Goal: Task Accomplishment & Management: Manage account settings

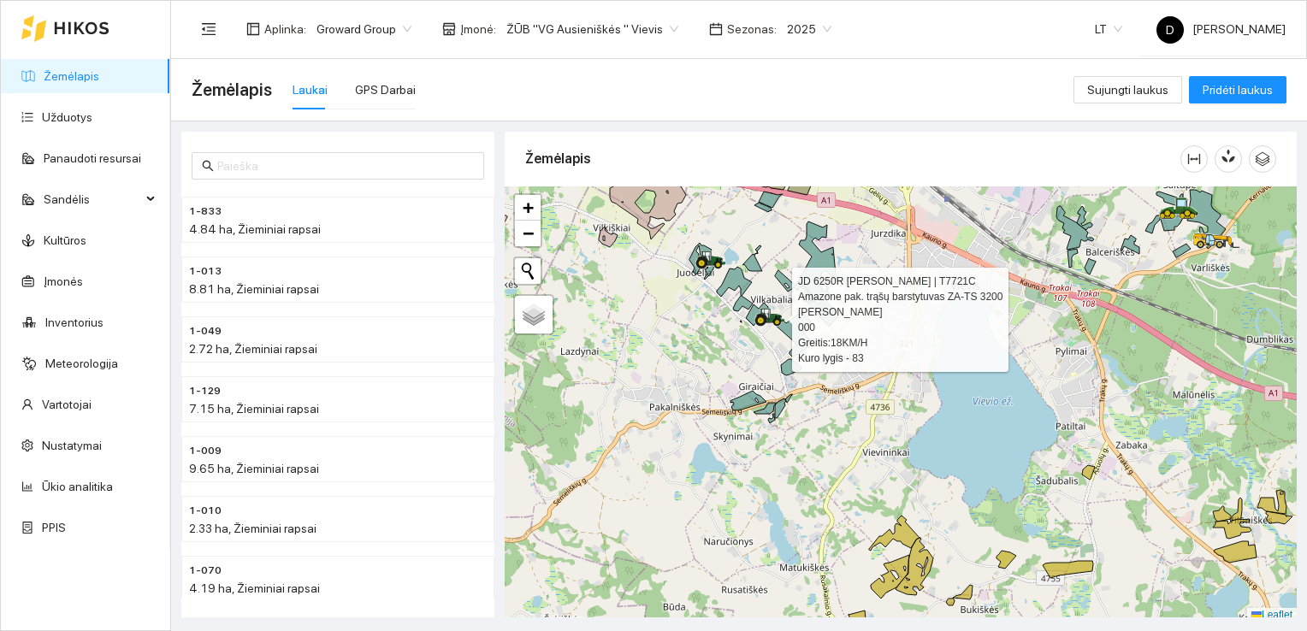
scroll to position [4, 0]
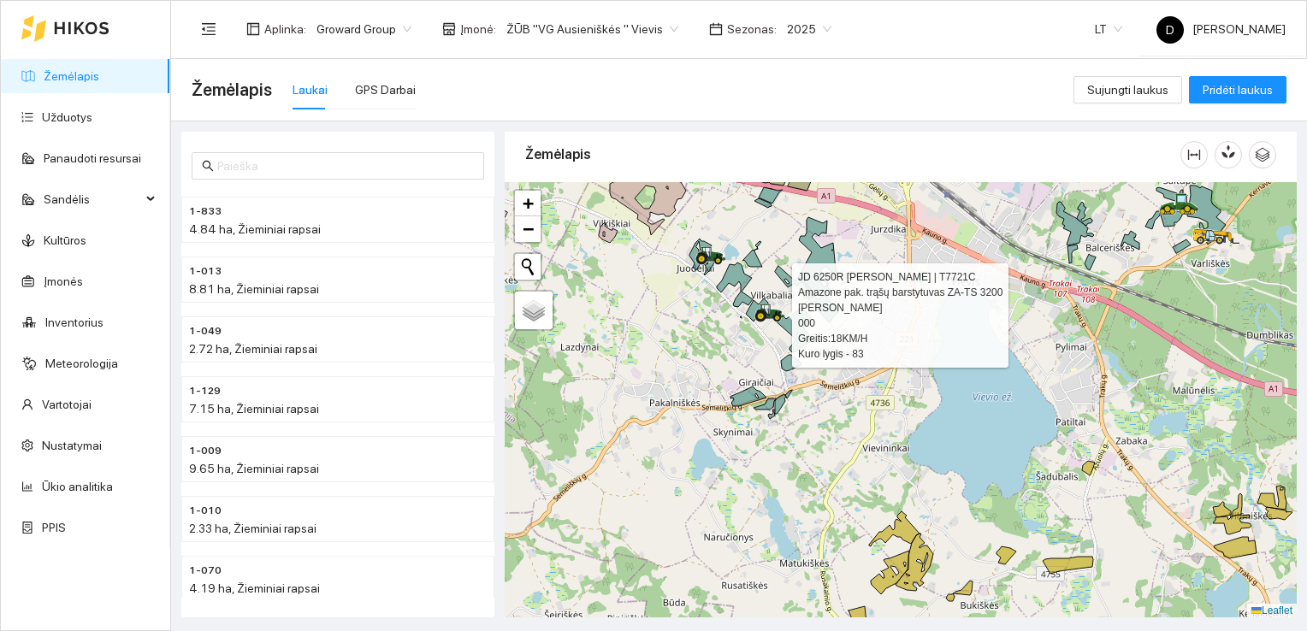
click at [764, 318] on icon at bounding box center [761, 316] width 12 height 12
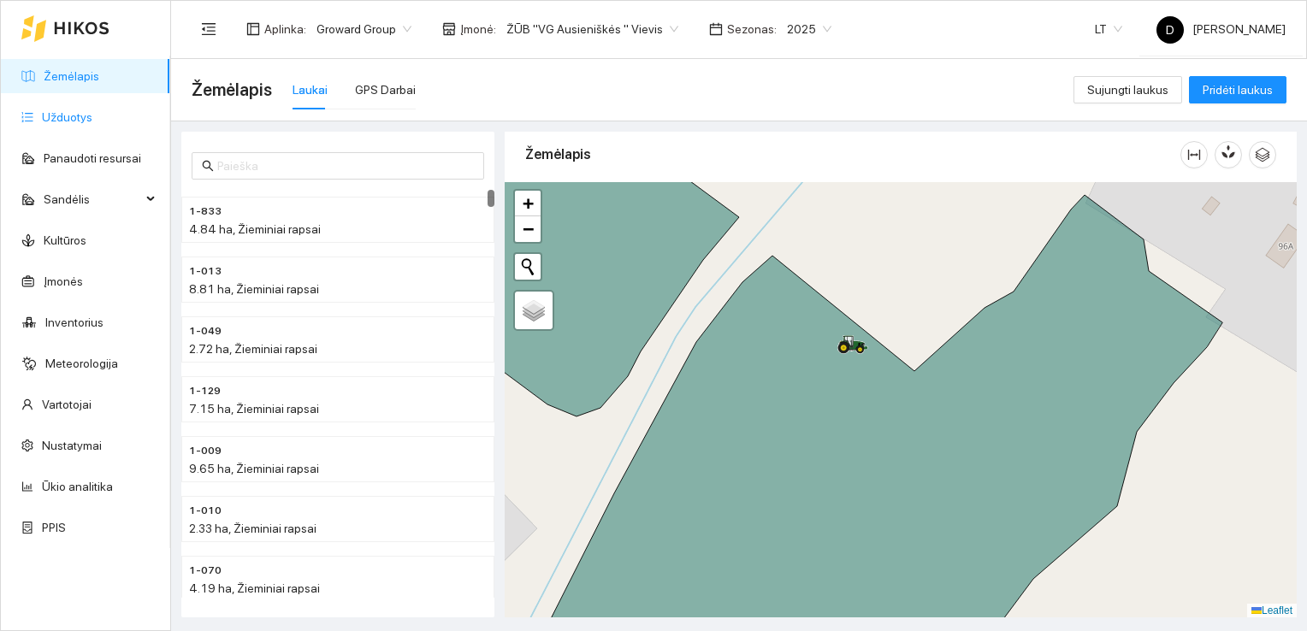
click at [74, 119] on link "Užduotys" at bounding box center [67, 117] width 50 height 14
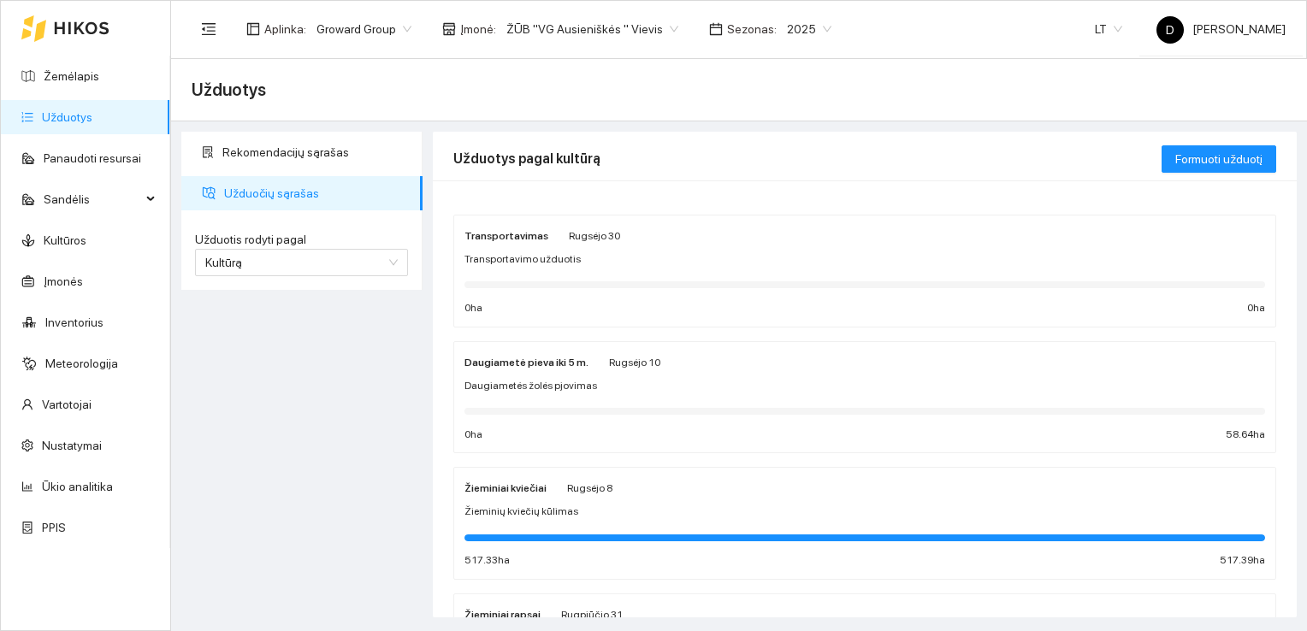
click at [799, 20] on span "2025" at bounding box center [809, 29] width 44 height 26
click at [795, 227] on div "2026" at bounding box center [788, 226] width 44 height 19
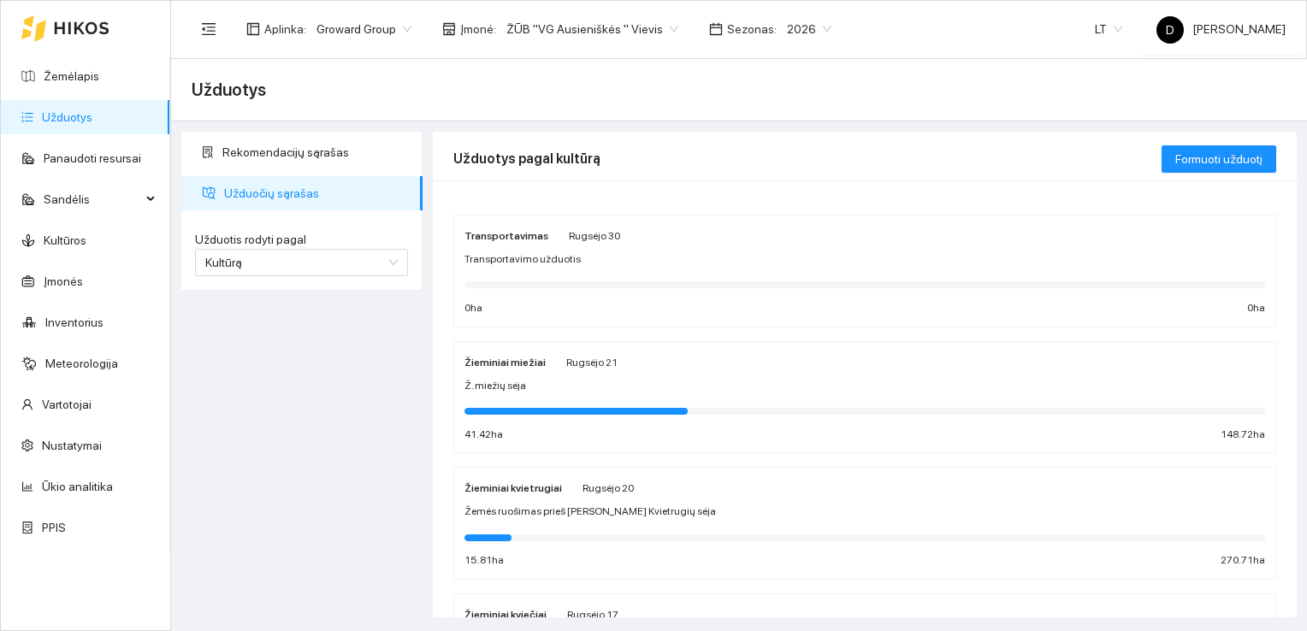
click at [514, 371] on div "Žieminiai miežiai [PERSON_NAME][DATE] Ž. miežių sėja 41.42 ha 148.72 ha" at bounding box center [864, 397] width 800 height 91
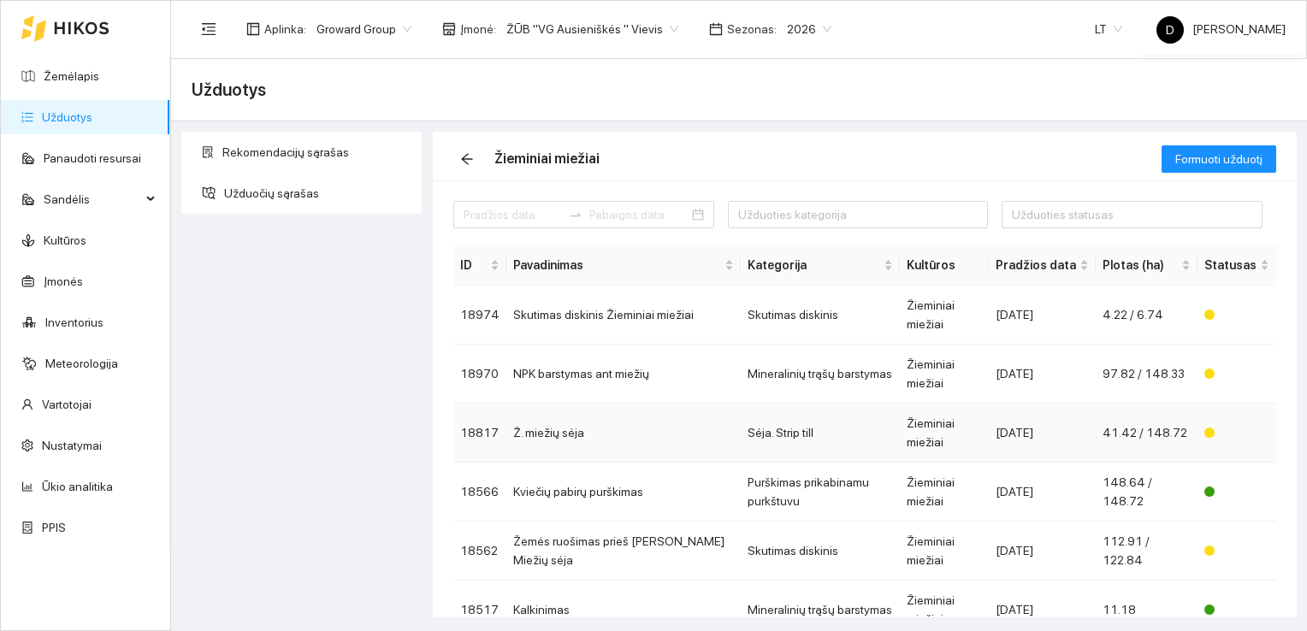
click at [542, 404] on td "Ž. miežių sėja" at bounding box center [623, 433] width 234 height 59
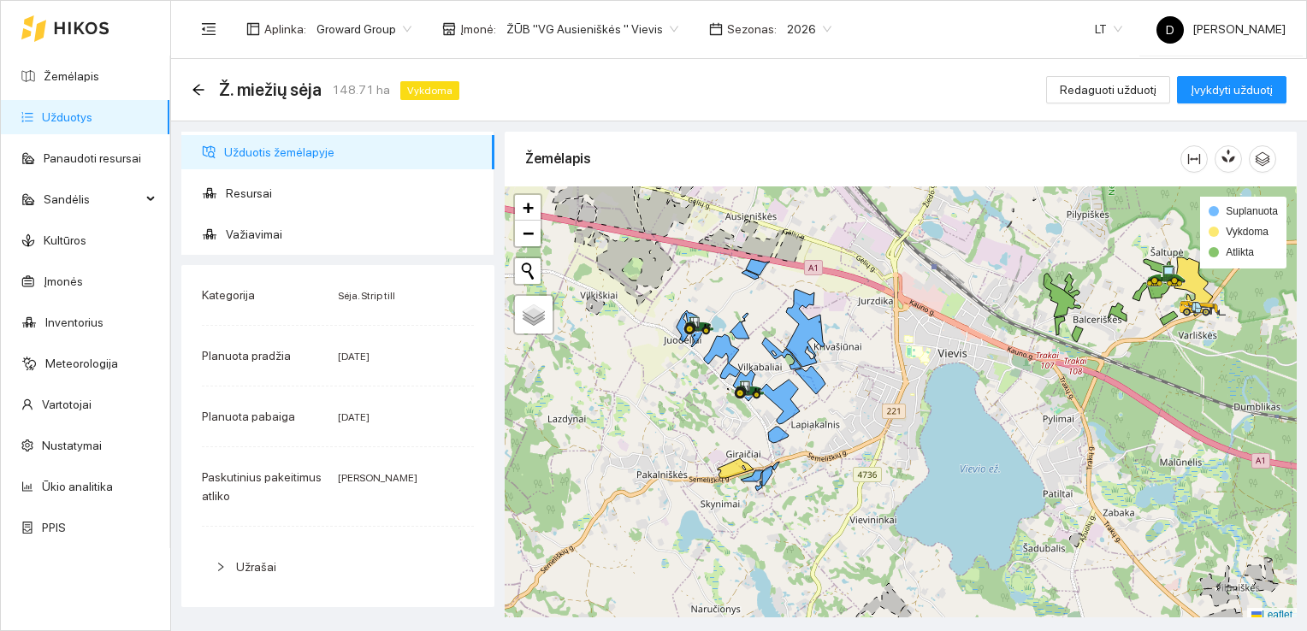
scroll to position [4, 0]
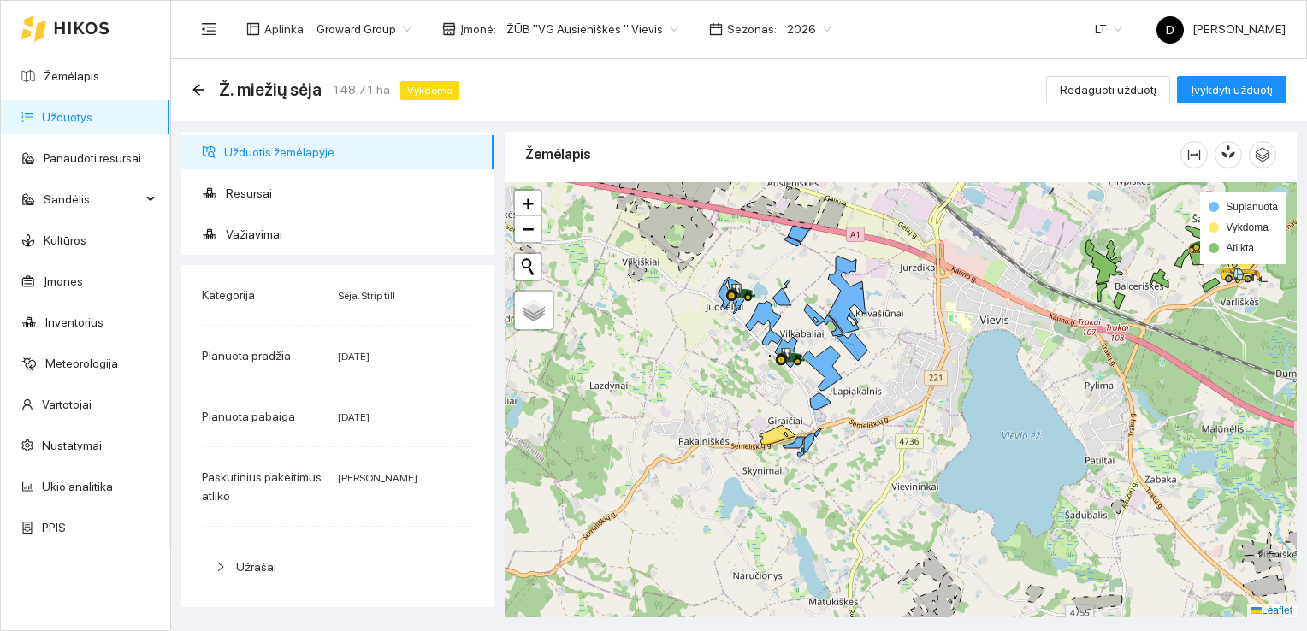
drag, startPoint x: 676, startPoint y: 421, endPoint x: 718, endPoint y: 392, distance: 51.0
click at [718, 392] on div at bounding box center [900, 400] width 792 height 436
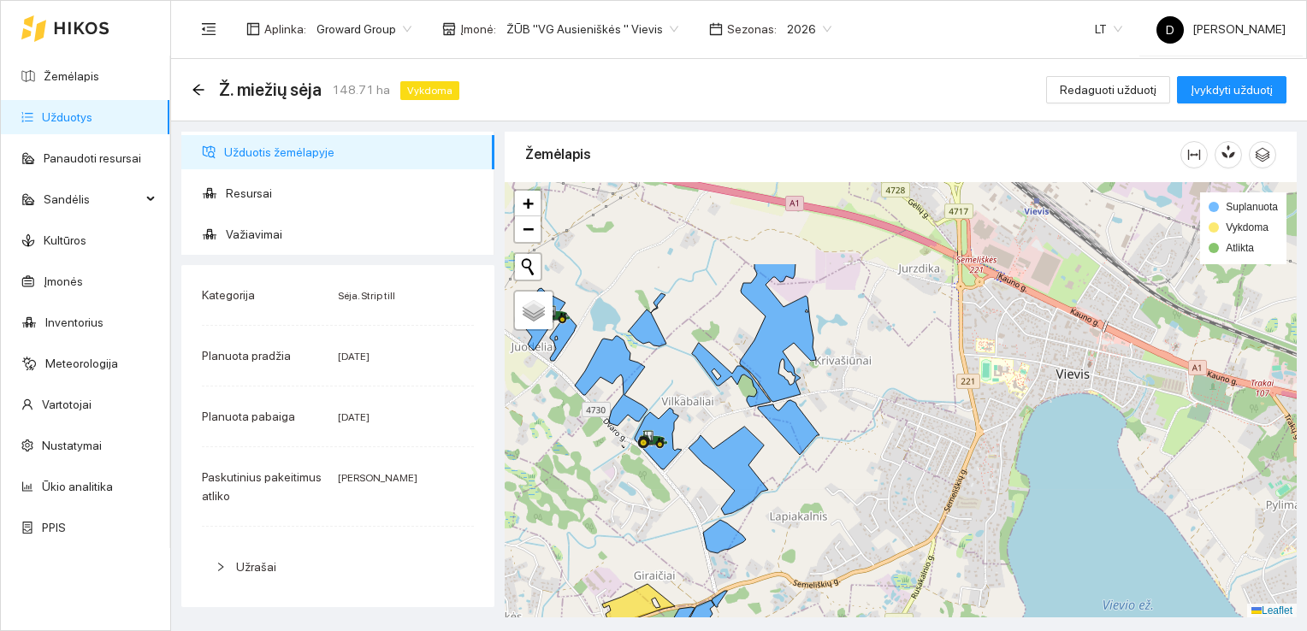
drag, startPoint x: 723, startPoint y: 365, endPoint x: 588, endPoint y: 479, distance: 176.6
click at [588, 488] on div at bounding box center [900, 400] width 792 height 436
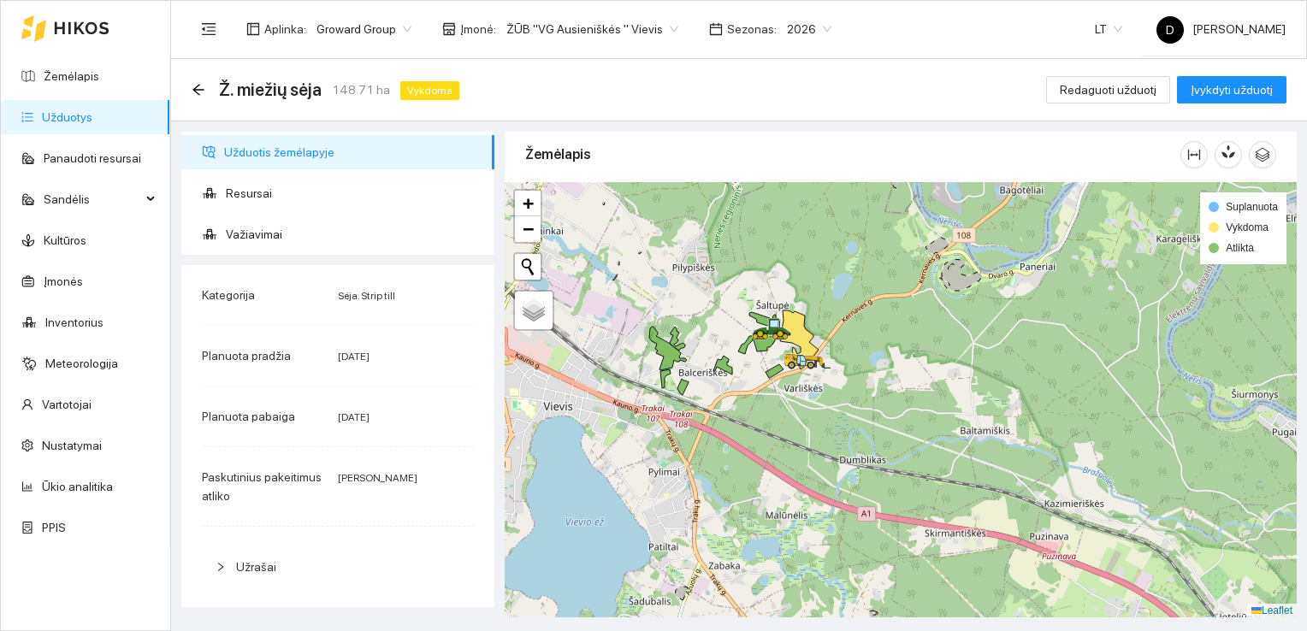
drag, startPoint x: 1034, startPoint y: 387, endPoint x: 763, endPoint y: 368, distance: 271.8
click at [763, 369] on div at bounding box center [900, 400] width 792 height 436
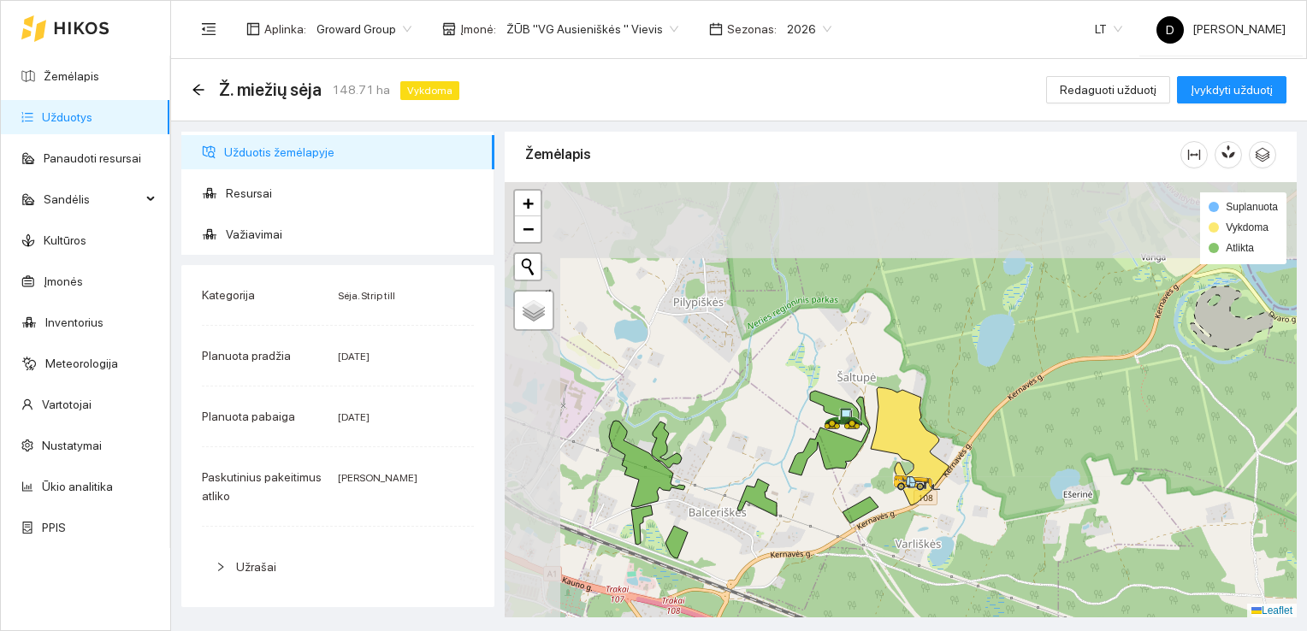
drag, startPoint x: 758, startPoint y: 356, endPoint x: 846, endPoint y: 451, distance: 129.5
click at [838, 498] on div at bounding box center [900, 400] width 792 height 436
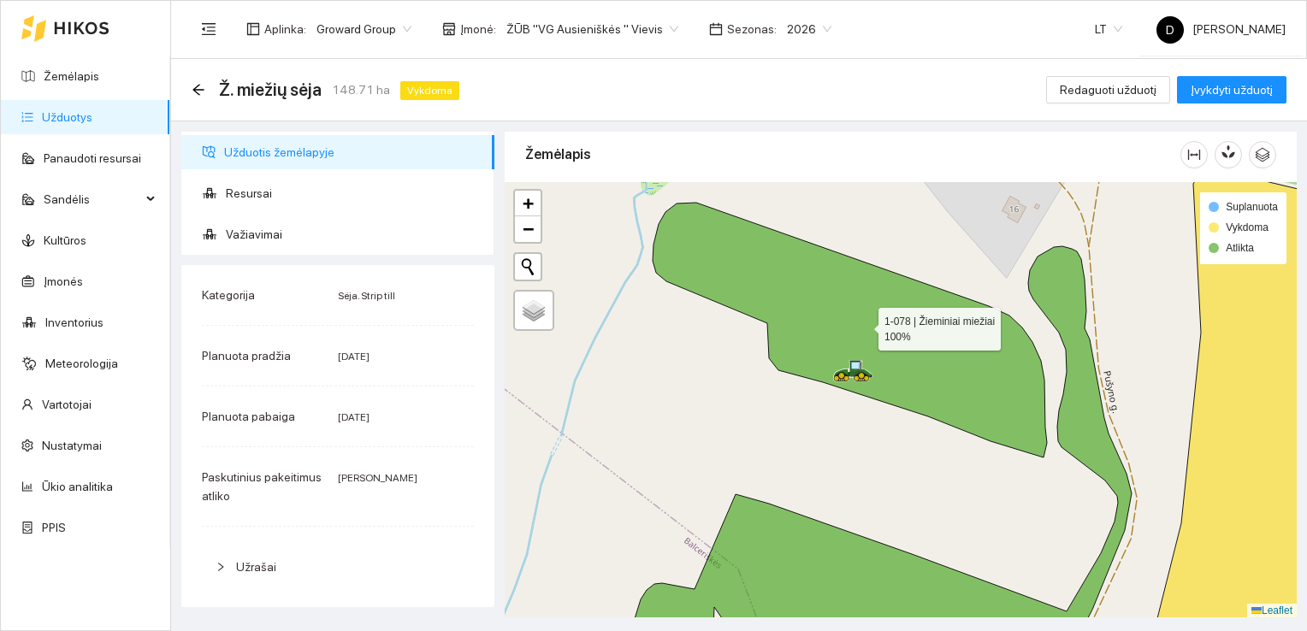
click at [852, 319] on icon at bounding box center [849, 330] width 394 height 255
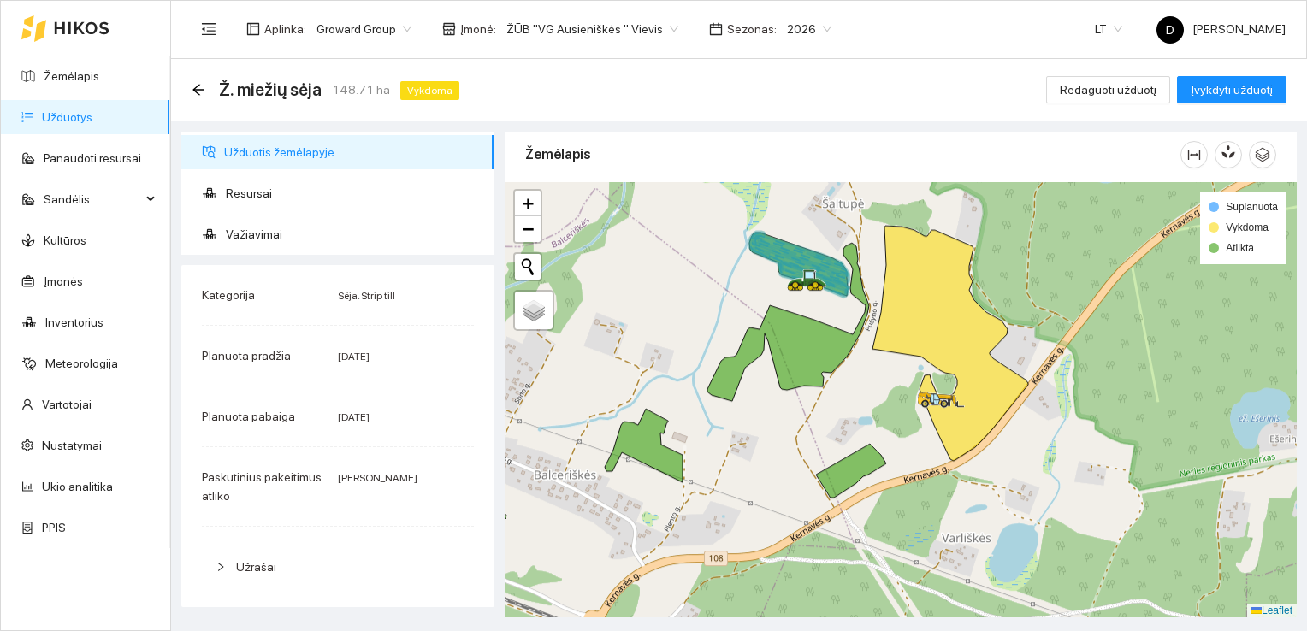
drag, startPoint x: 841, startPoint y: 555, endPoint x: 863, endPoint y: 410, distance: 146.2
click at [863, 410] on div at bounding box center [900, 400] width 792 height 436
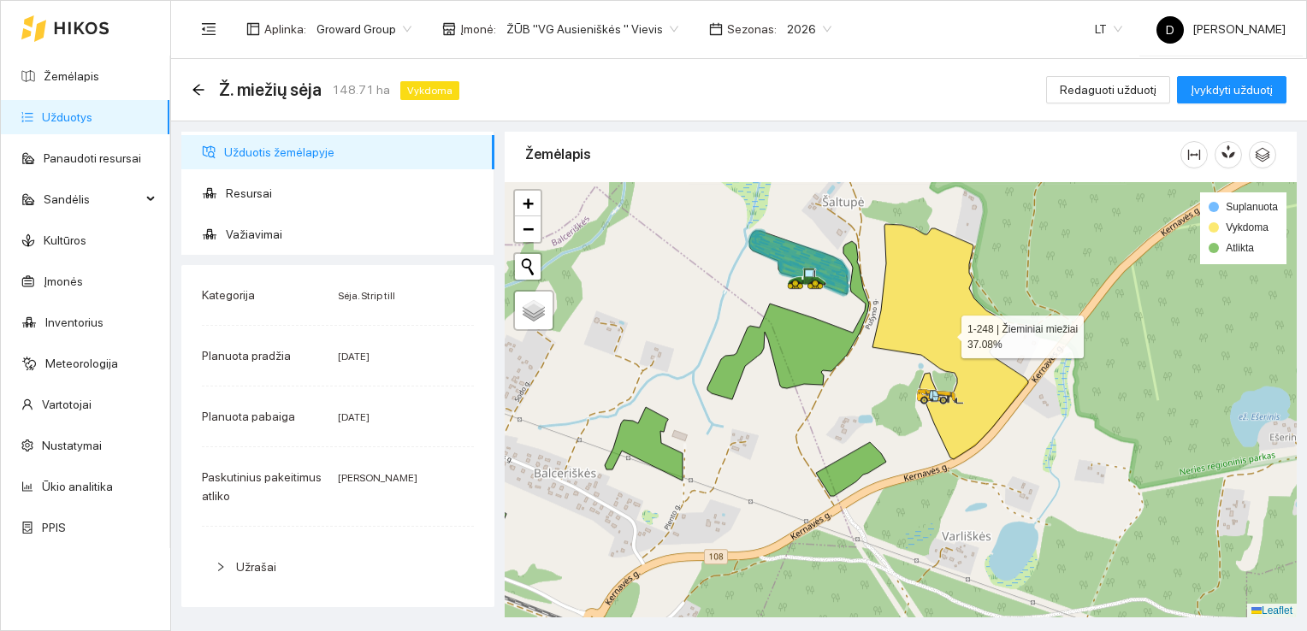
click at [958, 330] on icon at bounding box center [950, 341] width 156 height 235
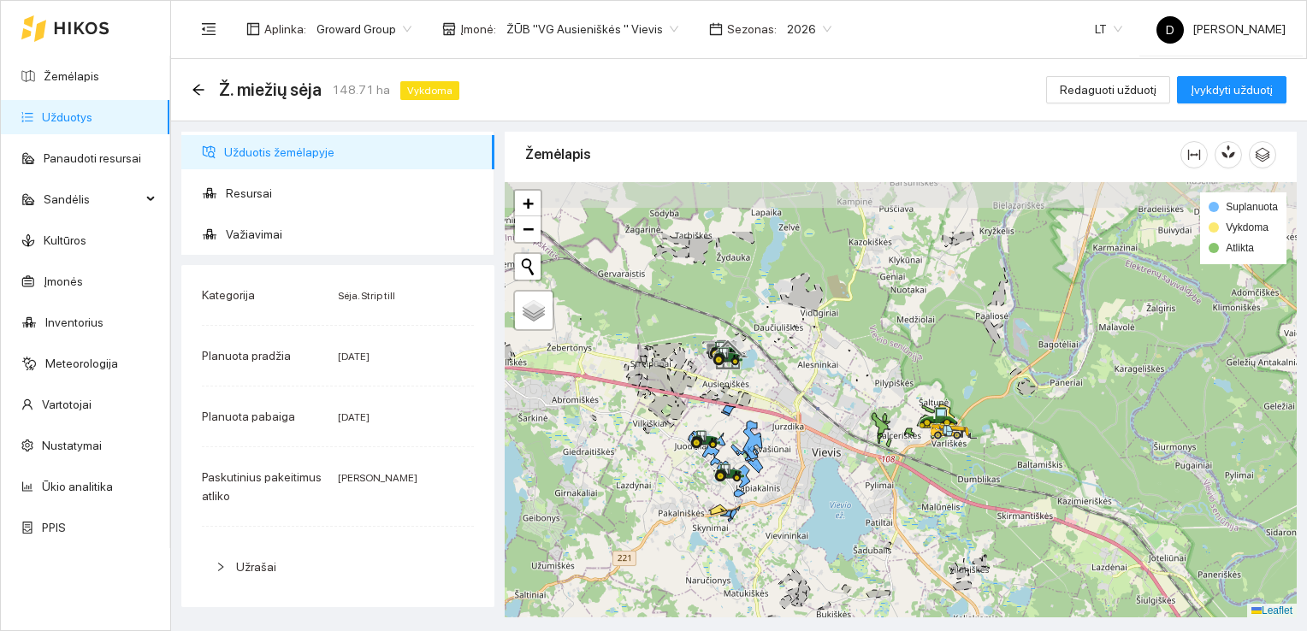
drag, startPoint x: 814, startPoint y: 371, endPoint x: 813, endPoint y: 458, distance: 87.2
click at [813, 458] on div at bounding box center [900, 400] width 792 height 436
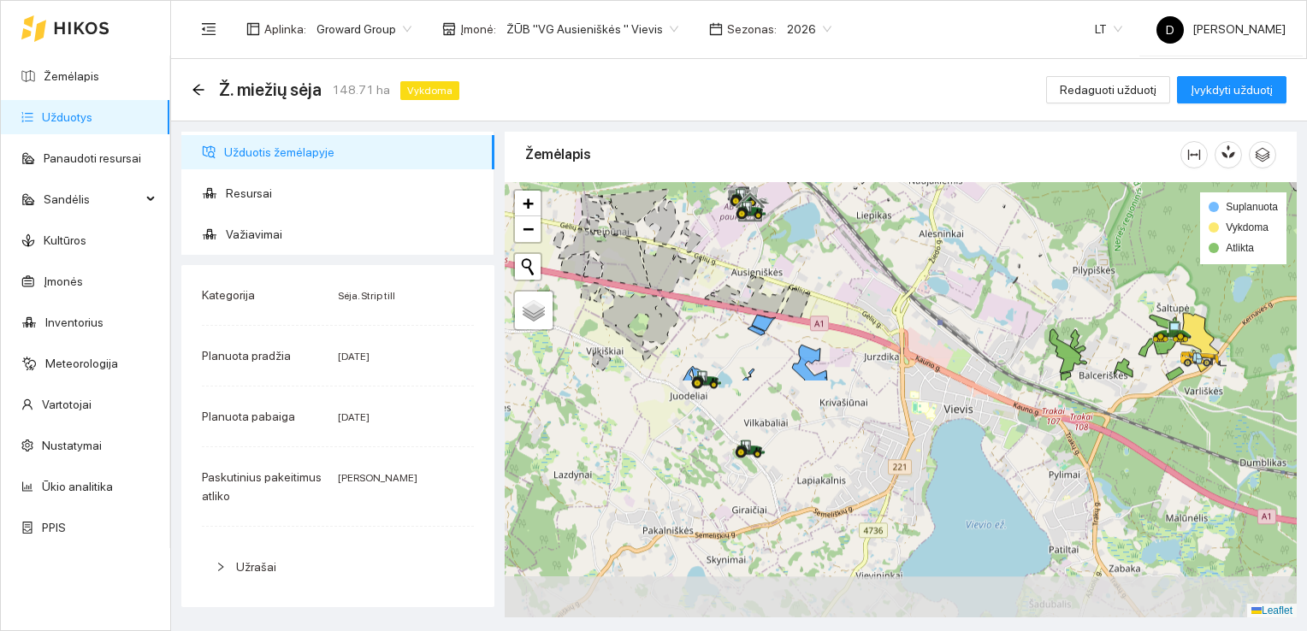
drag, startPoint x: 941, startPoint y: 470, endPoint x: 897, endPoint y: 262, distance: 213.3
click at [897, 262] on div at bounding box center [900, 400] width 792 height 436
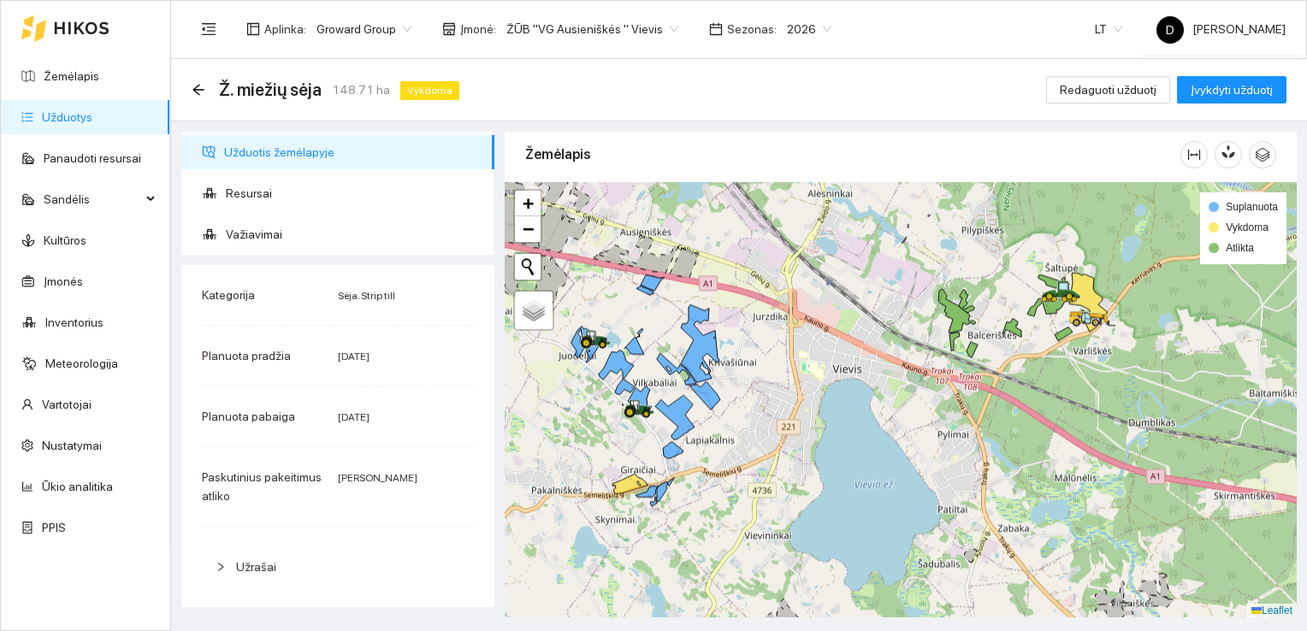
drag, startPoint x: 929, startPoint y: 456, endPoint x: 817, endPoint y: 416, distance: 118.2
click at [817, 416] on div at bounding box center [900, 400] width 792 height 436
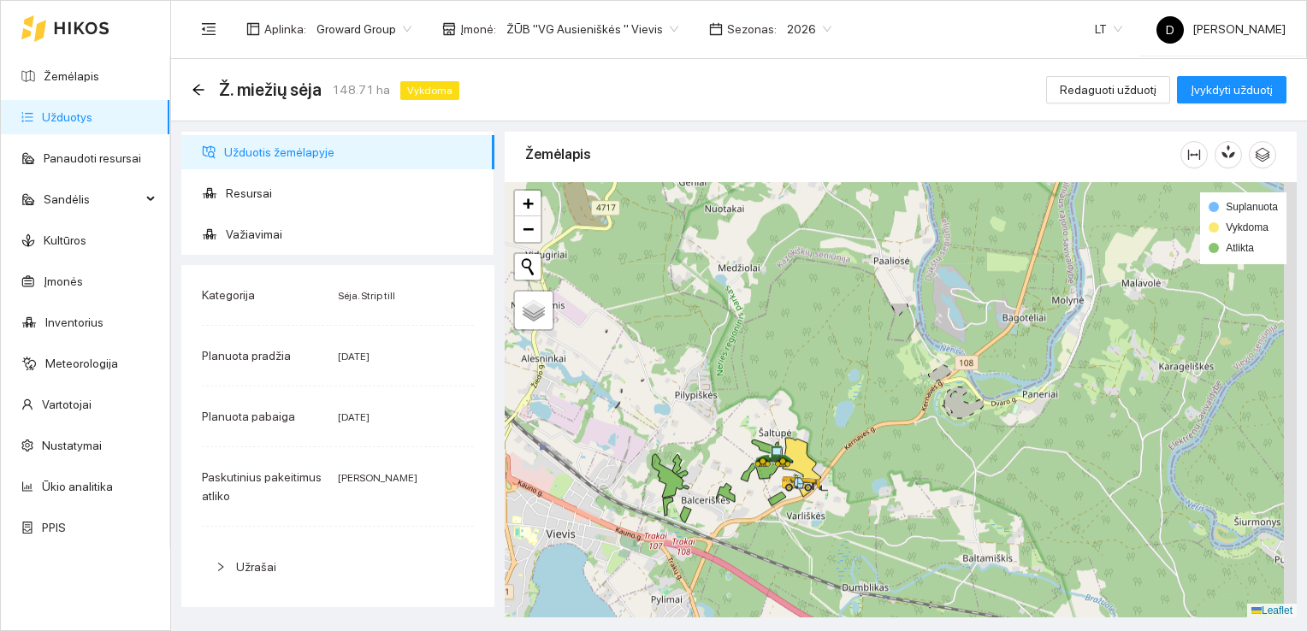
drag, startPoint x: 1027, startPoint y: 282, endPoint x: 735, endPoint y: 441, distance: 332.1
click at [735, 445] on div at bounding box center [900, 400] width 792 height 436
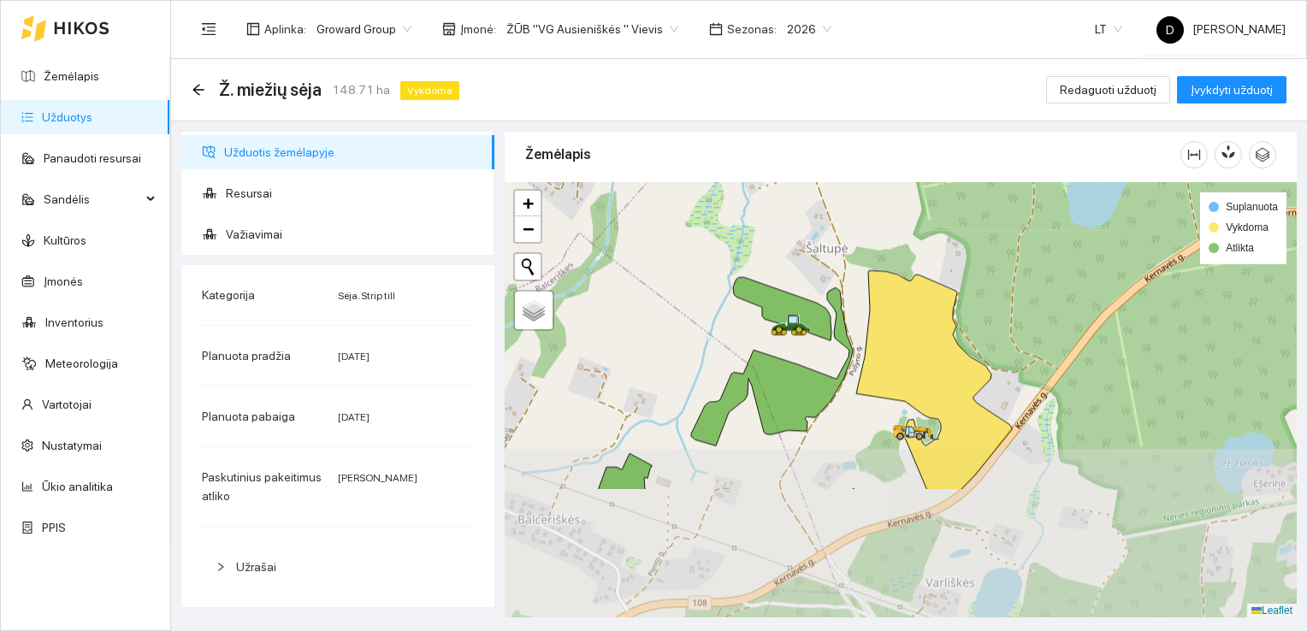
drag, startPoint x: 766, startPoint y: 510, endPoint x: 722, endPoint y: 320, distance: 195.0
click at [722, 320] on div at bounding box center [900, 400] width 792 height 436
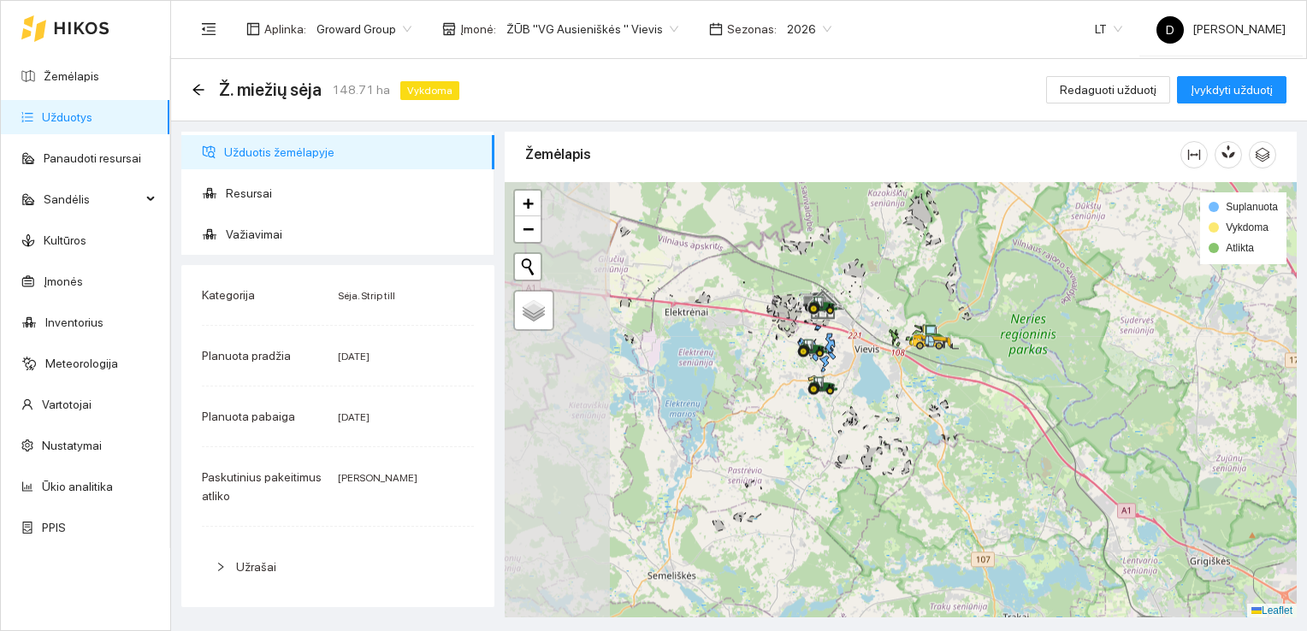
drag, startPoint x: 637, startPoint y: 398, endPoint x: 857, endPoint y: 389, distance: 219.9
click at [849, 402] on div at bounding box center [900, 400] width 792 height 436
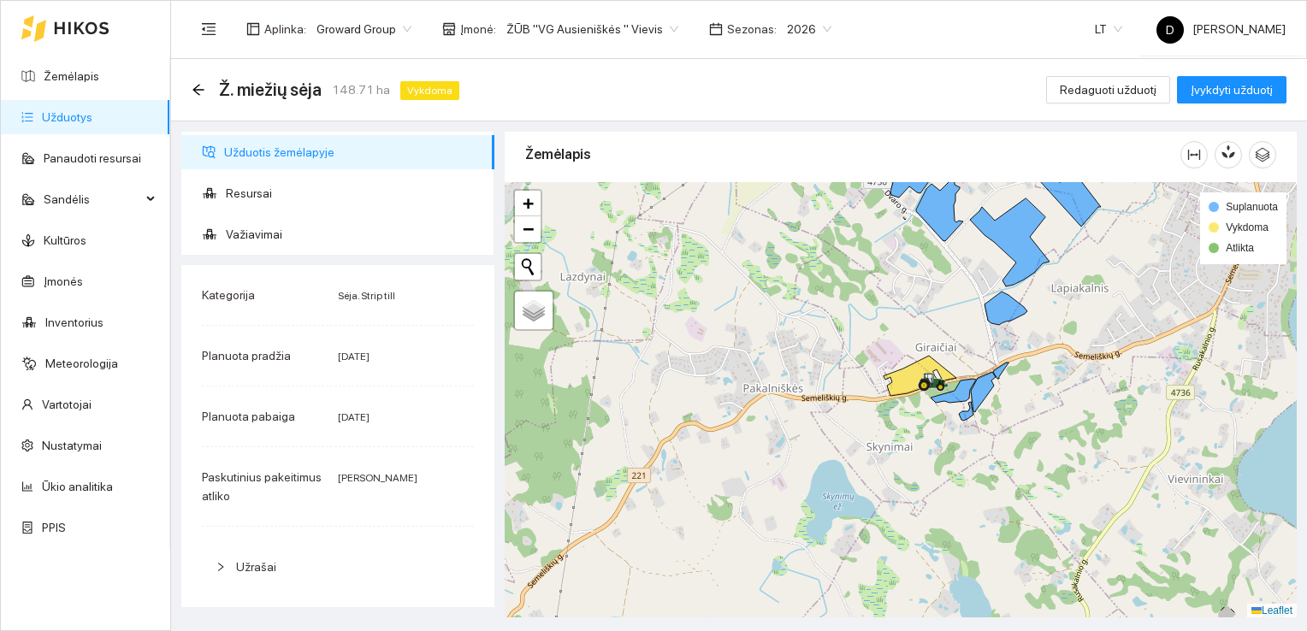
drag, startPoint x: 732, startPoint y: 328, endPoint x: 985, endPoint y: 344, distance: 253.6
click at [985, 344] on div at bounding box center [900, 400] width 792 height 436
click at [199, 87] on icon "arrow-left" at bounding box center [199, 90] width 14 height 14
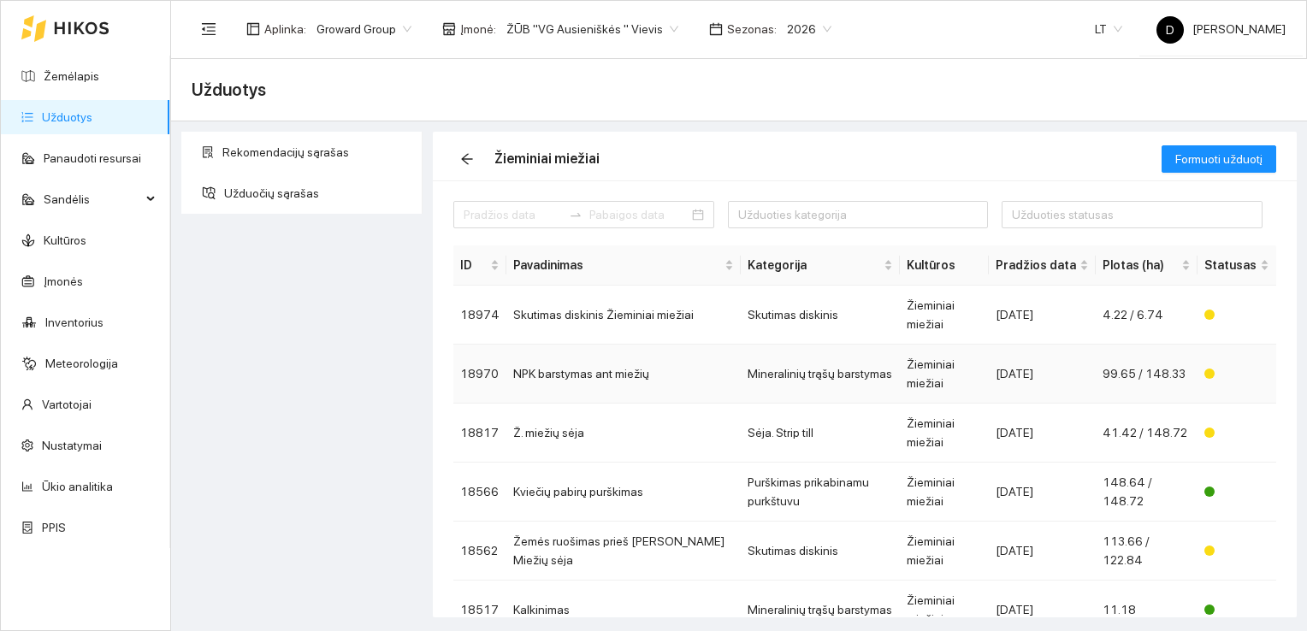
click at [615, 345] on td "NPK barstymas ant miežių" at bounding box center [623, 374] width 234 height 59
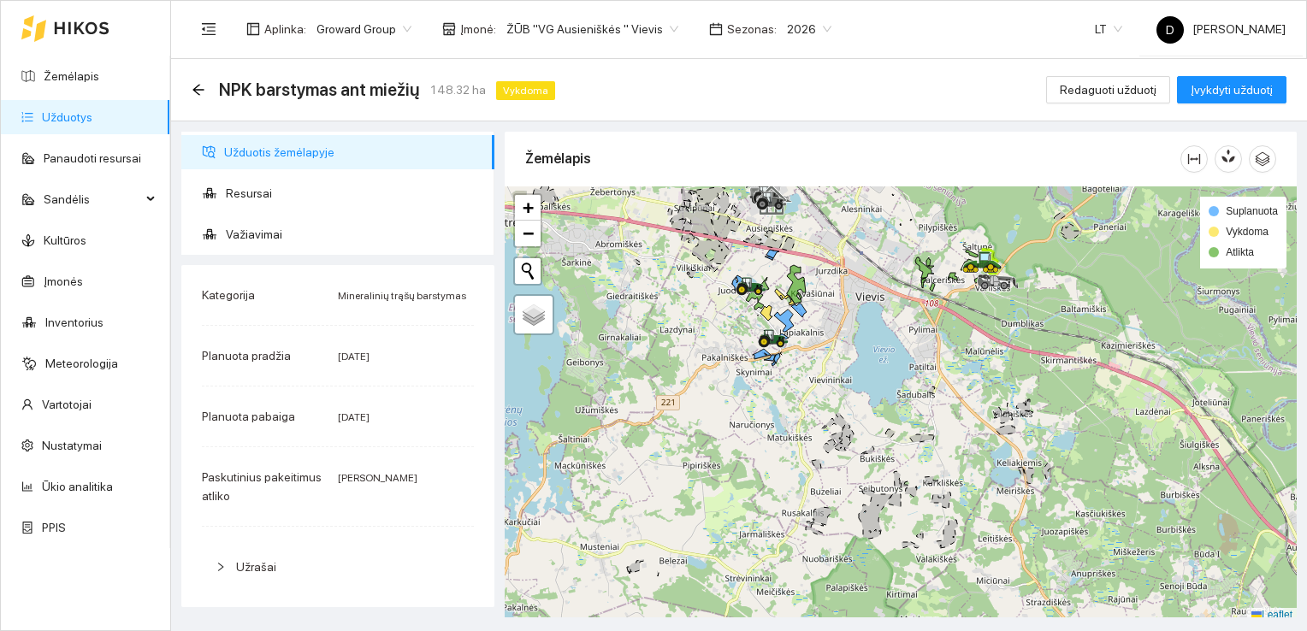
scroll to position [4, 0]
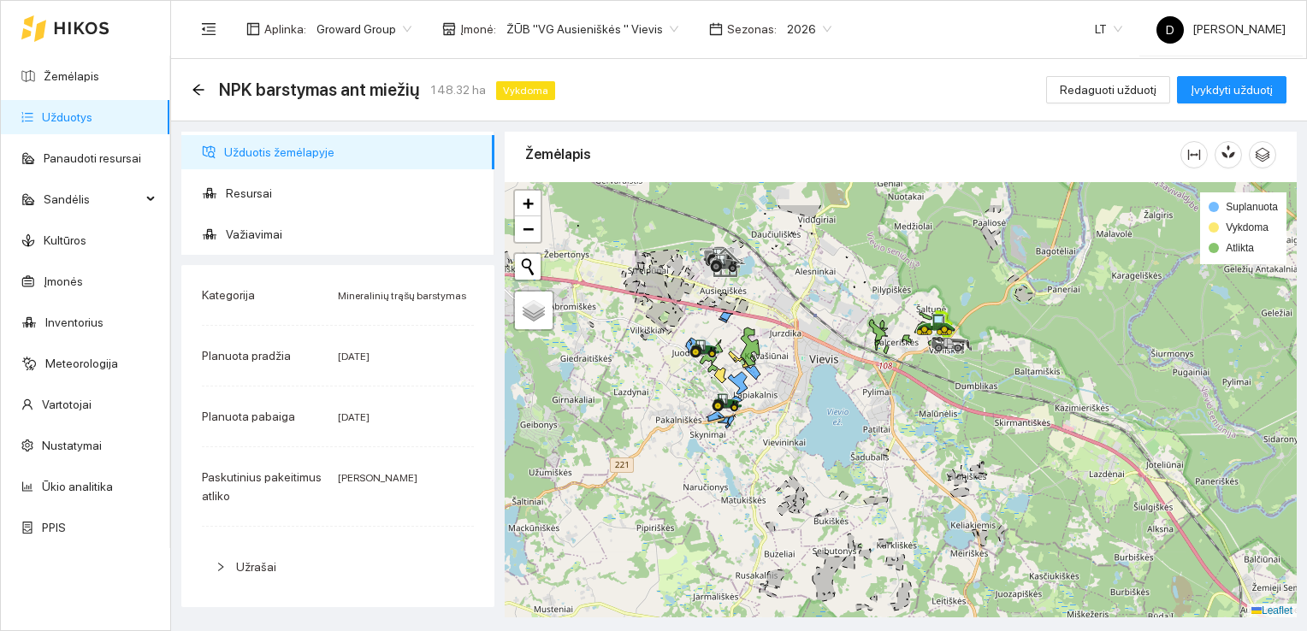
drag, startPoint x: 696, startPoint y: 308, endPoint x: 643, endPoint y: 382, distance: 91.3
click at [643, 382] on div at bounding box center [900, 400] width 792 height 436
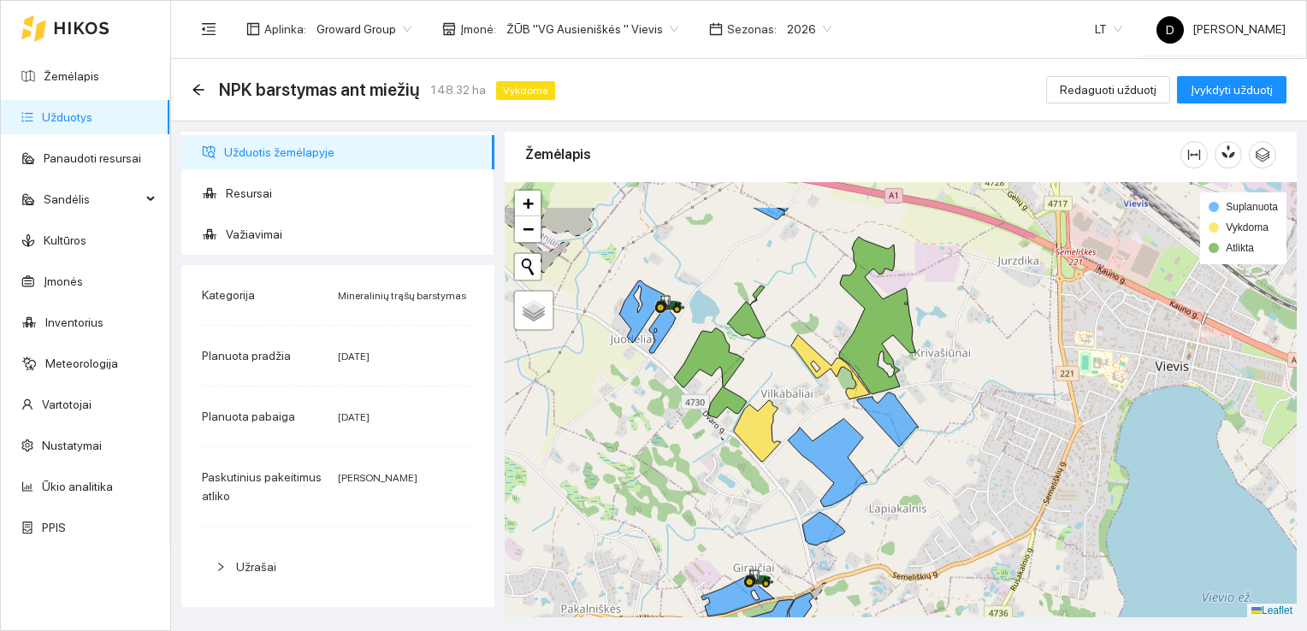
drag, startPoint x: 840, startPoint y: 440, endPoint x: 701, endPoint y: 501, distance: 151.2
click at [699, 504] on div at bounding box center [900, 400] width 792 height 436
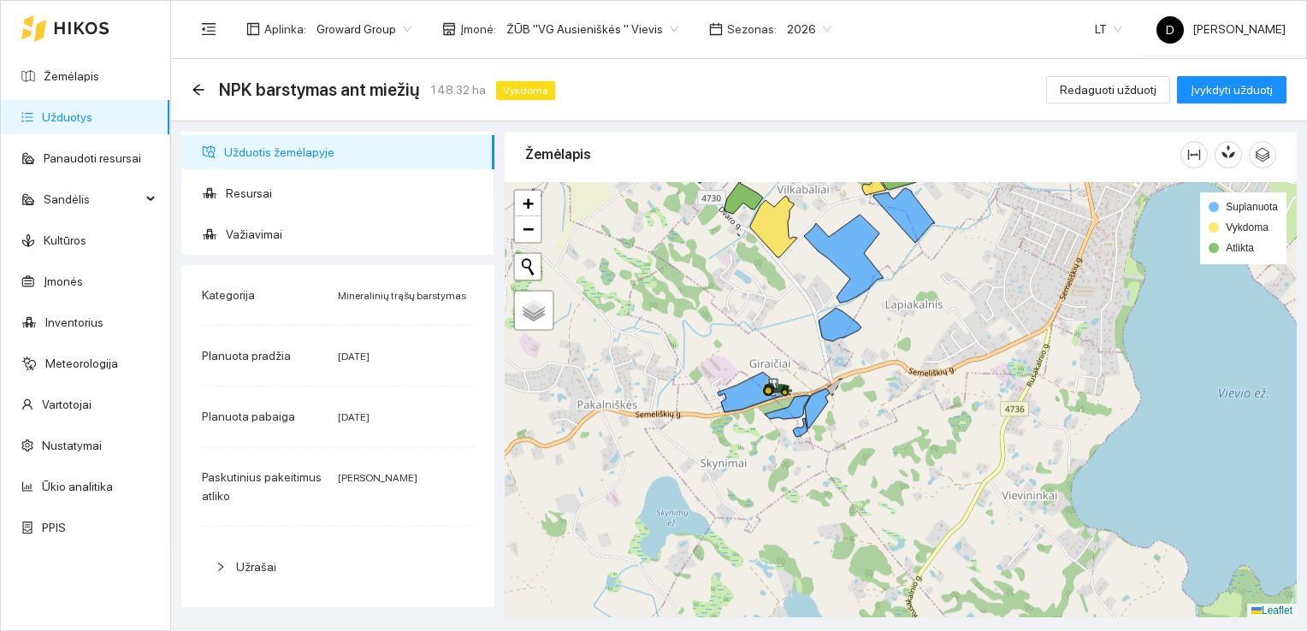
drag, startPoint x: 708, startPoint y: 468, endPoint x: 752, endPoint y: 201, distance: 270.3
click at [751, 203] on div at bounding box center [900, 400] width 792 height 436
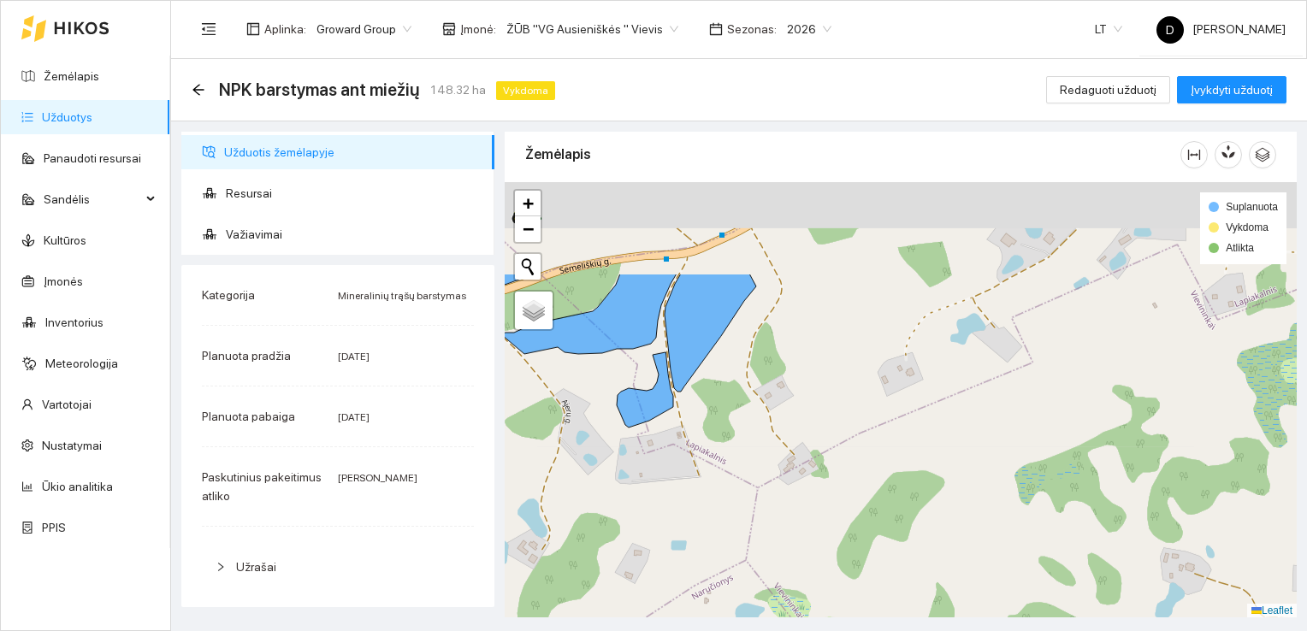
drag, startPoint x: 799, startPoint y: 318, endPoint x: 799, endPoint y: 453, distance: 135.1
click at [799, 453] on div at bounding box center [900, 400] width 792 height 436
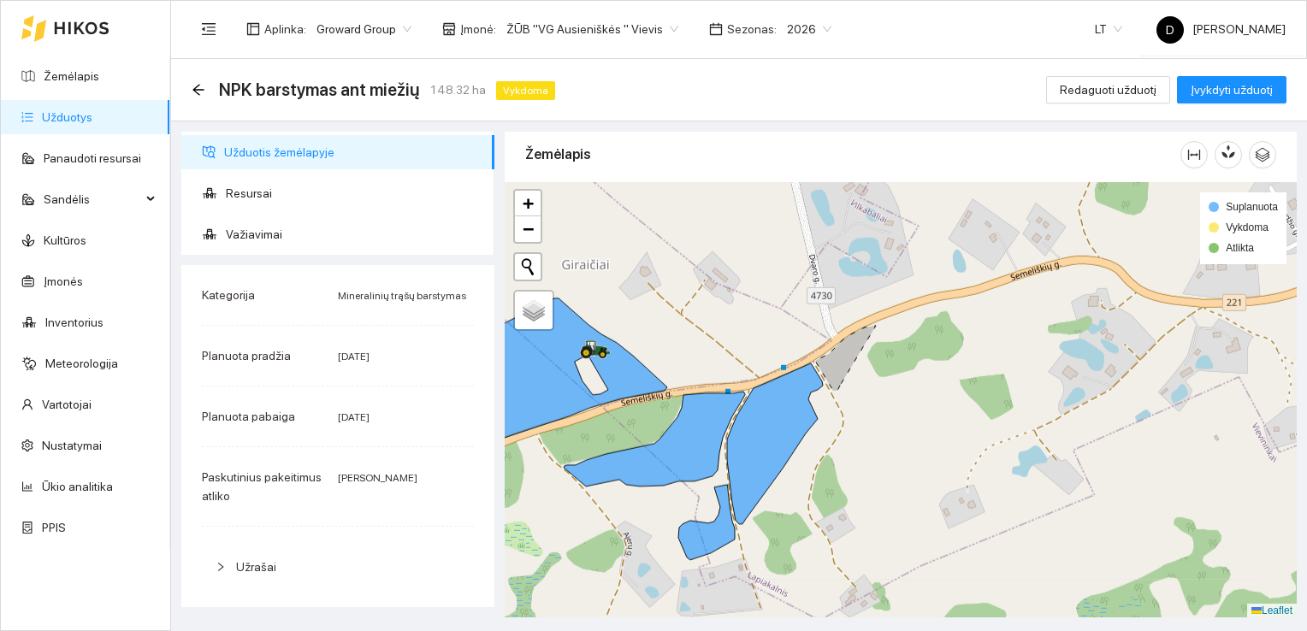
drag, startPoint x: 730, startPoint y: 391, endPoint x: 780, endPoint y: 457, distance: 82.4
click at [780, 457] on icon at bounding box center [775, 443] width 96 height 161
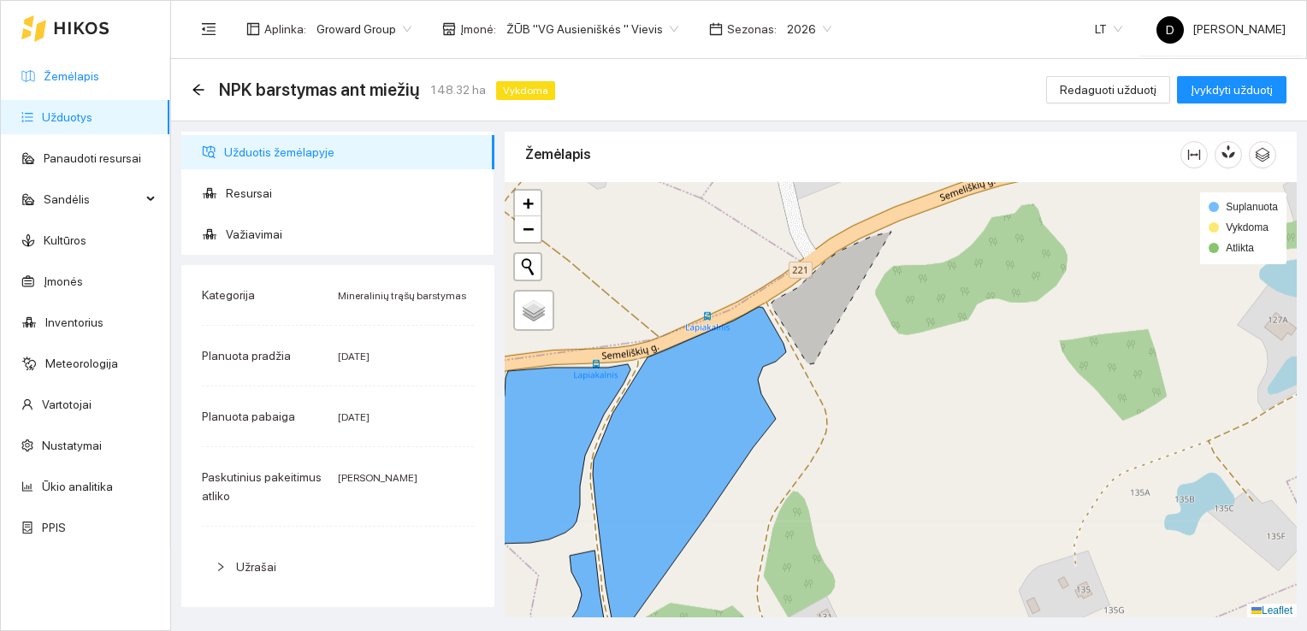
click at [68, 79] on link "Žemėlapis" at bounding box center [72, 76] width 56 height 14
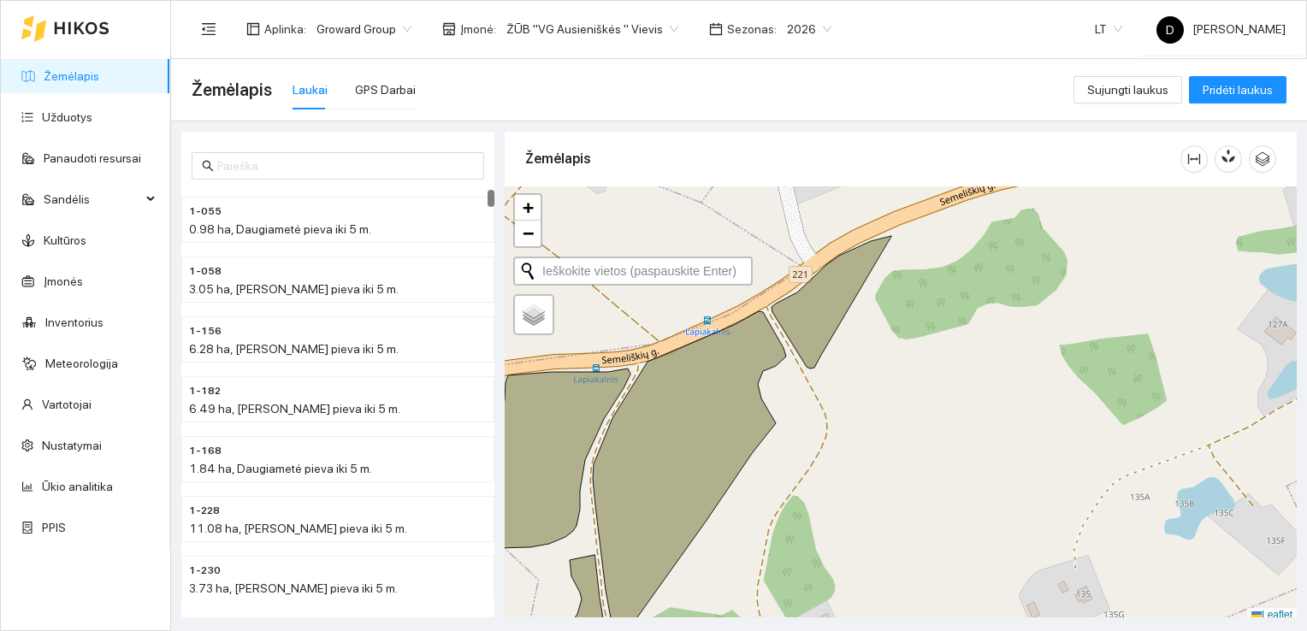
click at [527, 267] on button "Initiate a new search" at bounding box center [528, 271] width 26 height 26
click at [548, 319] on label "Palydovas" at bounding box center [551, 328] width 62 height 18
click at [531, 321] on input "Palydovas" at bounding box center [525, 326] width 11 height 11
radio input "true"
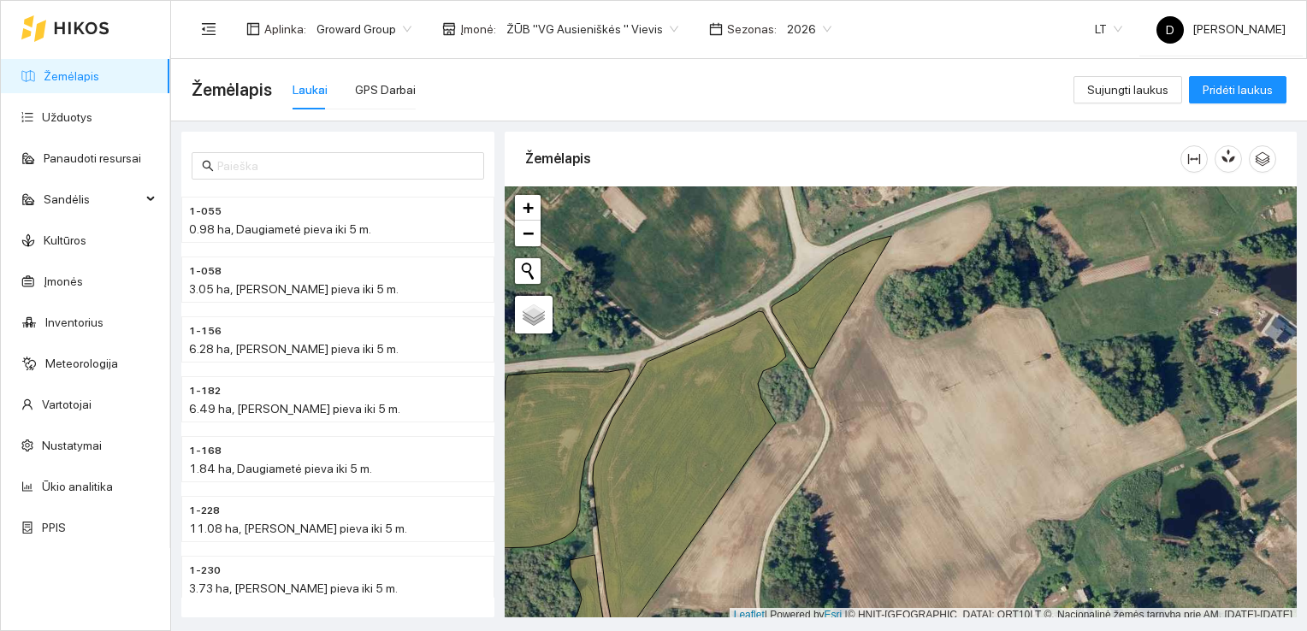
scroll to position [4, 0]
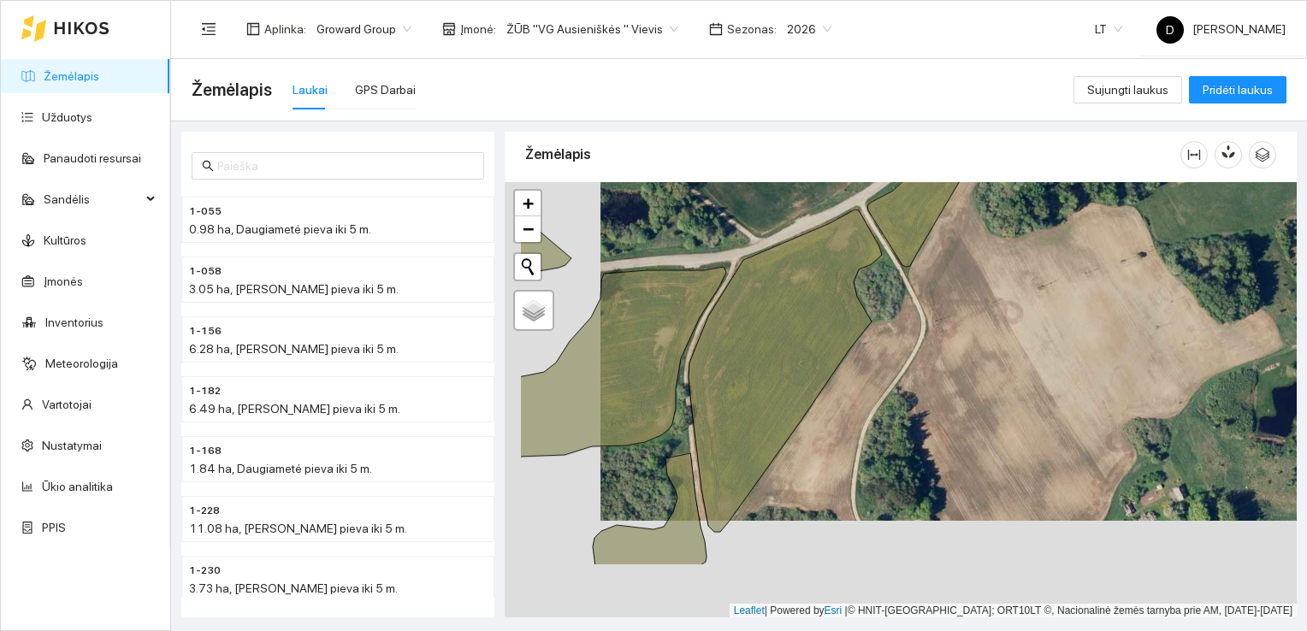
drag, startPoint x: 756, startPoint y: 467, endPoint x: 852, endPoint y: 369, distance: 136.6
click at [852, 369] on div at bounding box center [900, 400] width 792 height 436
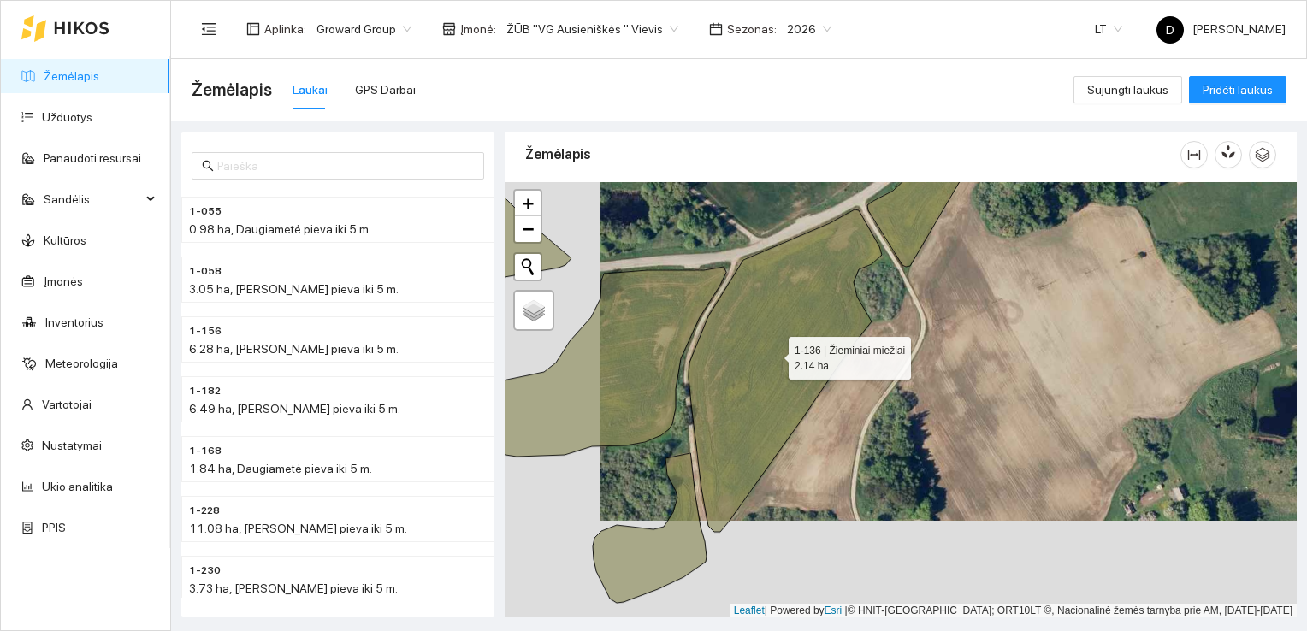
click at [742, 345] on icon at bounding box center [784, 370] width 193 height 322
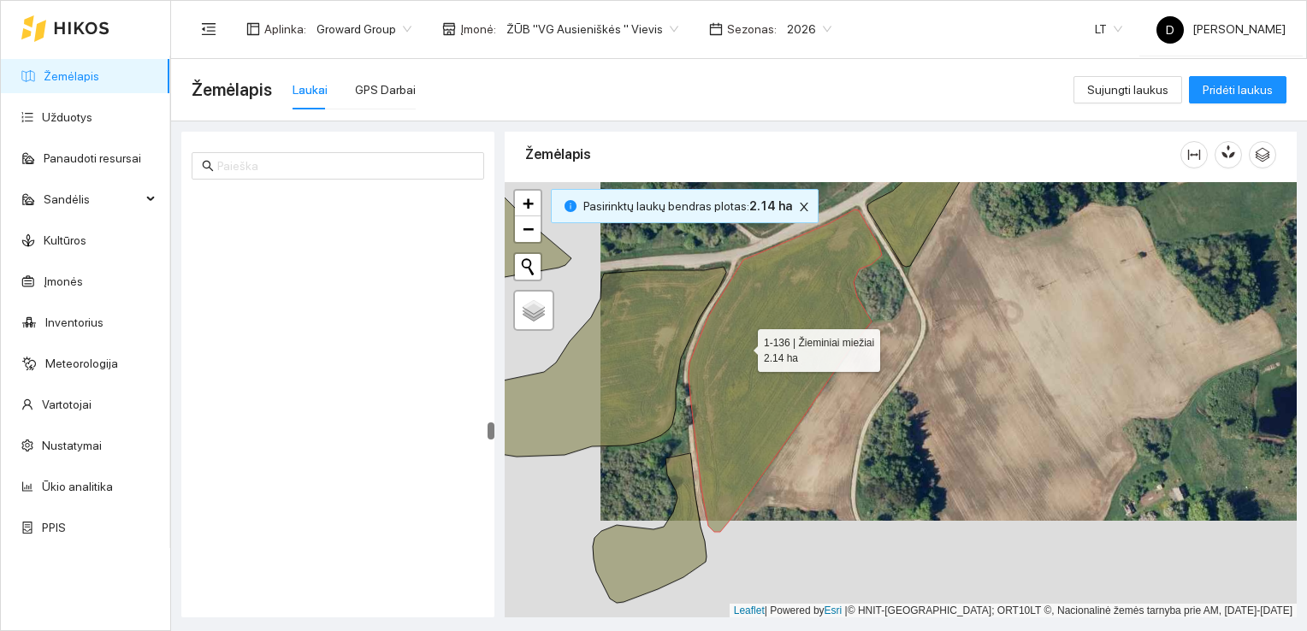
scroll to position [5612, 0]
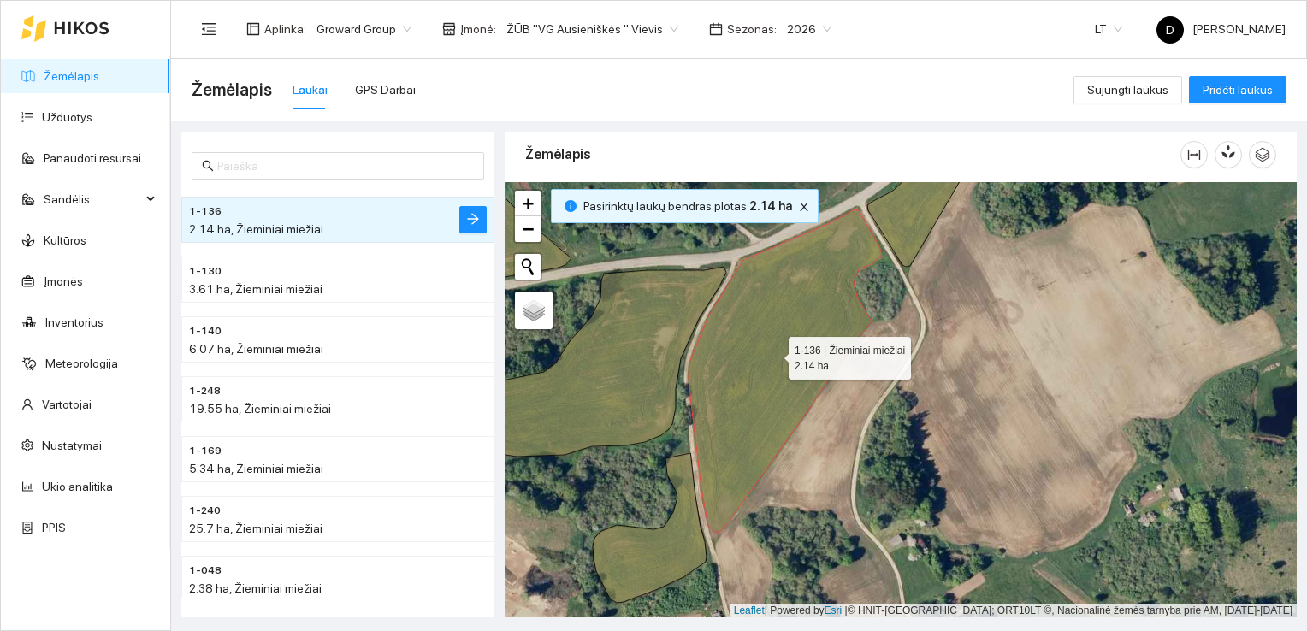
drag, startPoint x: 777, startPoint y: 357, endPoint x: 852, endPoint y: 434, distance: 107.6
click at [852, 434] on div at bounding box center [900, 400] width 792 height 436
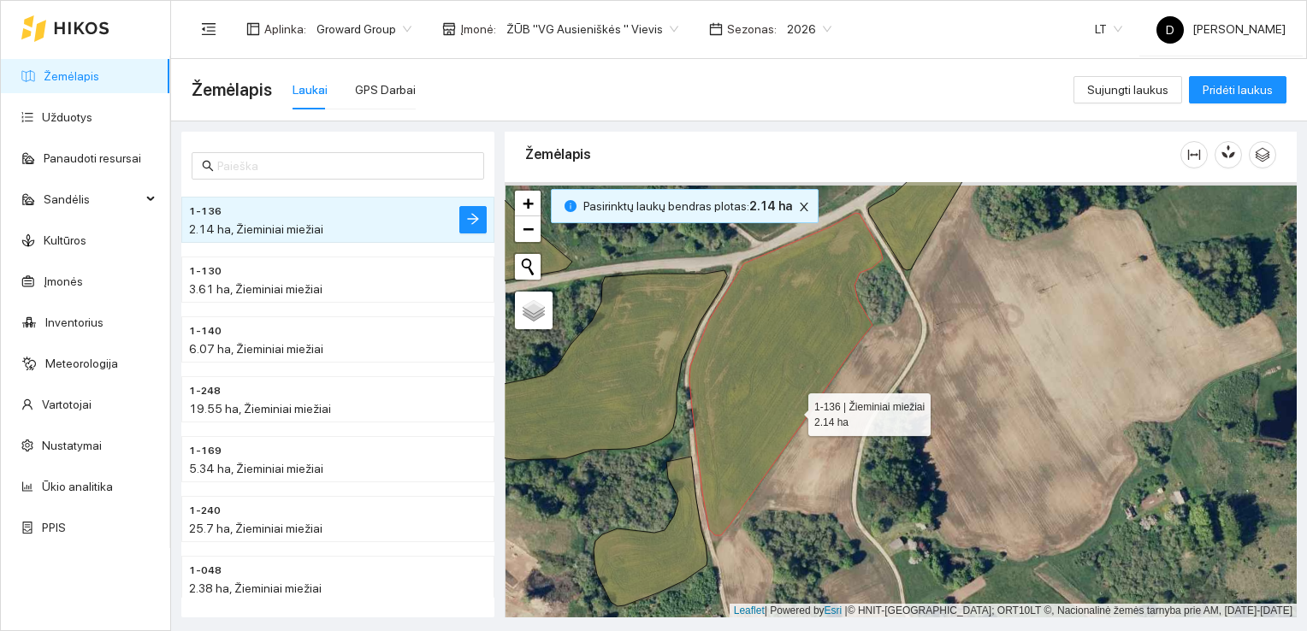
click at [793, 410] on icon at bounding box center [785, 374] width 193 height 322
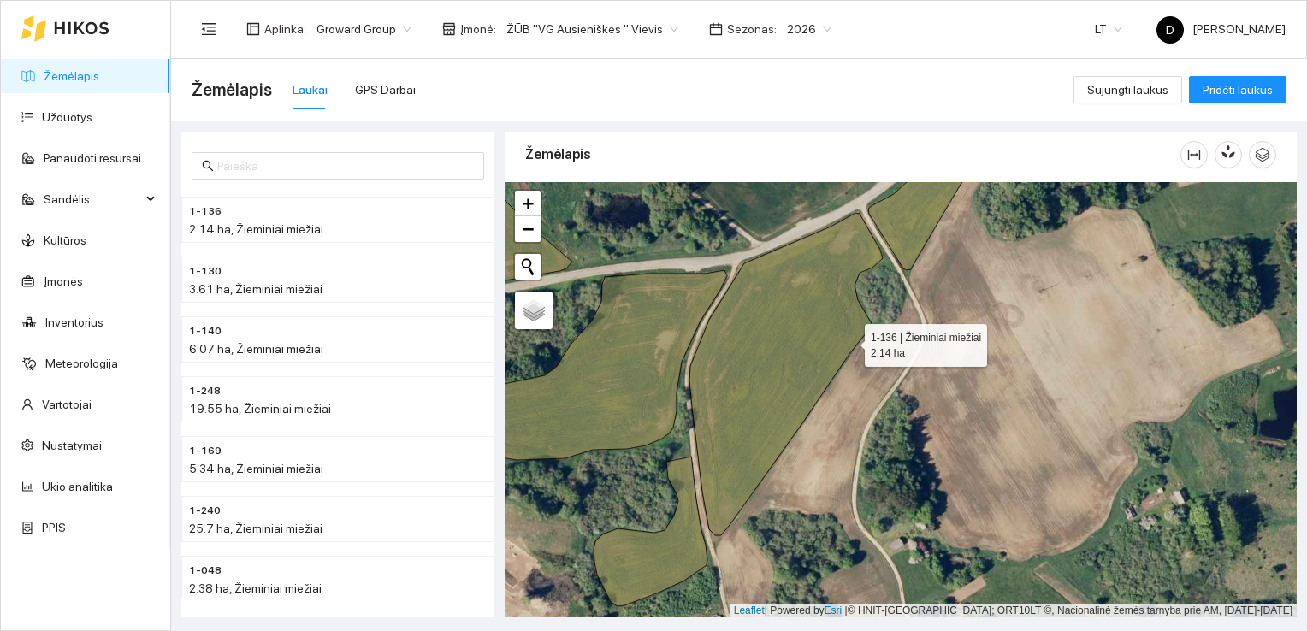
click at [849, 340] on icon at bounding box center [785, 374] width 193 height 322
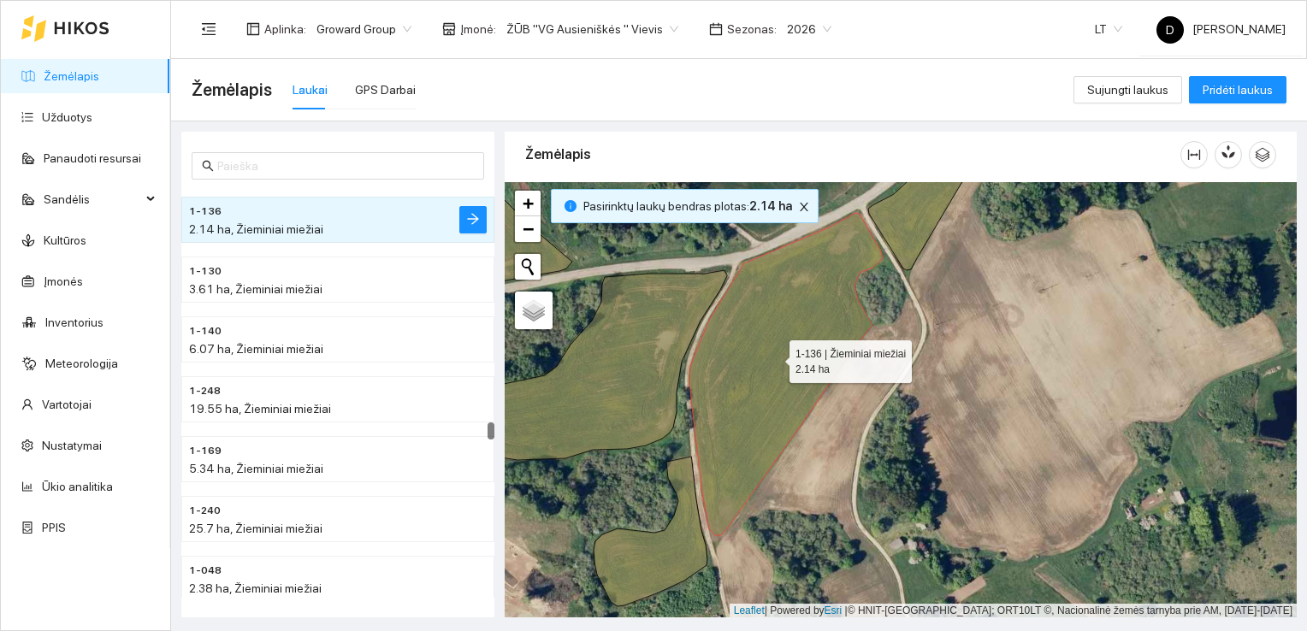
click at [849, 339] on icon at bounding box center [785, 374] width 193 height 322
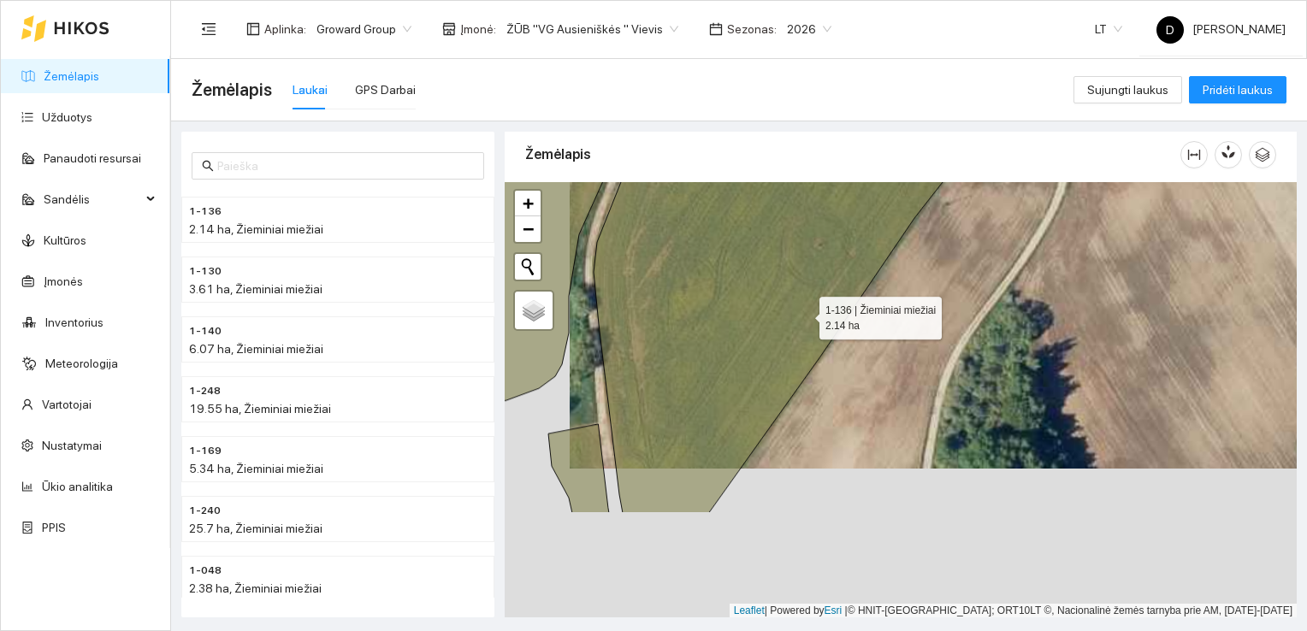
drag, startPoint x: 739, startPoint y: 465, endPoint x: 806, endPoint y: 303, distance: 175.9
click at [806, 303] on icon at bounding box center [786, 250] width 387 height 525
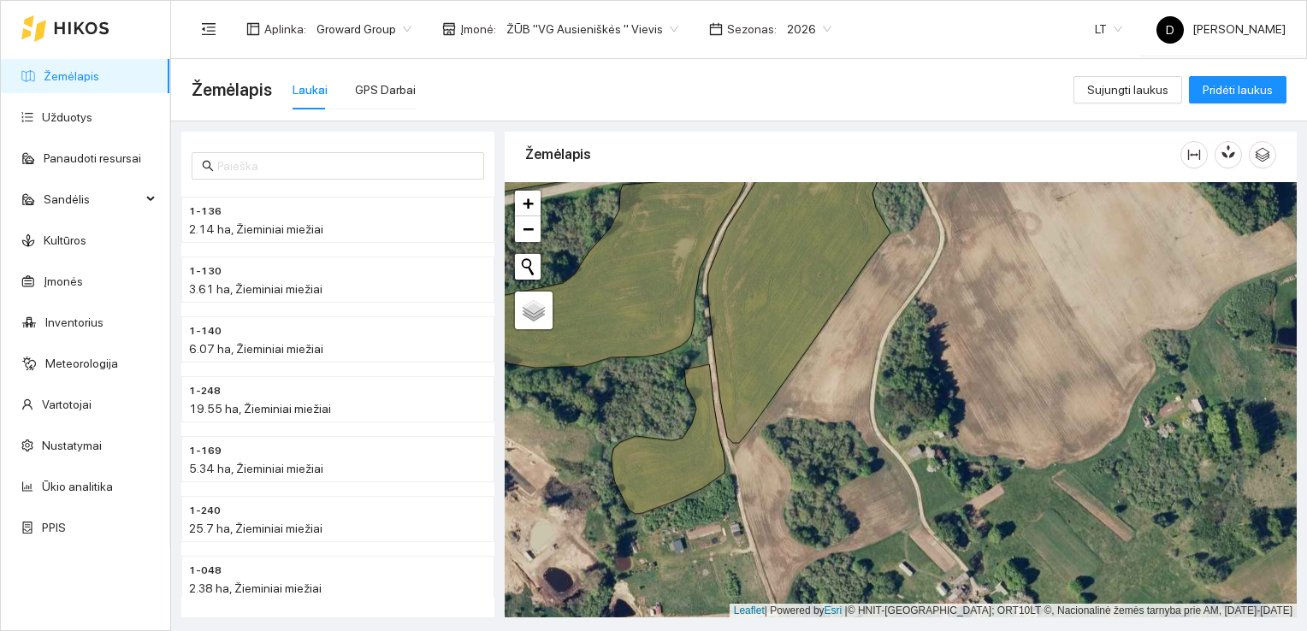
click at [63, 77] on link "Žemėlapis" at bounding box center [72, 76] width 56 height 14
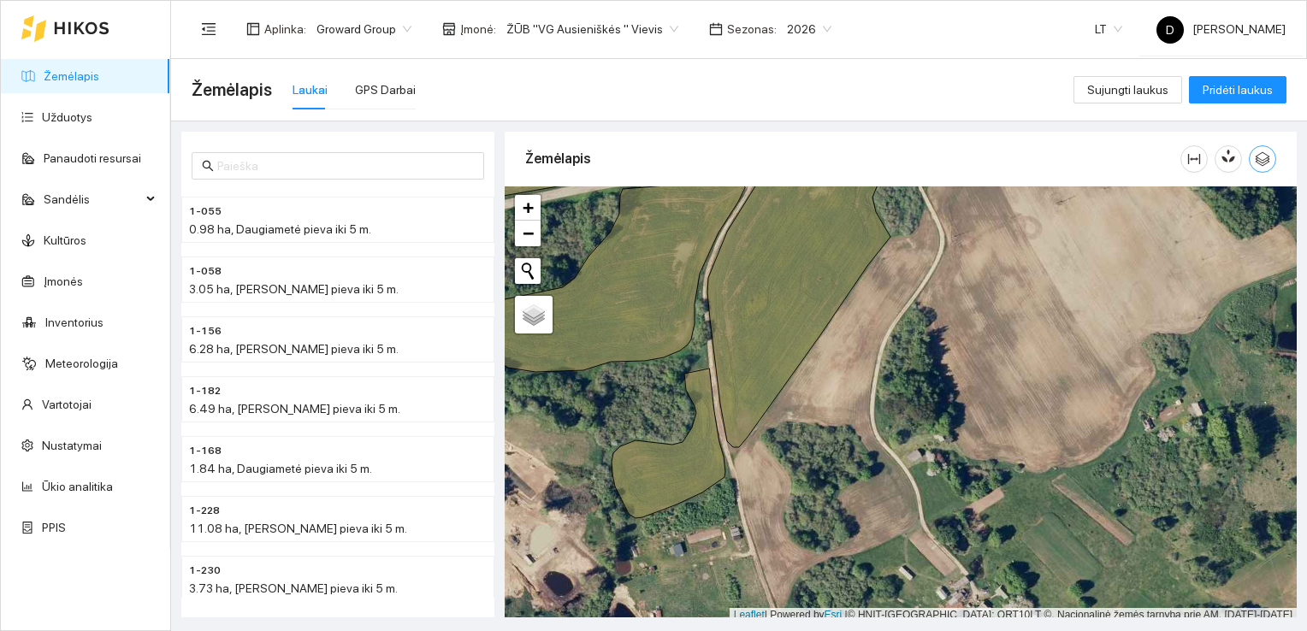
click at [1259, 156] on icon "button" at bounding box center [1261, 158] width 15 height 15
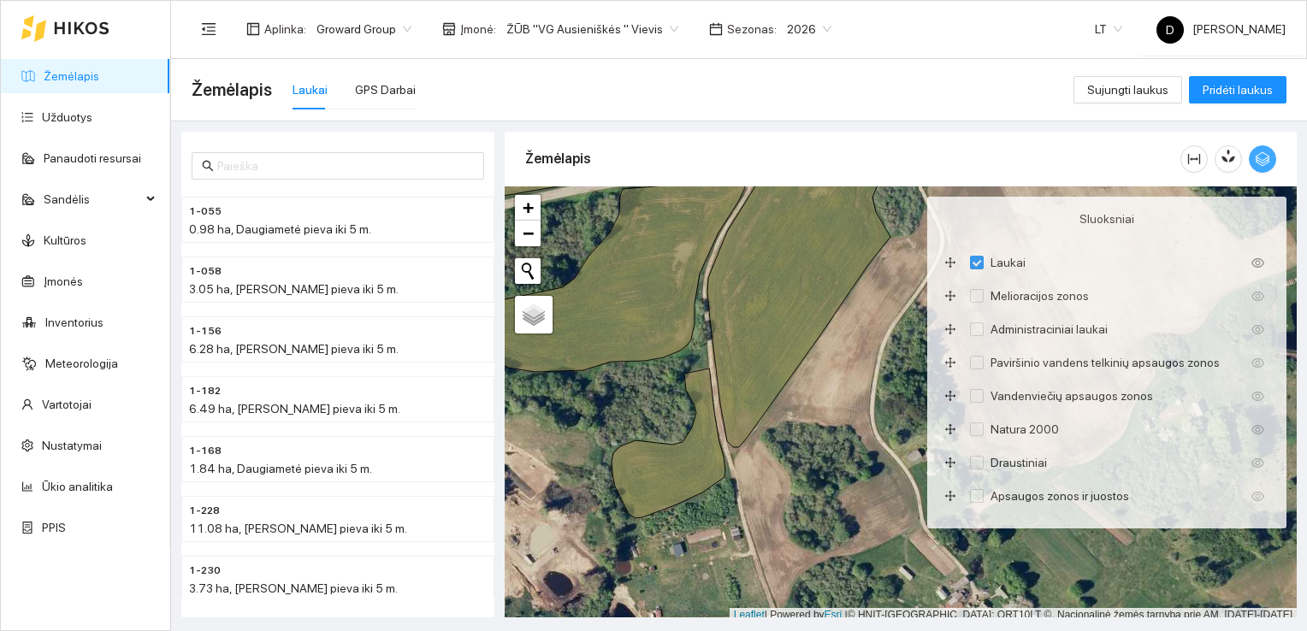
click at [1259, 156] on icon "button" at bounding box center [1261, 158] width 15 height 15
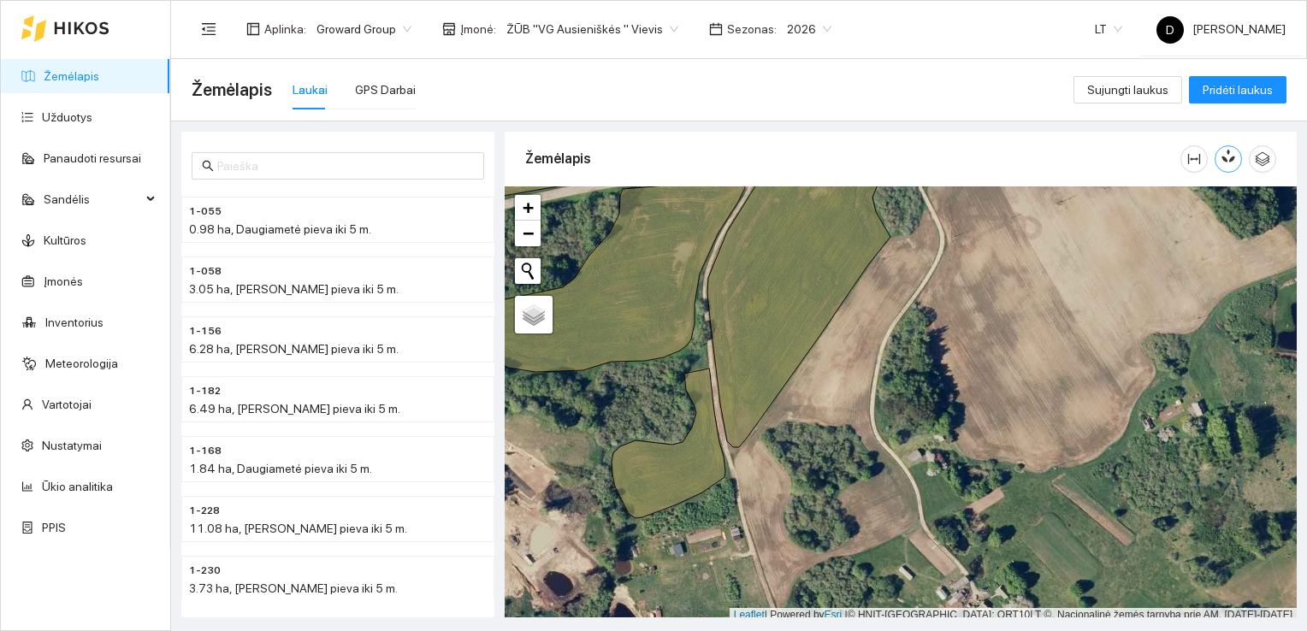
click at [1236, 159] on button "button" at bounding box center [1227, 158] width 27 height 27
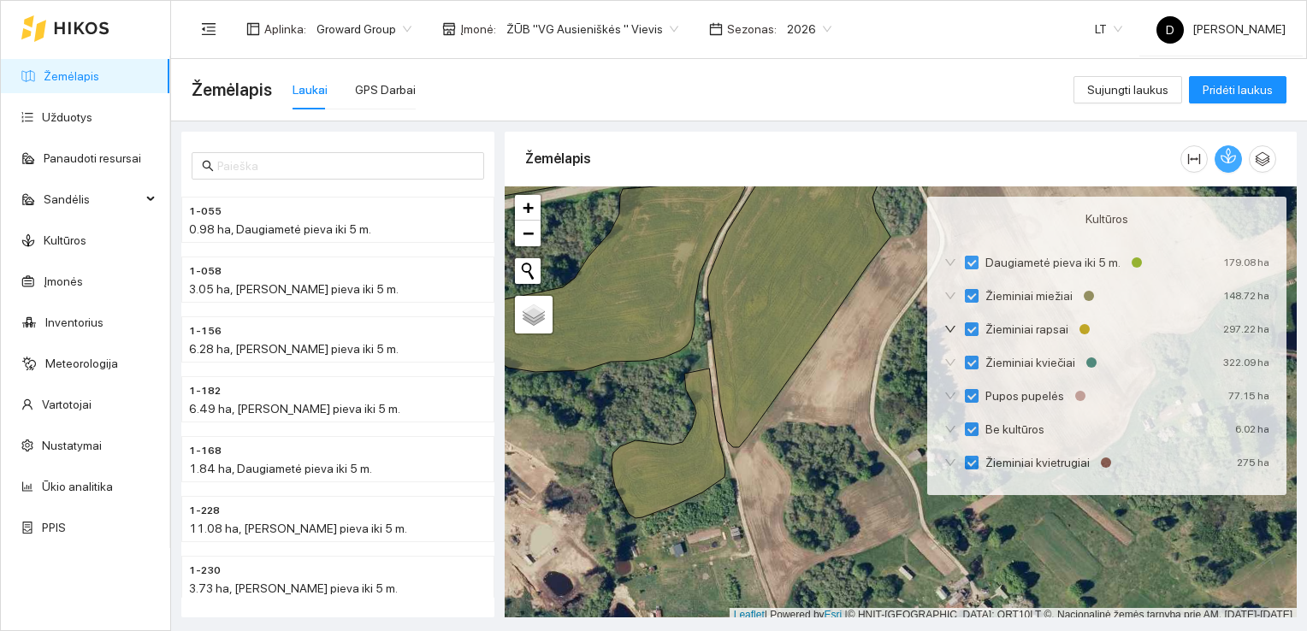
click at [1230, 156] on icon "button" at bounding box center [1230, 156] width 9 height 15
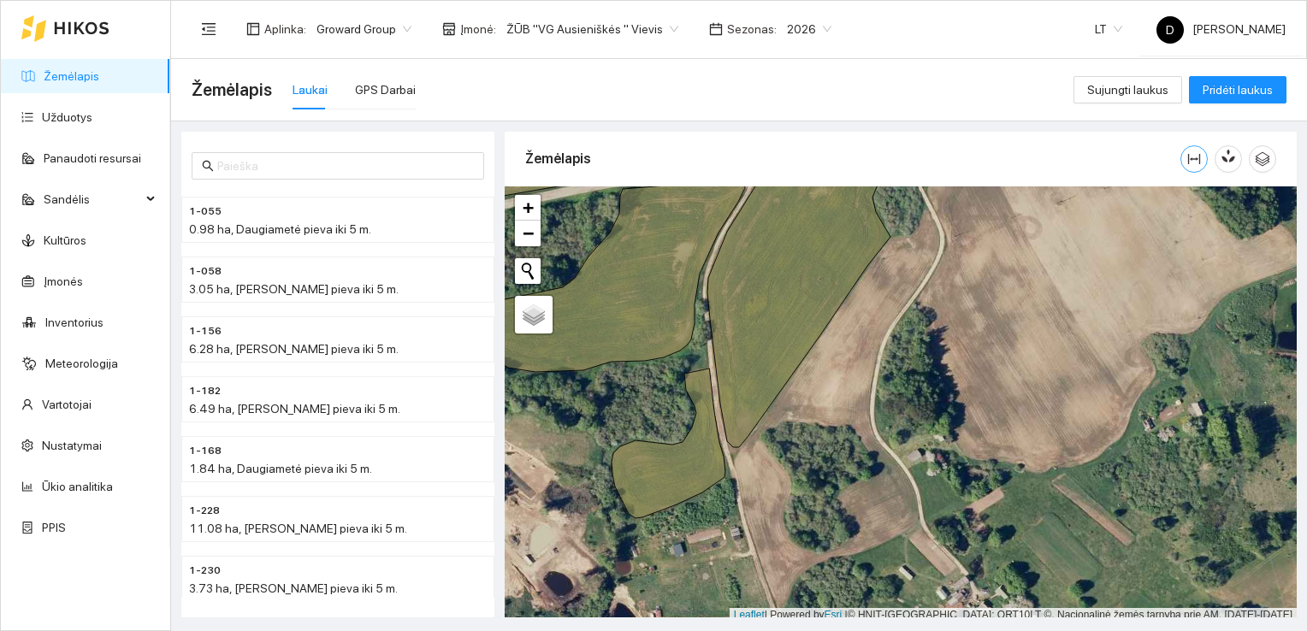
click at [1192, 154] on icon "column-width" at bounding box center [1194, 159] width 14 height 14
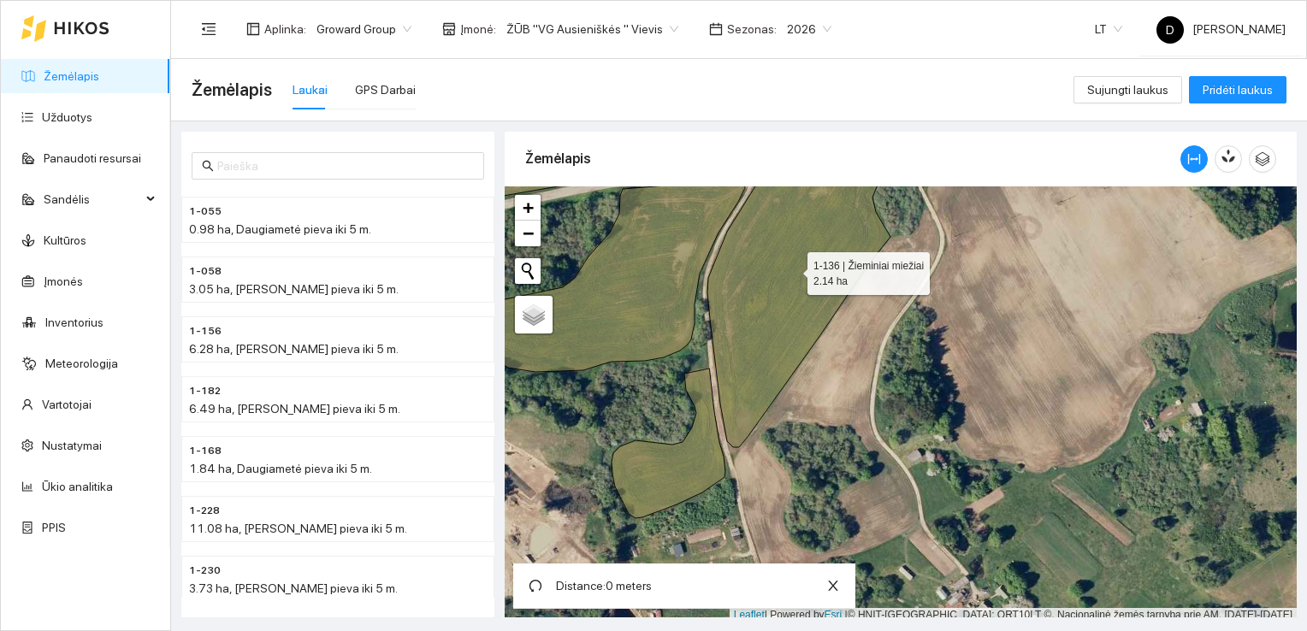
scroll to position [4, 0]
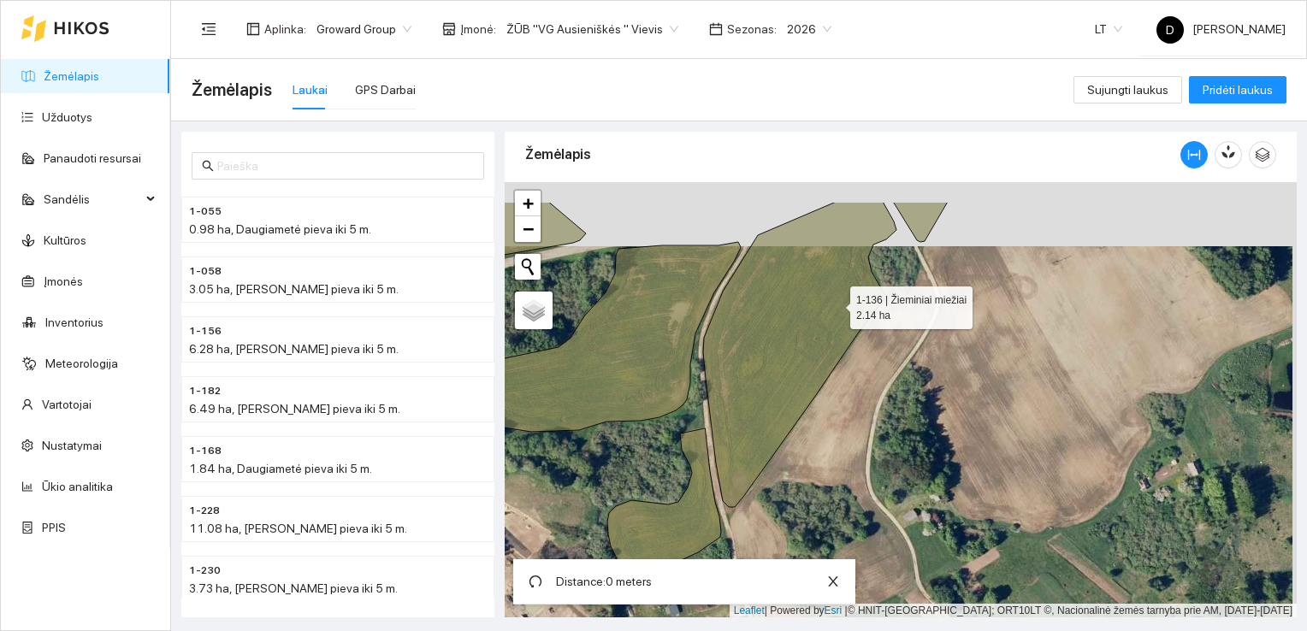
drag, startPoint x: 839, startPoint y: 239, endPoint x: 833, endPoint y: 299, distance: 61.0
click at [833, 299] on icon at bounding box center [799, 353] width 193 height 307
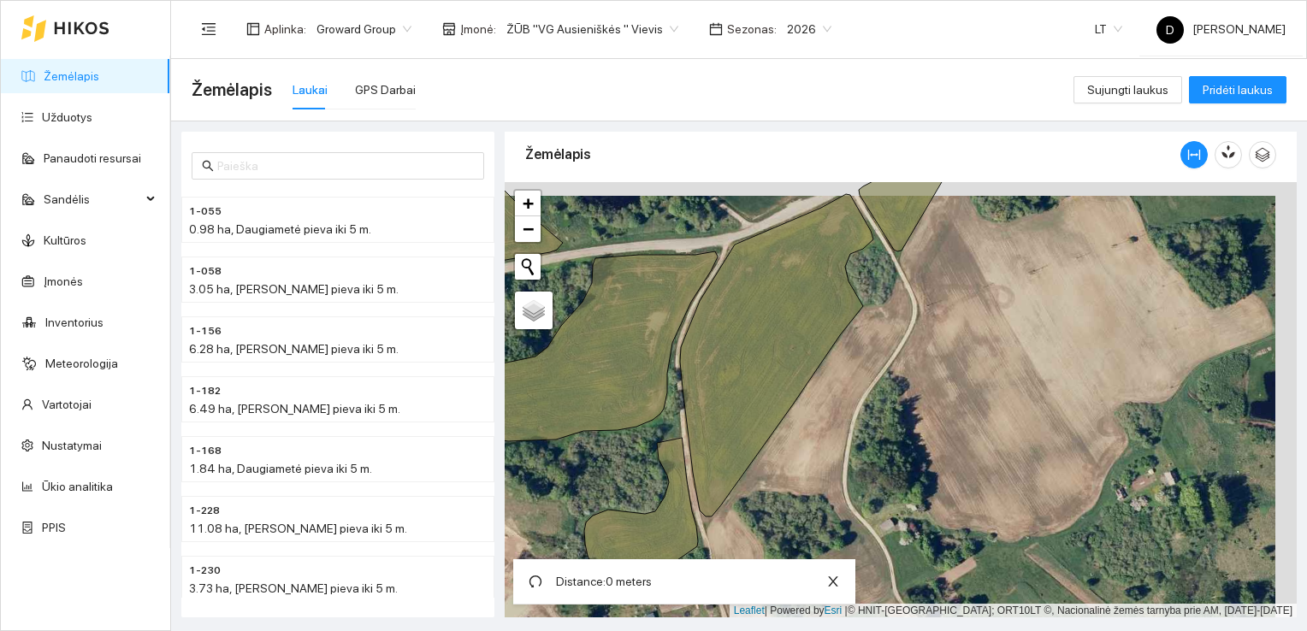
drag, startPoint x: 865, startPoint y: 253, endPoint x: 844, endPoint y: 267, distance: 25.4
click at [844, 267] on icon at bounding box center [776, 355] width 193 height 322
click at [846, 268] on div at bounding box center [900, 400] width 792 height 436
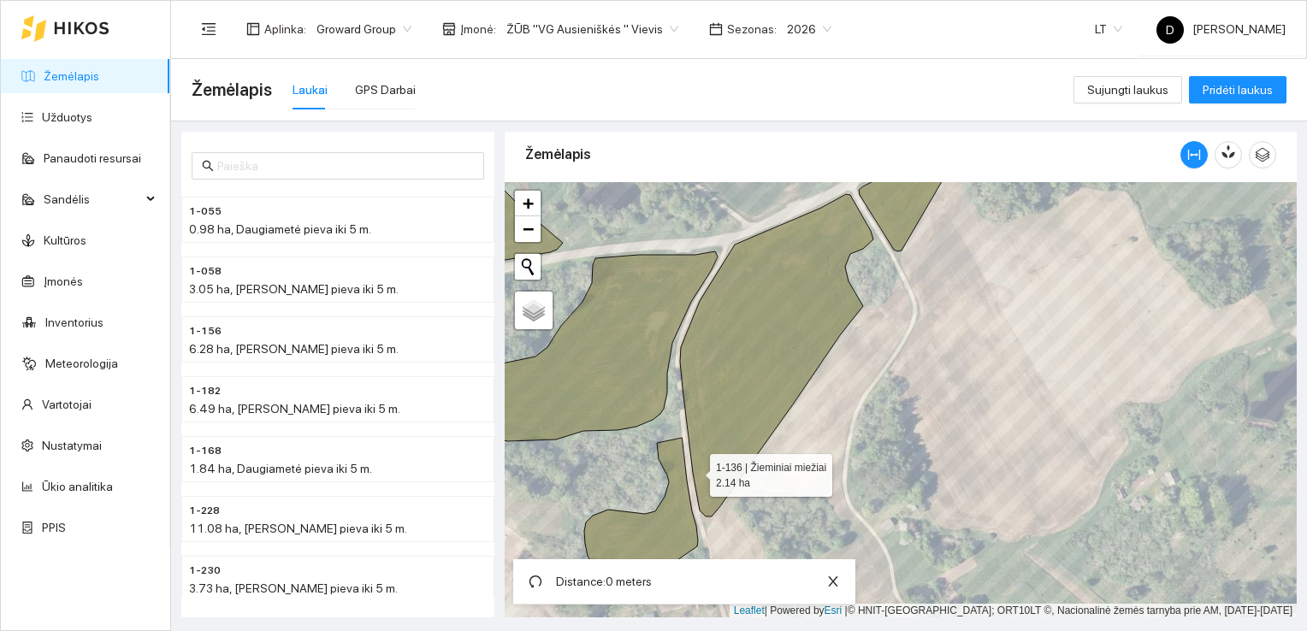
click at [694, 470] on icon at bounding box center [776, 355] width 193 height 322
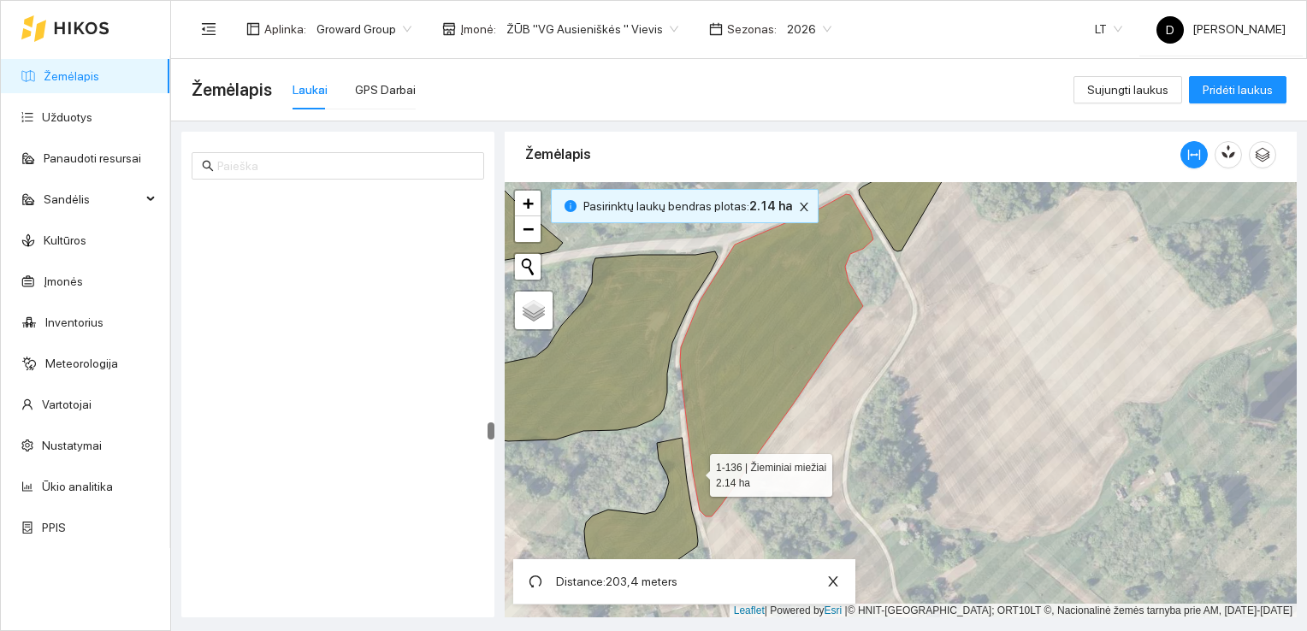
scroll to position [5612, 0]
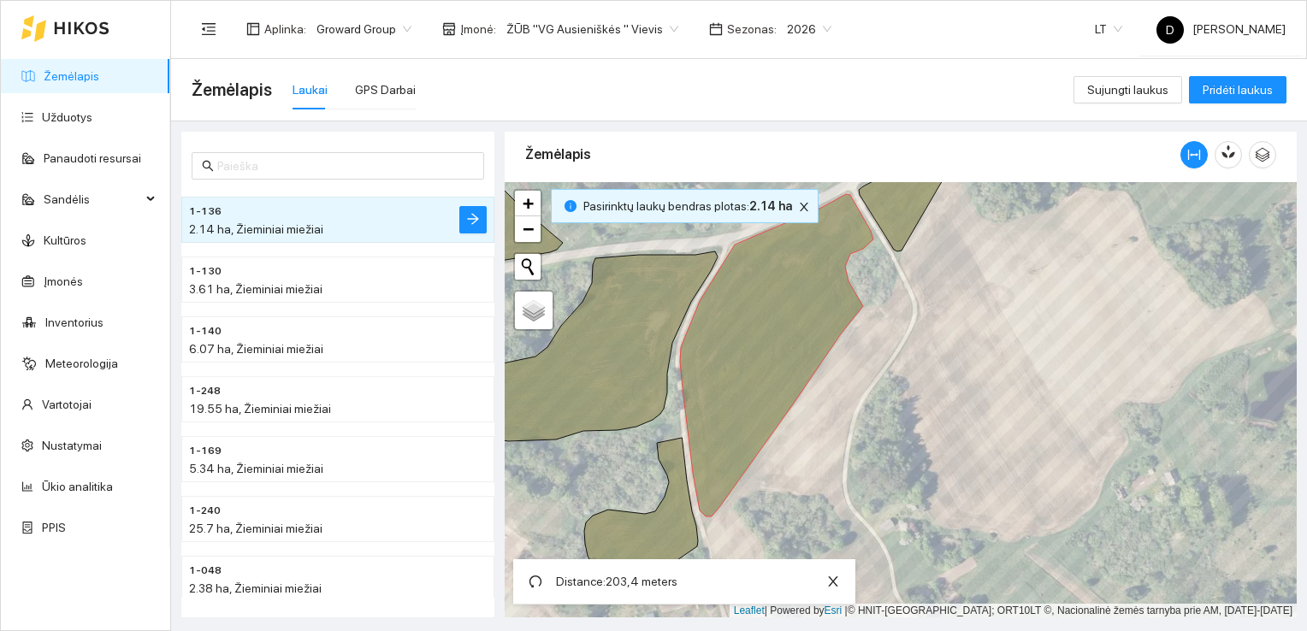
click at [477, 256] on div at bounding box center [477, 256] width 0 height 0
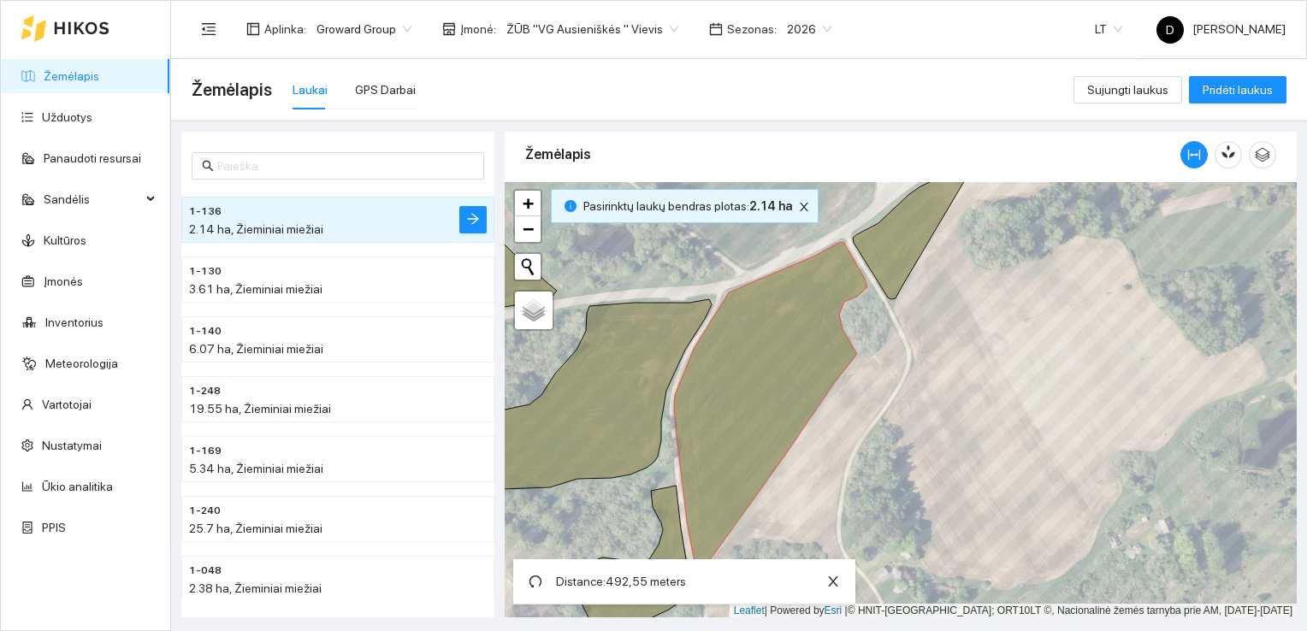
click at [650, 581] on span "Distance: 492,55 meters" at bounding box center [621, 582] width 130 height 14
click at [833, 580] on icon "close" at bounding box center [832, 581] width 9 height 10
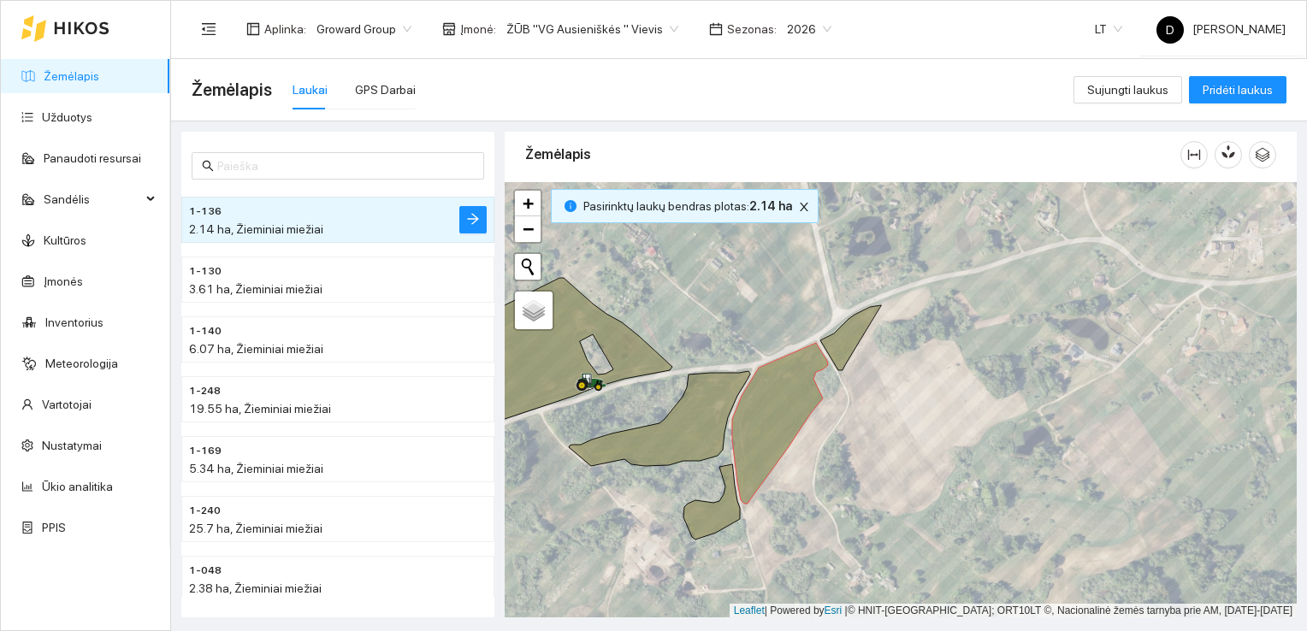
drag, startPoint x: 844, startPoint y: 329, endPoint x: 776, endPoint y: 91, distance: 247.1
click at [776, 91] on div "Žemėlapis Laukai GPS Darbai" at bounding box center [633, 89] width 882 height 55
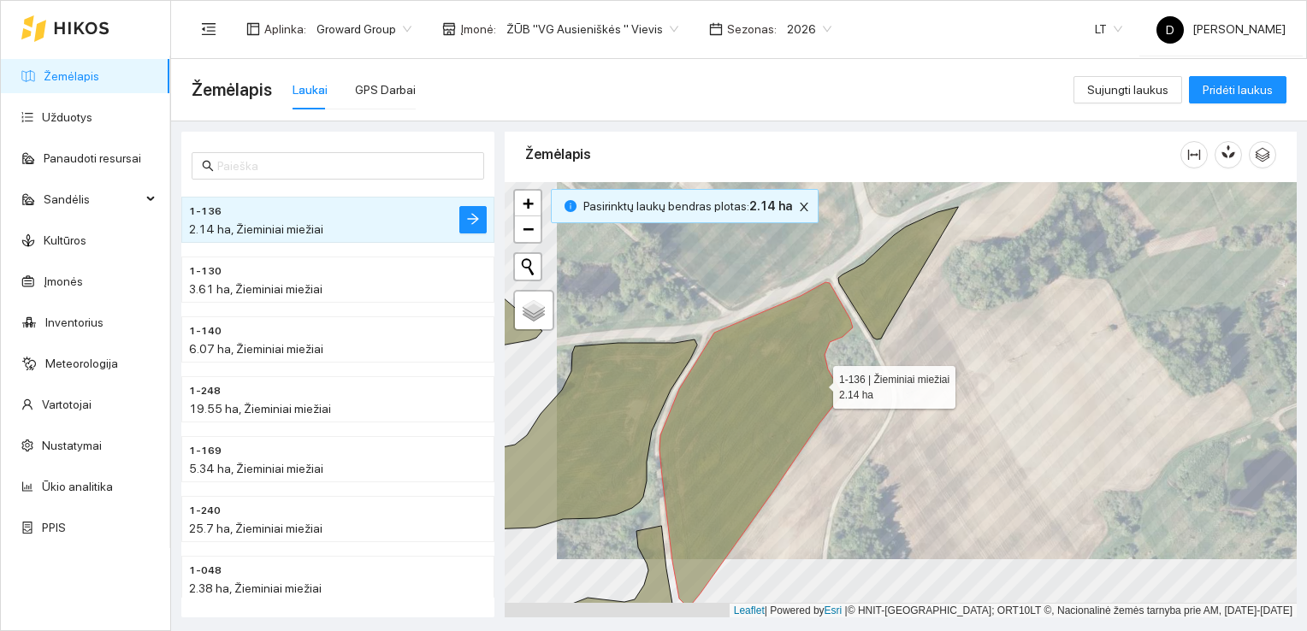
drag, startPoint x: 765, startPoint y: 443, endPoint x: 817, endPoint y: 384, distance: 78.7
click at [817, 384] on icon at bounding box center [755, 442] width 193 height 321
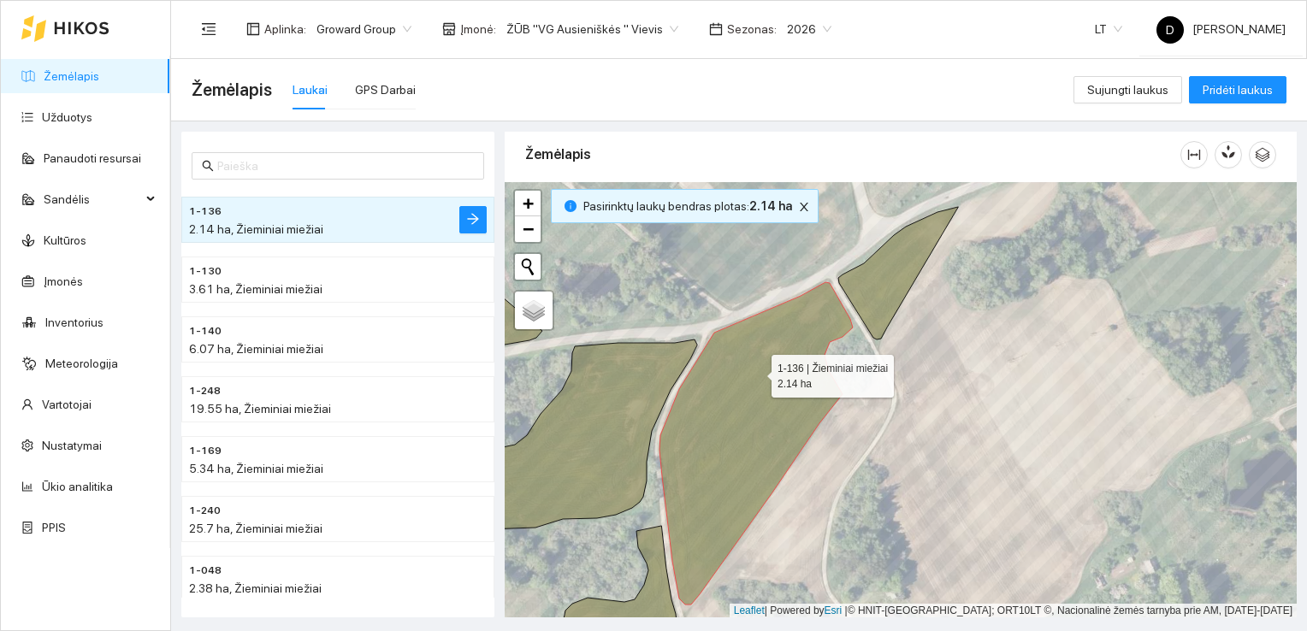
click at [756, 371] on icon at bounding box center [755, 443] width 193 height 322
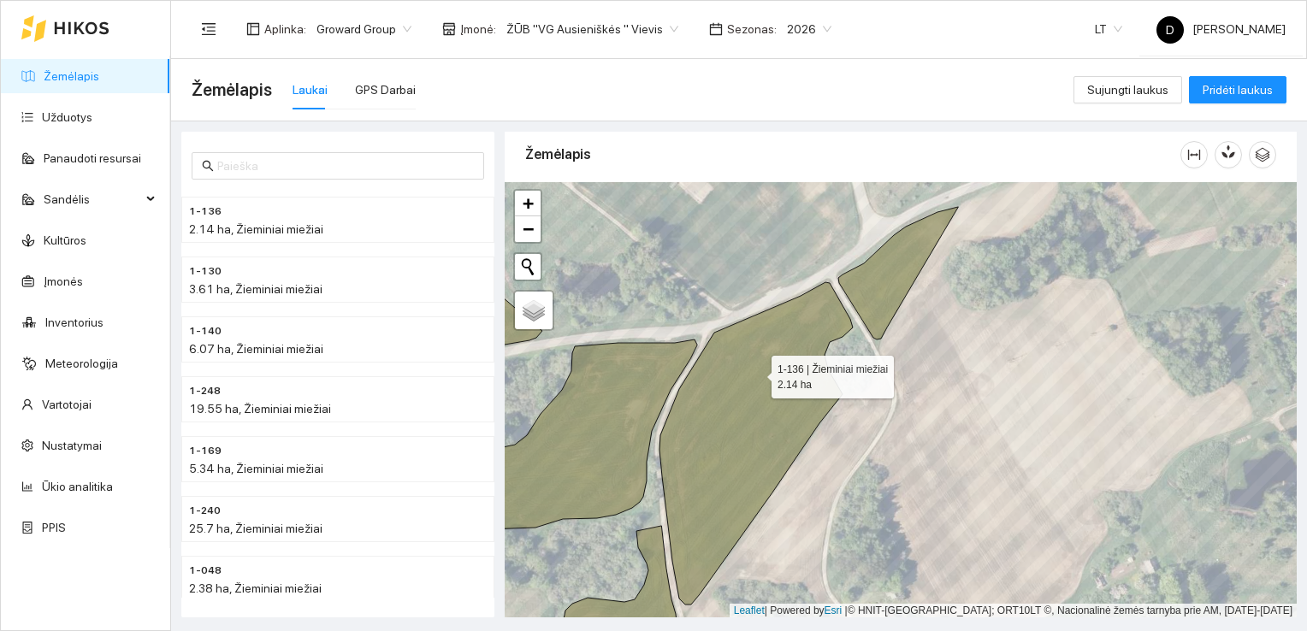
click at [756, 372] on icon at bounding box center [755, 443] width 193 height 322
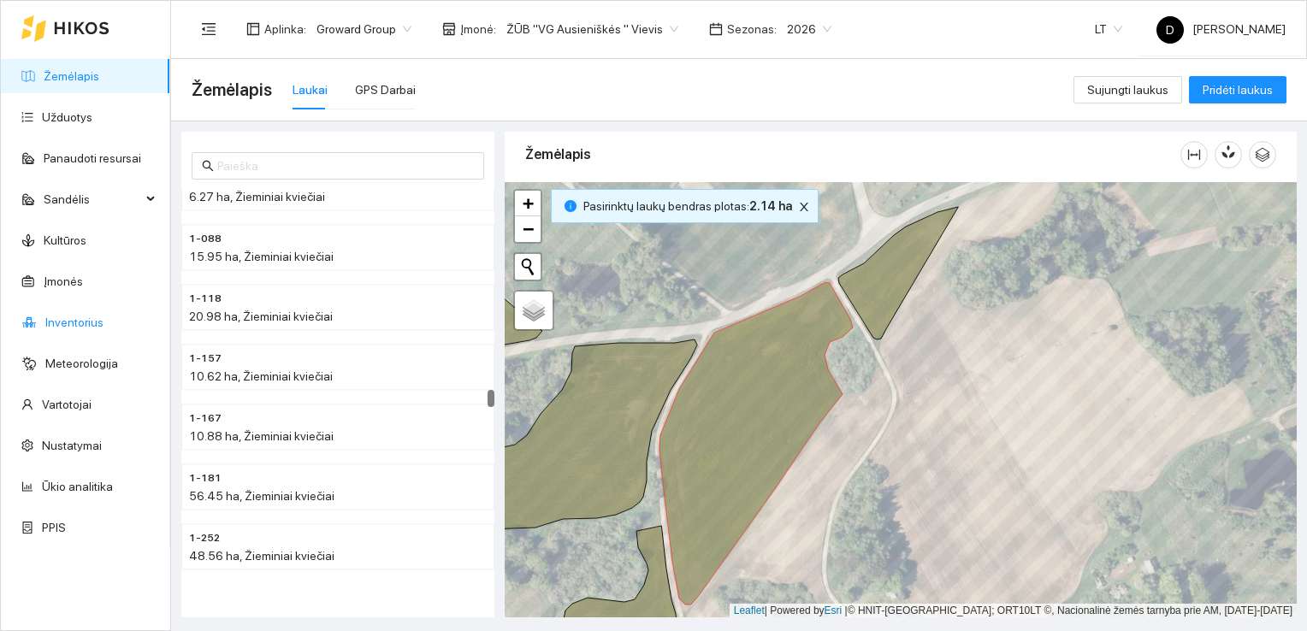
scroll to position [4586, 0]
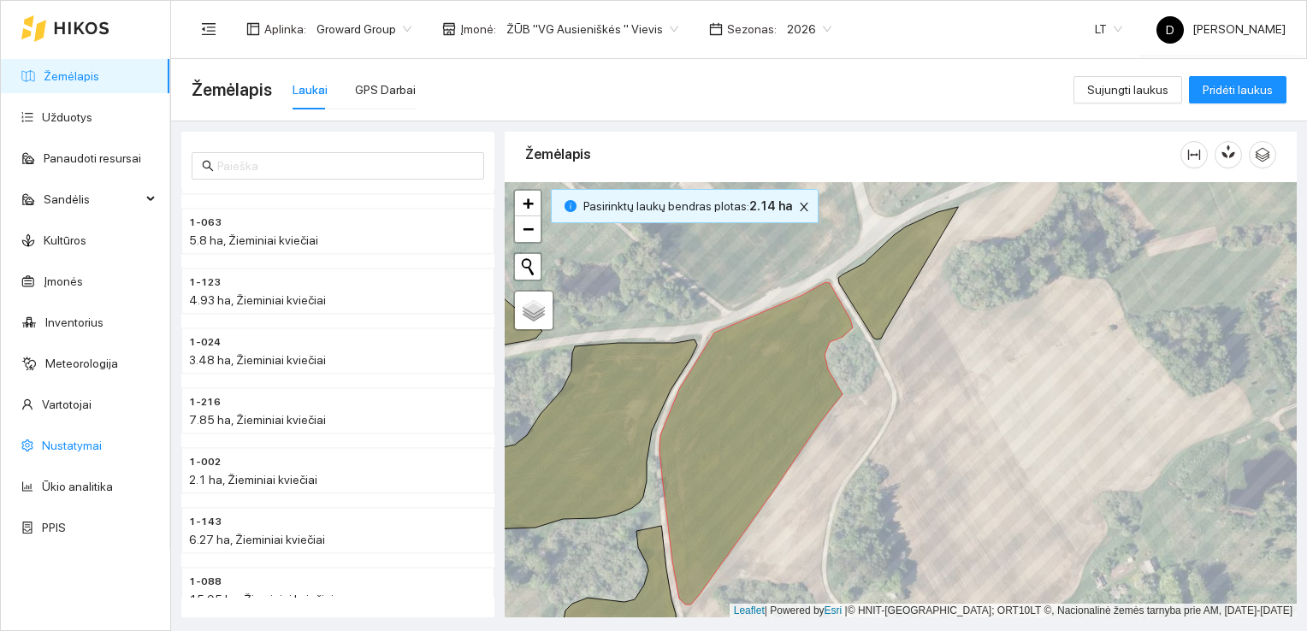
click at [81, 446] on link "Nustatymai" at bounding box center [72, 446] width 60 height 14
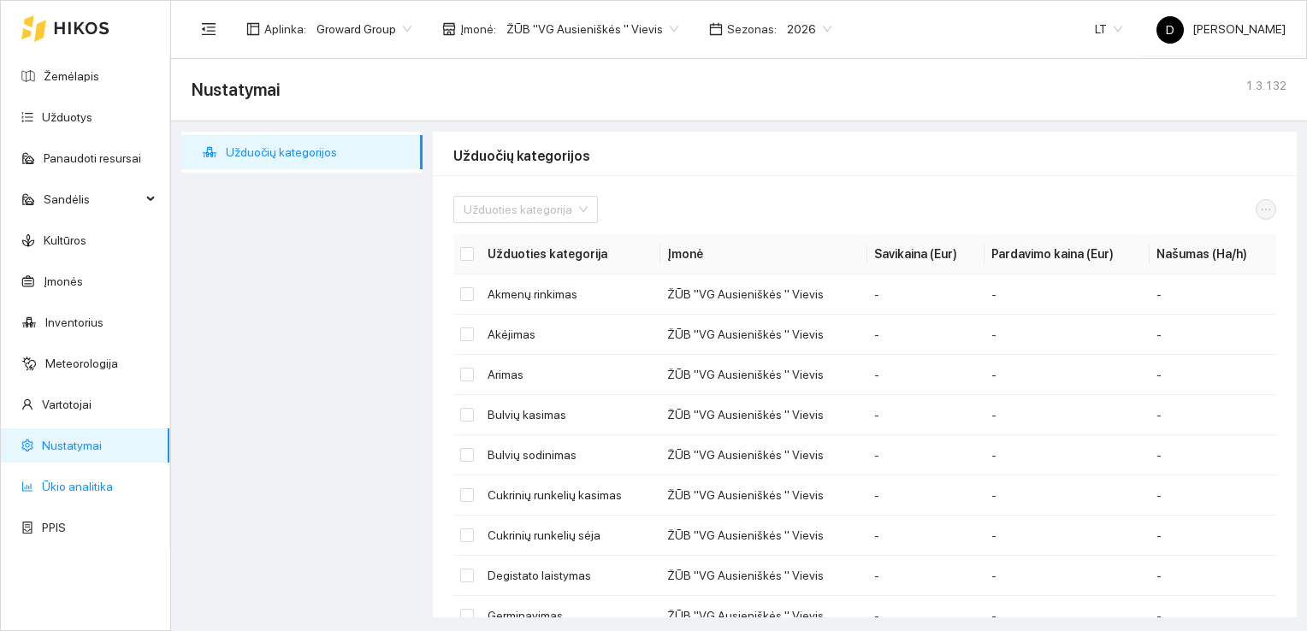
click at [91, 491] on link "Ūkio analitika" at bounding box center [77, 487] width 71 height 14
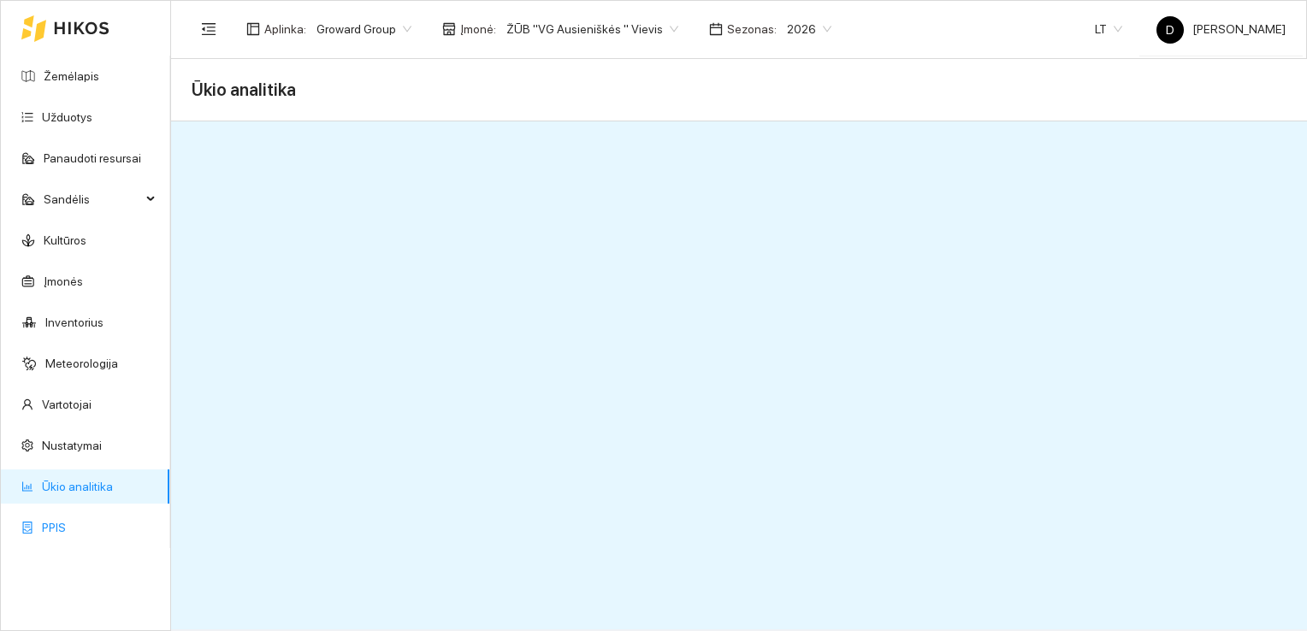
click at [59, 528] on link "PPIS" at bounding box center [54, 528] width 24 height 14
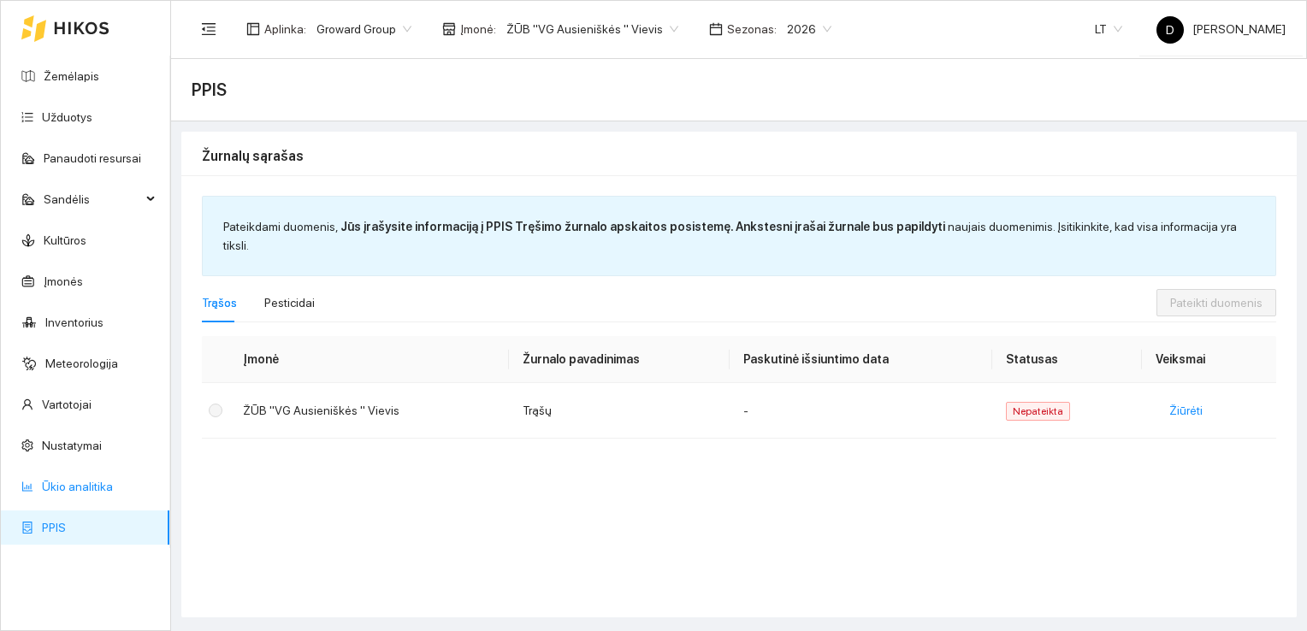
click at [80, 485] on link "Ūkio analitika" at bounding box center [77, 487] width 71 height 14
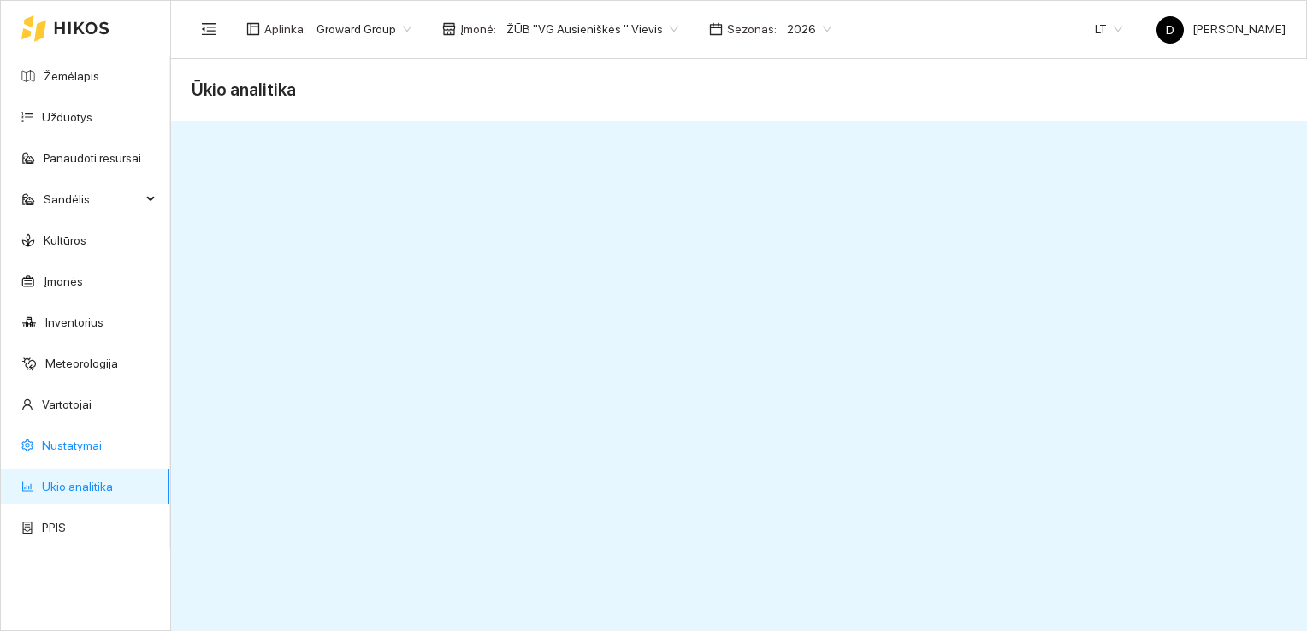
click at [62, 439] on link "Nustatymai" at bounding box center [72, 446] width 60 height 14
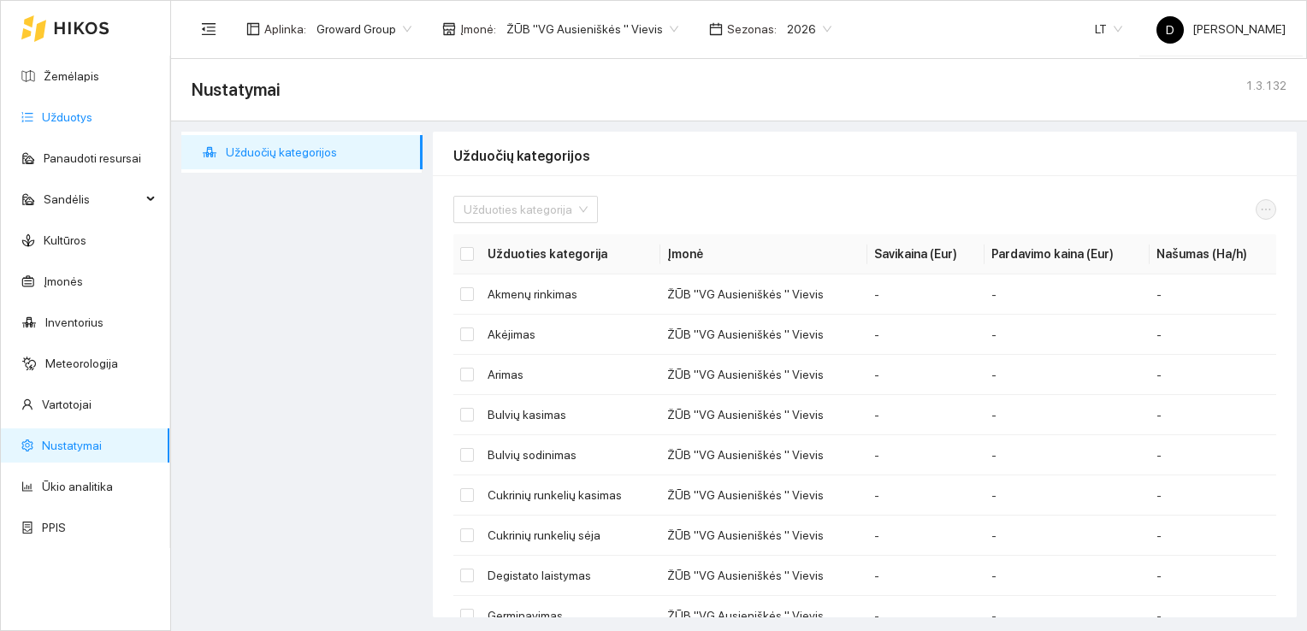
click at [68, 112] on link "Užduotys" at bounding box center [67, 117] width 50 height 14
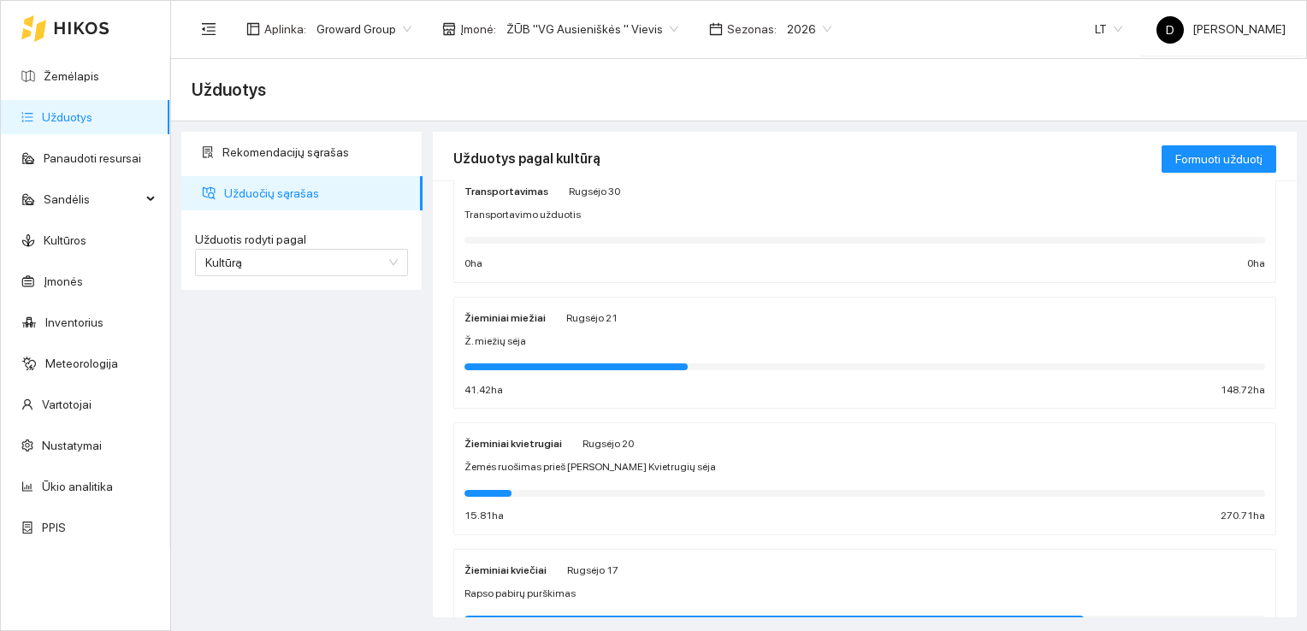
scroll to position [86, 0]
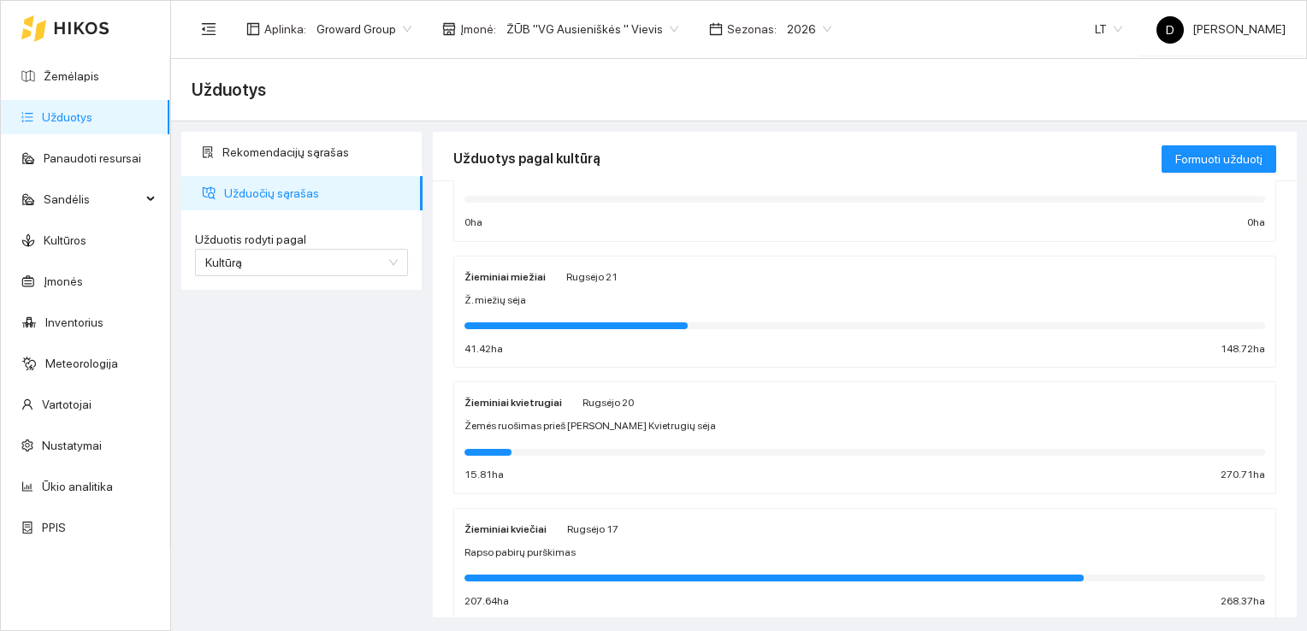
click at [523, 418] on span "Žemės ruošimas prieš [PERSON_NAME] Kvietrugių sėja" at bounding box center [589, 426] width 251 height 16
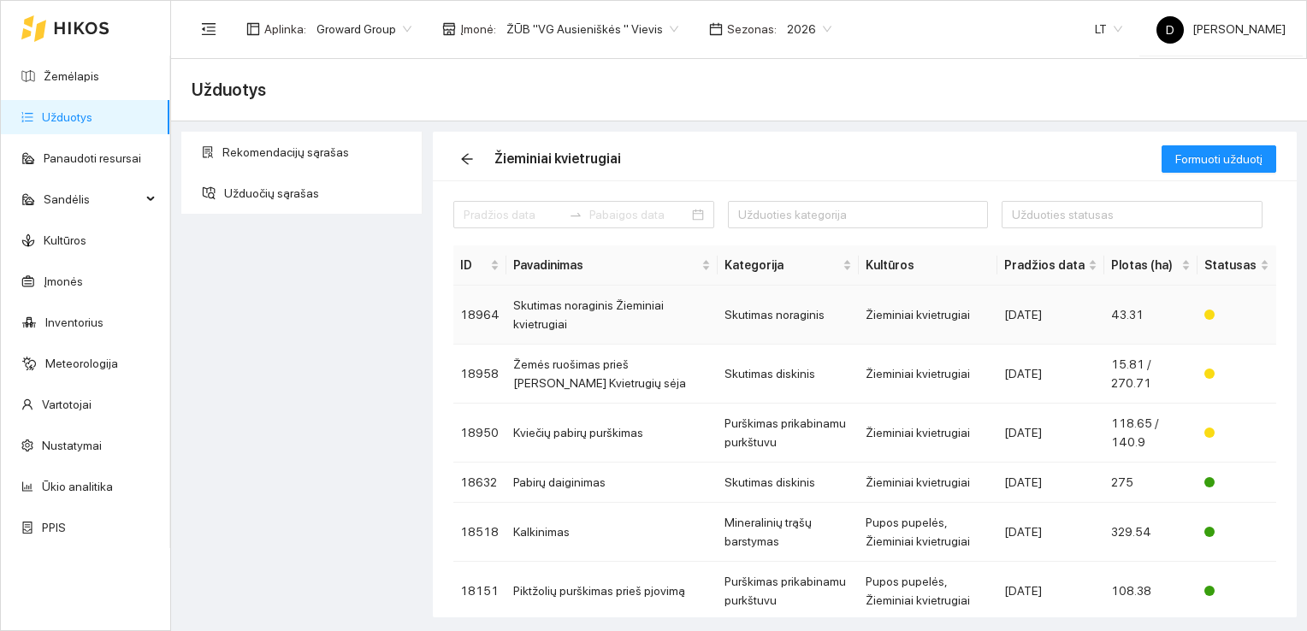
click at [599, 325] on td "Skutimas noraginis Žieminiai kvietrugiai" at bounding box center [611, 315] width 211 height 59
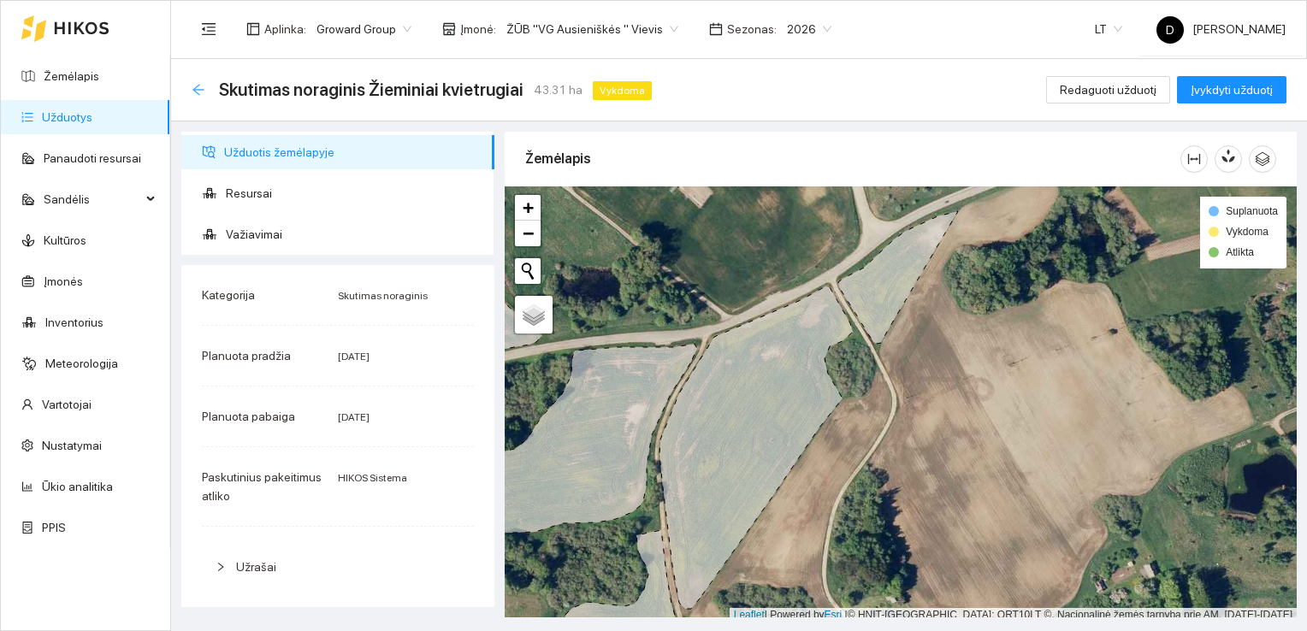
click at [192, 93] on icon "arrow-left" at bounding box center [199, 90] width 14 height 14
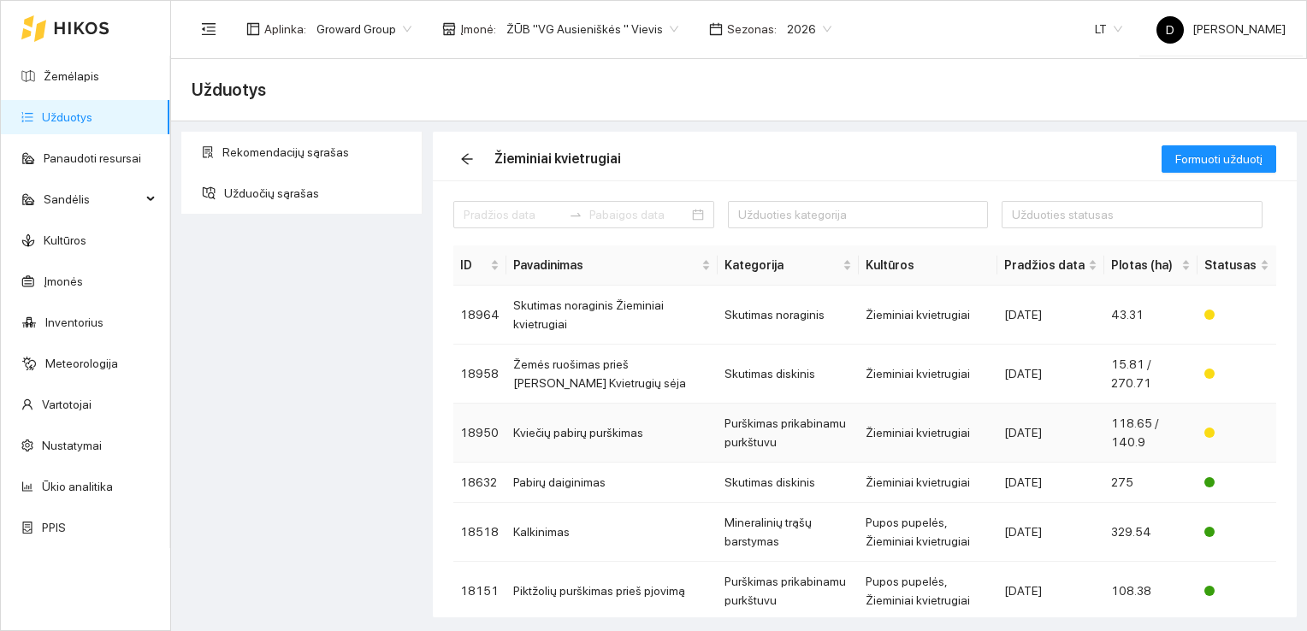
click at [590, 429] on td "Kviečių pabirų purškimas" at bounding box center [611, 433] width 211 height 59
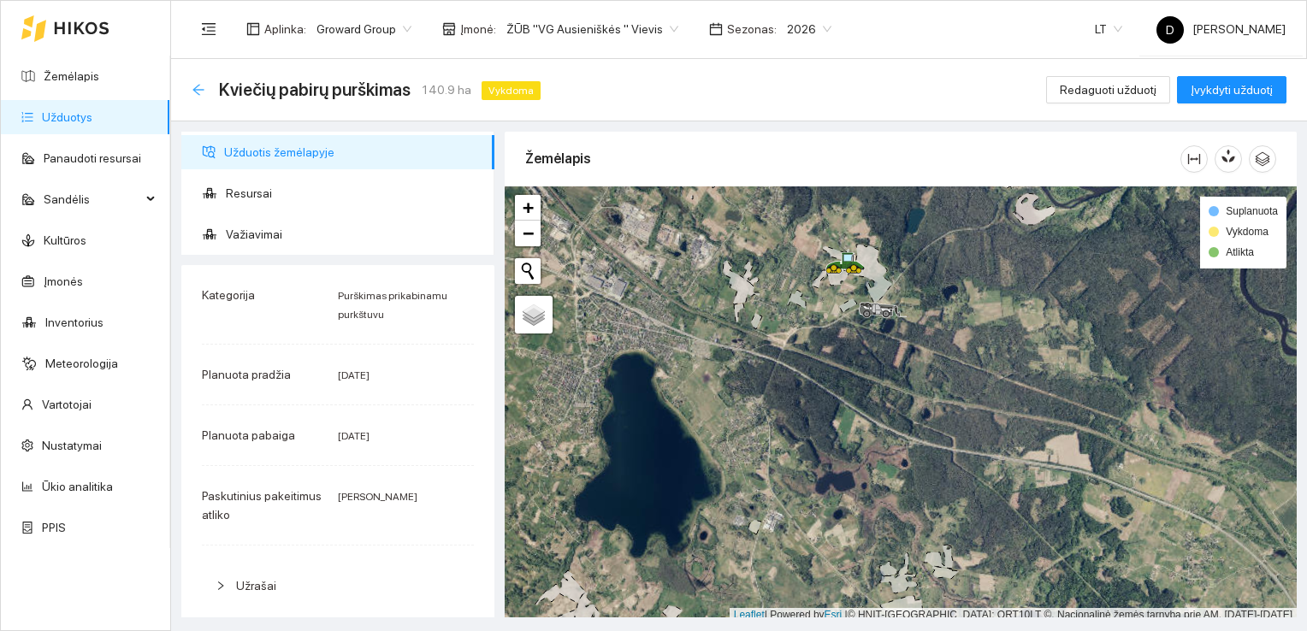
click at [195, 87] on icon "arrow-left" at bounding box center [197, 89] width 11 height 11
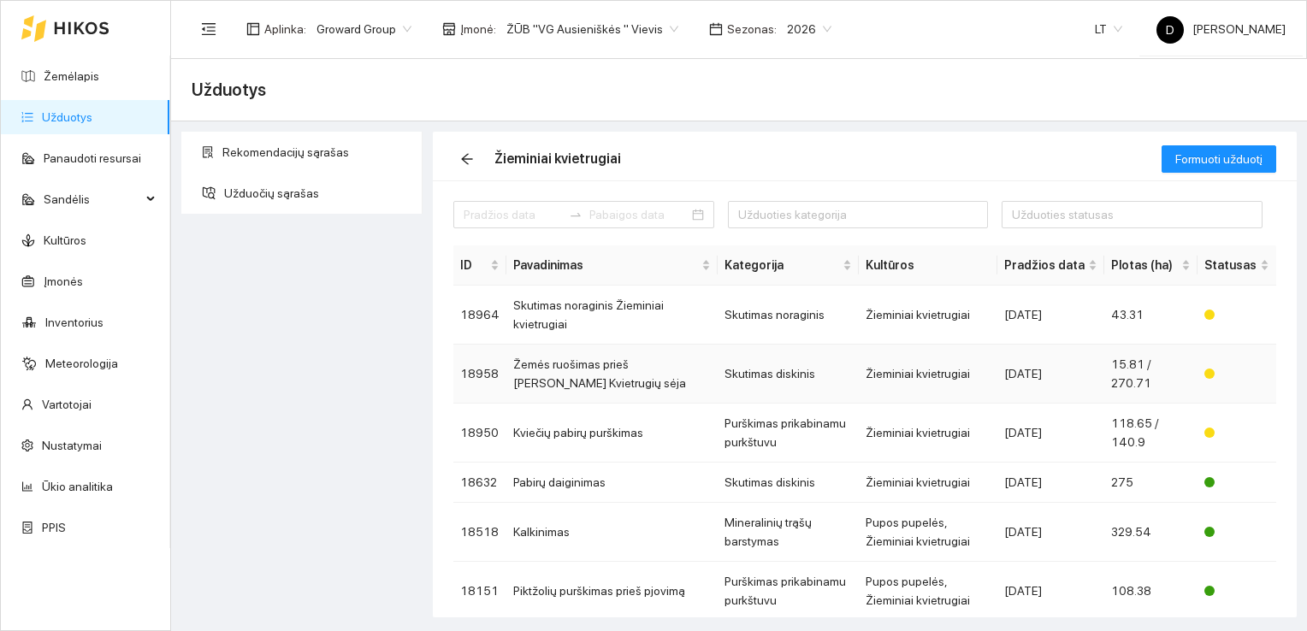
click at [557, 372] on td "Žemės ruošimas prieš [PERSON_NAME] Kvietrugių sėja" at bounding box center [611, 374] width 211 height 59
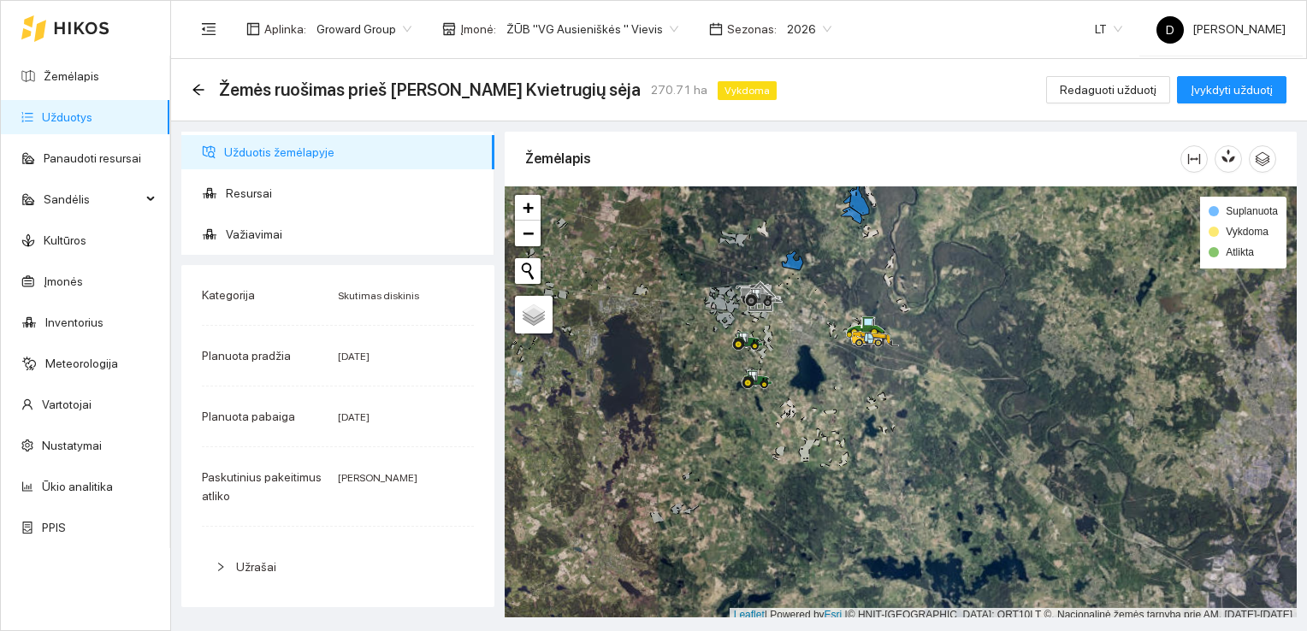
scroll to position [4, 0]
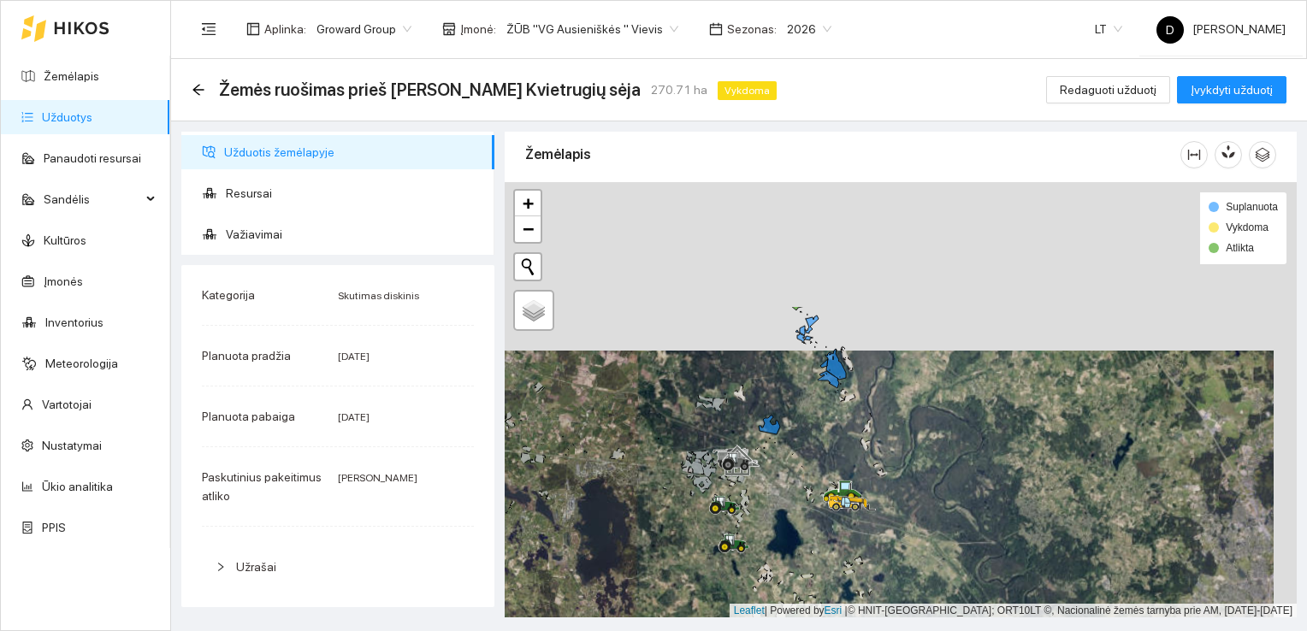
drag, startPoint x: 819, startPoint y: 308, endPoint x: 799, endPoint y: 504, distance: 197.7
click at [799, 504] on div at bounding box center [900, 400] width 792 height 436
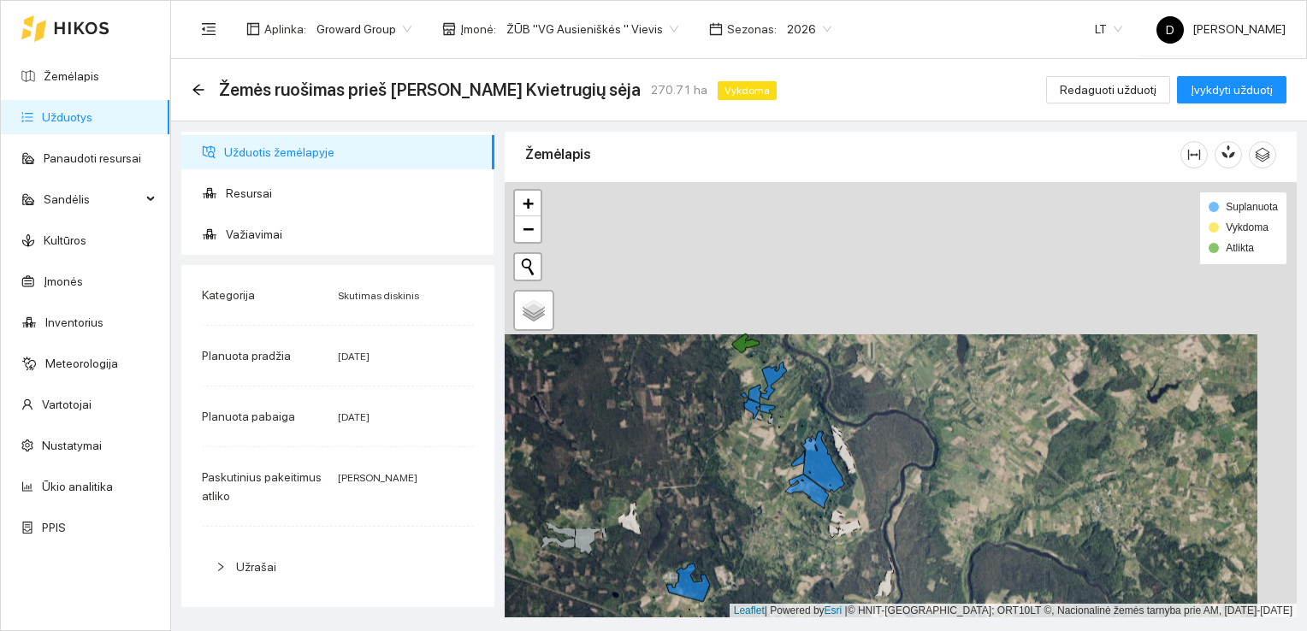
drag, startPoint x: 735, startPoint y: 258, endPoint x: 699, endPoint y: 402, distance: 148.1
click at [699, 402] on div at bounding box center [900, 400] width 792 height 436
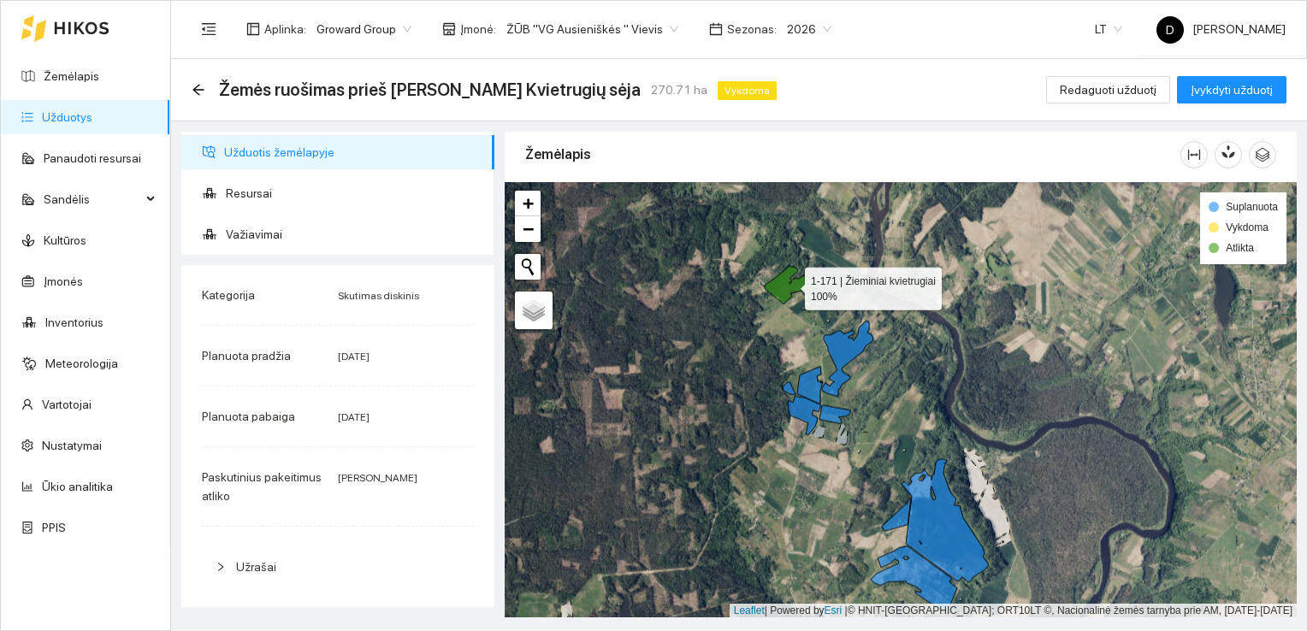
click at [787, 290] on icon at bounding box center [791, 285] width 55 height 38
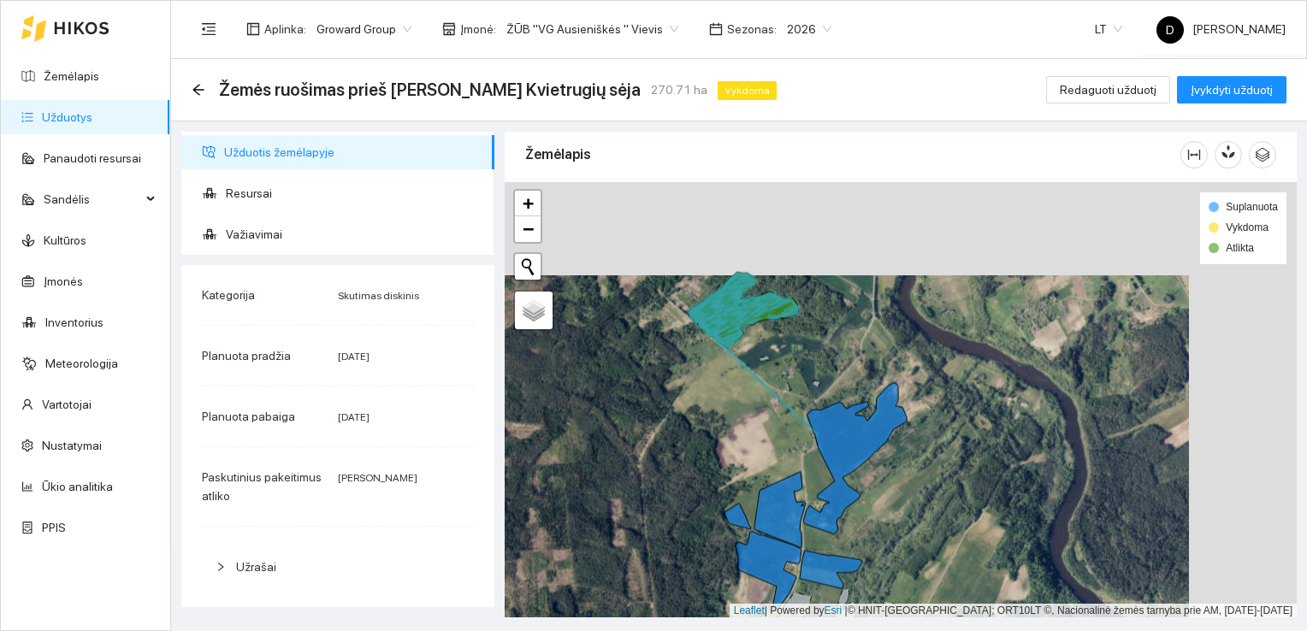
drag, startPoint x: 852, startPoint y: 342, endPoint x: 723, endPoint y: 456, distance: 171.4
click at [723, 456] on div at bounding box center [900, 400] width 792 height 436
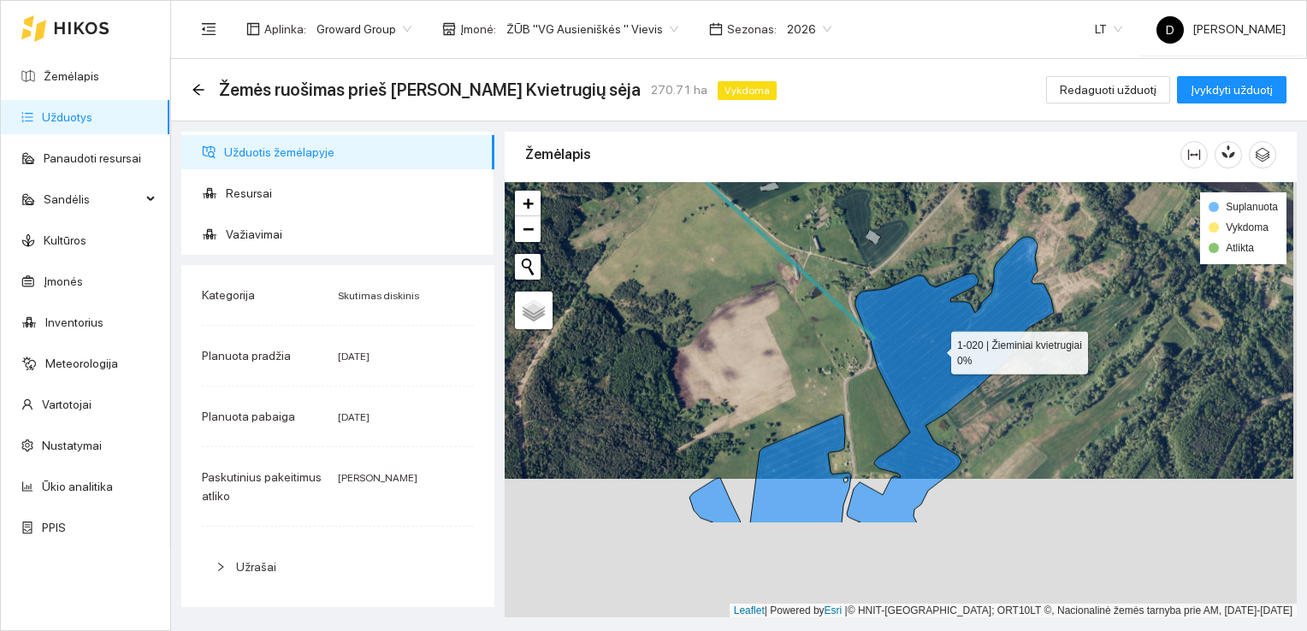
drag, startPoint x: 939, startPoint y: 490, endPoint x: 935, endPoint y: 347, distance: 142.8
click at [935, 347] on icon at bounding box center [949, 380] width 207 height 286
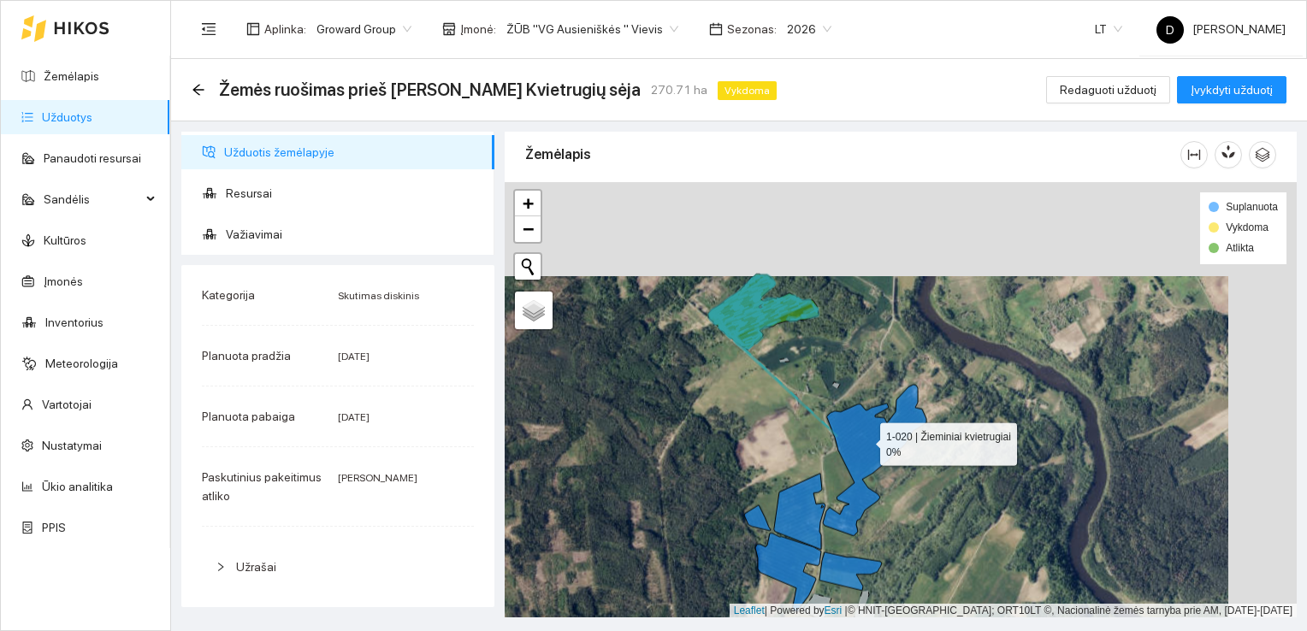
drag, startPoint x: 934, startPoint y: 345, endPoint x: 864, endPoint y: 437, distance: 115.9
click at [864, 437] on icon at bounding box center [874, 460] width 103 height 151
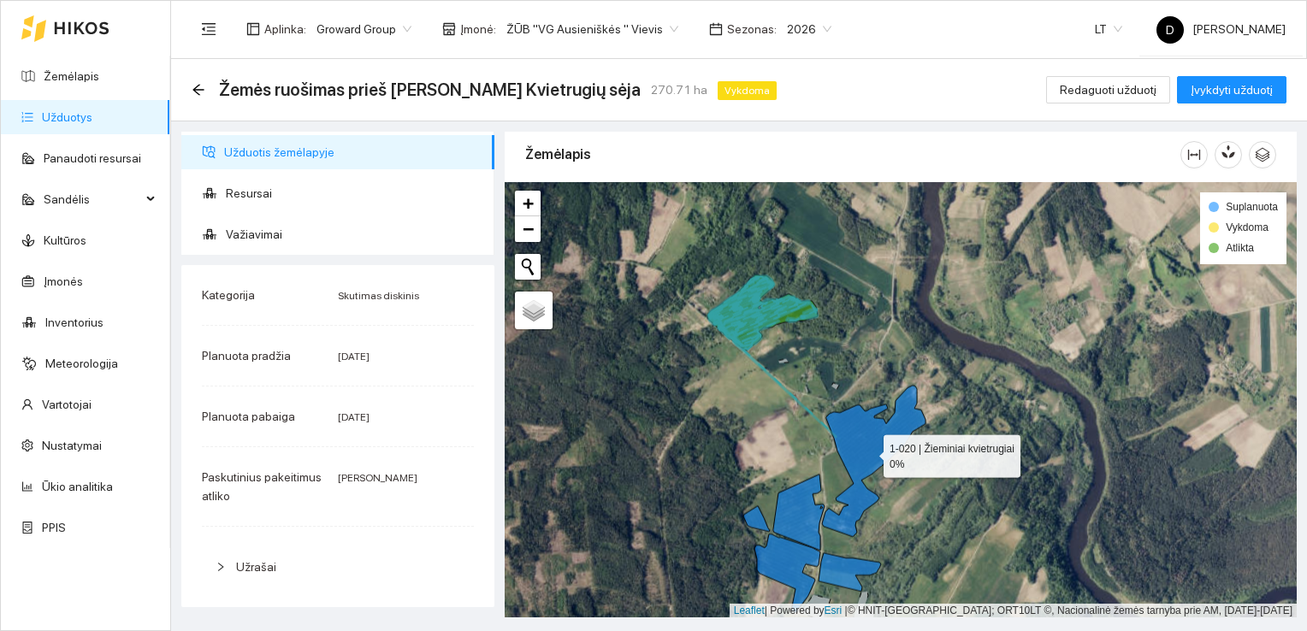
click at [862, 451] on icon at bounding box center [873, 461] width 103 height 151
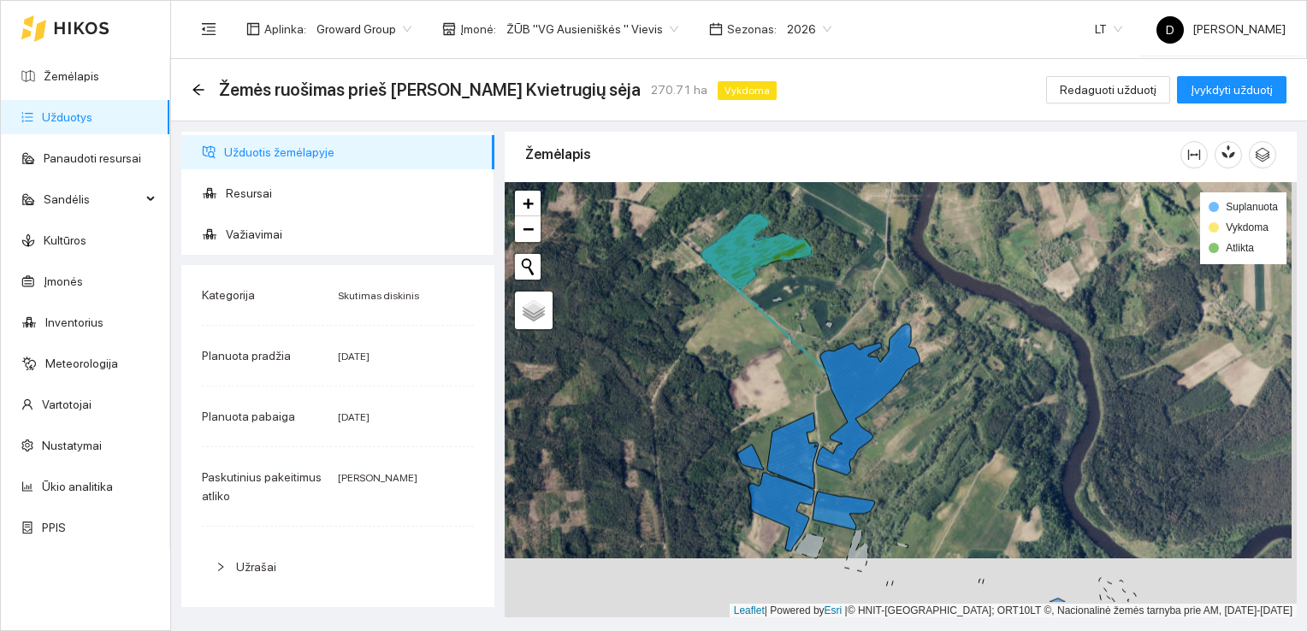
drag, startPoint x: 727, startPoint y: 469, endPoint x: 722, endPoint y: 410, distance: 60.1
click at [722, 410] on div at bounding box center [900, 400] width 792 height 436
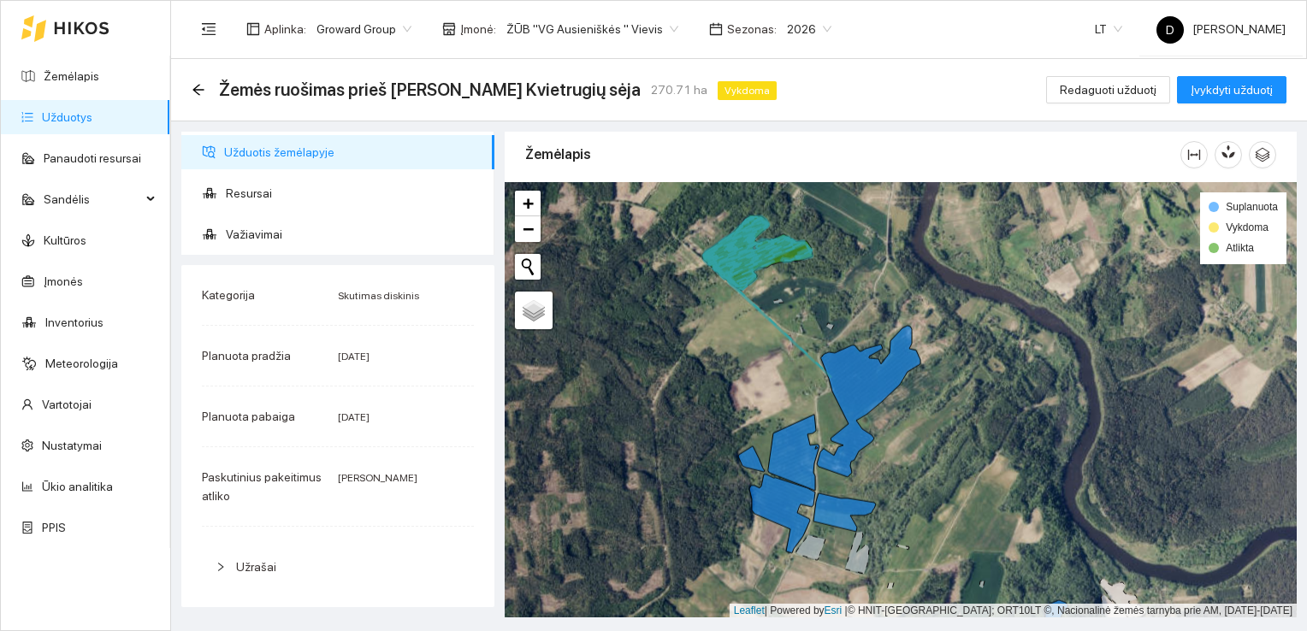
click at [743, 247] on icon at bounding box center [757, 243] width 109 height 44
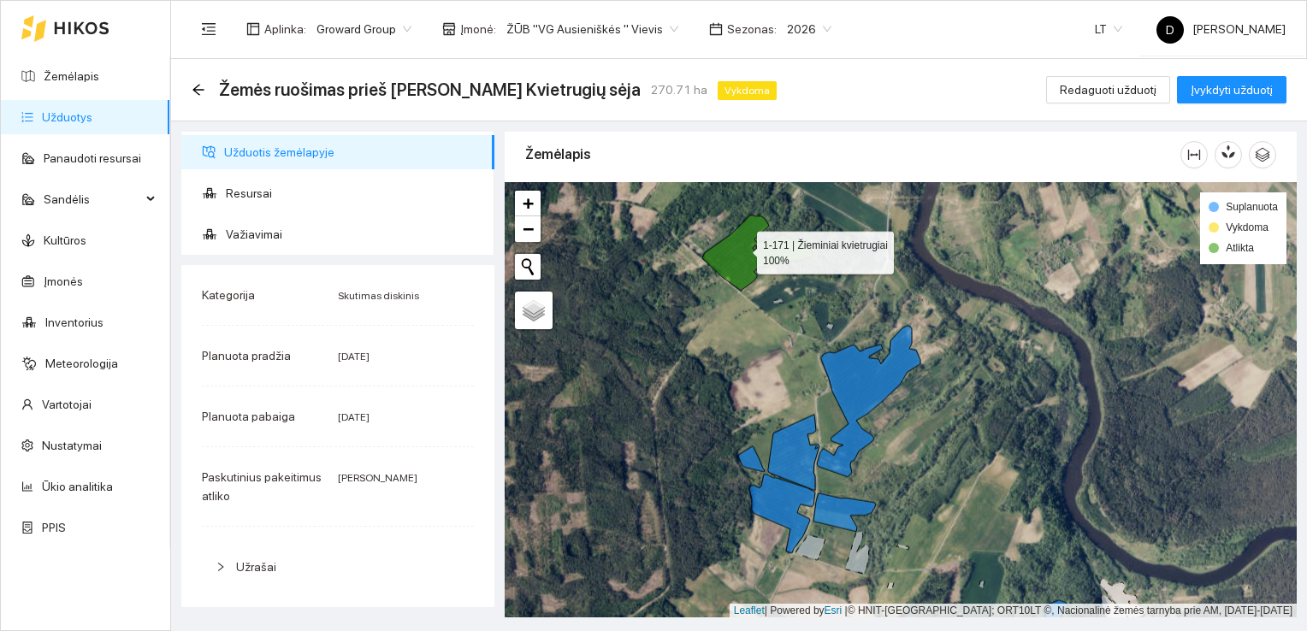
click at [741, 248] on icon at bounding box center [757, 252] width 110 height 75
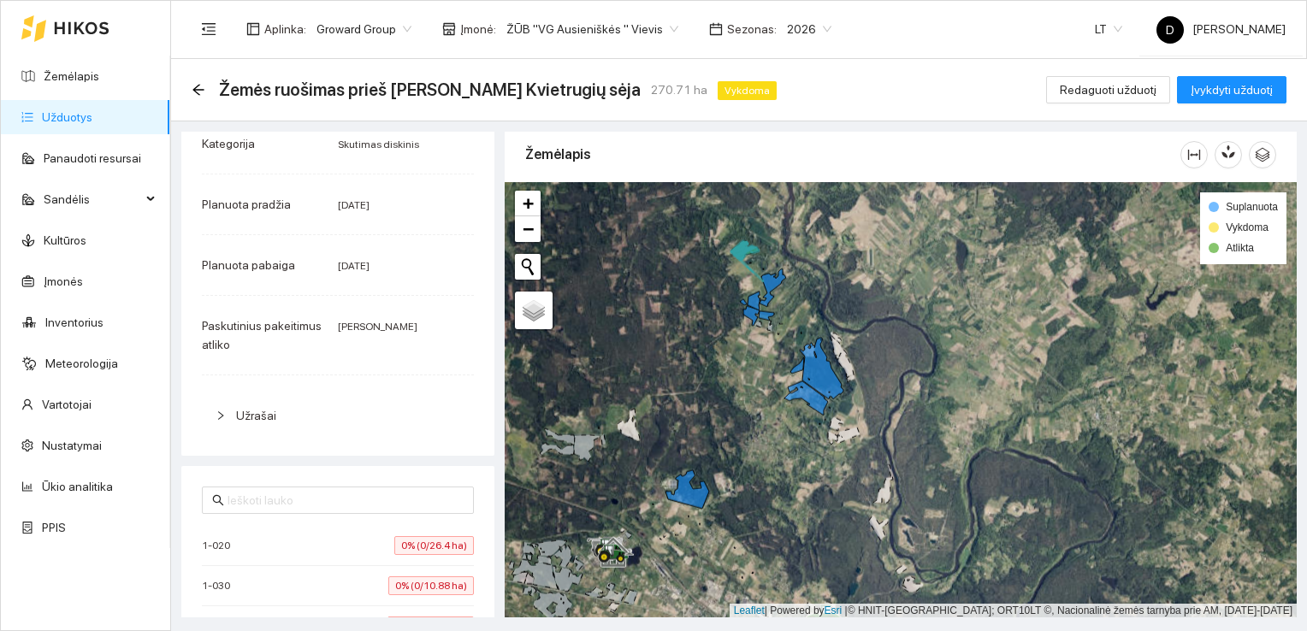
scroll to position [0, 0]
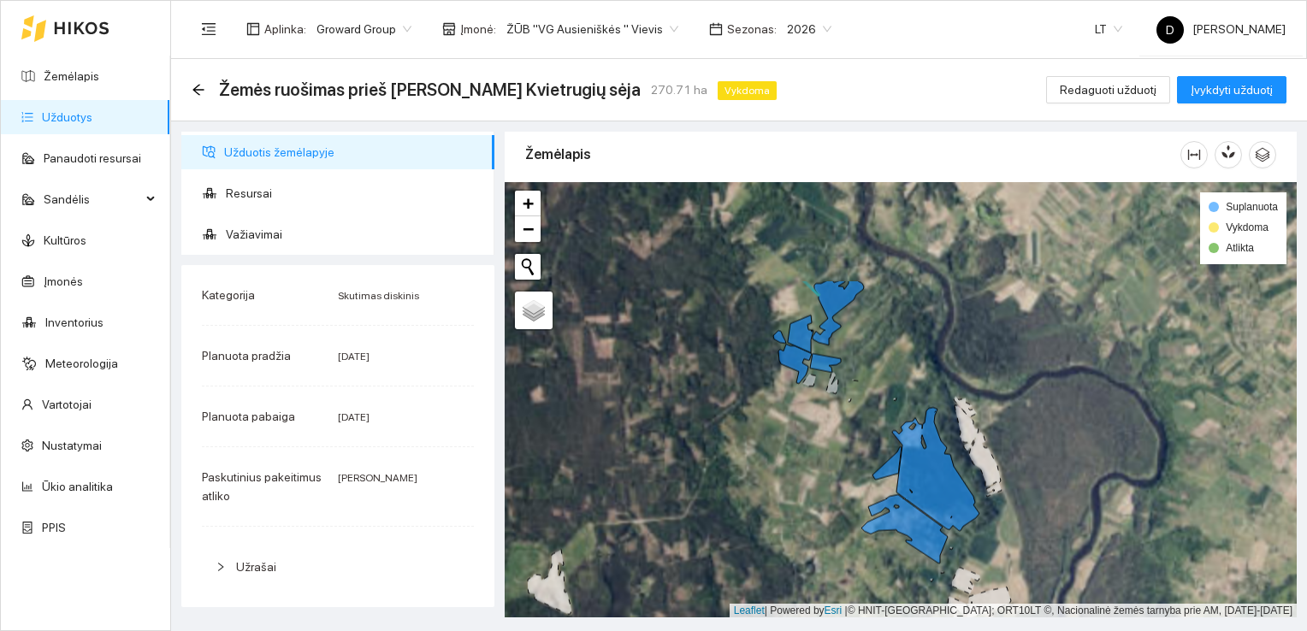
drag, startPoint x: 715, startPoint y: 290, endPoint x: 690, endPoint y: 487, distance: 198.2
click at [690, 487] on div at bounding box center [900, 400] width 792 height 436
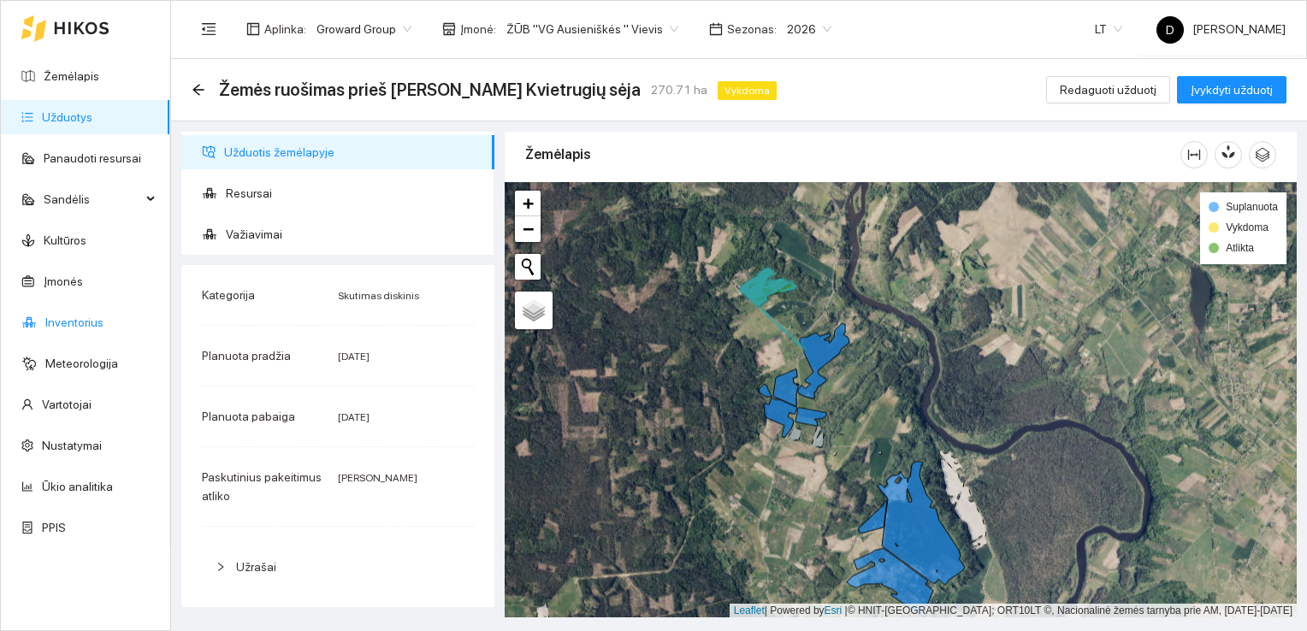
click at [72, 320] on link "Inventorius" at bounding box center [74, 323] width 58 height 14
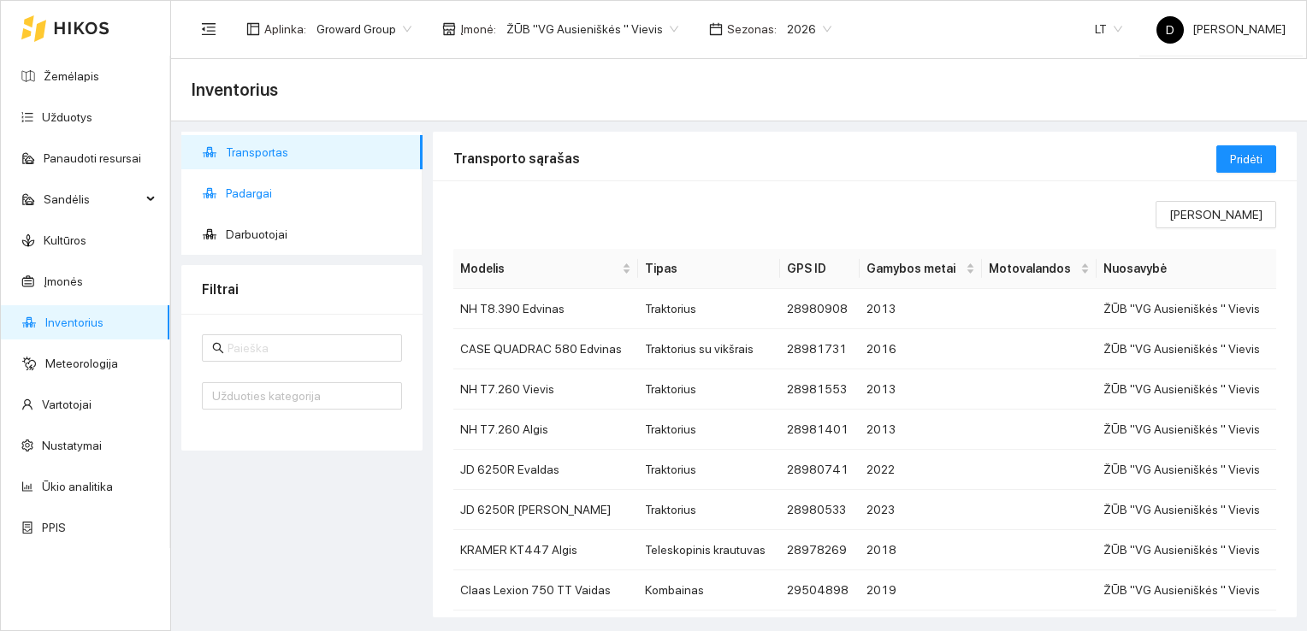
click at [253, 191] on span "Padargai" at bounding box center [317, 193] width 183 height 34
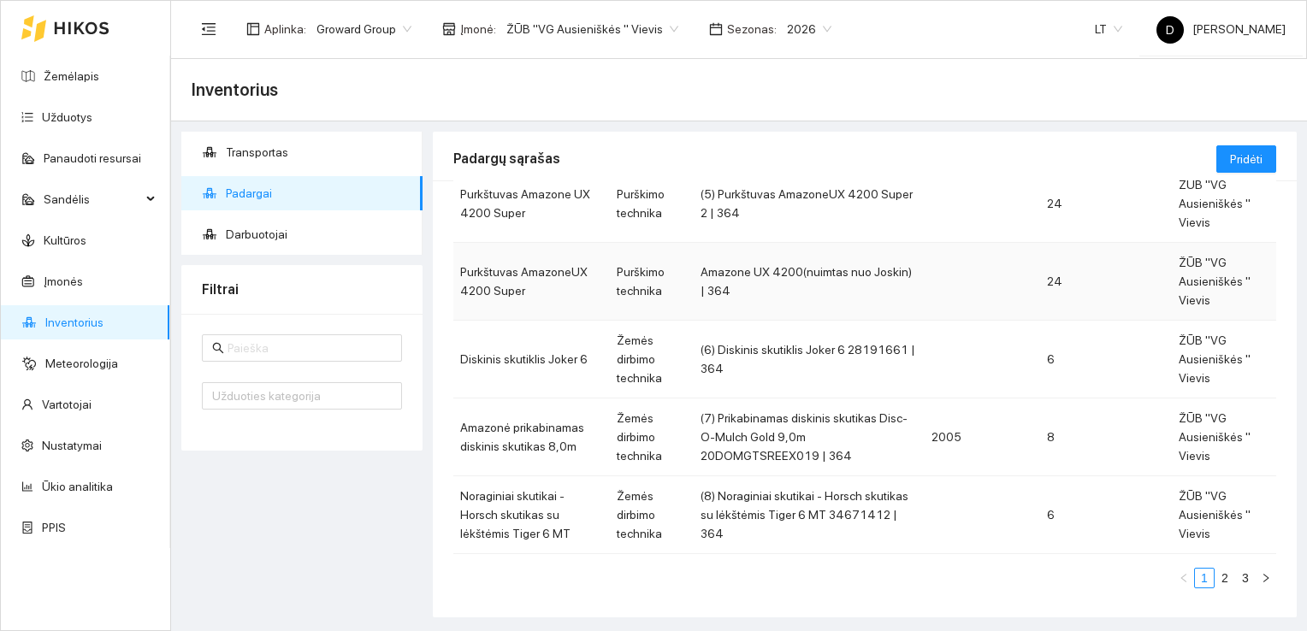
scroll to position [516, 0]
click at [1215, 566] on link "2" at bounding box center [1224, 575] width 19 height 19
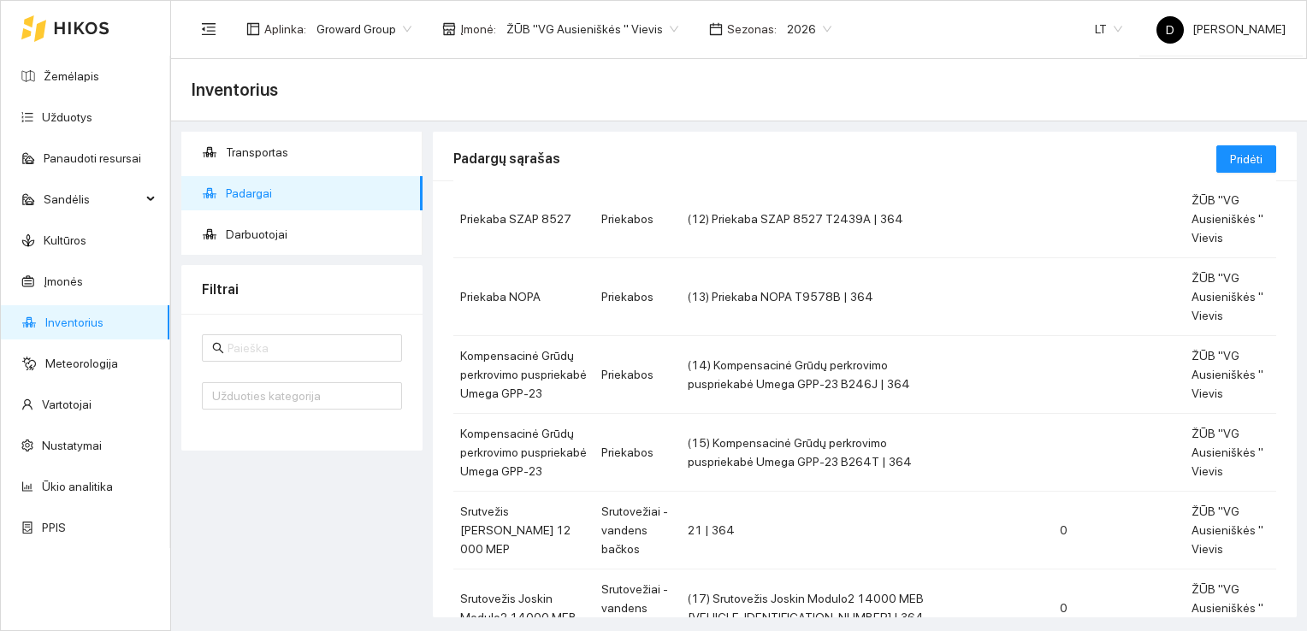
scroll to position [516, 0]
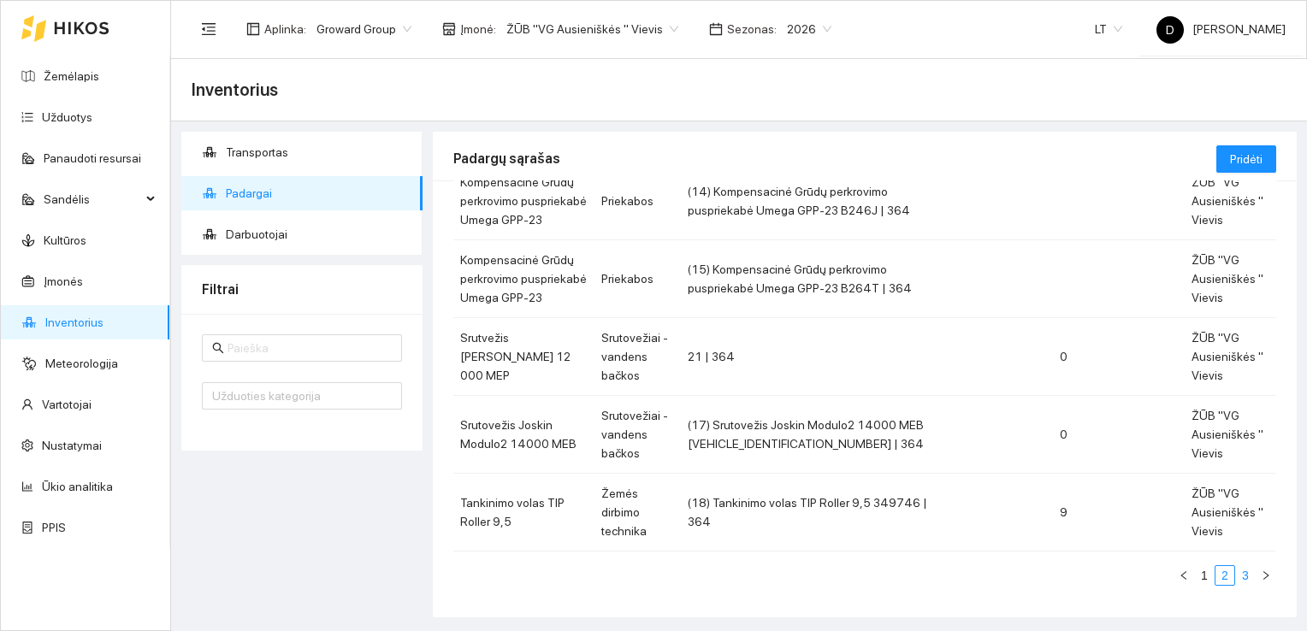
click at [1236, 571] on link "3" at bounding box center [1245, 575] width 19 height 19
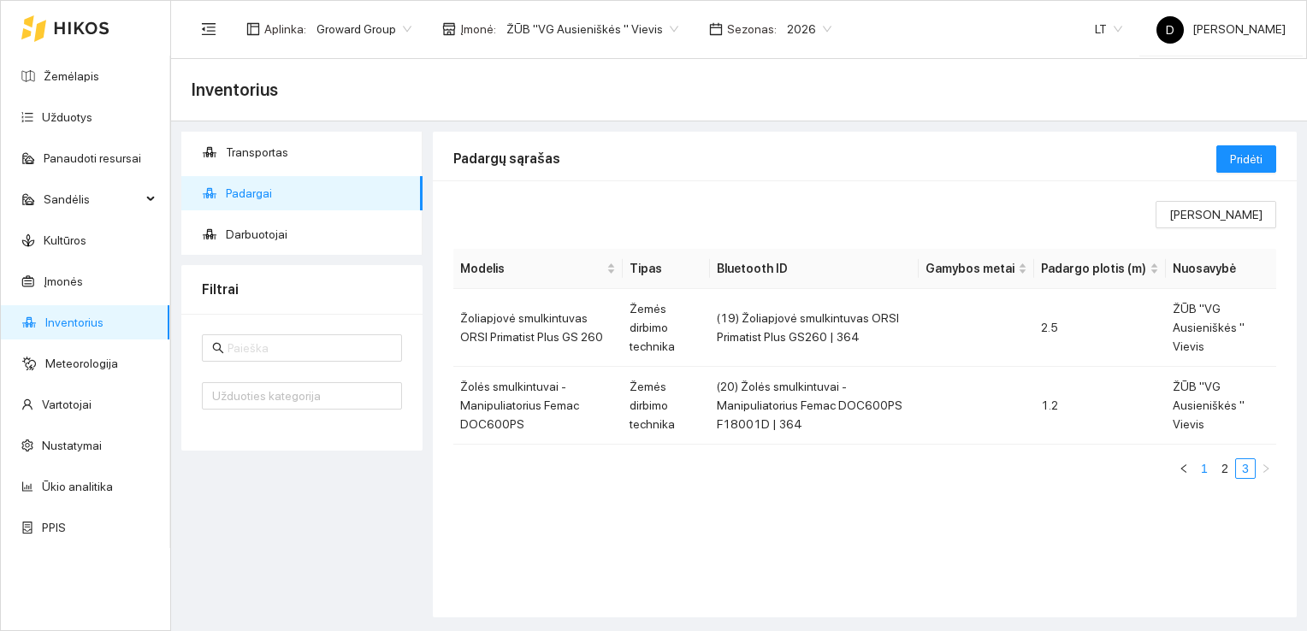
click at [1205, 469] on link "1" at bounding box center [1203, 468] width 19 height 19
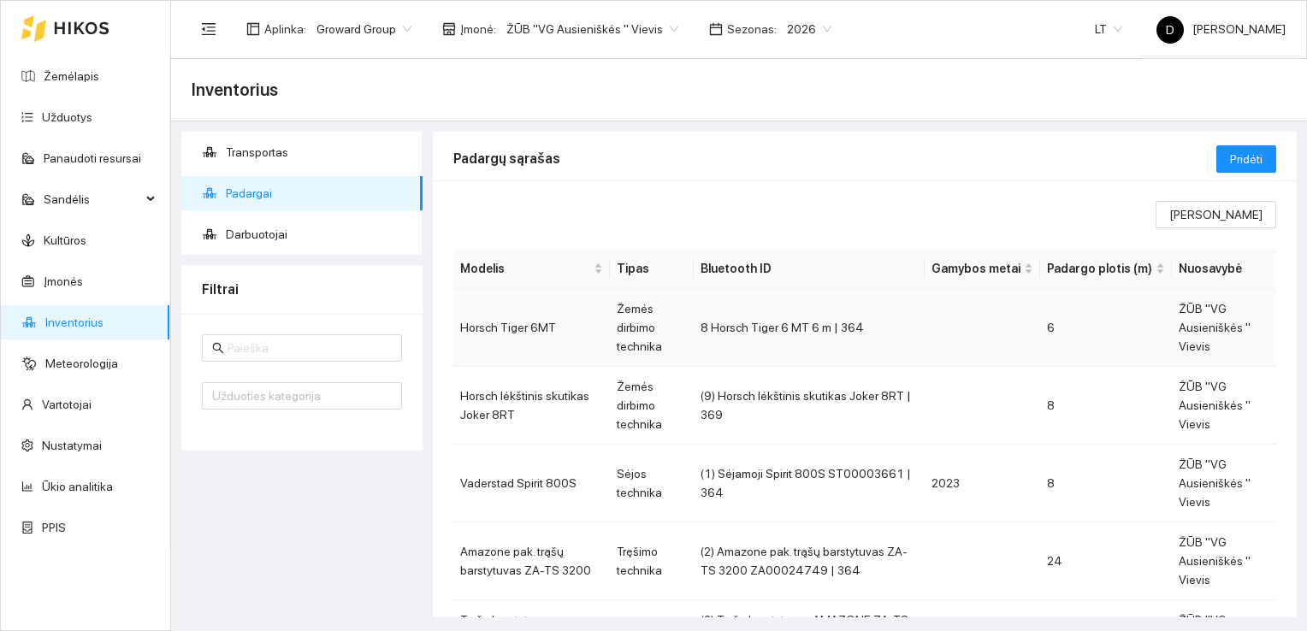
click at [547, 330] on td "Horsch Tiger 6MT" at bounding box center [531, 328] width 156 height 78
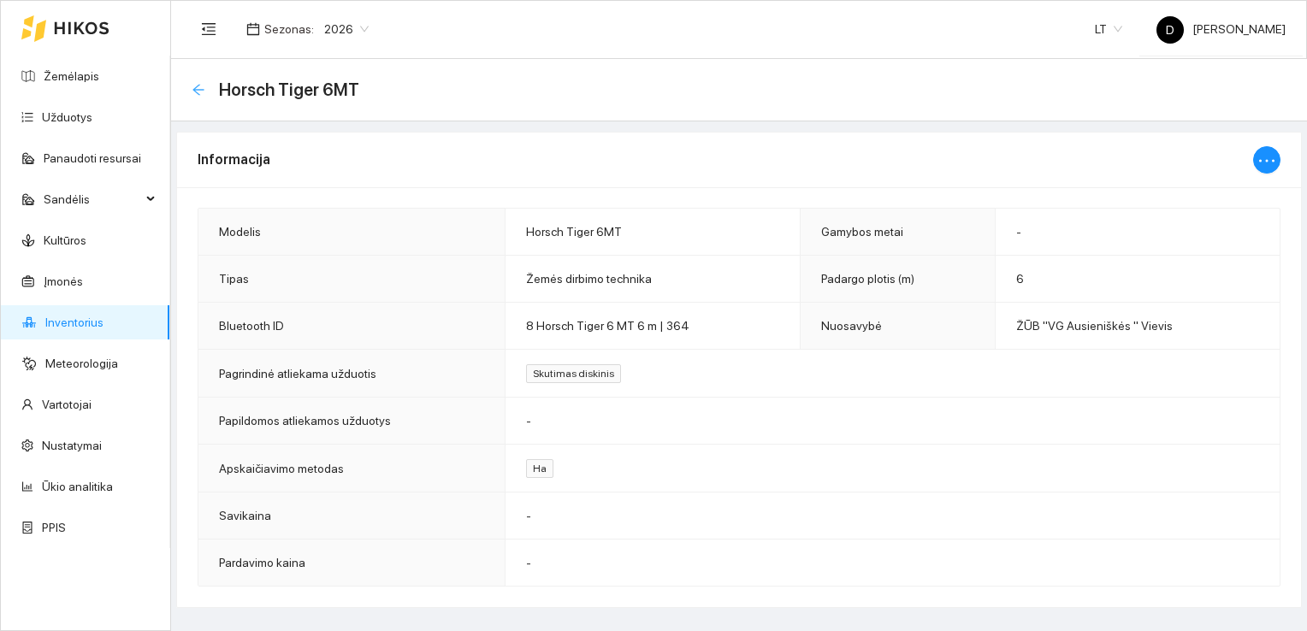
click at [198, 91] on icon "arrow-left" at bounding box center [199, 90] width 14 height 14
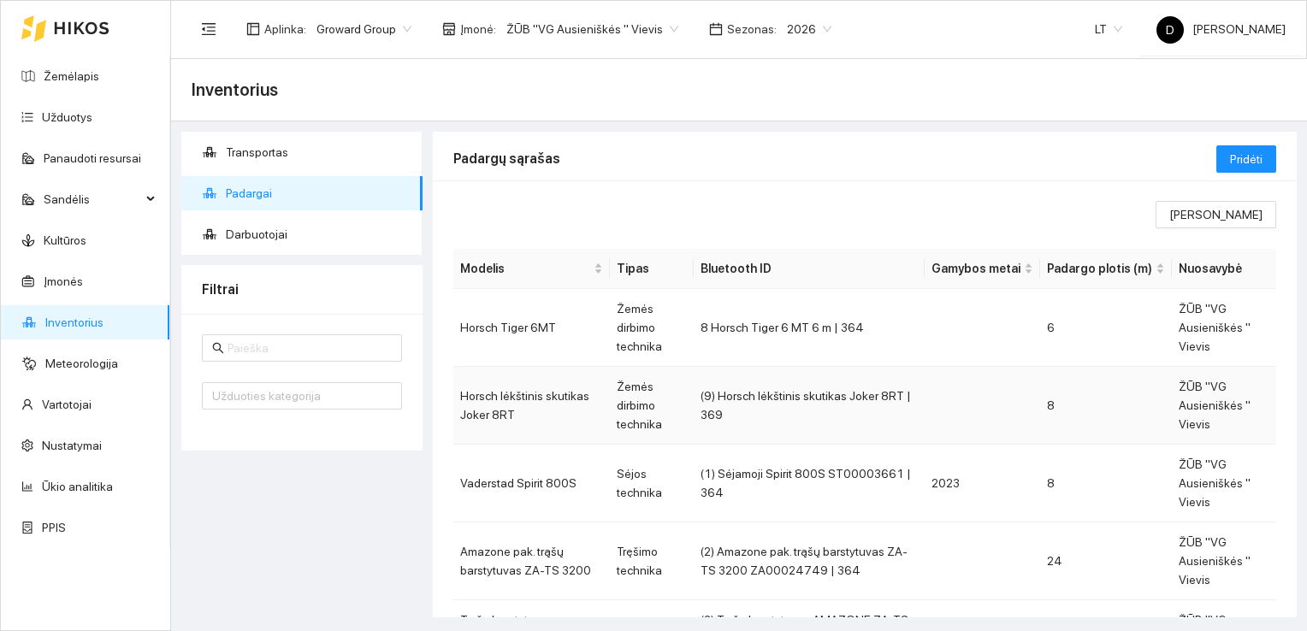
click at [526, 398] on td "Horsch lėkštinis skutikas Joker 8RT" at bounding box center [531, 406] width 156 height 78
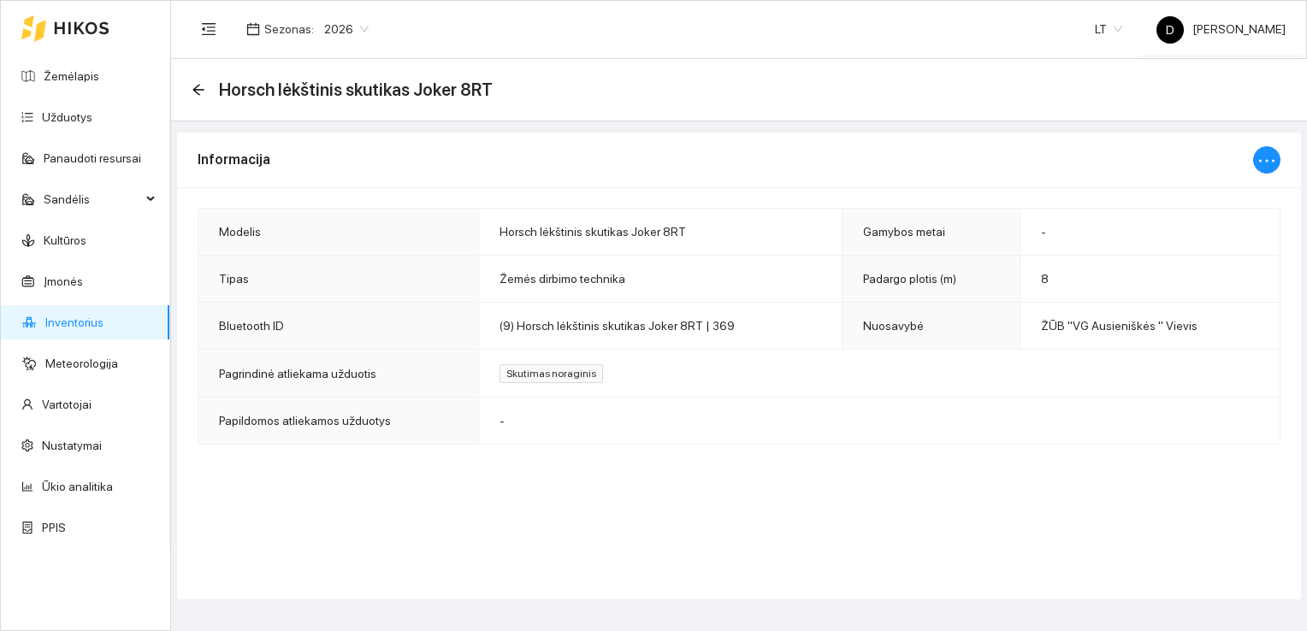
click at [549, 375] on span "Skutimas noraginis" at bounding box center [550, 373] width 103 height 19
click at [1262, 163] on icon "ellipsis" at bounding box center [1266, 160] width 21 height 21
click at [1262, 193] on span "Keisti informaciją" at bounding box center [1230, 193] width 88 height 19
type input "Horsch lėkštinis skutikas Joker 8RT"
type input "8"
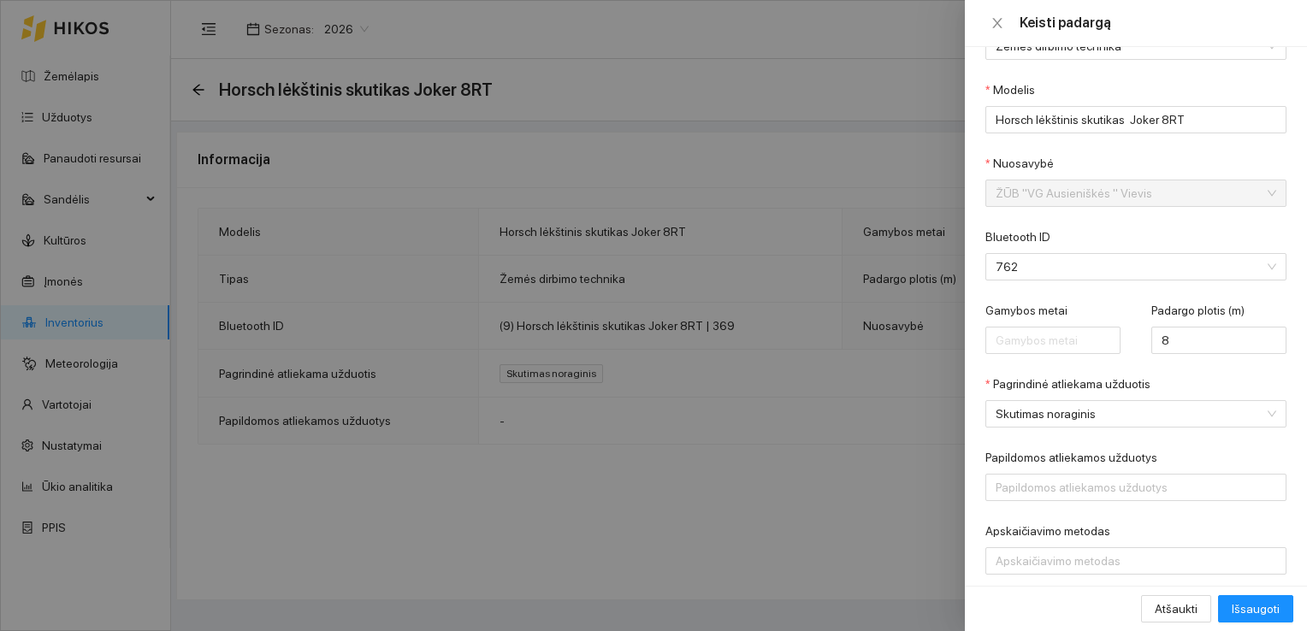
scroll to position [86, 0]
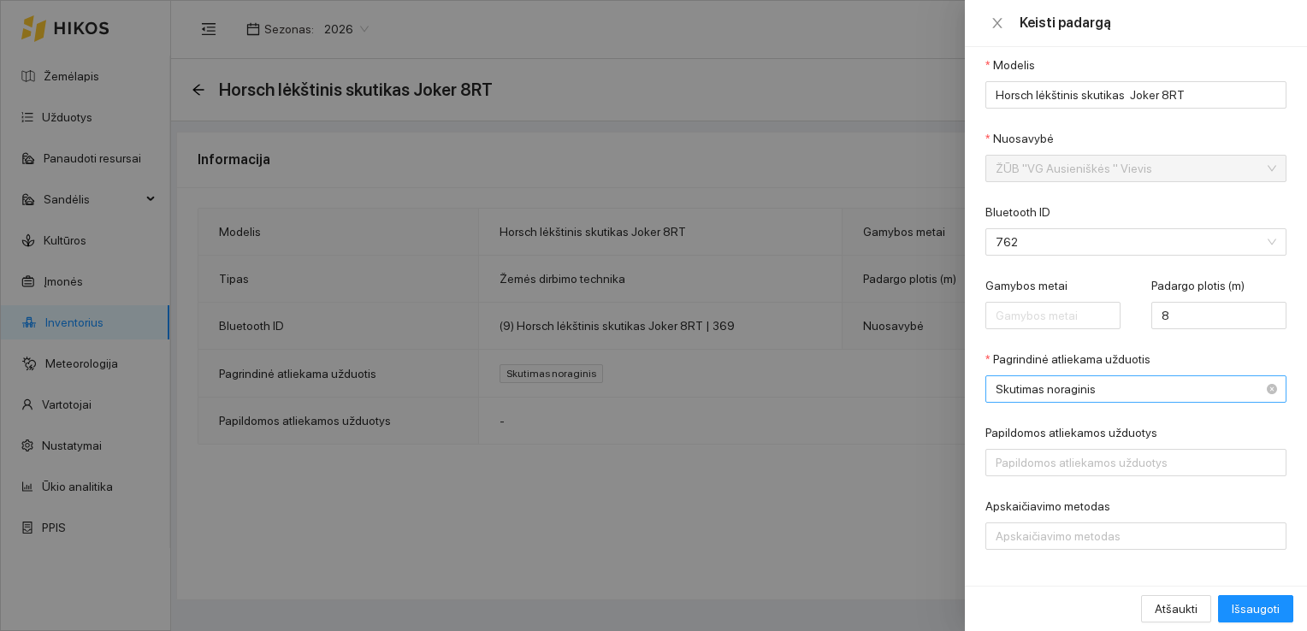
click at [1178, 383] on span "Skutimas noraginis" at bounding box center [1123, 389] width 257 height 26
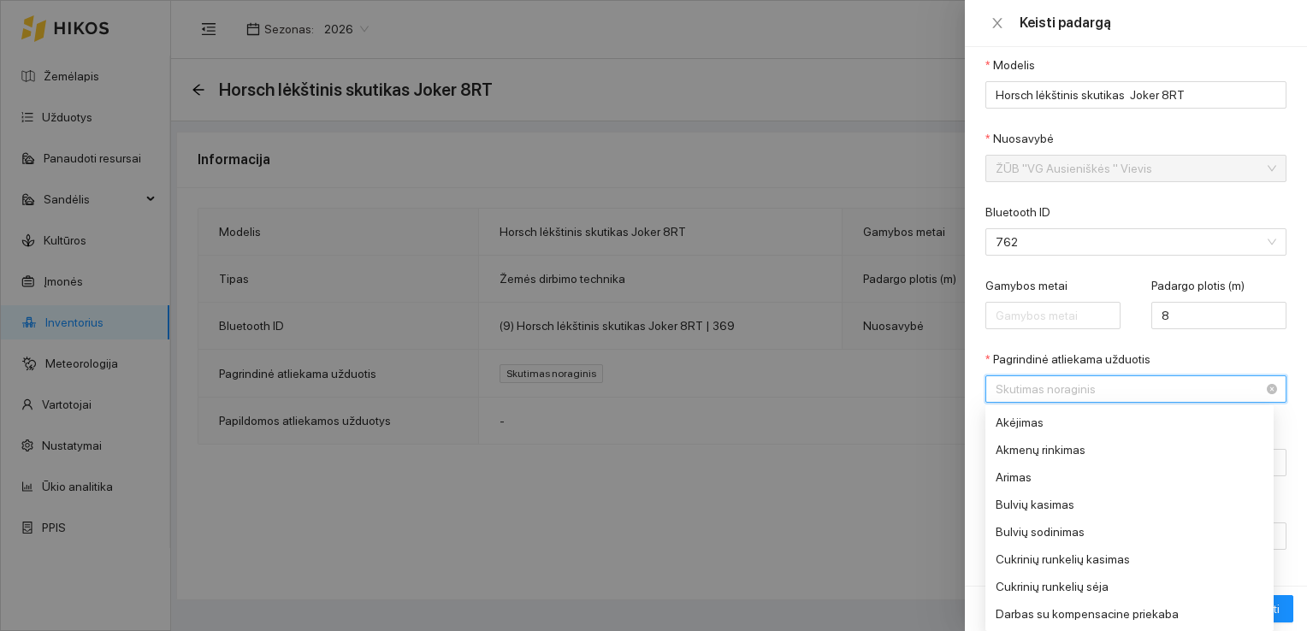
scroll to position [657, 0]
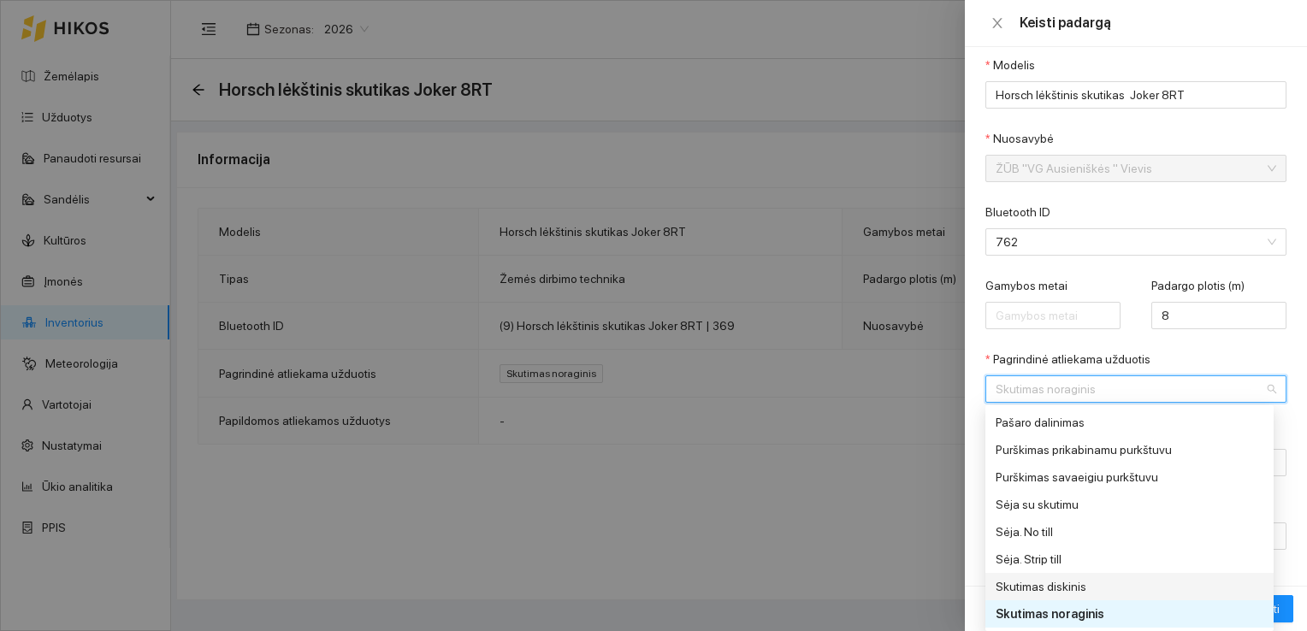
click at [1066, 587] on div "Skutimas diskinis" at bounding box center [1123, 586] width 257 height 19
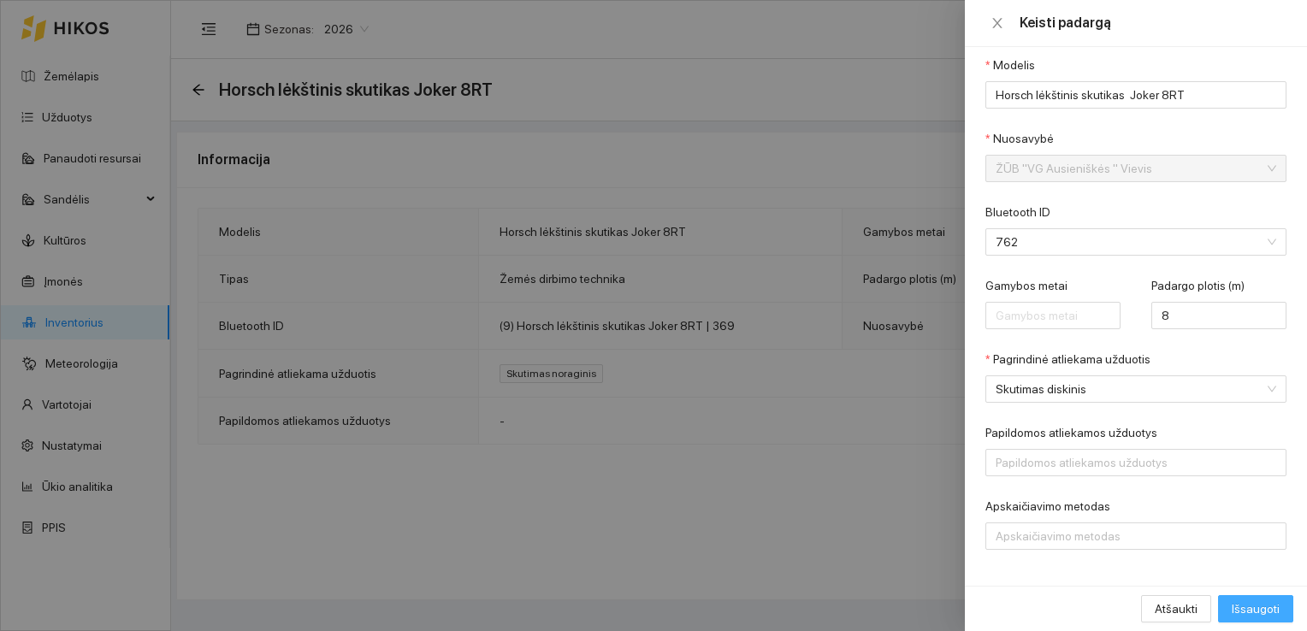
click at [1270, 608] on span "Išsaugoti" at bounding box center [1255, 608] width 48 height 19
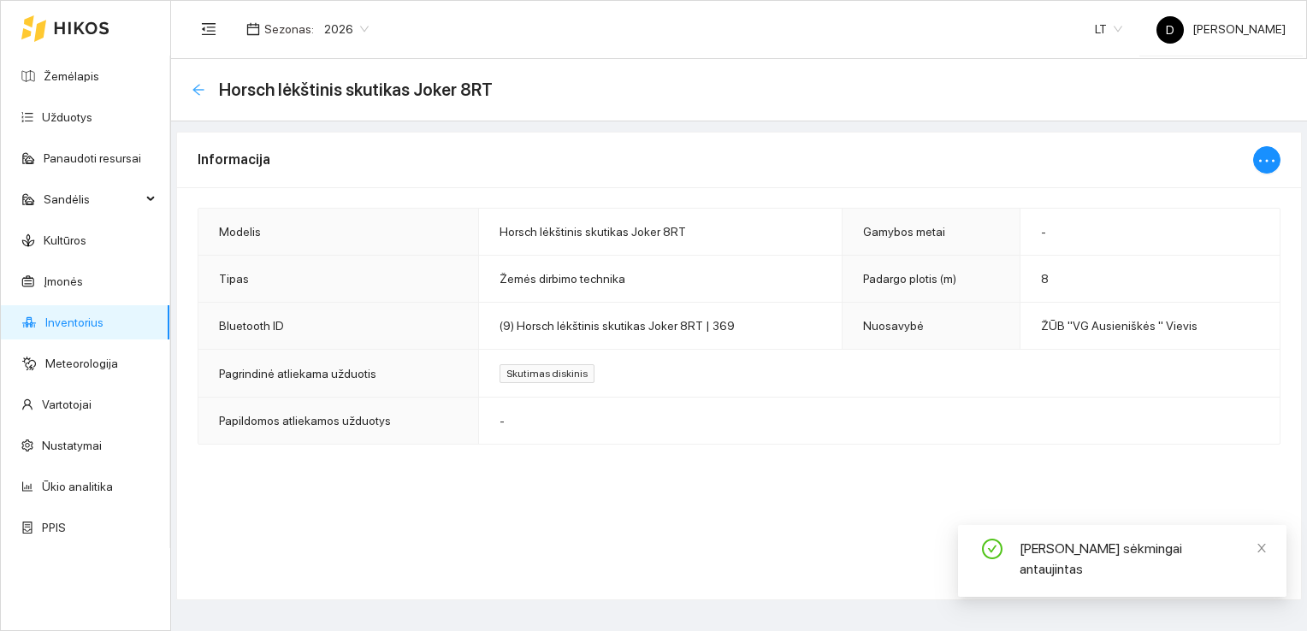
click at [198, 85] on icon "arrow-left" at bounding box center [197, 89] width 11 height 11
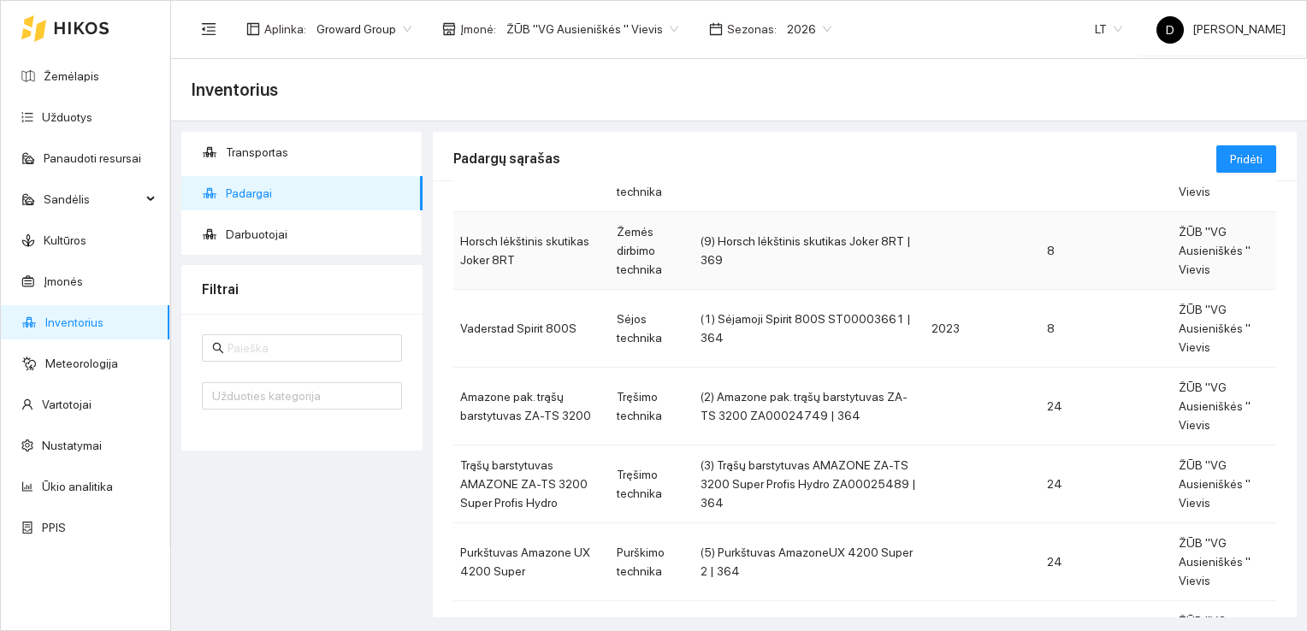
scroll to position [171, 0]
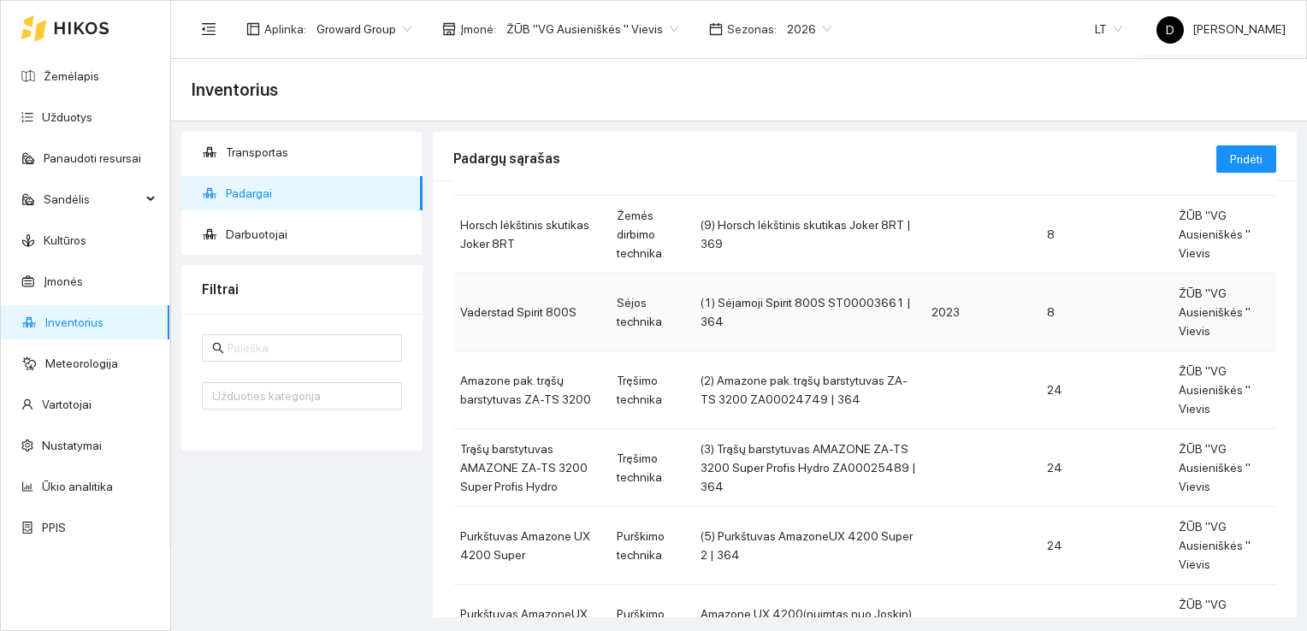
click at [516, 310] on td "Vaderstad Spirit 800S" at bounding box center [531, 313] width 156 height 78
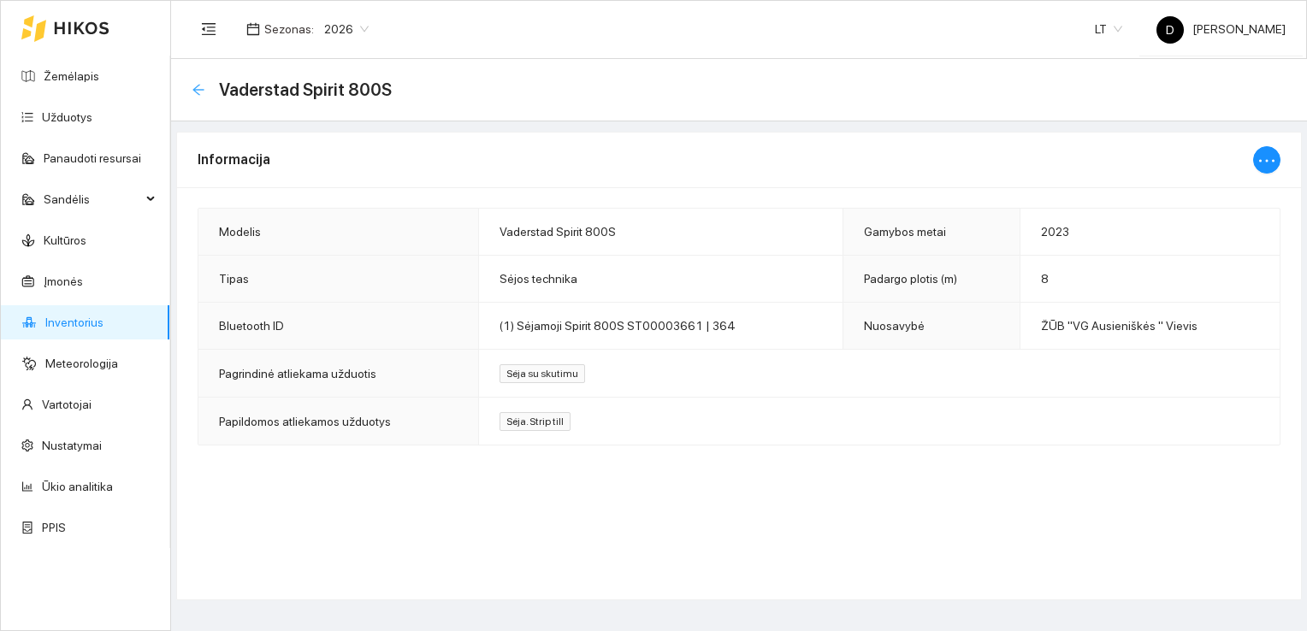
click at [199, 89] on icon "arrow-left" at bounding box center [197, 89] width 11 height 11
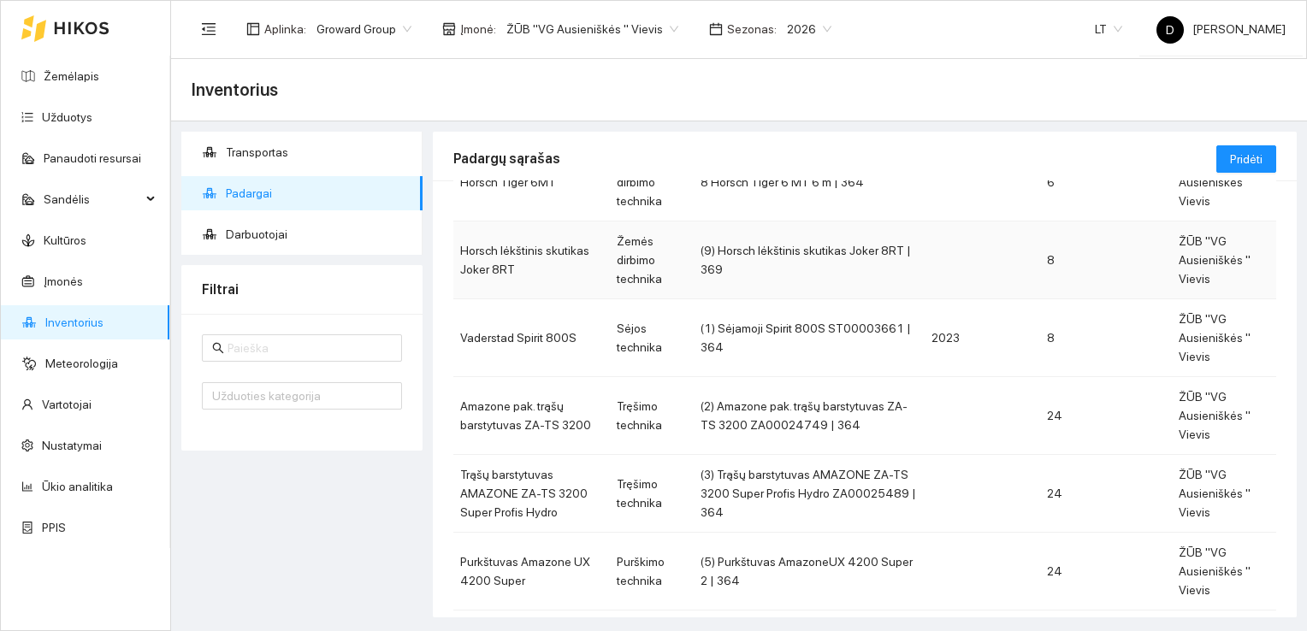
scroll to position [171, 0]
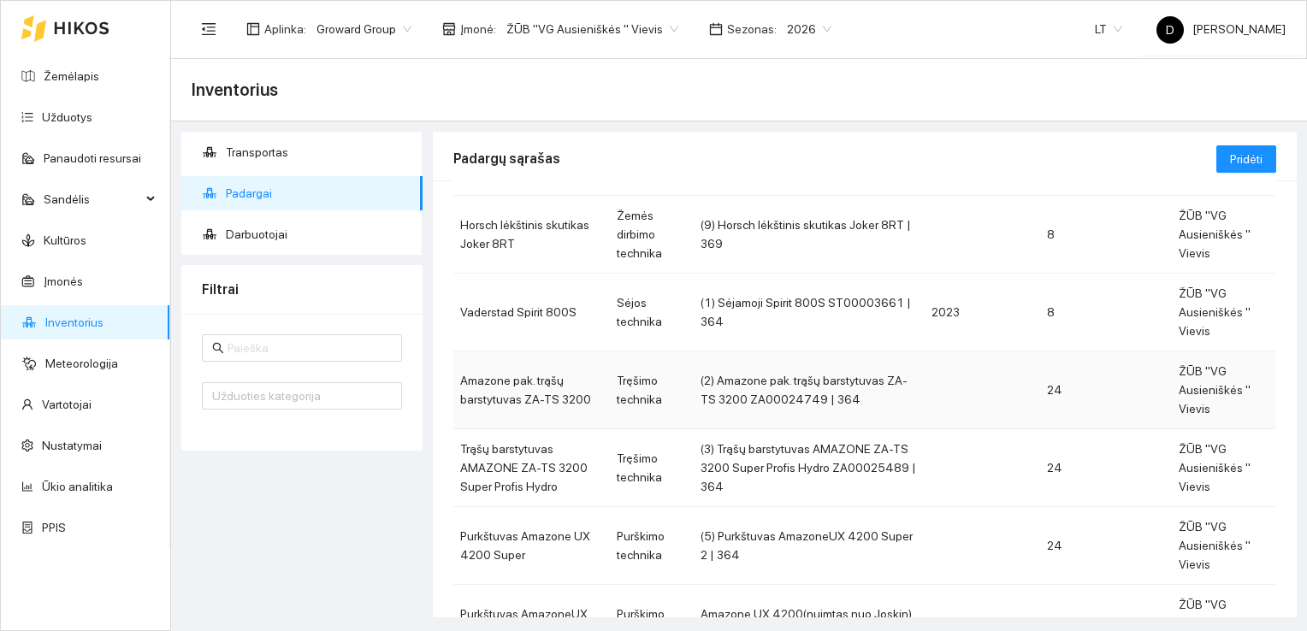
click at [818, 395] on td "(2) Amazone pak. trąšų barstytuvas ZA-TS 3200 ZA00024749 | 364" at bounding box center [808, 390] width 231 height 78
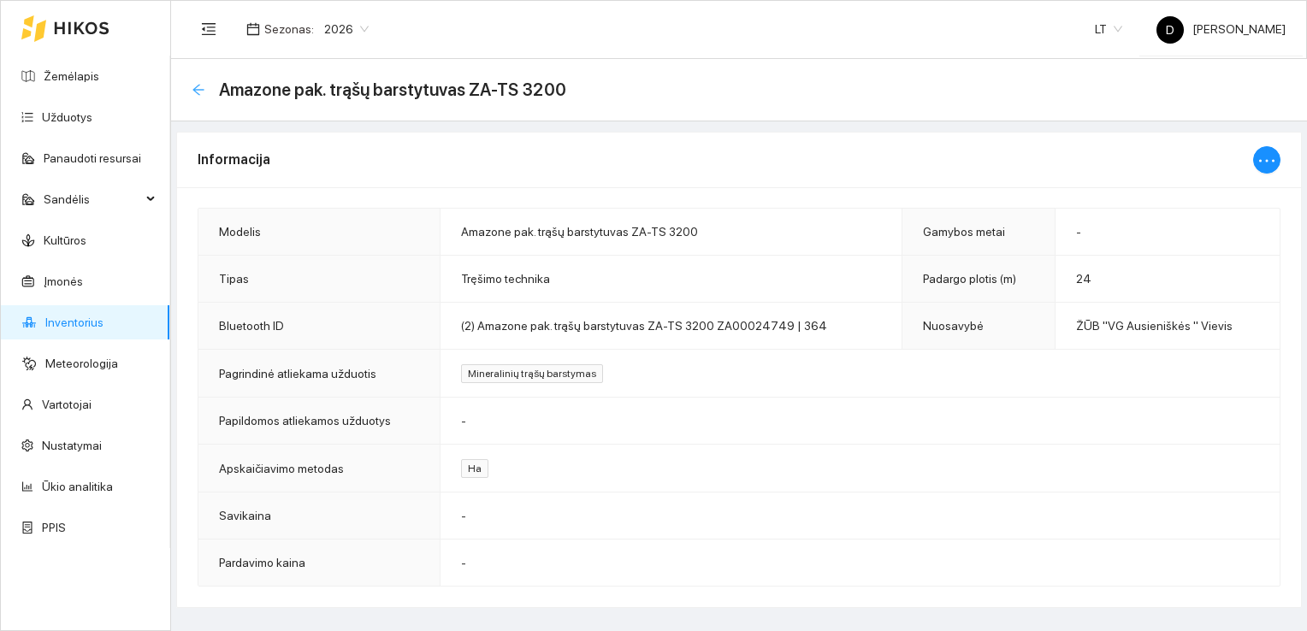
click at [195, 90] on icon "arrow-left" at bounding box center [197, 89] width 11 height 11
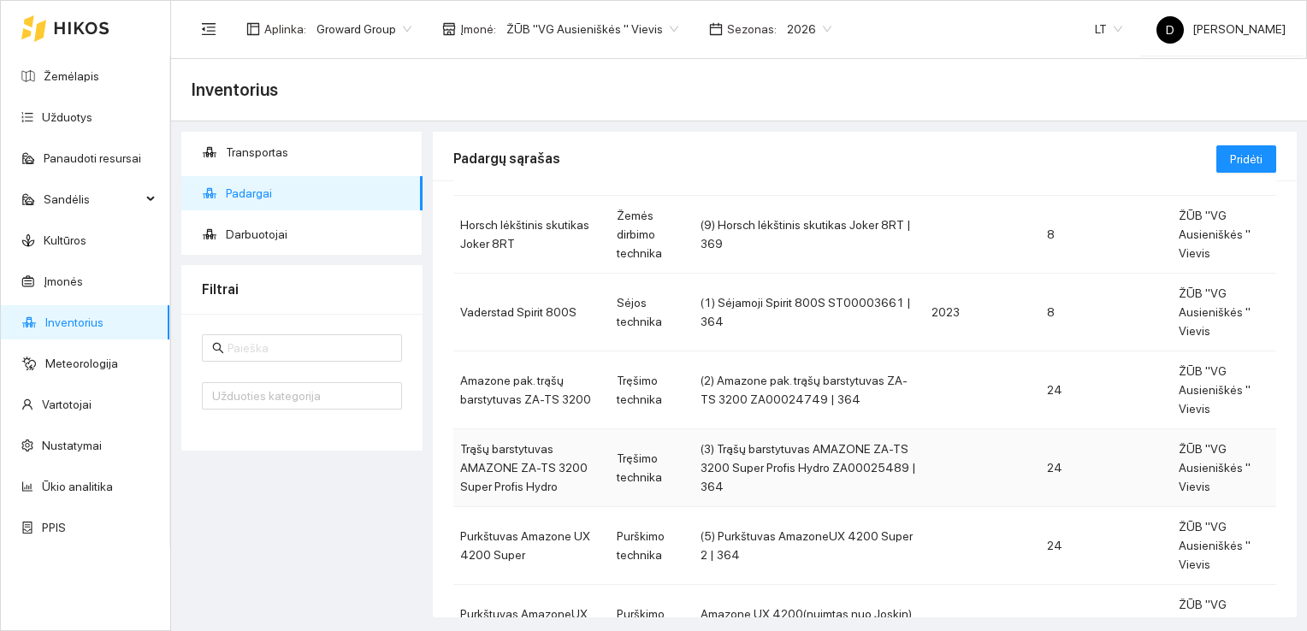
scroll to position [257, 0]
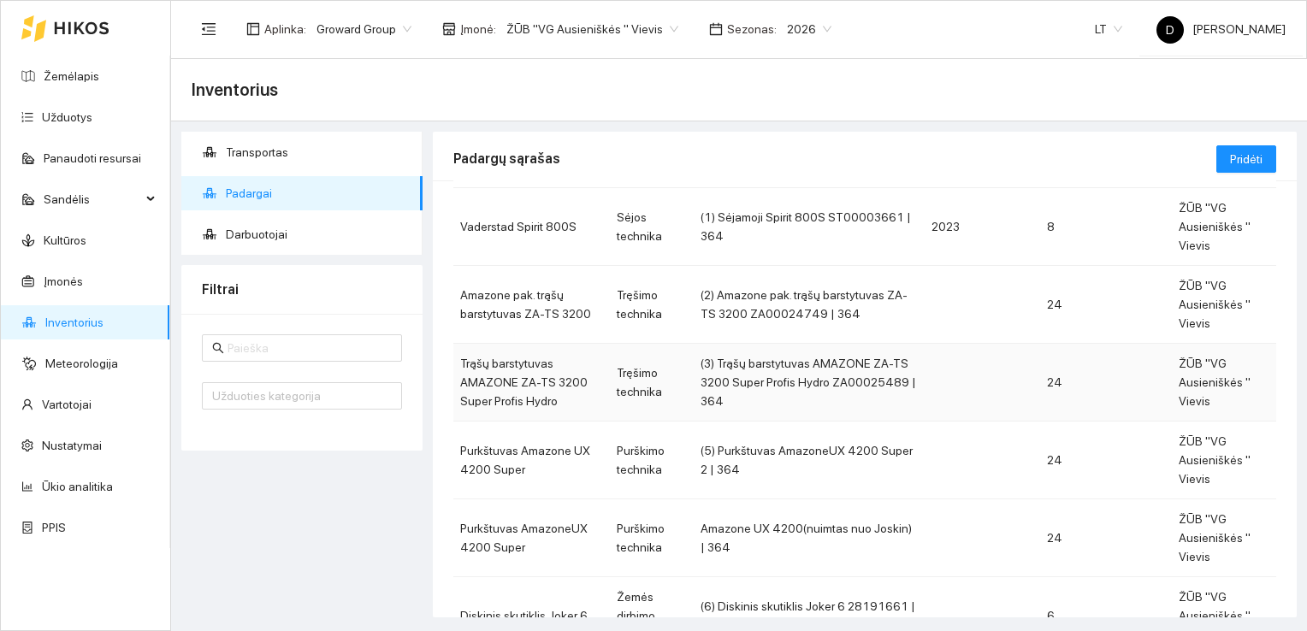
click at [814, 380] on td "(3) Trąšų barstytuvas AMAZONE ZA-TS 3200 Super Profis Hydro ZA00025489 | 364" at bounding box center [808, 383] width 231 height 78
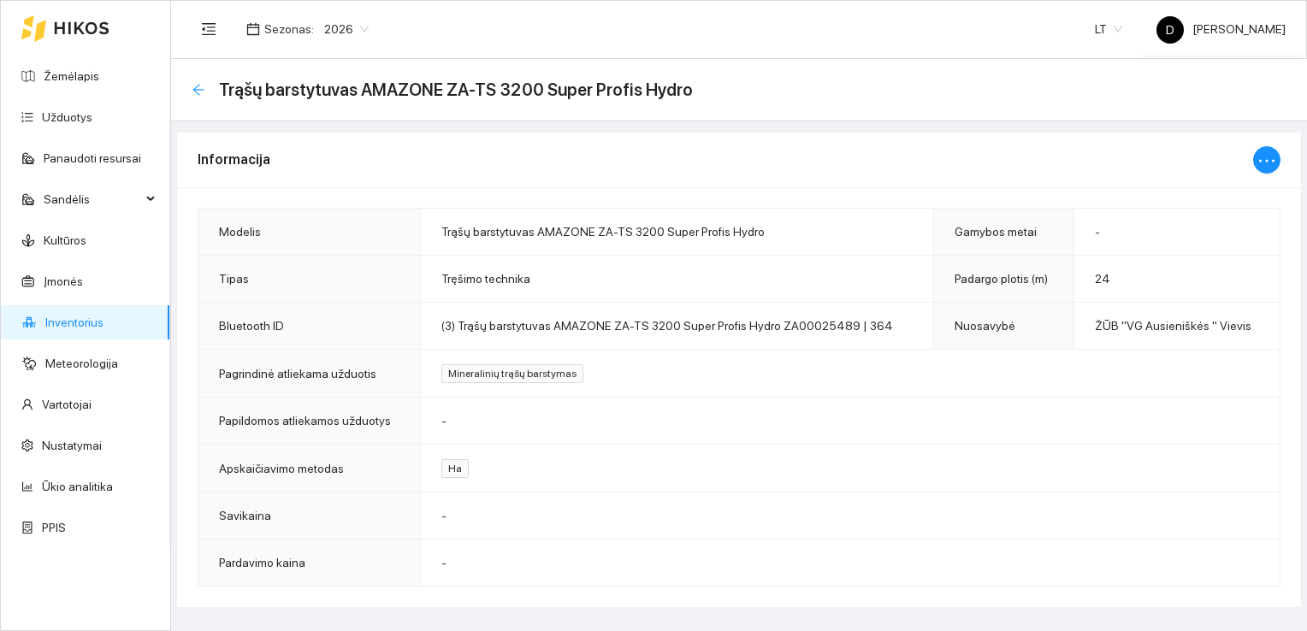
click at [199, 91] on icon "arrow-left" at bounding box center [199, 90] width 14 height 14
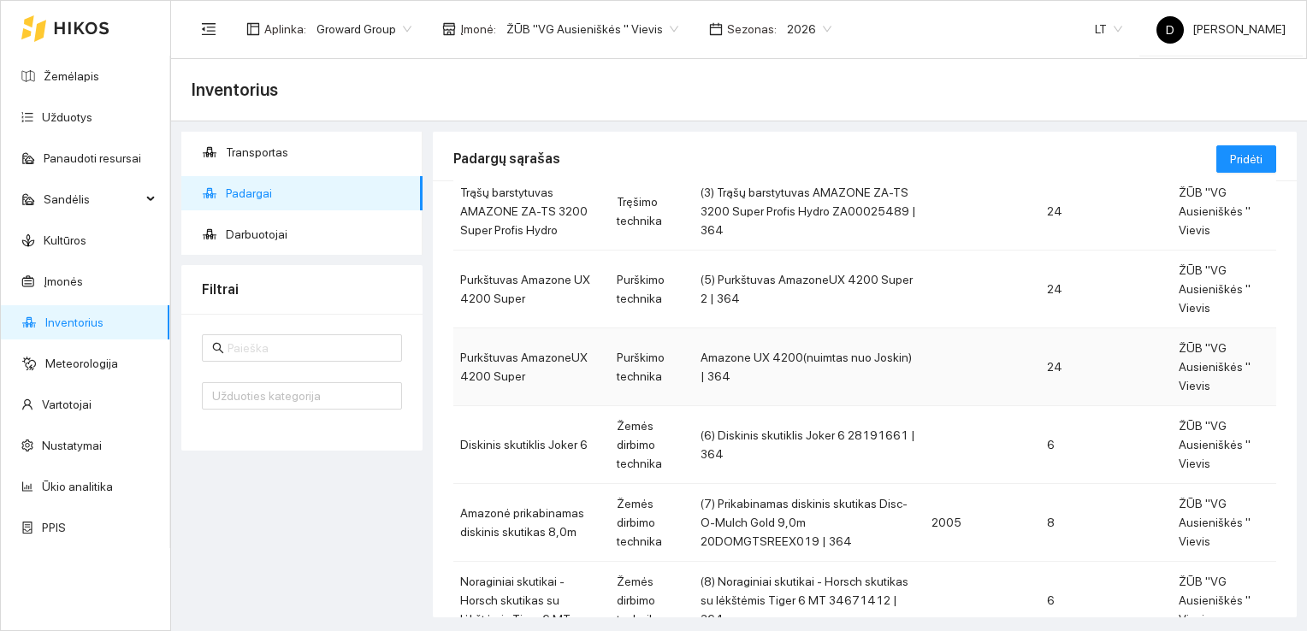
scroll to position [513, 0]
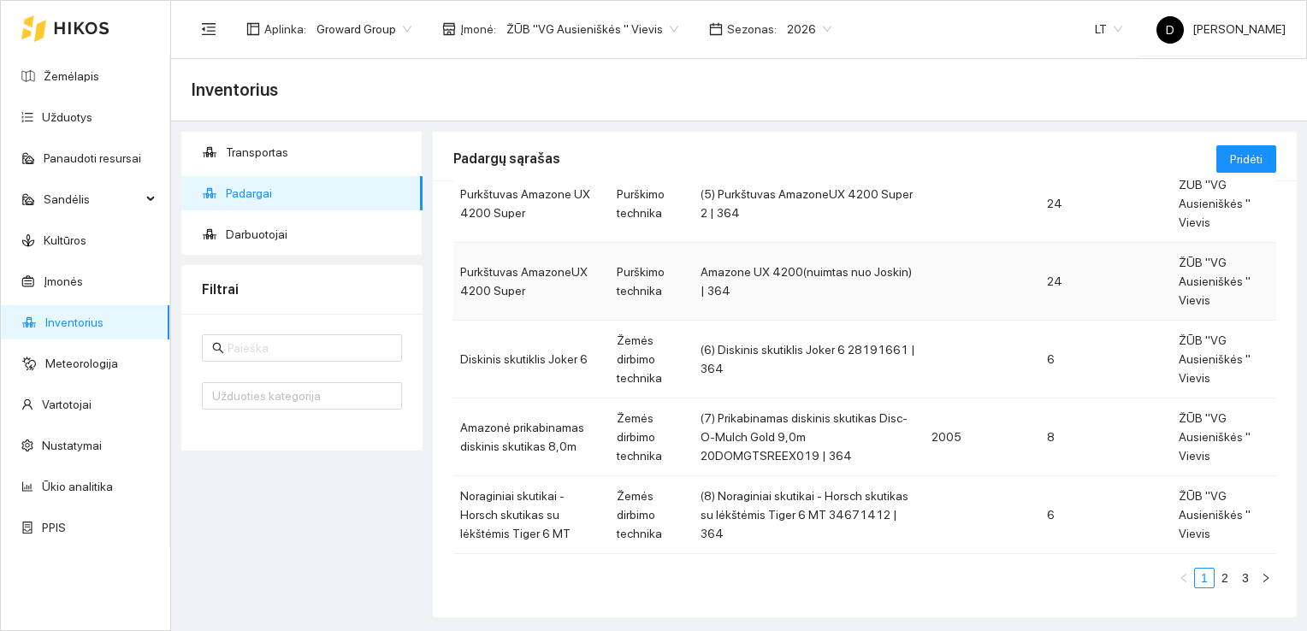
click at [517, 279] on td "Purkštuvas AmazoneUX 4200 Super" at bounding box center [531, 282] width 156 height 78
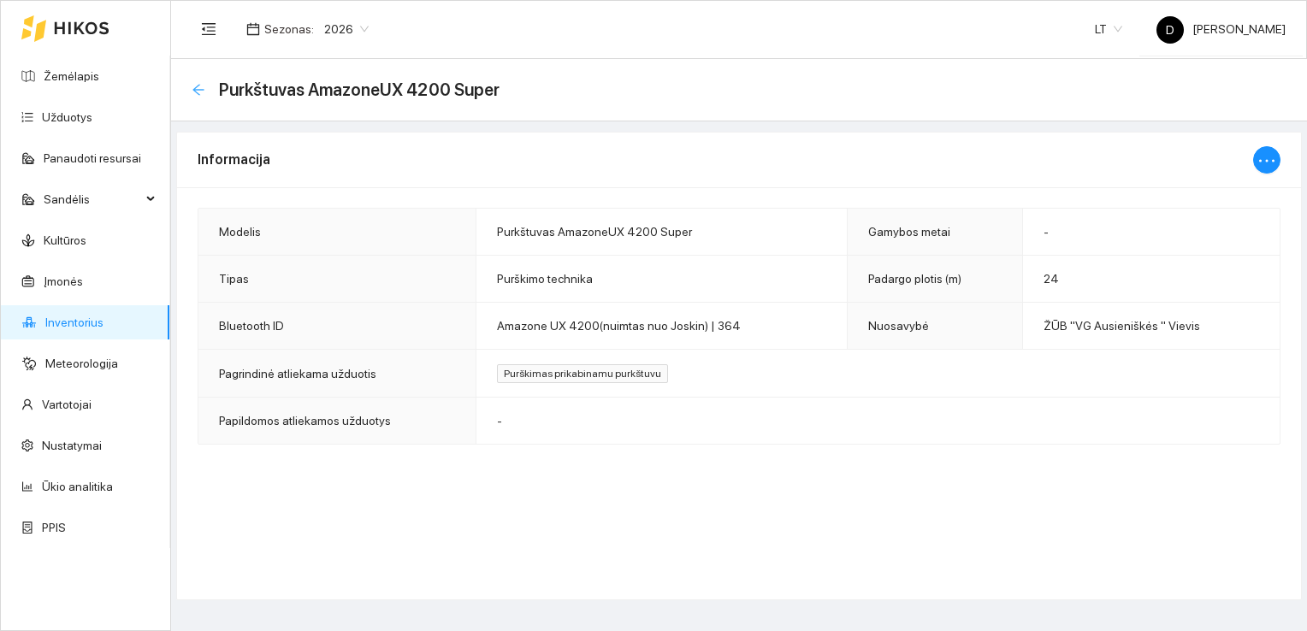
click at [200, 85] on icon "arrow-left" at bounding box center [199, 90] width 14 height 14
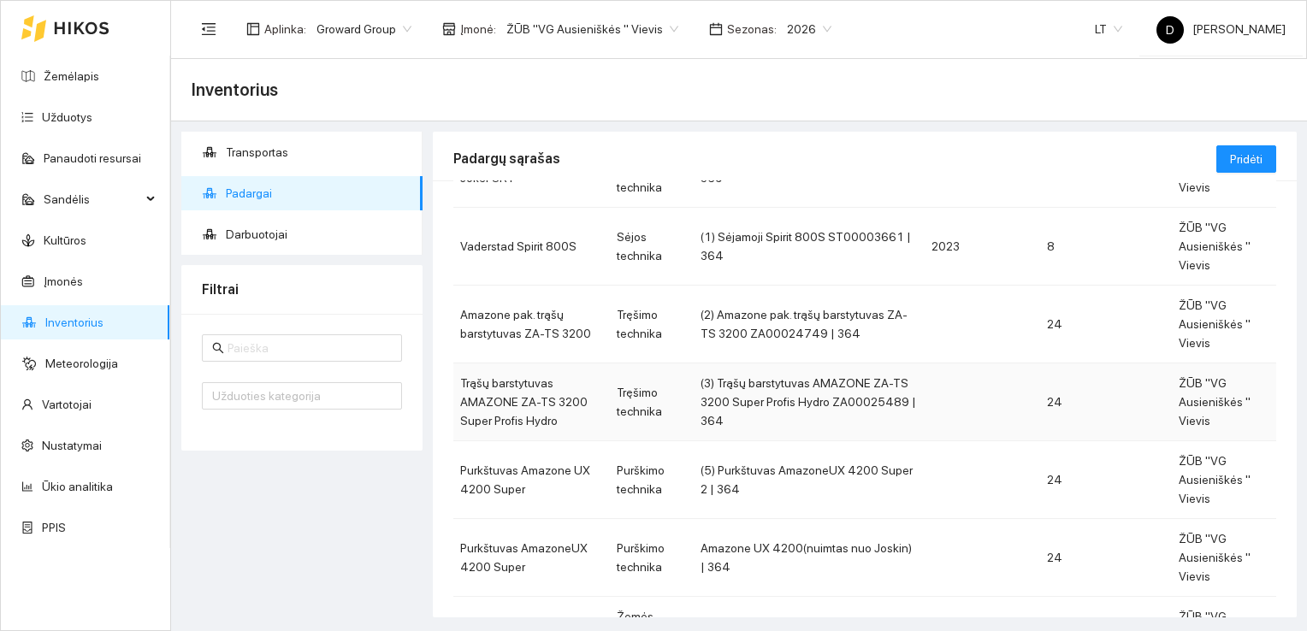
scroll to position [257, 0]
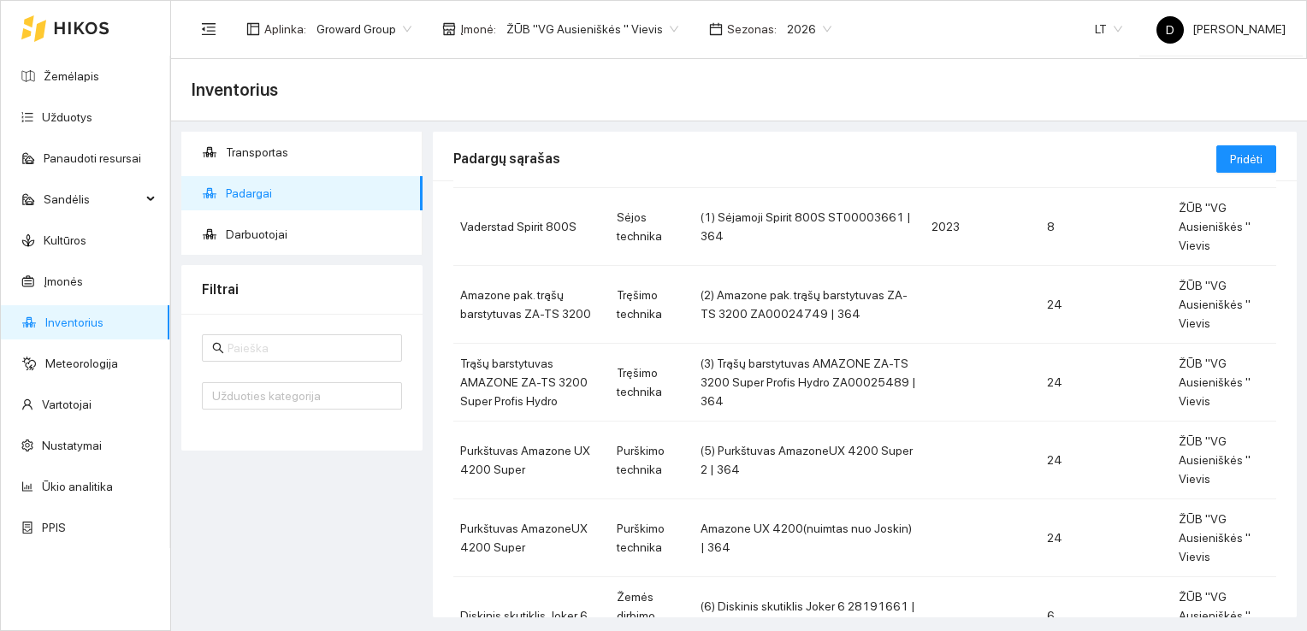
click at [380, 505] on div "Transportas Padargai Darbuotojai Filtrai Užduoties kategorija" at bounding box center [301, 375] width 251 height 486
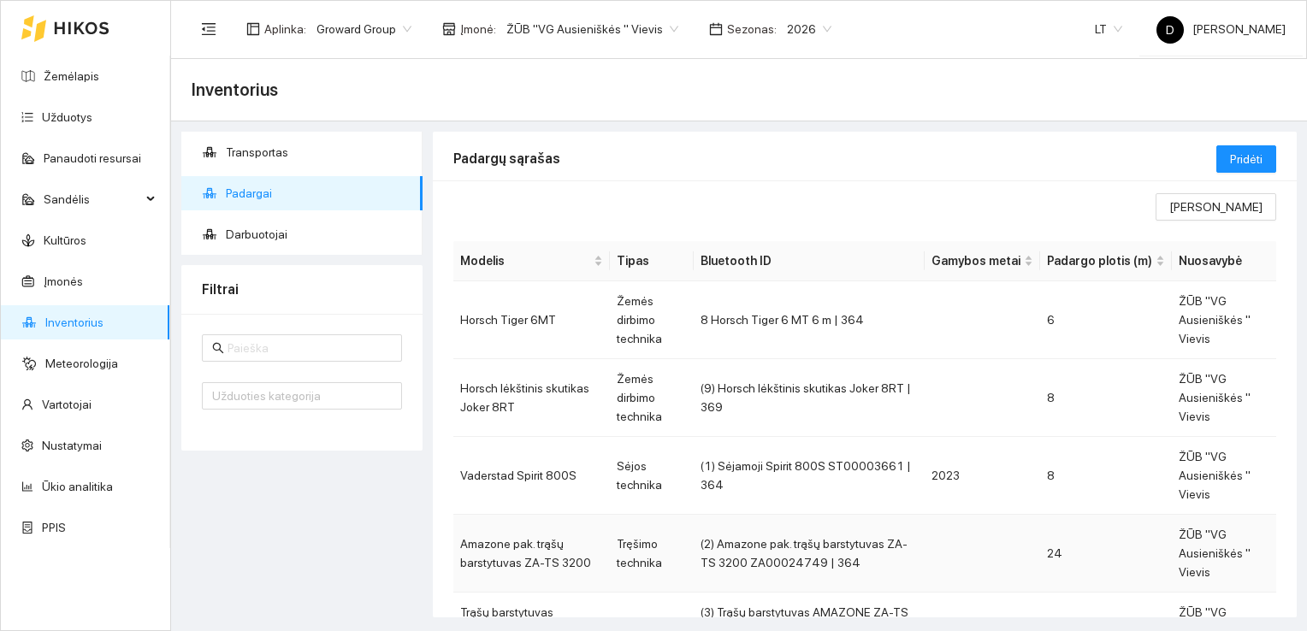
scroll to position [0, 0]
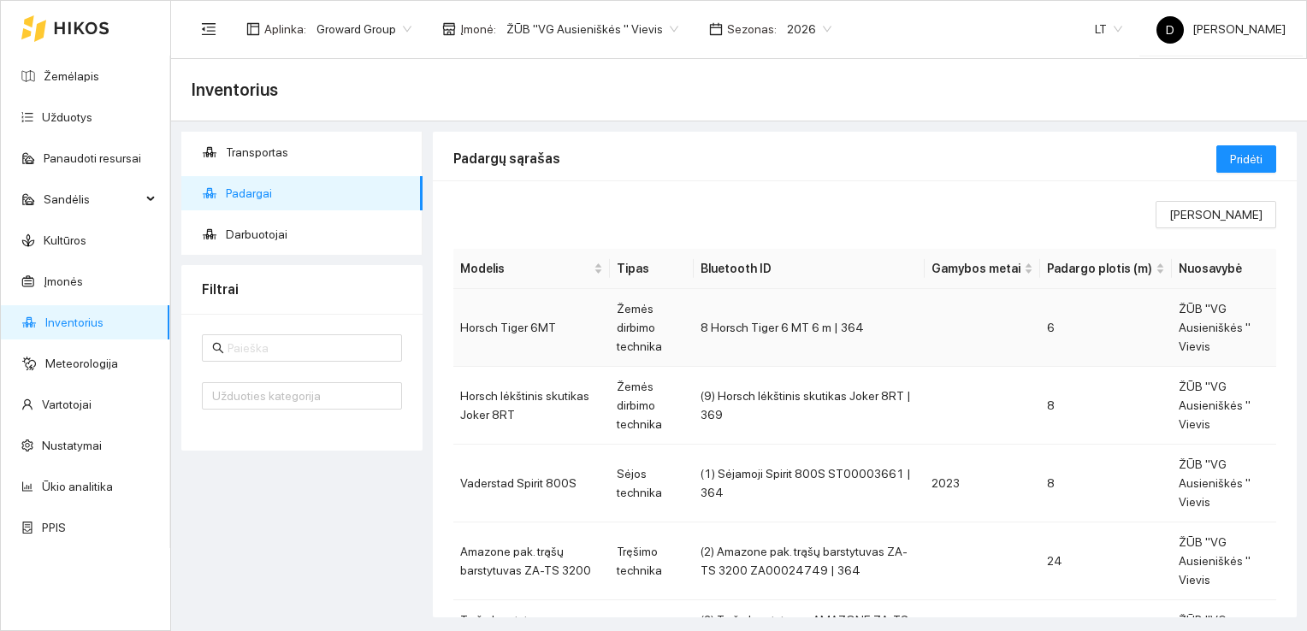
click at [900, 340] on td "8 Horsch Tiger 6 MT 6 m | 364" at bounding box center [808, 328] width 231 height 78
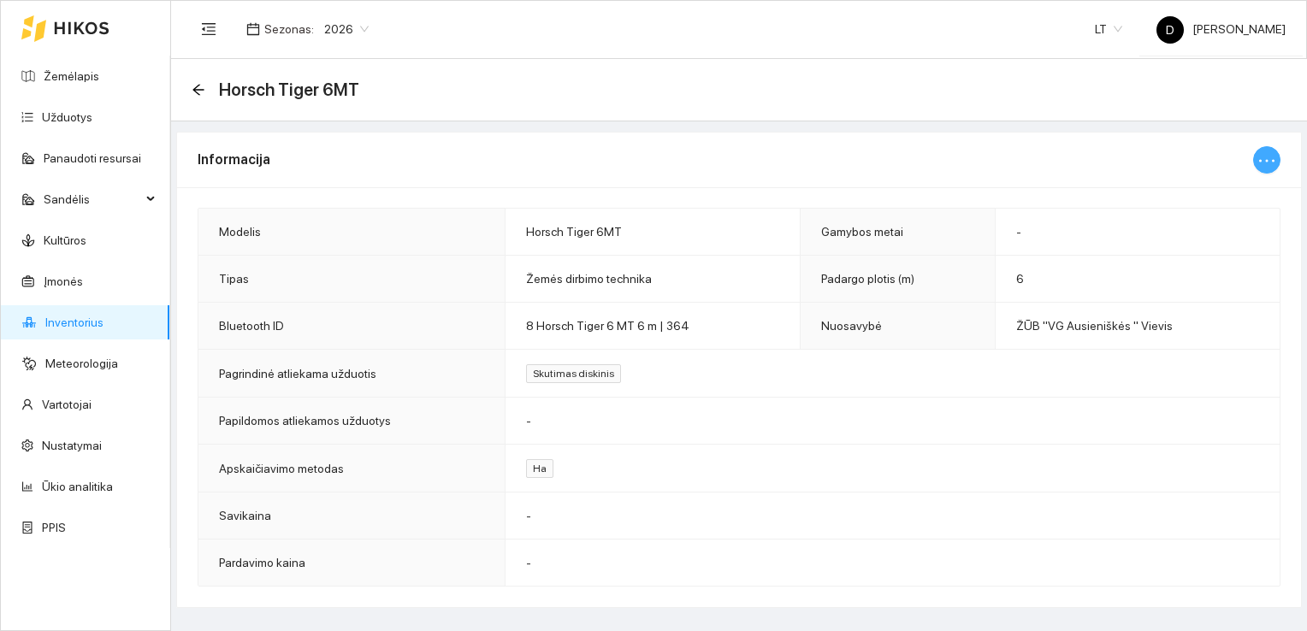
click at [1275, 162] on icon "ellipsis" at bounding box center [1266, 160] width 21 height 21
click at [1234, 194] on span "Keisti informaciją" at bounding box center [1230, 193] width 88 height 19
type input "Horsch Tiger 6MT"
type input "6"
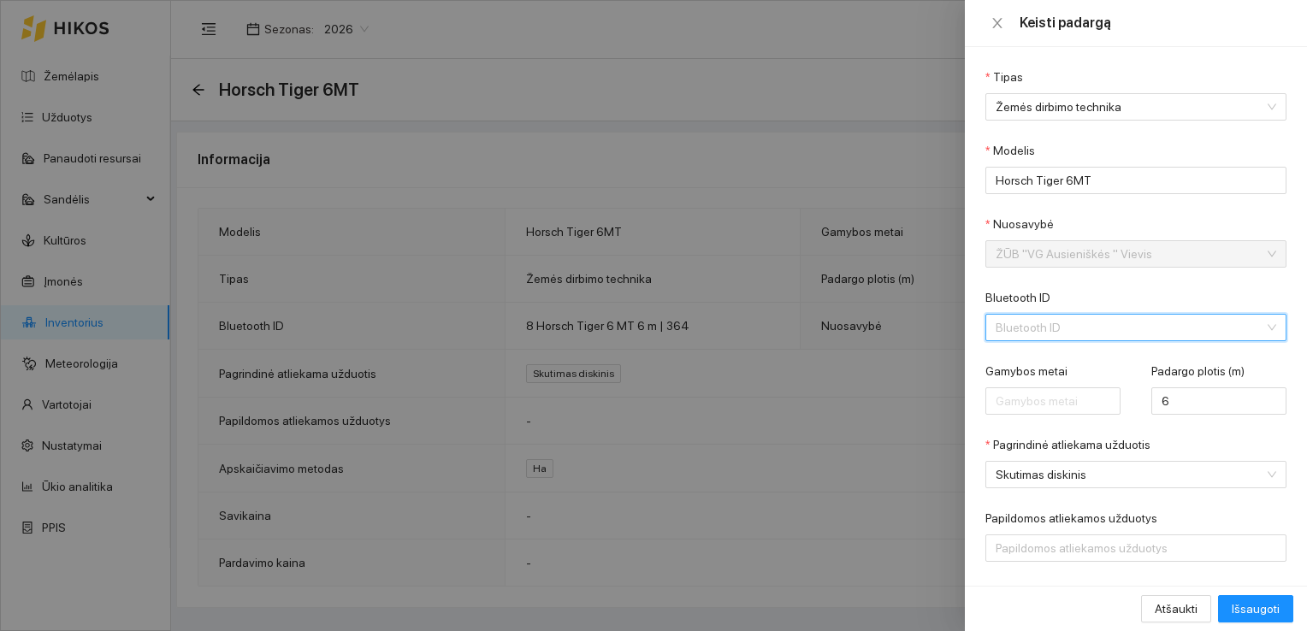
click at [1259, 324] on div "Bluetooth ID" at bounding box center [1135, 327] width 301 height 27
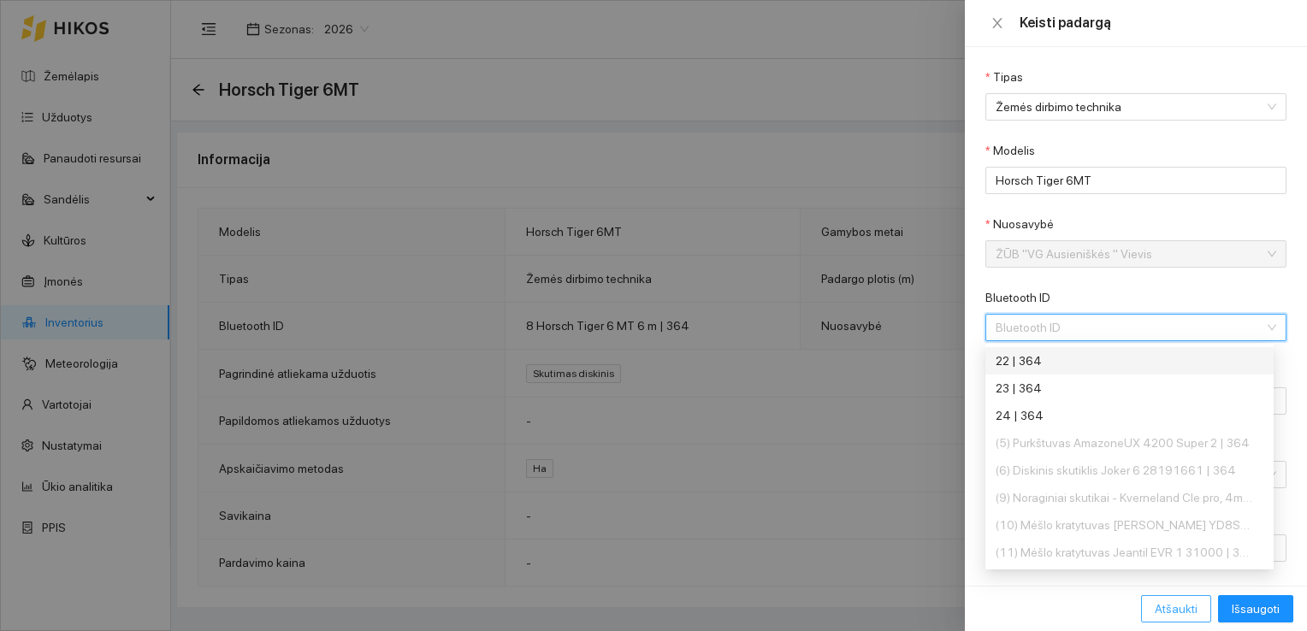
click at [1189, 602] on span "Atšaukti" at bounding box center [1175, 608] width 43 height 19
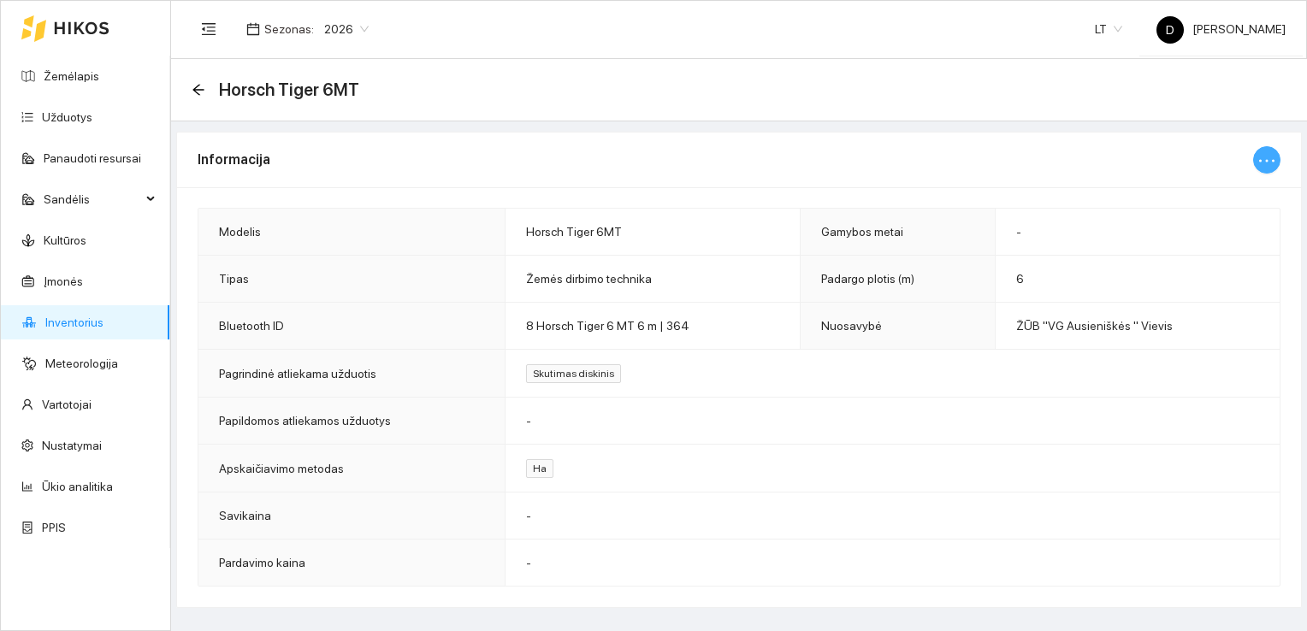
click at [1276, 157] on icon "ellipsis" at bounding box center [1266, 160] width 21 height 21
click at [1219, 192] on span "Keisti informaciją" at bounding box center [1230, 193] width 88 height 19
type input "Horsch Tiger 6MT"
type input "6"
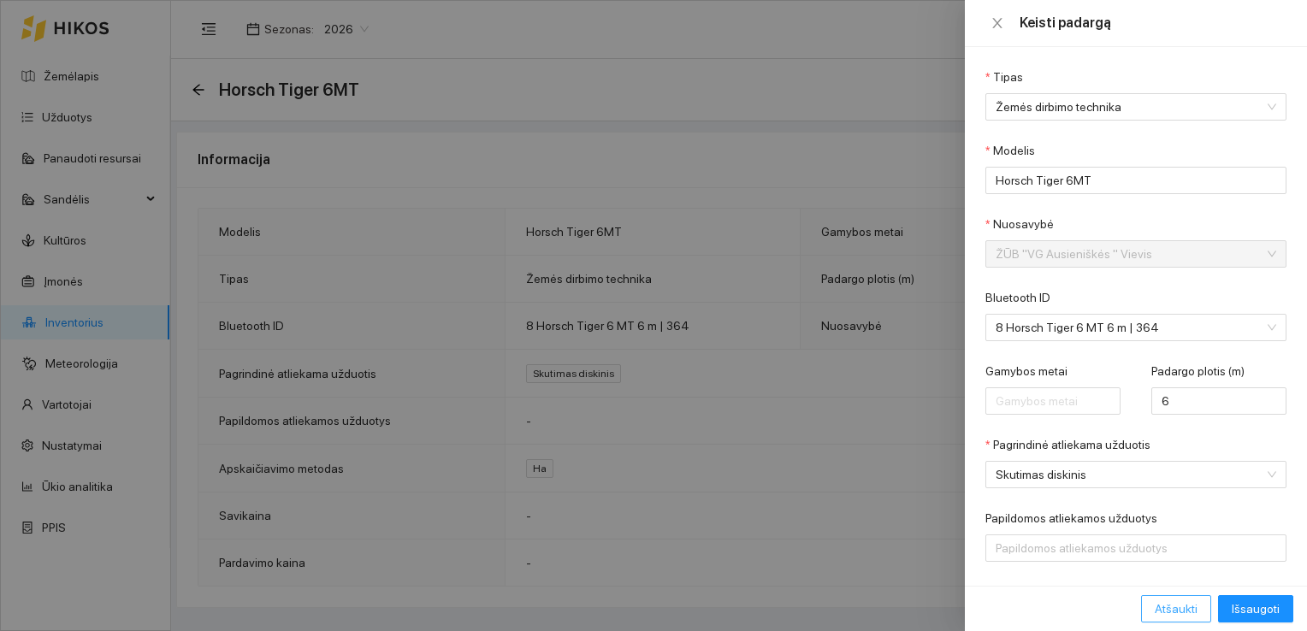
click at [1177, 611] on span "Atšaukti" at bounding box center [1175, 608] width 43 height 19
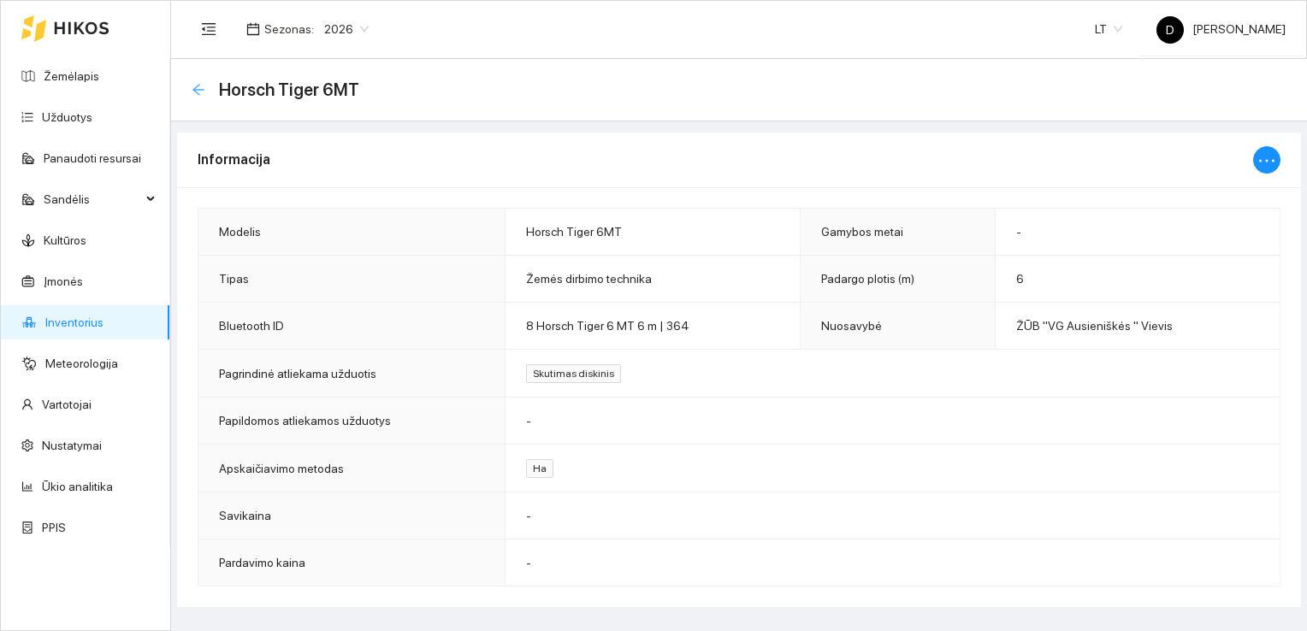
click at [193, 91] on icon "arrow-left" at bounding box center [199, 90] width 14 height 14
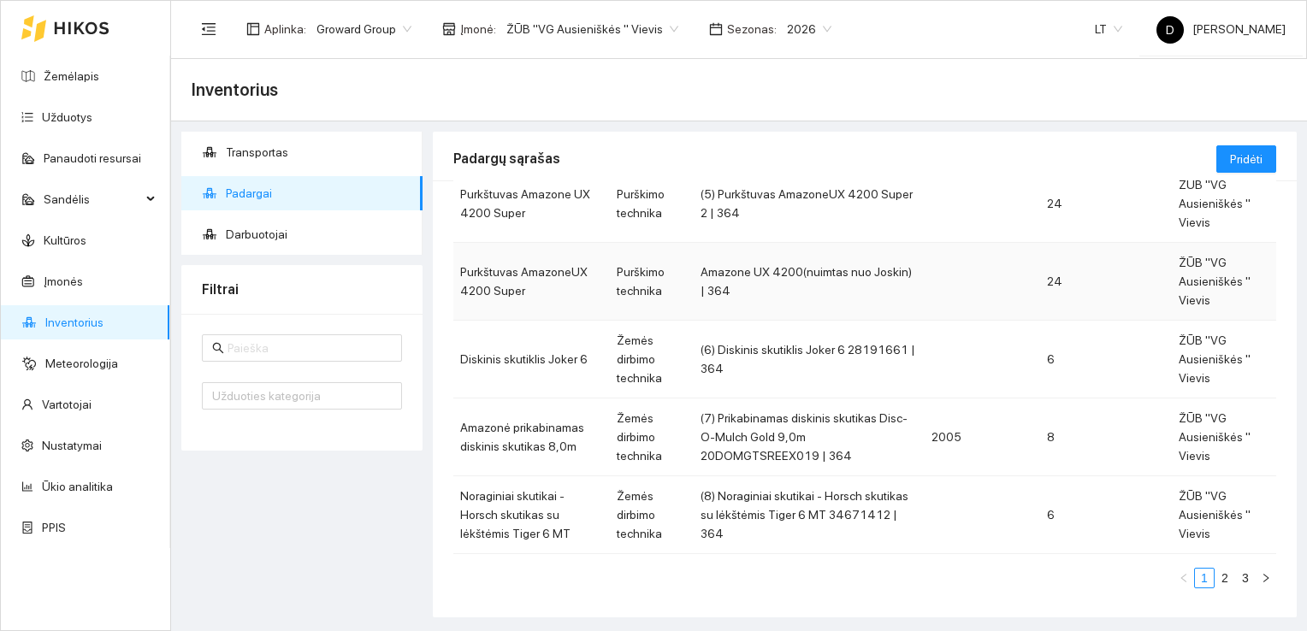
scroll to position [516, 0]
click at [292, 540] on div "Transportas Padargai Darbuotojai Filtrai Užduoties kategorija" at bounding box center [301, 375] width 251 height 486
click at [67, 116] on link "Užduotys" at bounding box center [67, 117] width 50 height 14
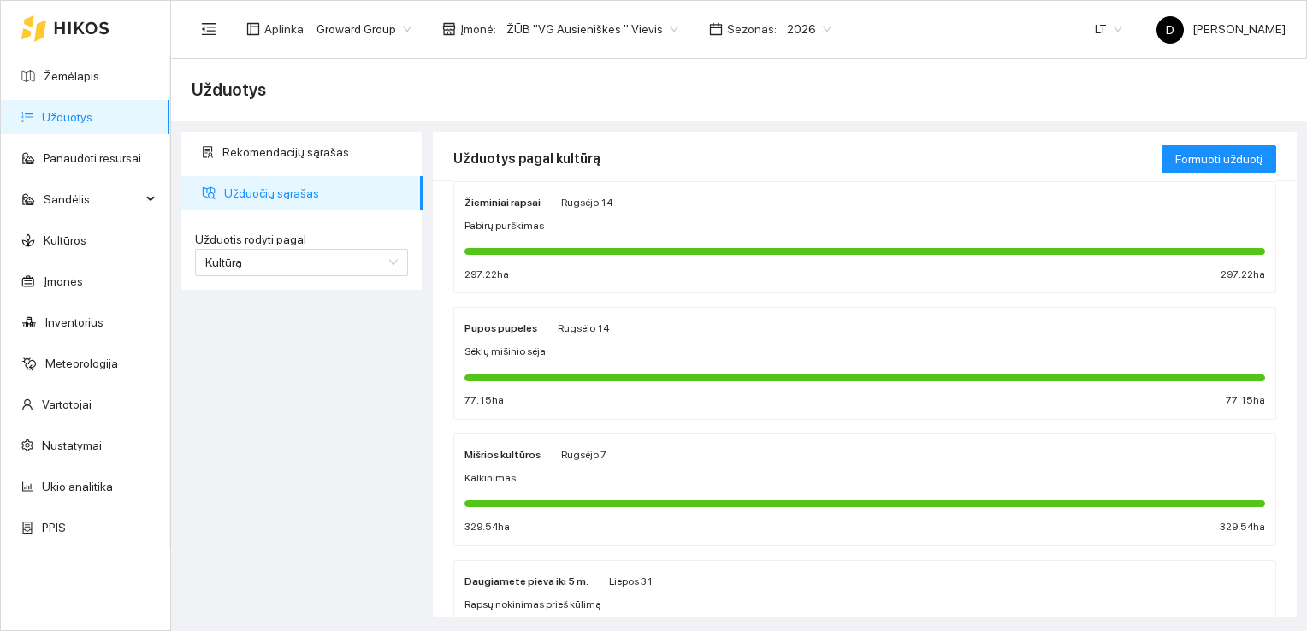
scroll to position [513, 0]
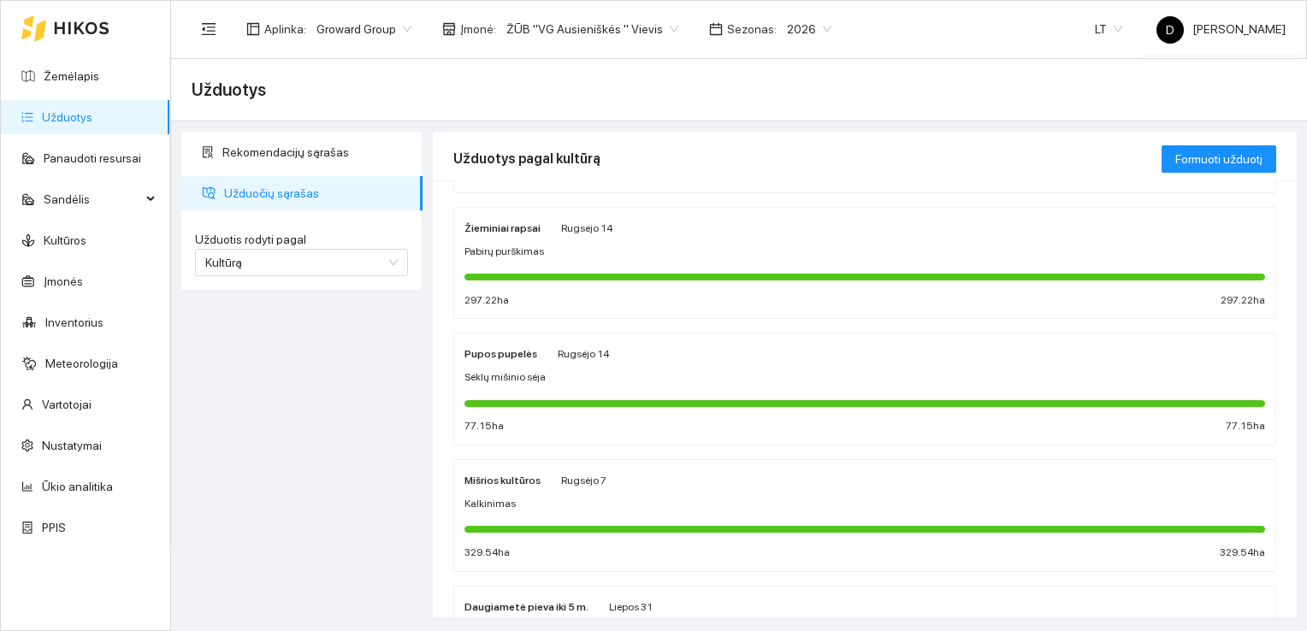
click at [492, 355] on strong "Pupos pupelės" at bounding box center [500, 354] width 73 height 12
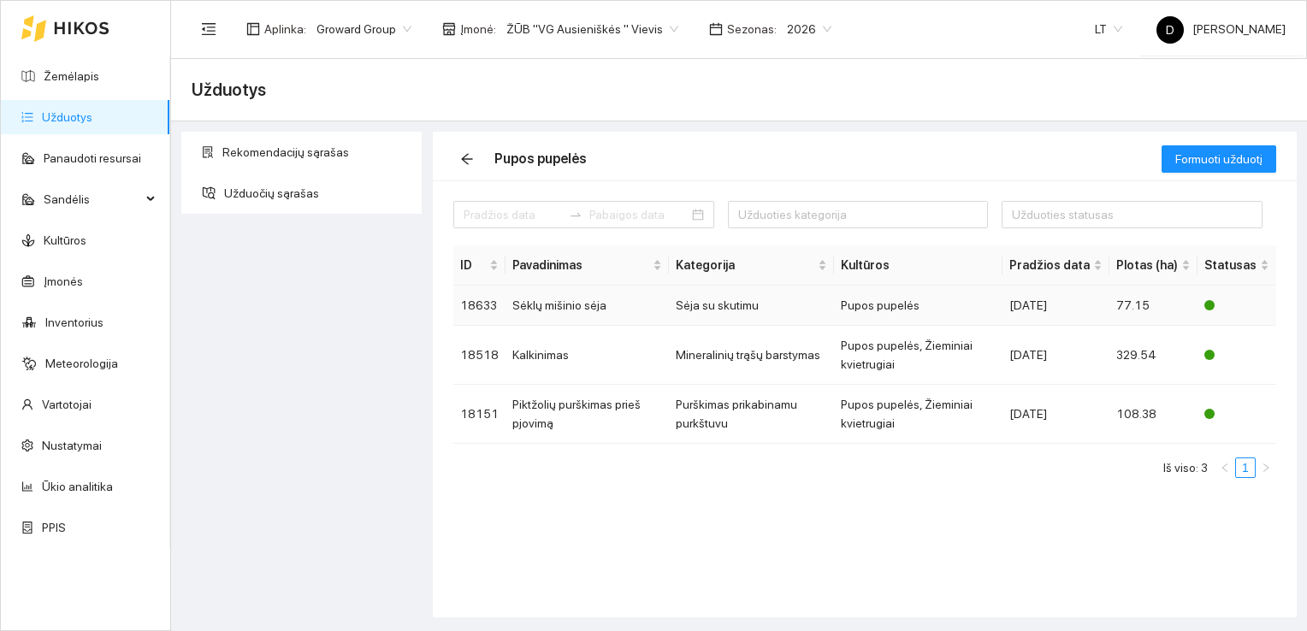
click at [575, 311] on td "Sėklų mišinio sėja" at bounding box center [586, 306] width 163 height 40
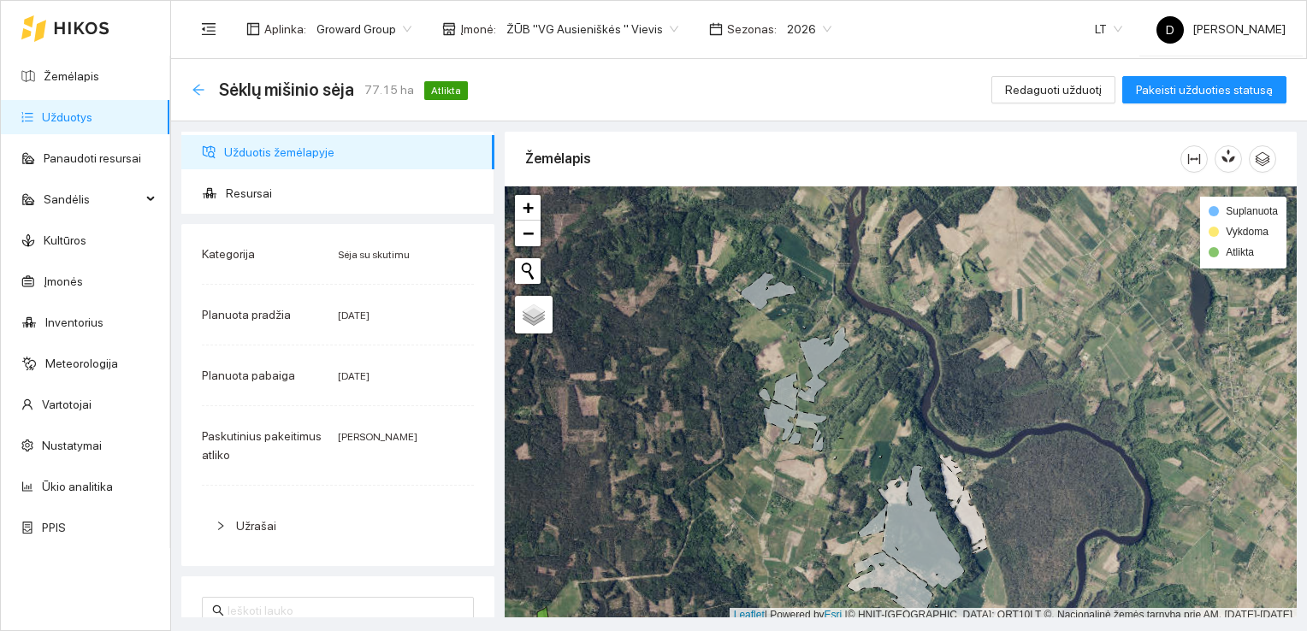
click at [195, 90] on icon "arrow-left" at bounding box center [197, 89] width 11 height 11
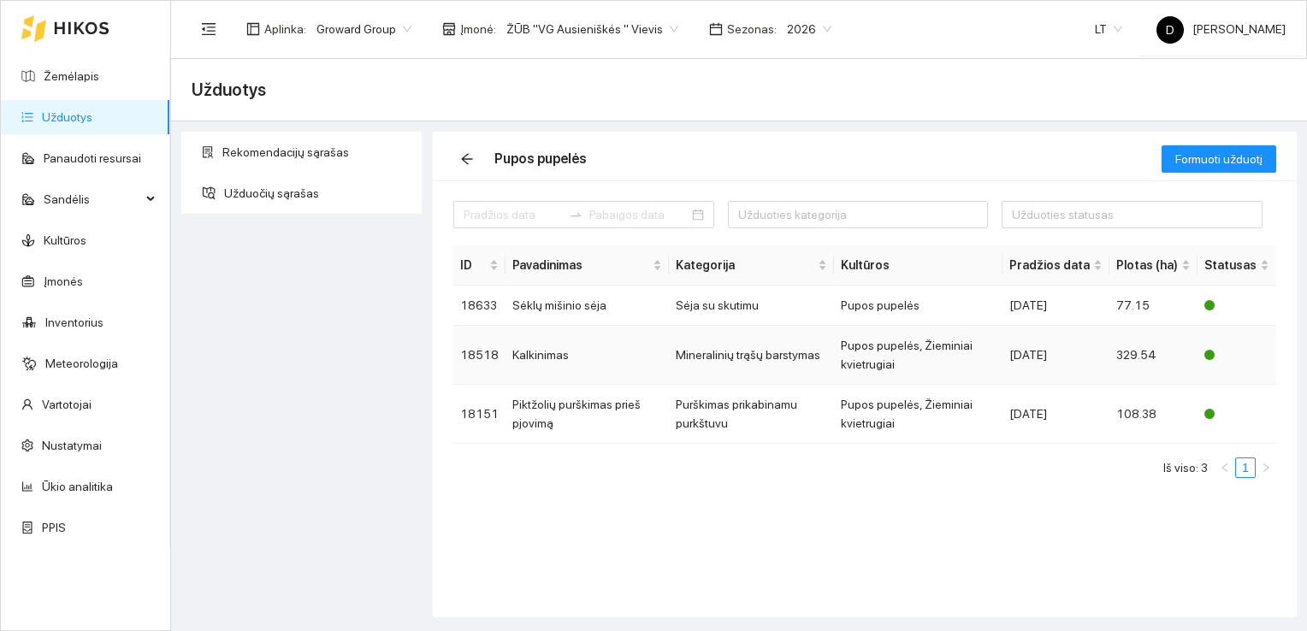
click at [544, 355] on td "Kalkinimas" at bounding box center [586, 355] width 163 height 59
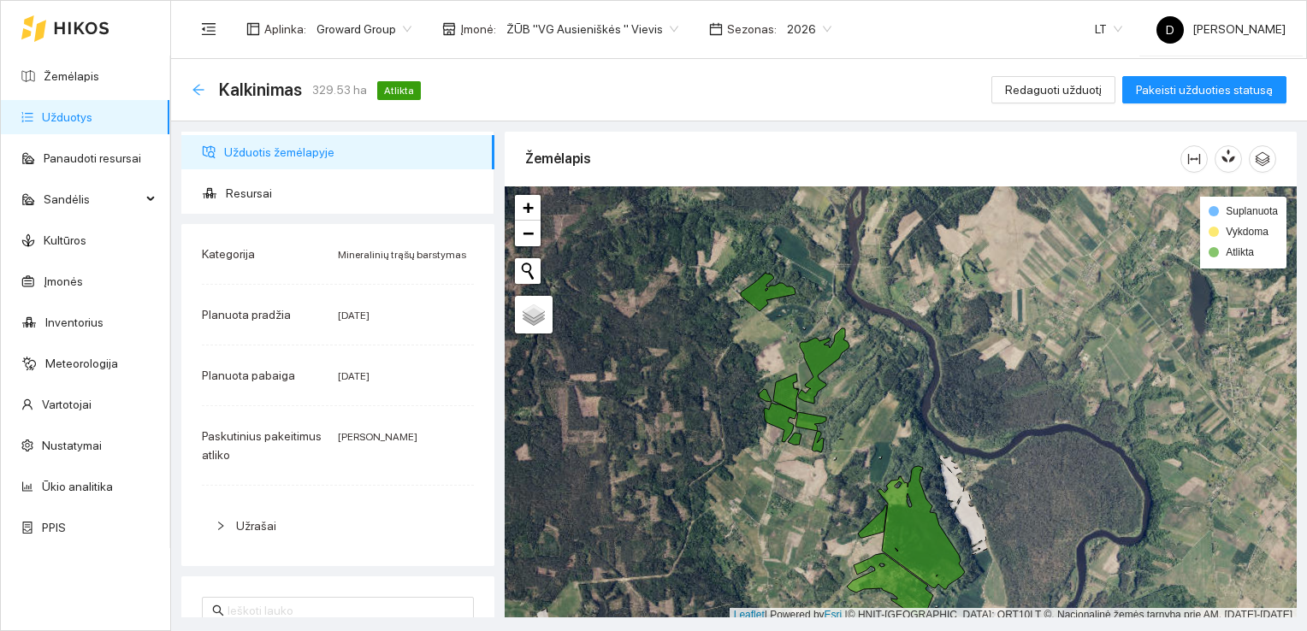
click at [198, 91] on icon "arrow-left" at bounding box center [199, 90] width 14 height 14
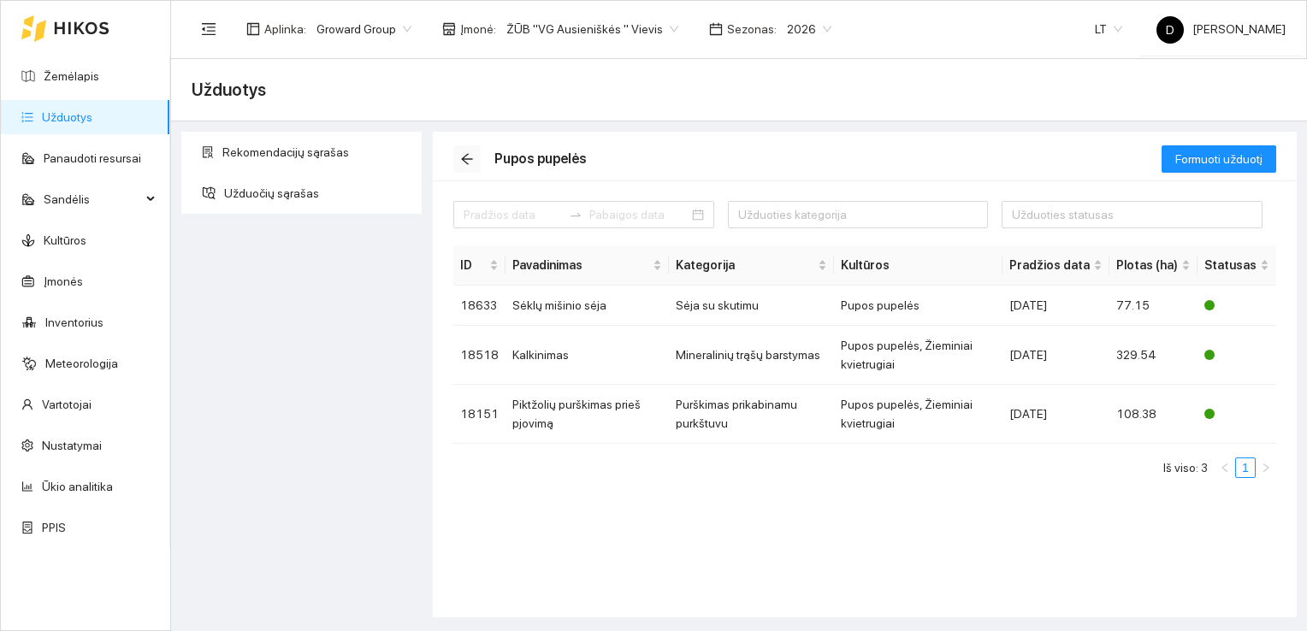
click at [472, 150] on button "button" at bounding box center [466, 158] width 27 height 27
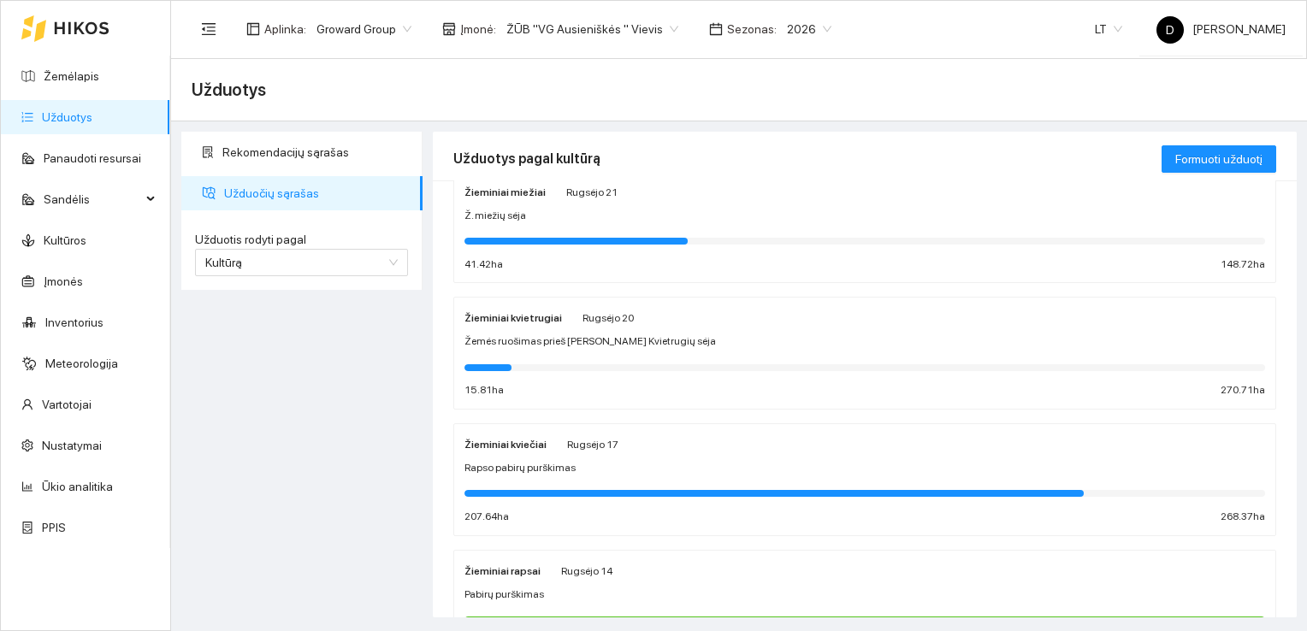
scroll to position [171, 0]
click at [494, 316] on strong "Žieminiai kvietrugiai" at bounding box center [512, 317] width 97 height 12
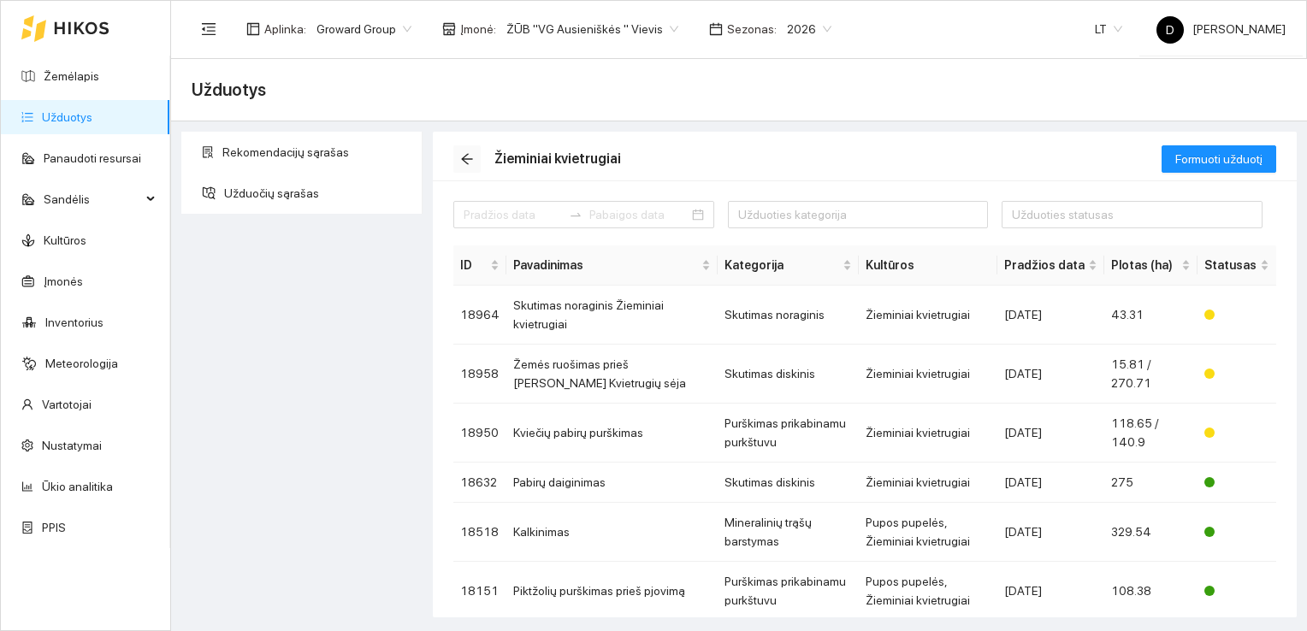
click at [469, 160] on icon "arrow-left" at bounding box center [467, 159] width 14 height 14
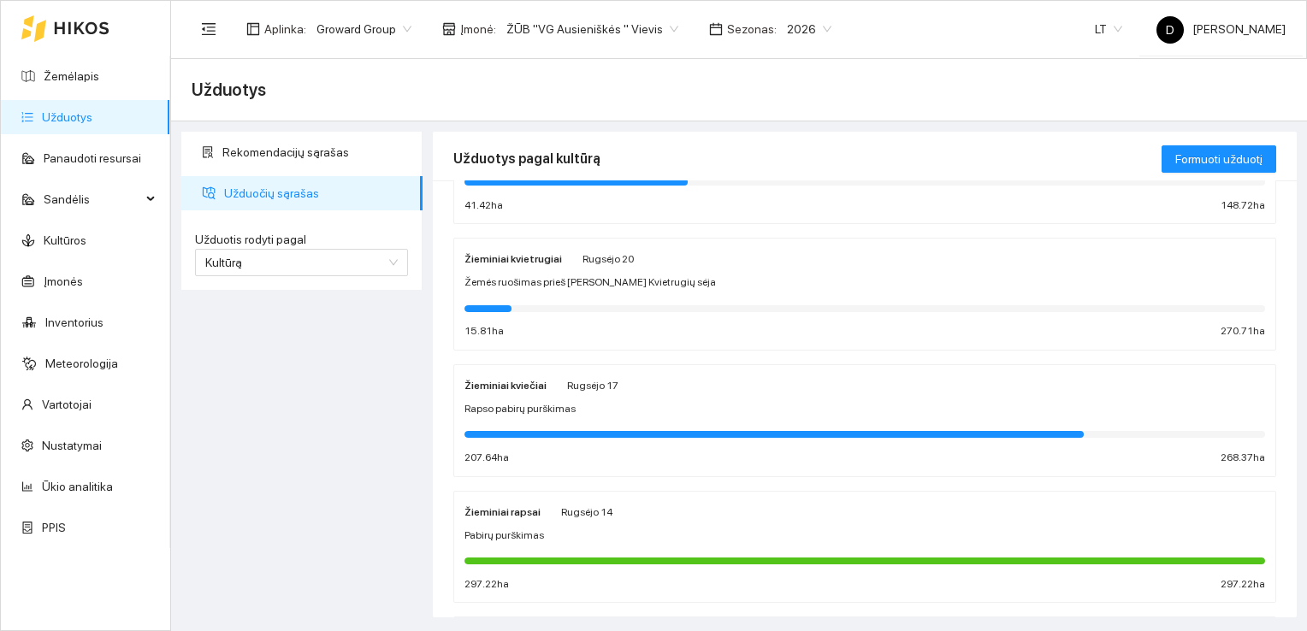
scroll to position [257, 0]
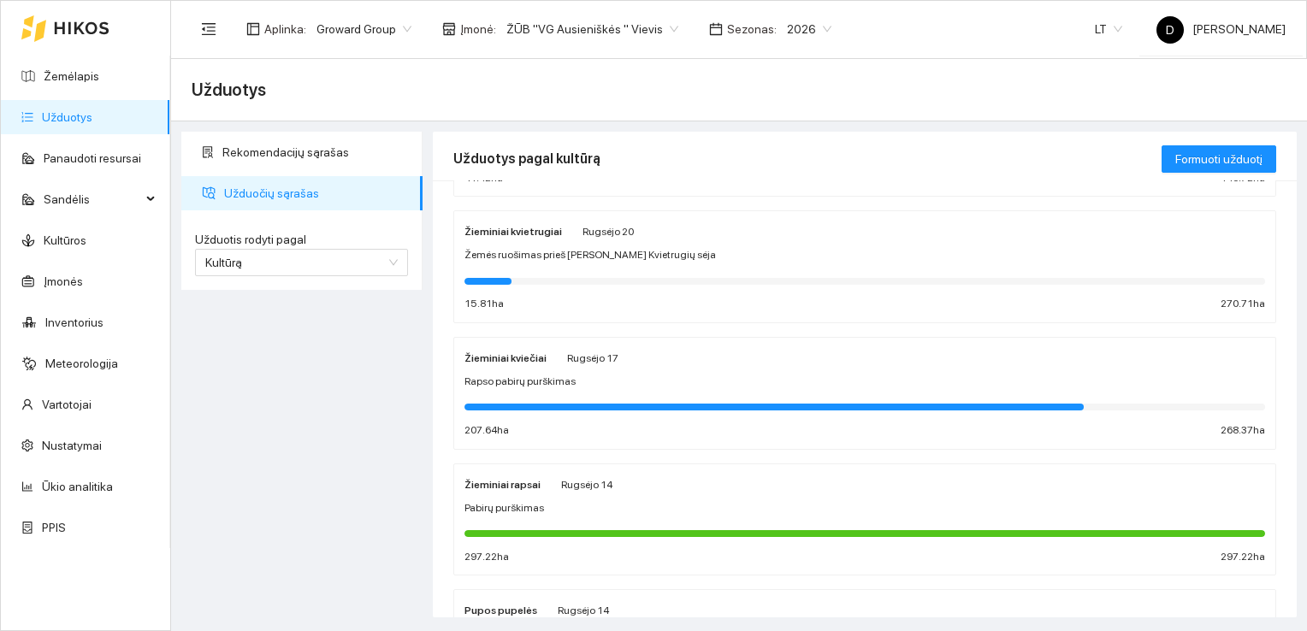
click at [515, 360] on strong "Žieminiai kviečiai" at bounding box center [505, 358] width 82 height 12
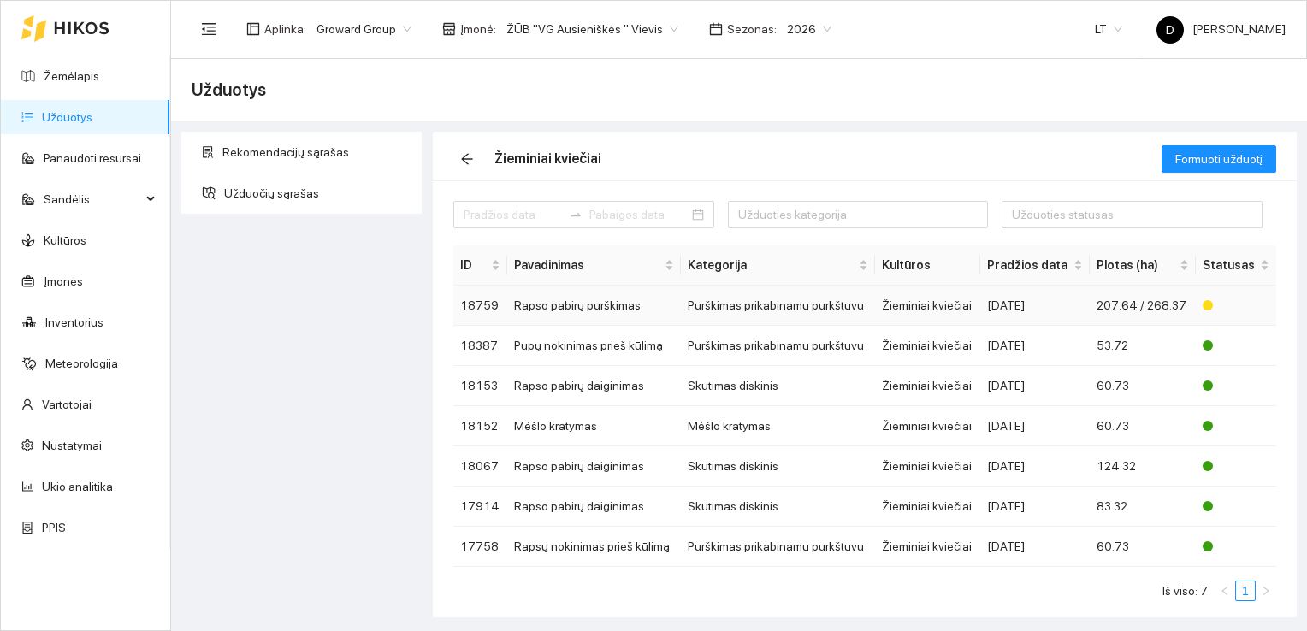
click at [585, 307] on td "Rapso pabirų purškimas" at bounding box center [593, 306] width 173 height 40
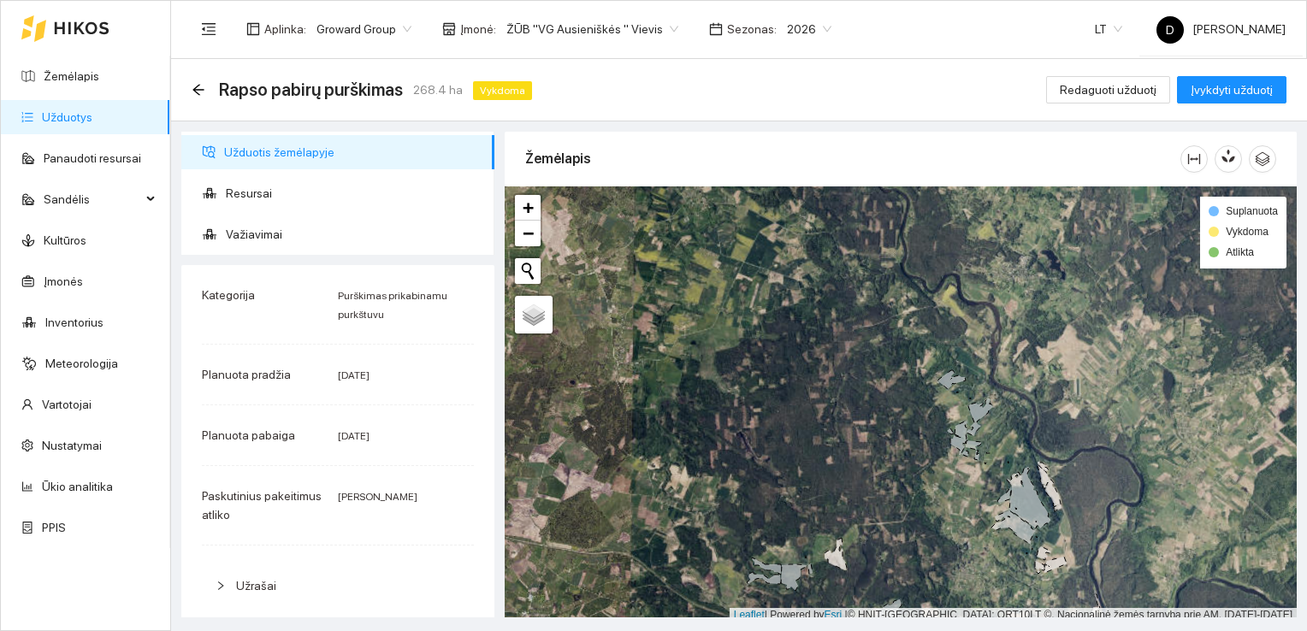
scroll to position [4, 0]
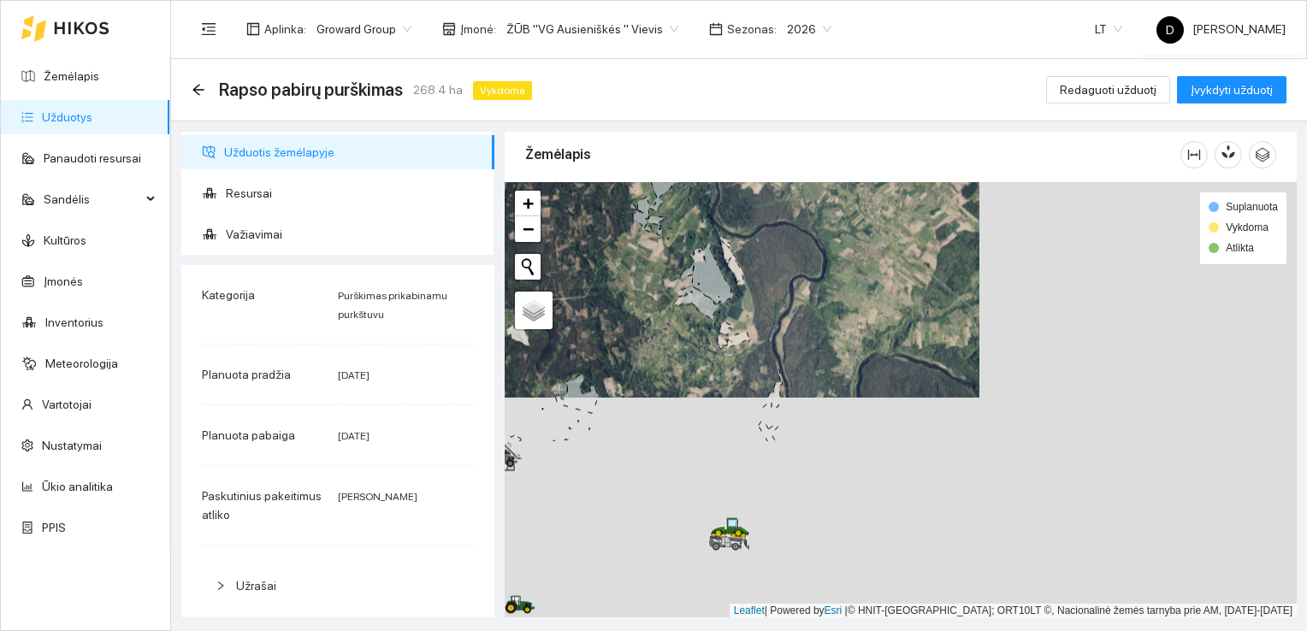
drag, startPoint x: 931, startPoint y: 472, endPoint x: 623, endPoint y: 225, distance: 394.7
click at [622, 226] on div at bounding box center [900, 400] width 792 height 436
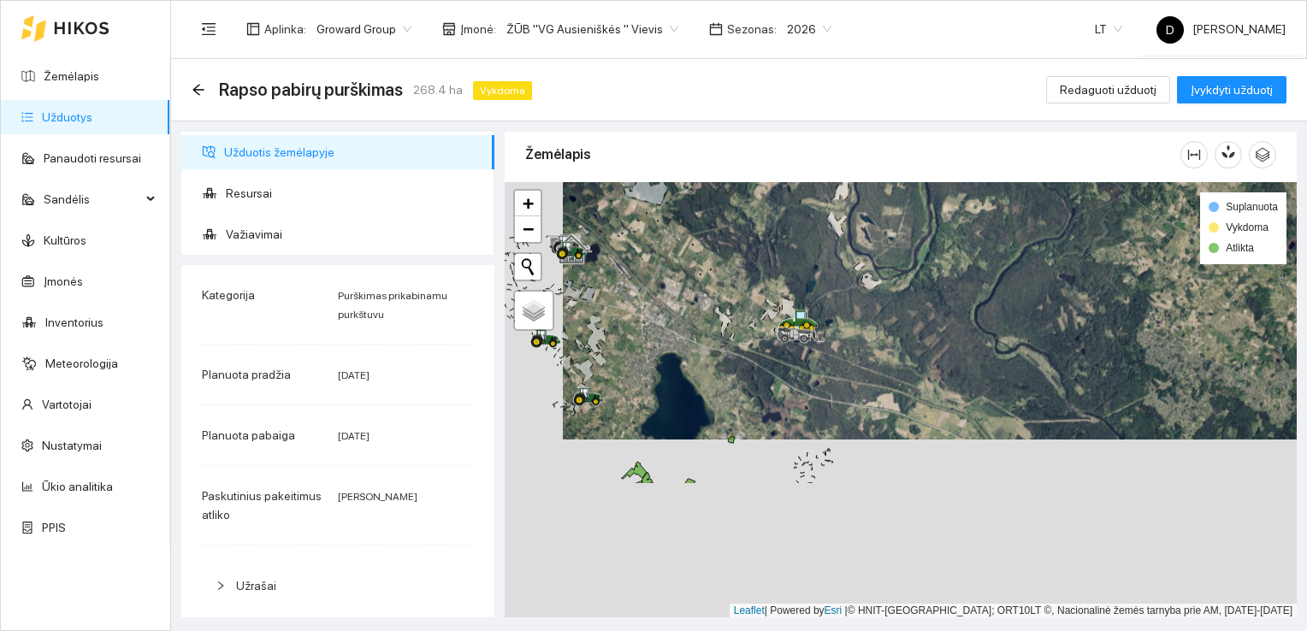
drag, startPoint x: 732, startPoint y: 452, endPoint x: 801, endPoint y: 227, distance: 235.3
click at [801, 227] on div at bounding box center [900, 400] width 792 height 436
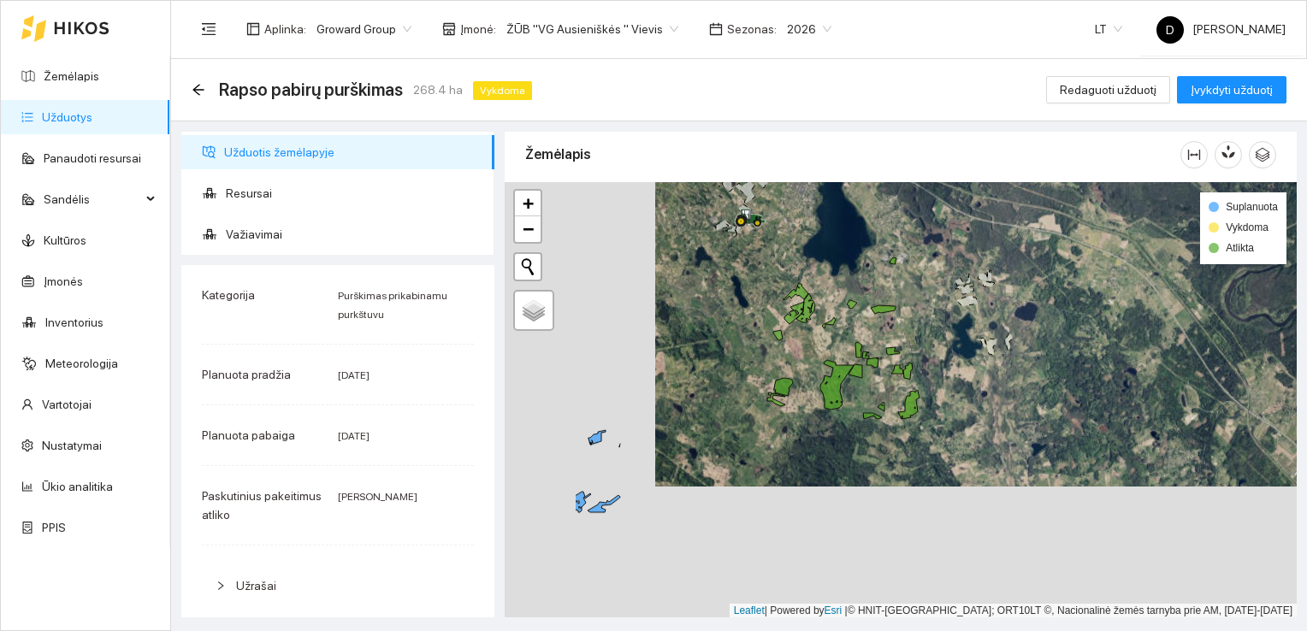
drag, startPoint x: 814, startPoint y: 495, endPoint x: 964, endPoint y: 363, distance: 200.0
click at [964, 363] on div at bounding box center [900, 400] width 792 height 436
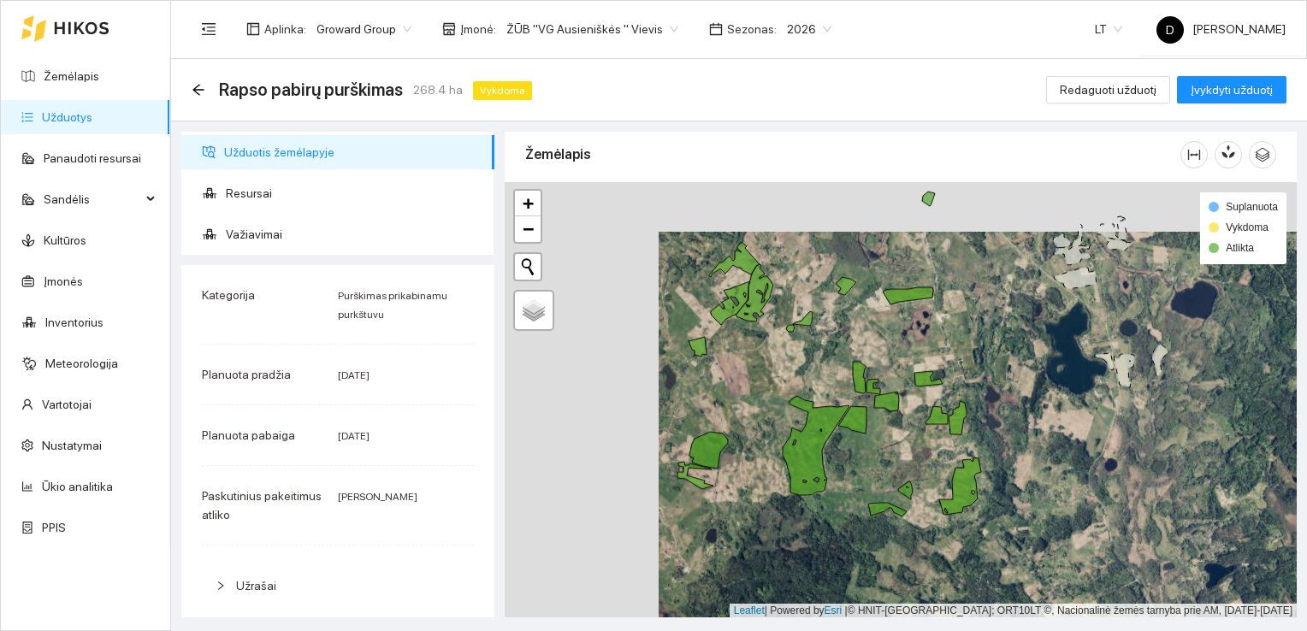
drag, startPoint x: 688, startPoint y: 319, endPoint x: 842, endPoint y: 369, distance: 161.7
click at [842, 369] on div at bounding box center [900, 400] width 792 height 436
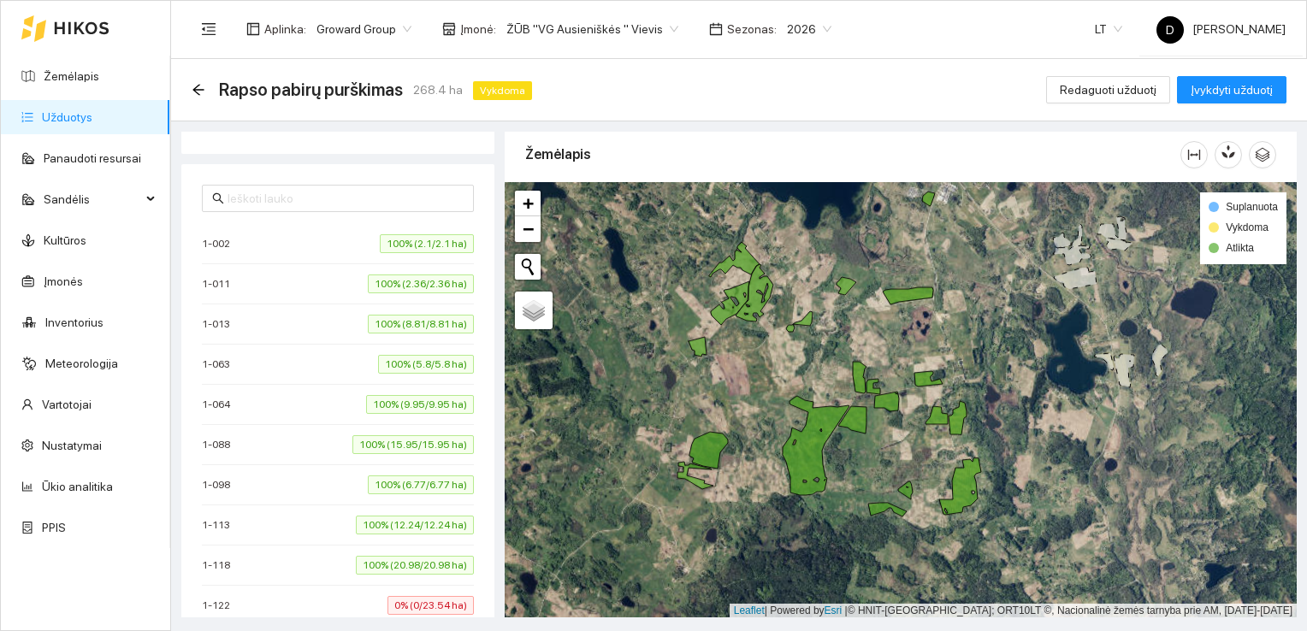
scroll to position [599, 0]
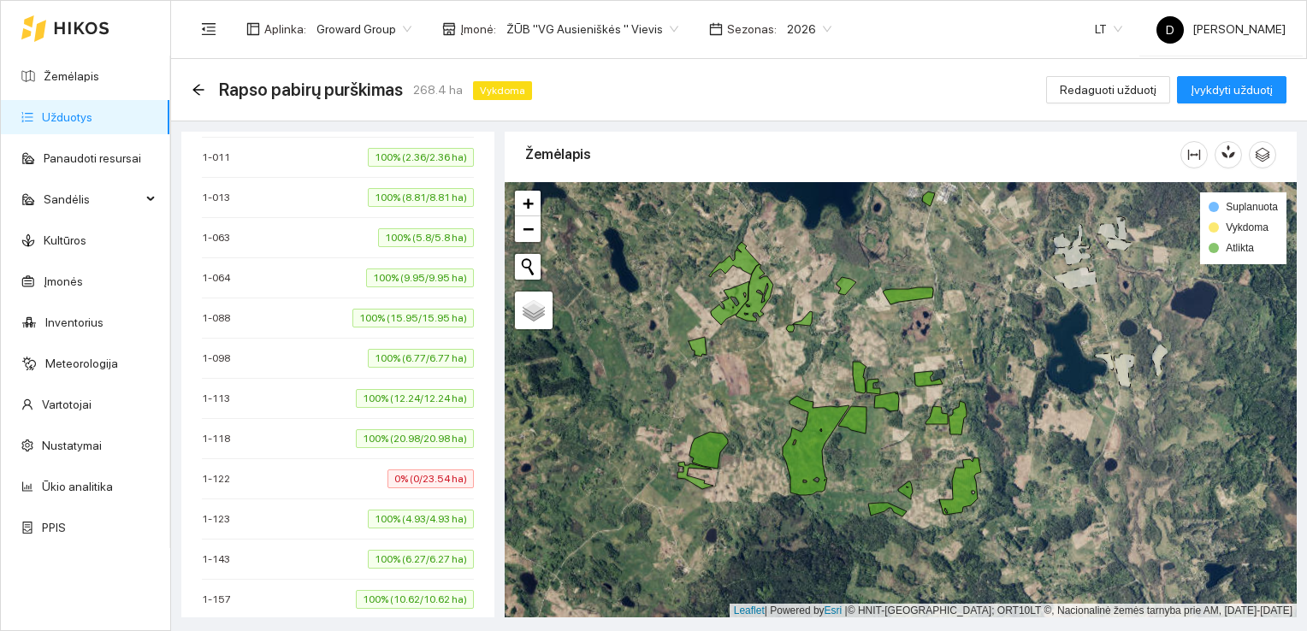
click at [217, 475] on span "1-122" at bounding box center [220, 478] width 37 height 17
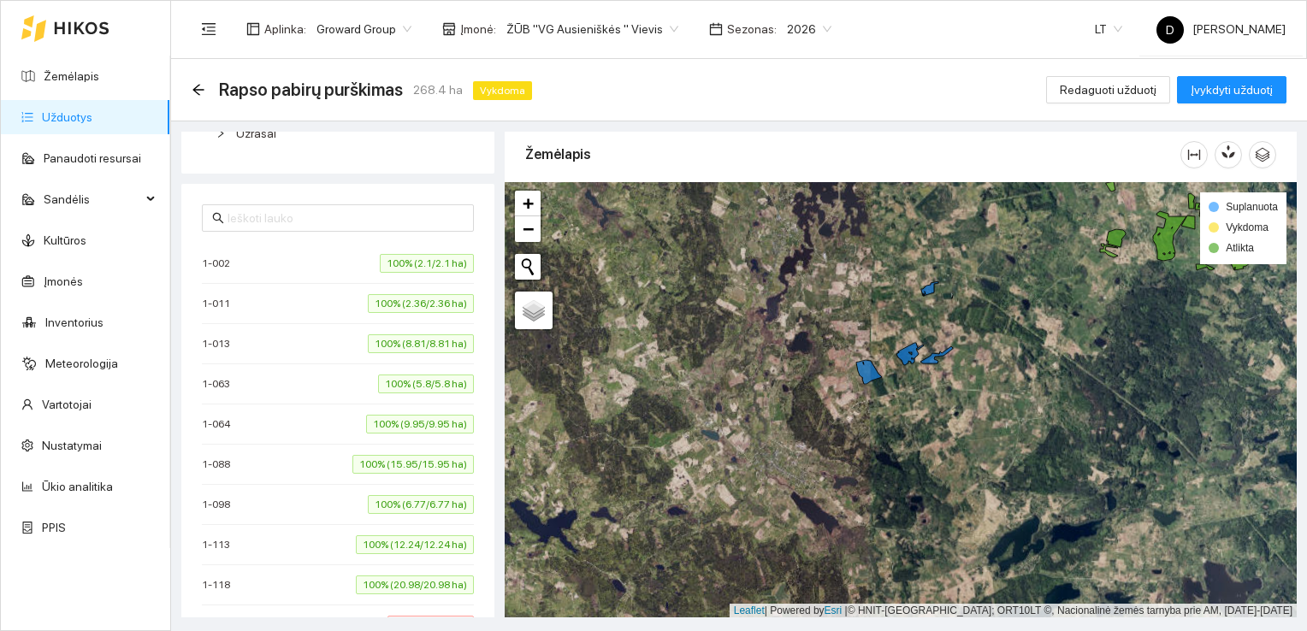
scroll to position [450, 0]
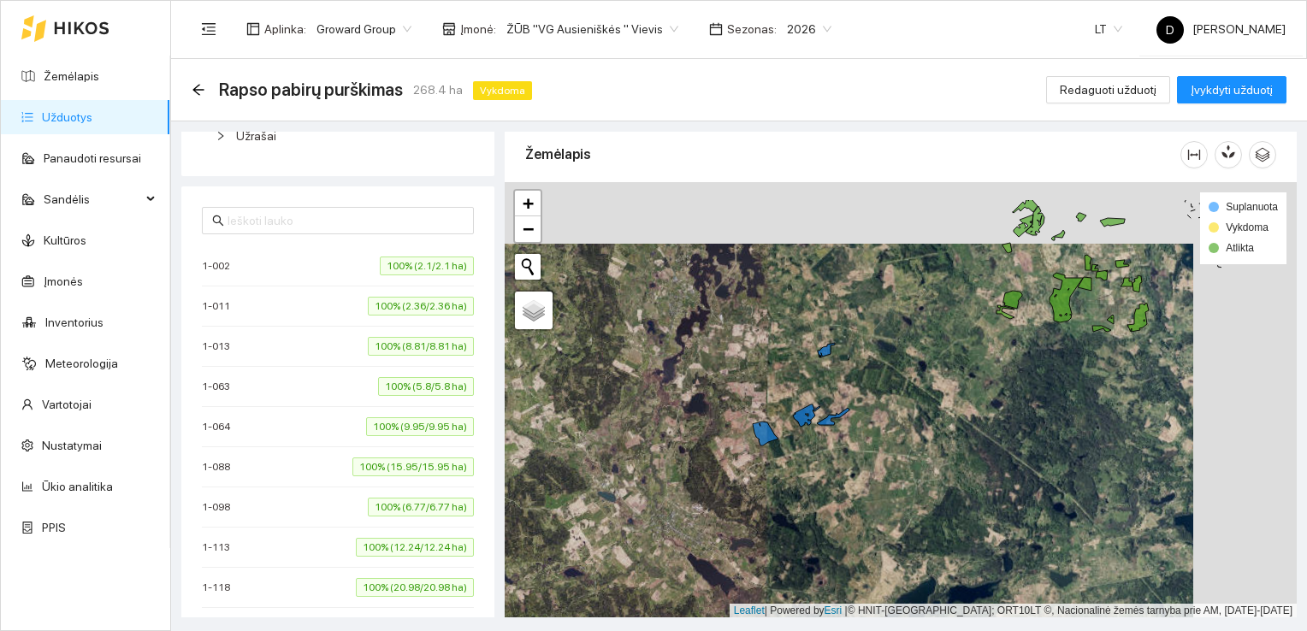
drag, startPoint x: 930, startPoint y: 409, endPoint x: 821, endPoint y: 475, distance: 128.2
click at [821, 475] on div at bounding box center [900, 400] width 792 height 436
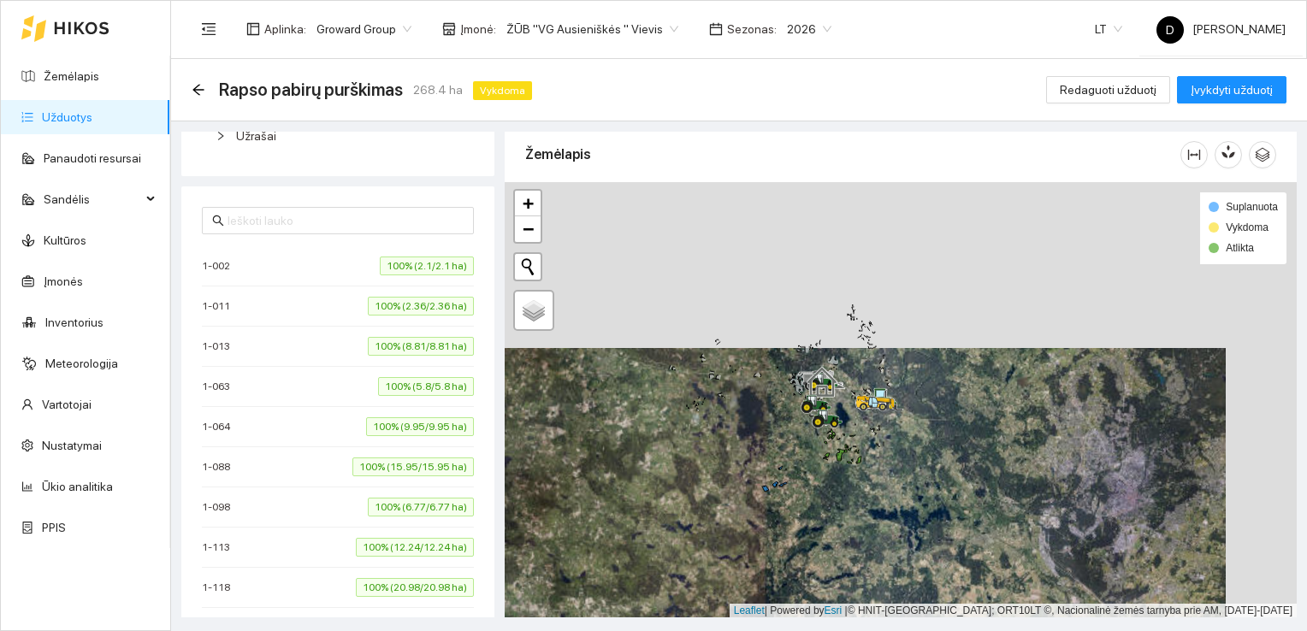
drag, startPoint x: 805, startPoint y: 315, endPoint x: 734, endPoint y: 481, distance: 180.4
click at [734, 481] on div at bounding box center [900, 400] width 792 height 436
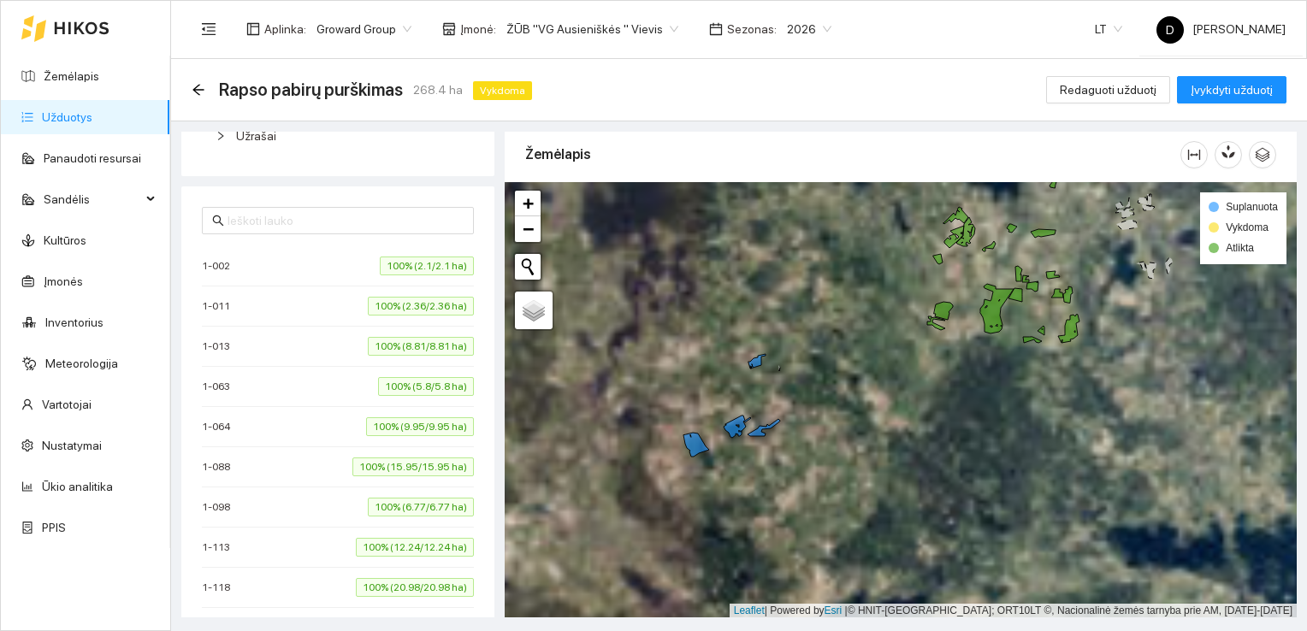
drag, startPoint x: 812, startPoint y: 549, endPoint x: 636, endPoint y: 373, distance: 249.1
click at [636, 373] on div at bounding box center [900, 400] width 792 height 436
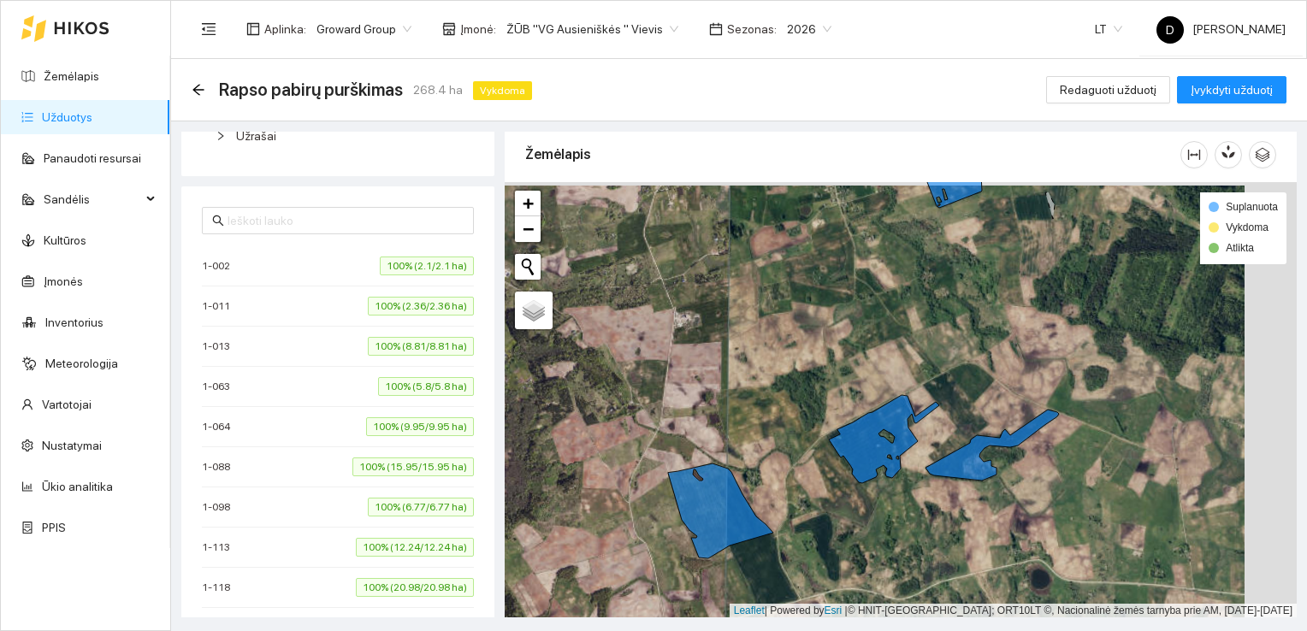
drag, startPoint x: 862, startPoint y: 491, endPoint x: 790, endPoint y: 480, distance: 72.7
click at [791, 481] on div at bounding box center [900, 400] width 792 height 436
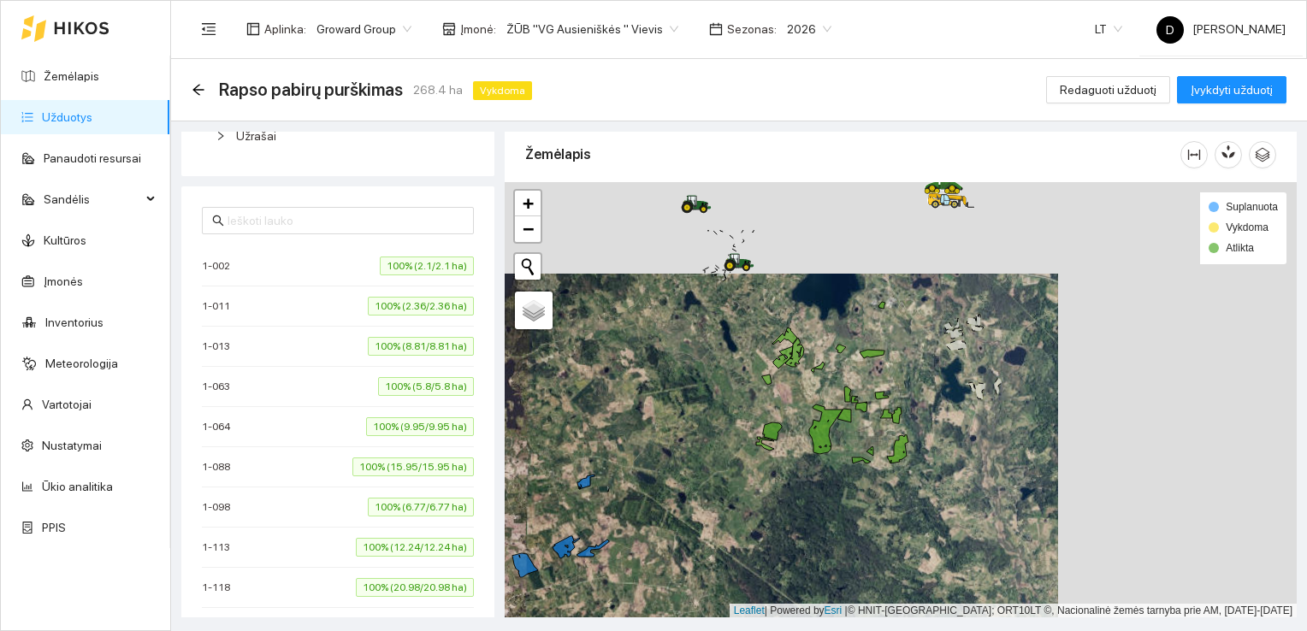
drag, startPoint x: 1001, startPoint y: 414, endPoint x: 758, endPoint y: 511, distance: 262.5
click at [758, 511] on div at bounding box center [900, 400] width 792 height 436
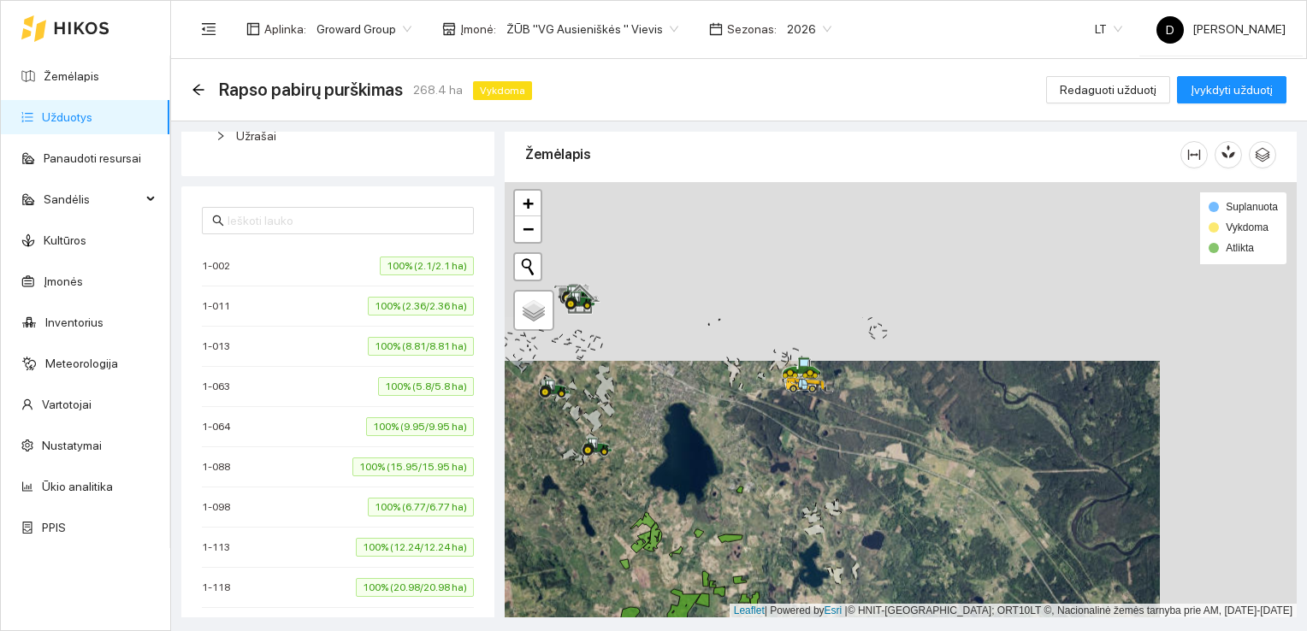
drag, startPoint x: 896, startPoint y: 292, endPoint x: 768, endPoint y: 463, distance: 214.4
click at [761, 473] on div at bounding box center [900, 400] width 792 height 436
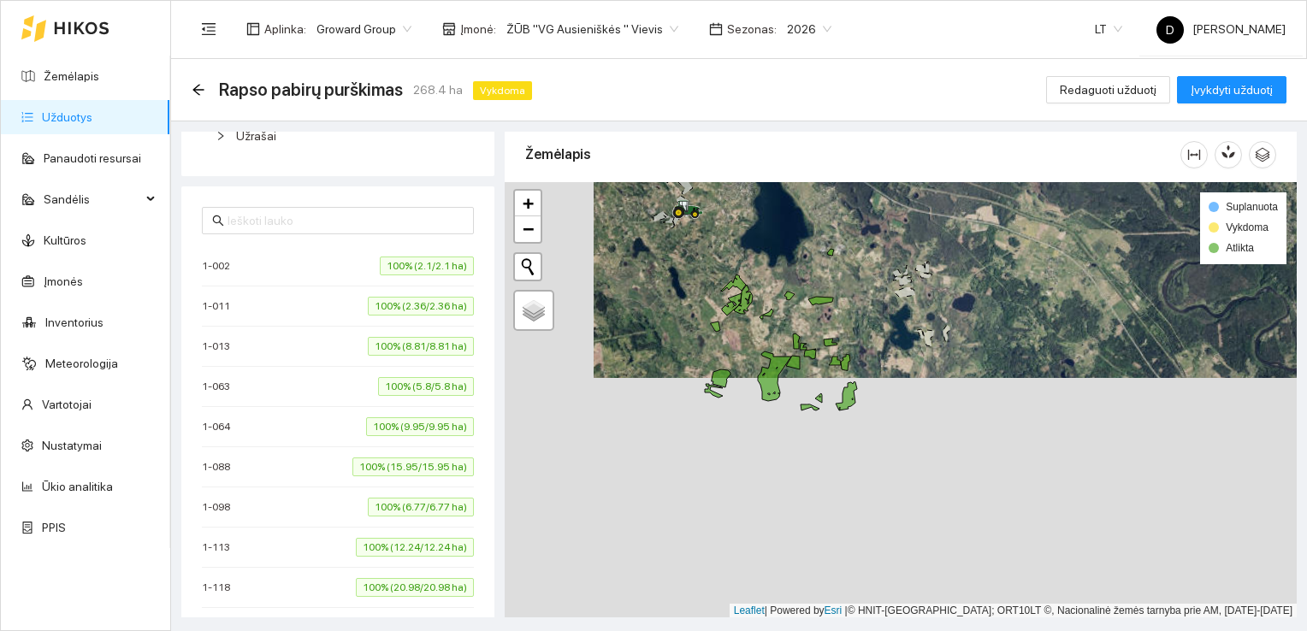
drag, startPoint x: 787, startPoint y: 508, endPoint x: 890, endPoint y: 259, distance: 269.5
click at [890, 259] on div at bounding box center [900, 400] width 792 height 436
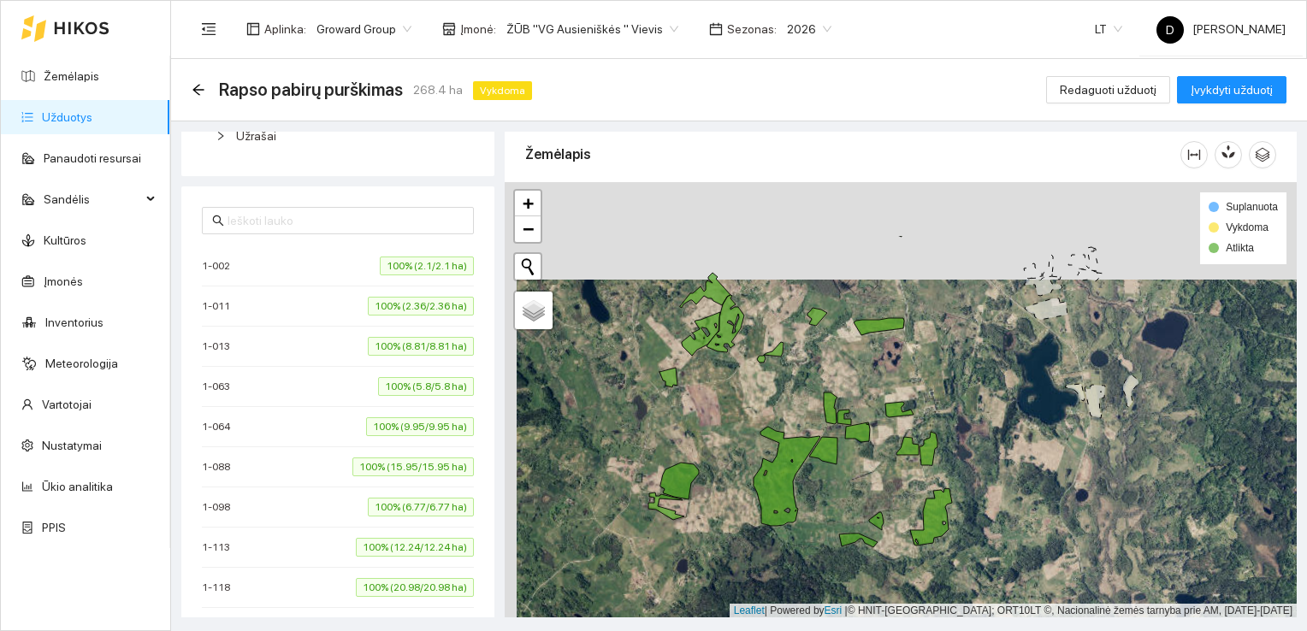
drag, startPoint x: 736, startPoint y: 296, endPoint x: 748, endPoint y: 392, distance: 97.4
click at [748, 392] on div at bounding box center [900, 400] width 792 height 436
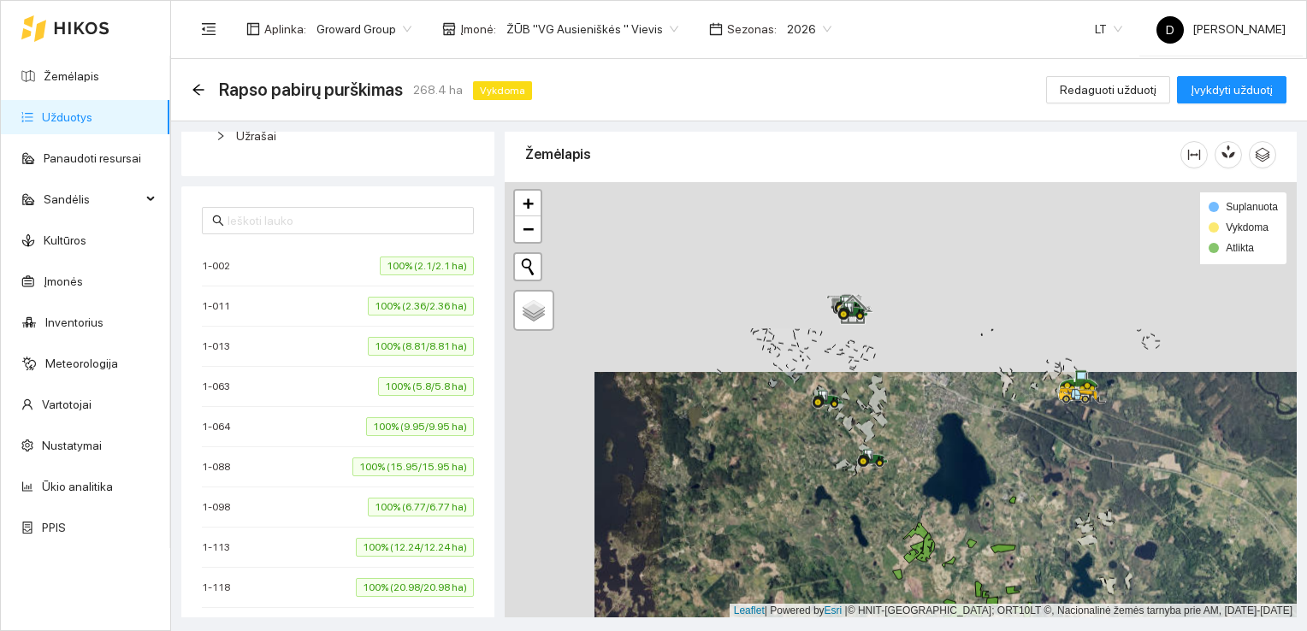
drag, startPoint x: 783, startPoint y: 339, endPoint x: 888, endPoint y: 557, distance: 242.8
click at [888, 557] on div at bounding box center [900, 400] width 792 height 436
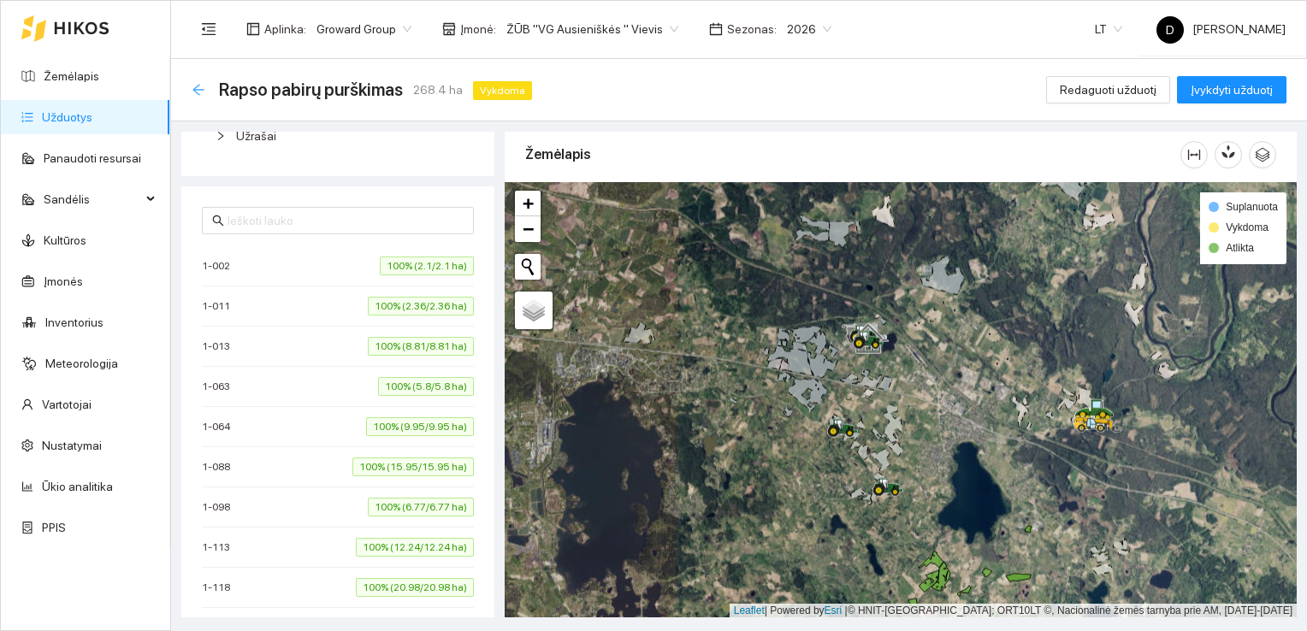
click at [195, 87] on icon "arrow-left" at bounding box center [197, 89] width 11 height 11
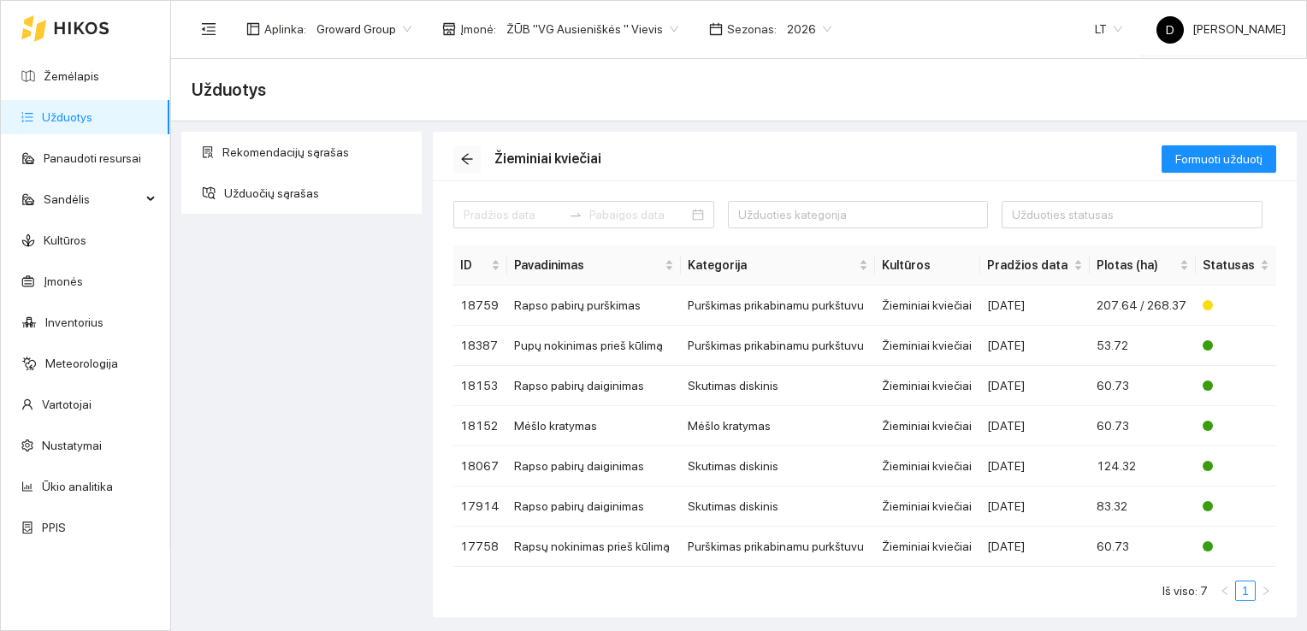
click at [463, 159] on icon "arrow-left" at bounding box center [467, 159] width 14 height 14
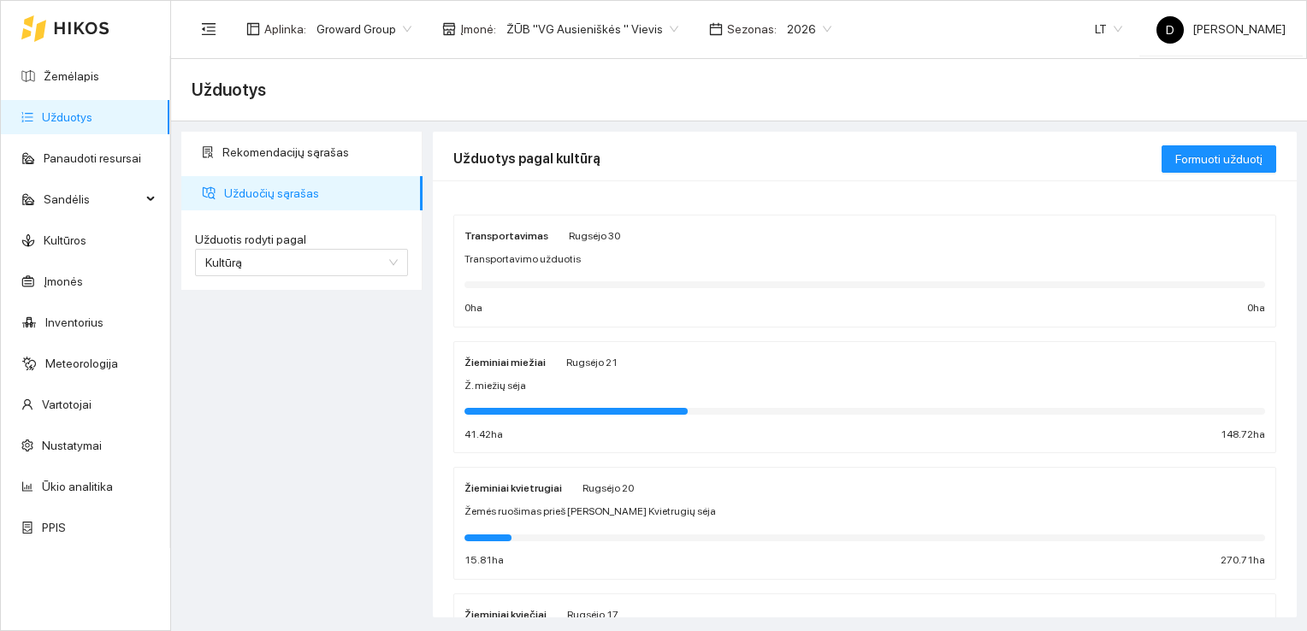
click at [506, 484] on strong "Žieminiai kvietrugiai" at bounding box center [512, 488] width 97 height 12
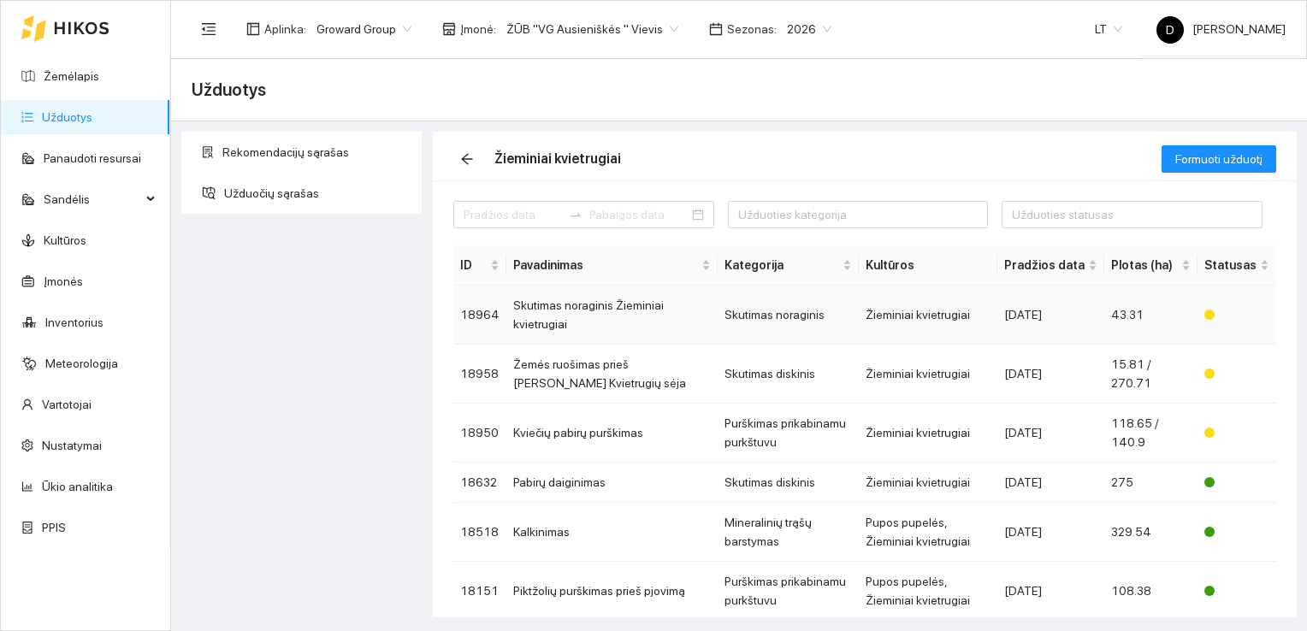
click at [553, 310] on td "Skutimas noraginis Žieminiai kvietrugiai" at bounding box center [611, 315] width 211 height 59
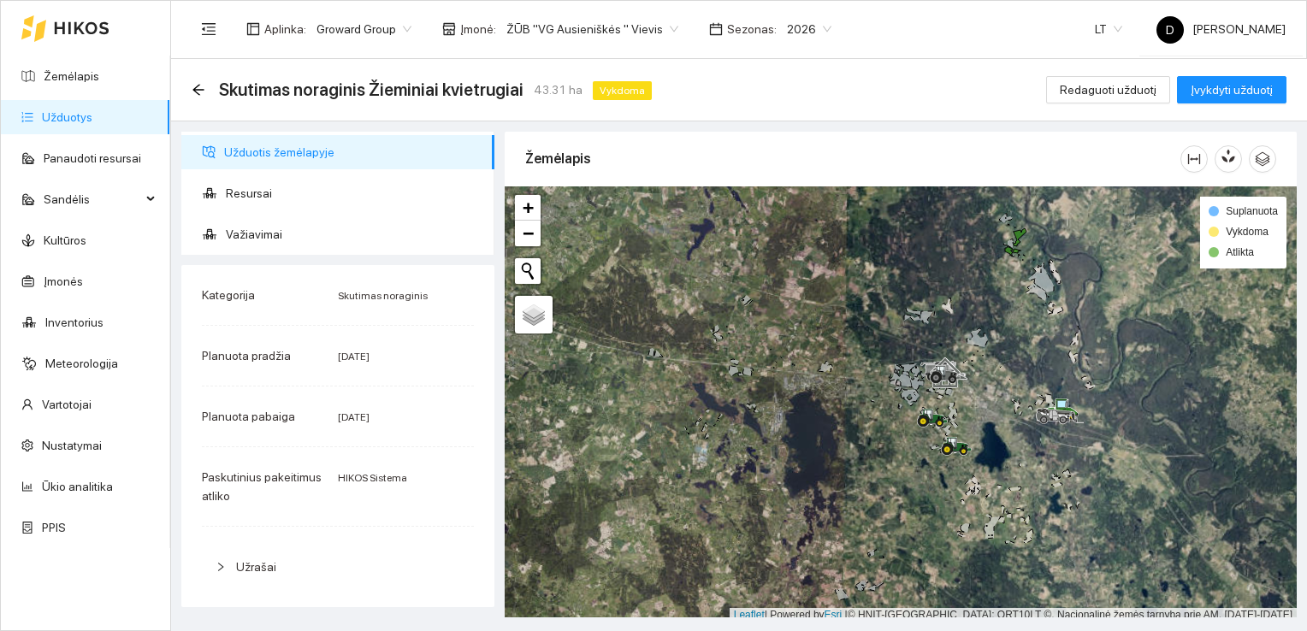
scroll to position [4, 0]
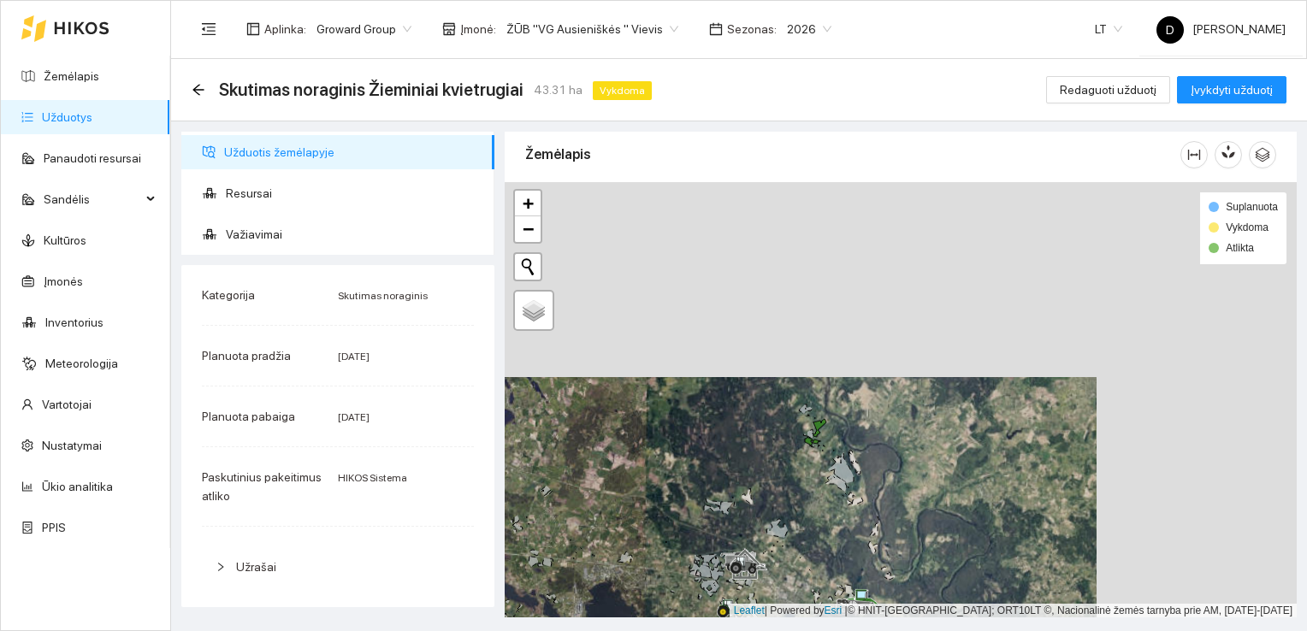
drag, startPoint x: 994, startPoint y: 282, endPoint x: 797, endPoint y: 477, distance: 277.5
click at [797, 477] on div at bounding box center [900, 400] width 792 height 436
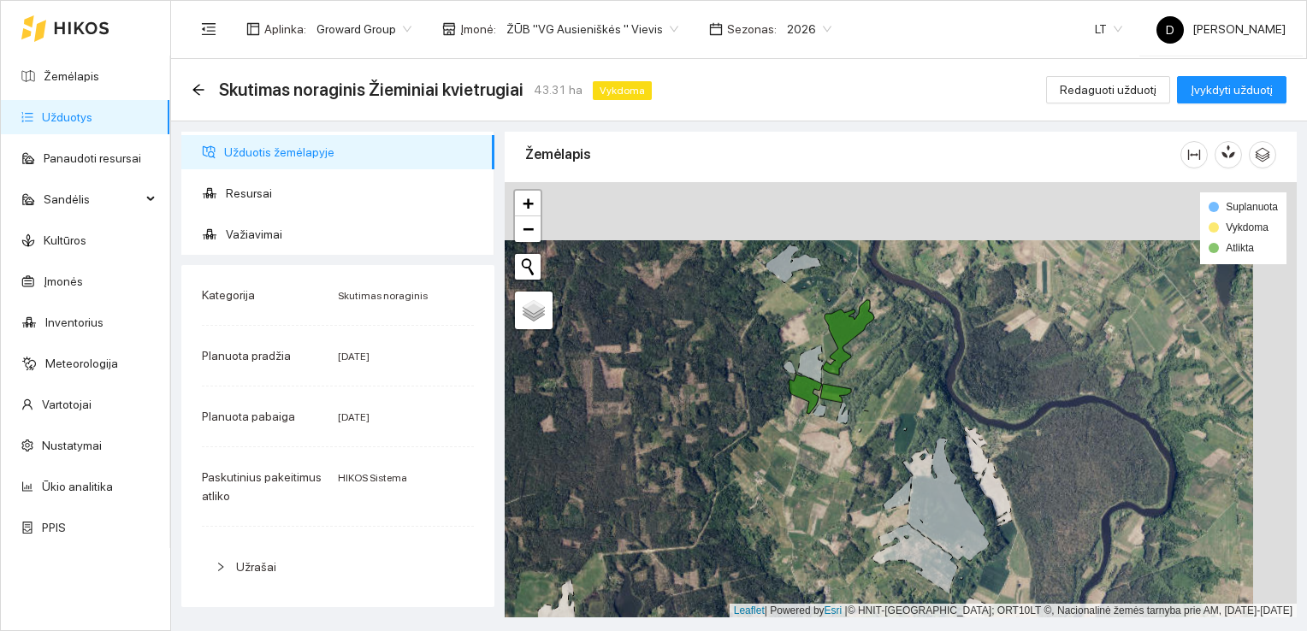
drag, startPoint x: 762, startPoint y: 333, endPoint x: 698, endPoint y: 416, distance: 104.8
click at [698, 416] on div at bounding box center [900, 400] width 792 height 436
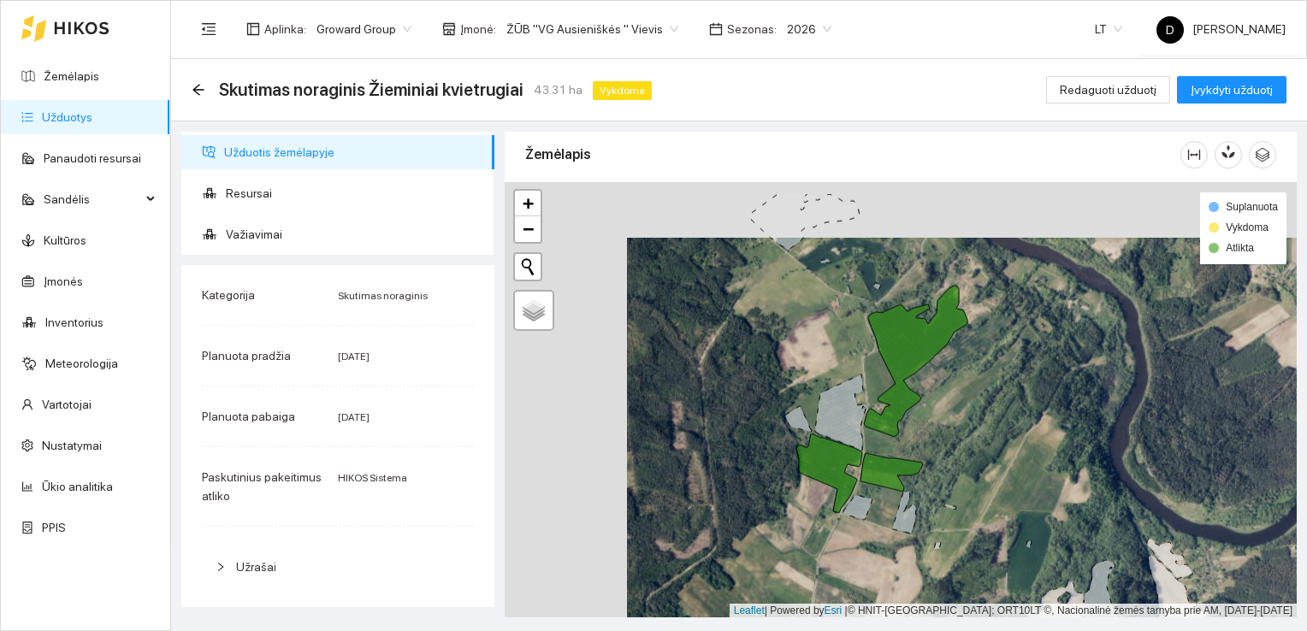
drag, startPoint x: 828, startPoint y: 360, endPoint x: 954, endPoint y: 420, distance: 140.0
click at [948, 415] on div at bounding box center [900, 400] width 792 height 436
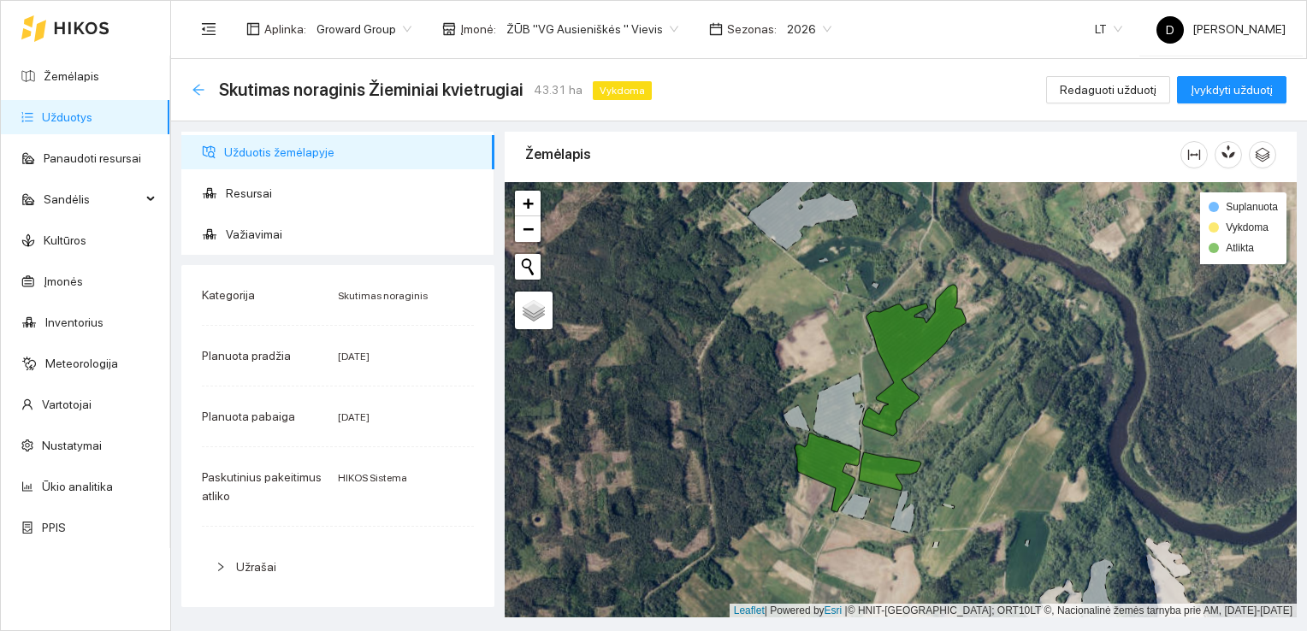
click at [199, 86] on icon "arrow-left" at bounding box center [199, 90] width 14 height 14
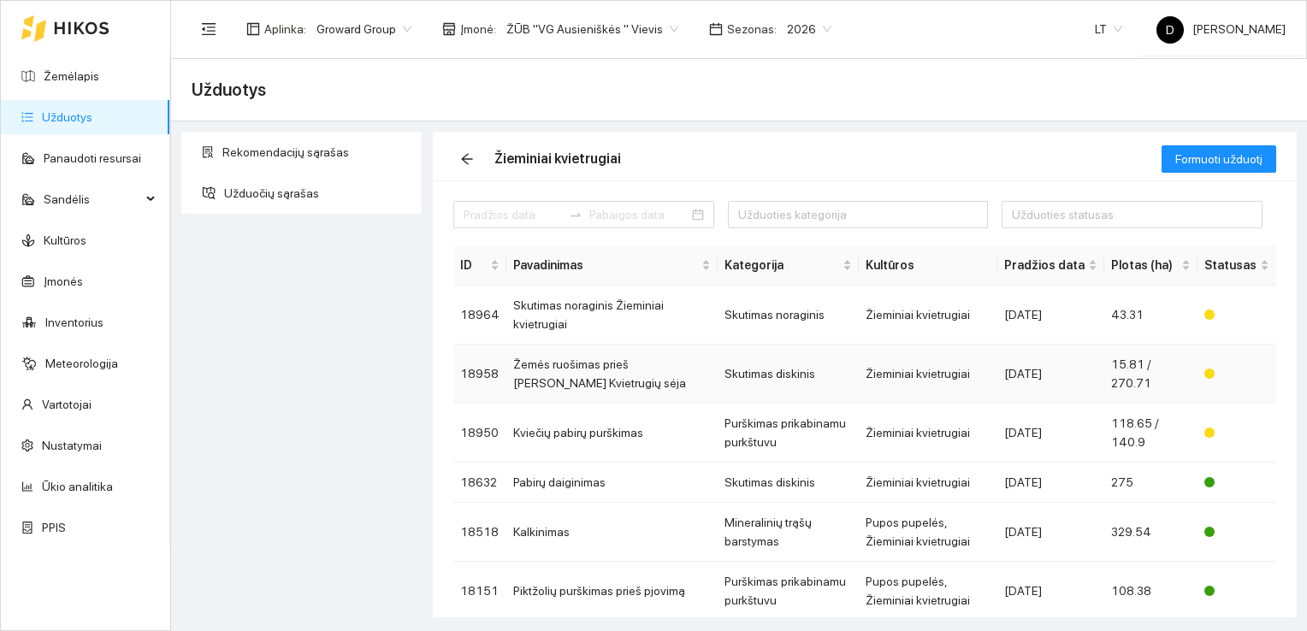
click at [578, 372] on td "Žemės ruošimas prieš [PERSON_NAME] Kvietrugių sėja" at bounding box center [611, 374] width 211 height 59
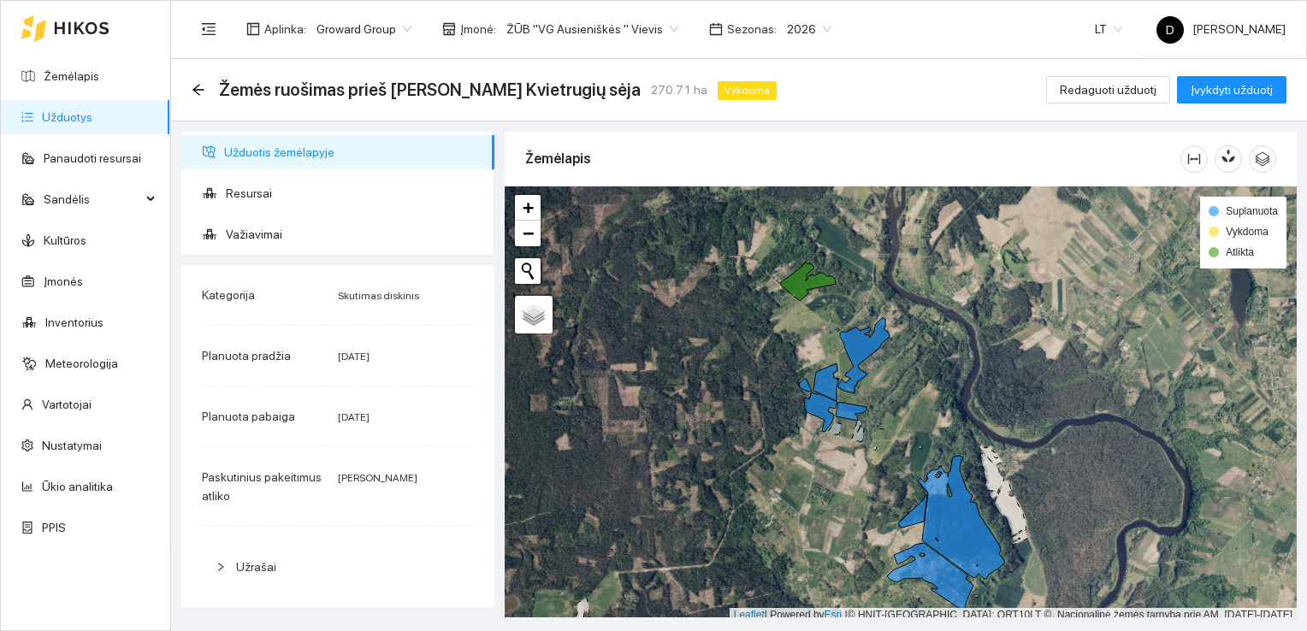
click at [191, 87] on div "Žemės ruošimas prieš [PERSON_NAME] Kvietrugių sėja 270.71 ha Vykdoma Redaguoti …" at bounding box center [739, 90] width 1136 height 62
click at [198, 87] on icon "arrow-left" at bounding box center [199, 90] width 14 height 14
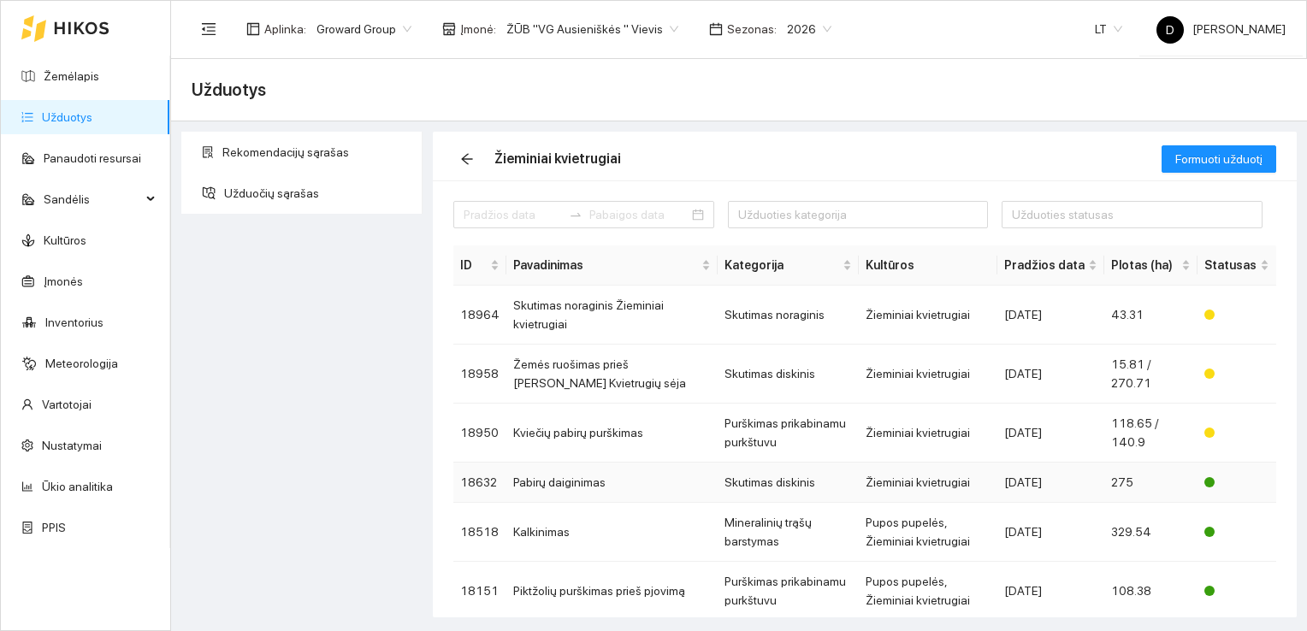
click at [579, 482] on td "Pabirų daiginimas" at bounding box center [611, 483] width 211 height 40
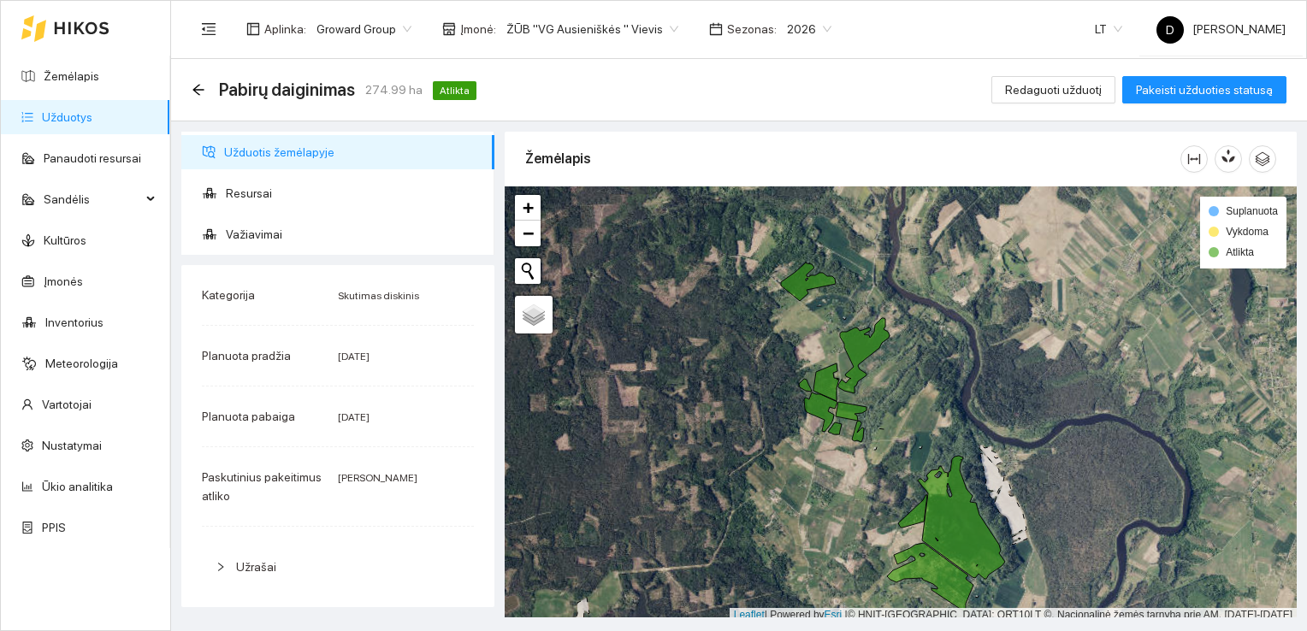
scroll to position [4, 0]
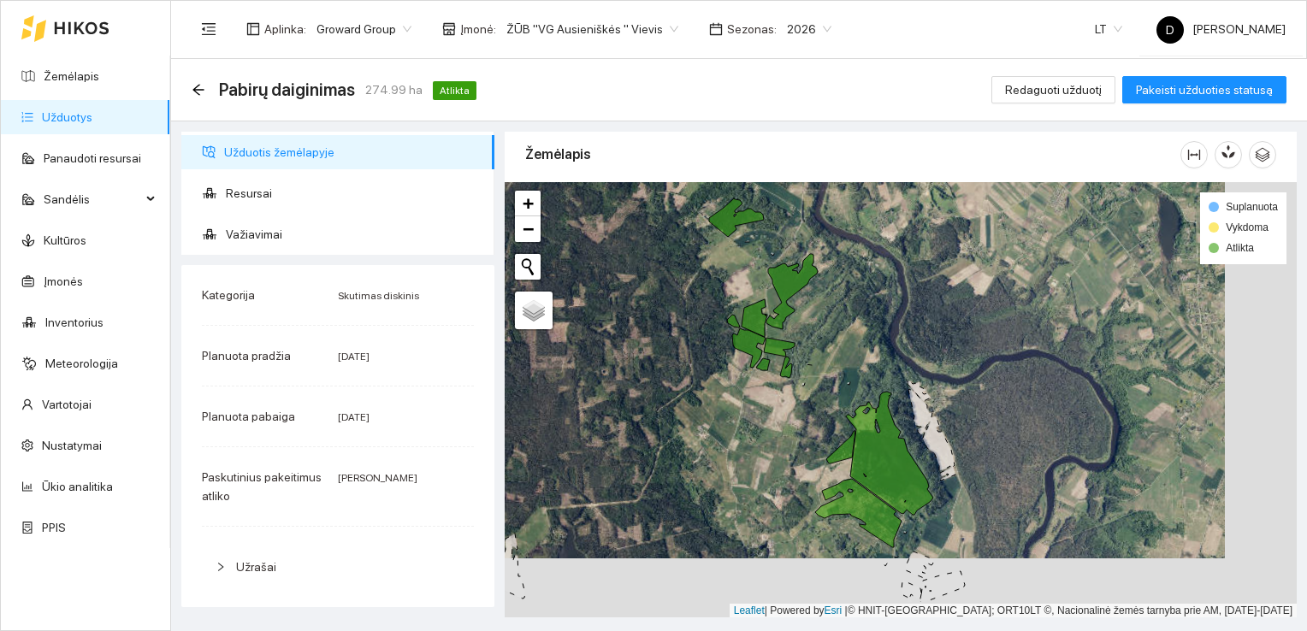
drag, startPoint x: 882, startPoint y: 499, endPoint x: 806, endPoint y: 436, distance: 99.0
click at [806, 436] on div at bounding box center [900, 400] width 792 height 436
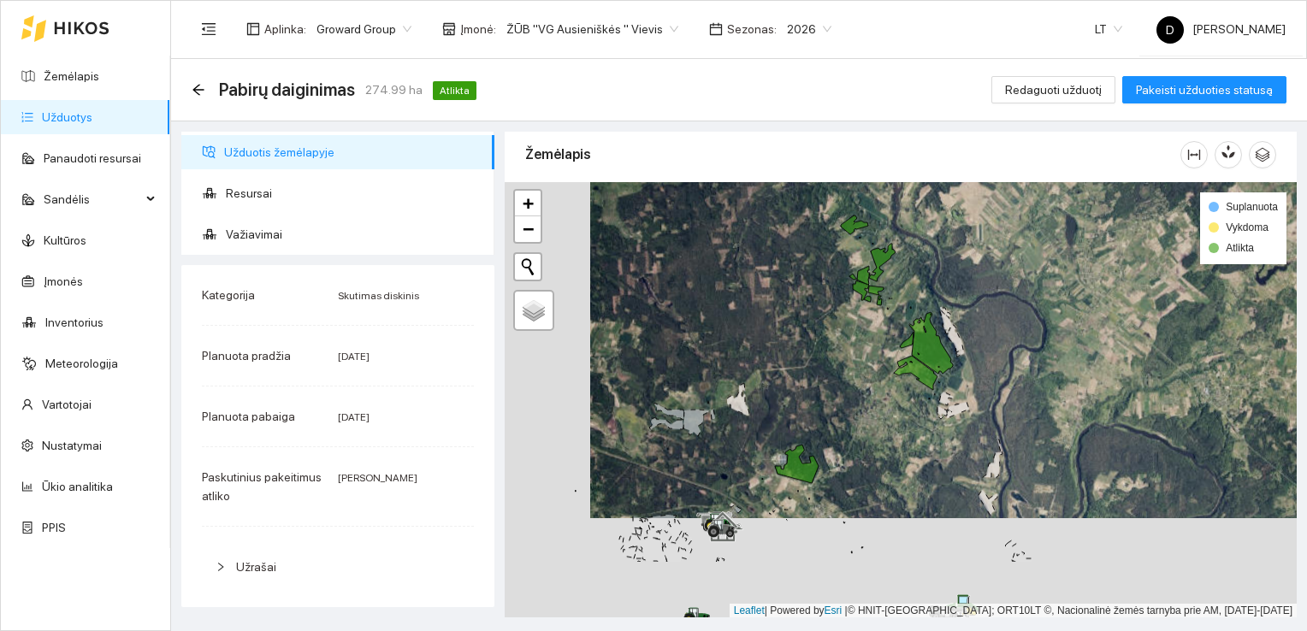
drag, startPoint x: 746, startPoint y: 478, endPoint x: 832, endPoint y: 375, distance: 134.2
click at [832, 375] on div at bounding box center [900, 400] width 792 height 436
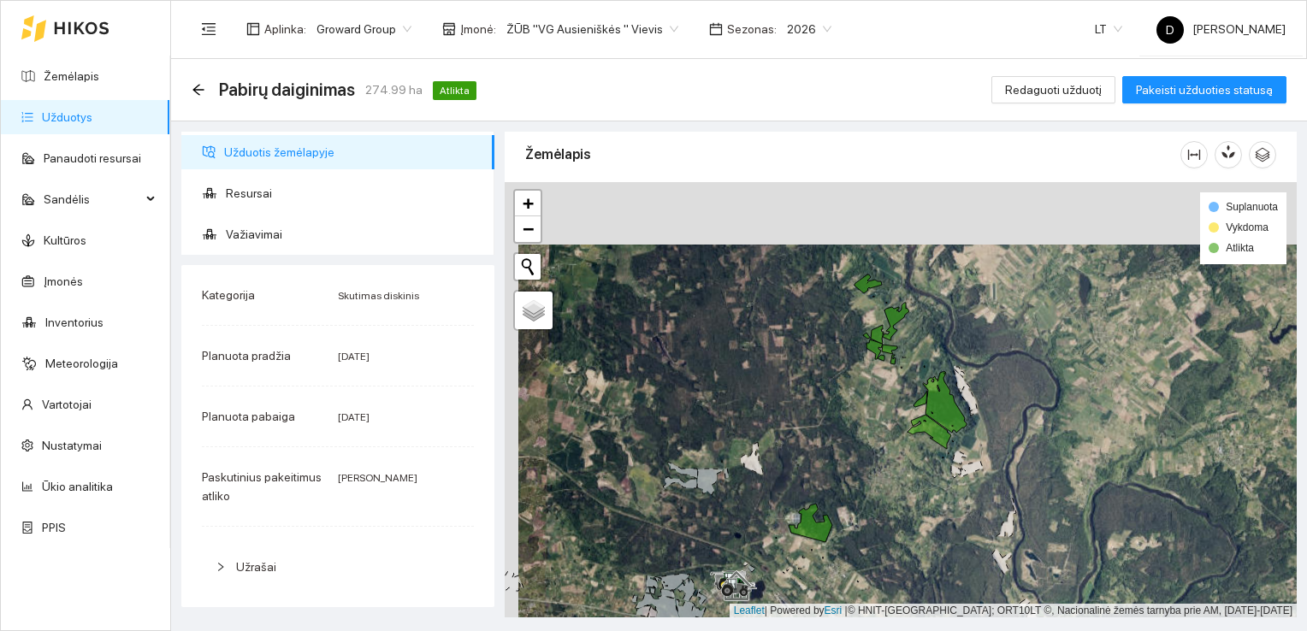
drag, startPoint x: 793, startPoint y: 375, endPoint x: 795, endPoint y: 415, distance: 40.3
click at [795, 415] on div at bounding box center [900, 400] width 792 height 436
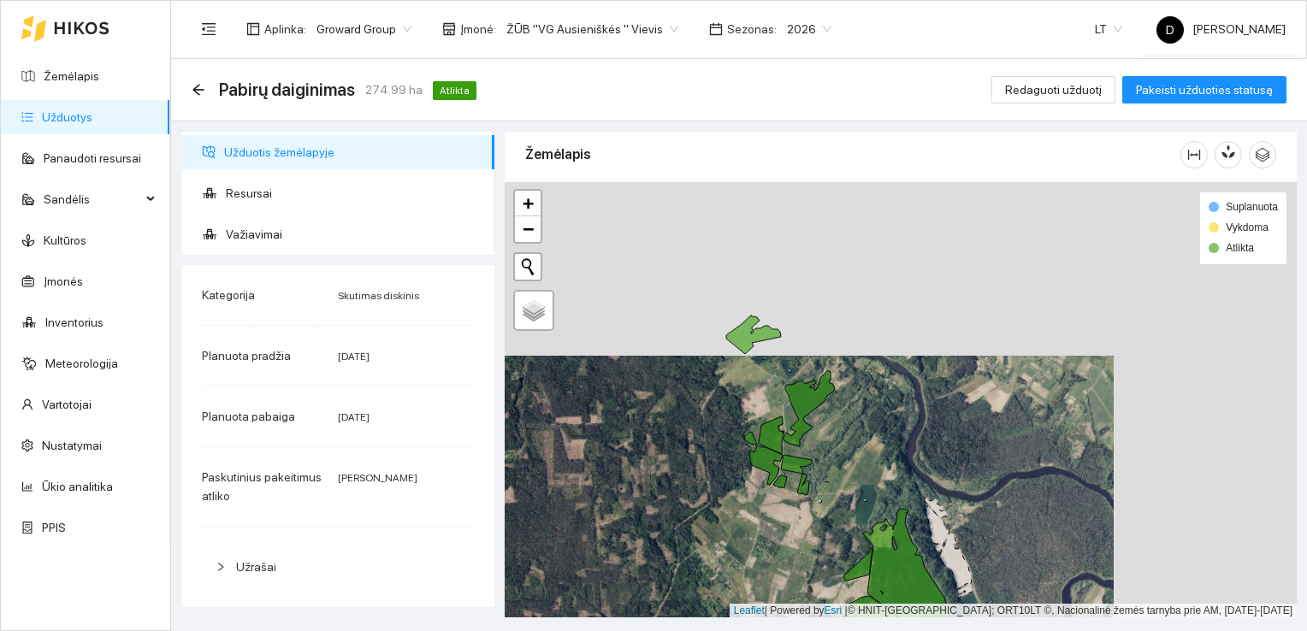
drag, startPoint x: 800, startPoint y: 388, endPoint x: 627, endPoint y: 580, distance: 258.5
click at [622, 576] on div at bounding box center [900, 400] width 792 height 436
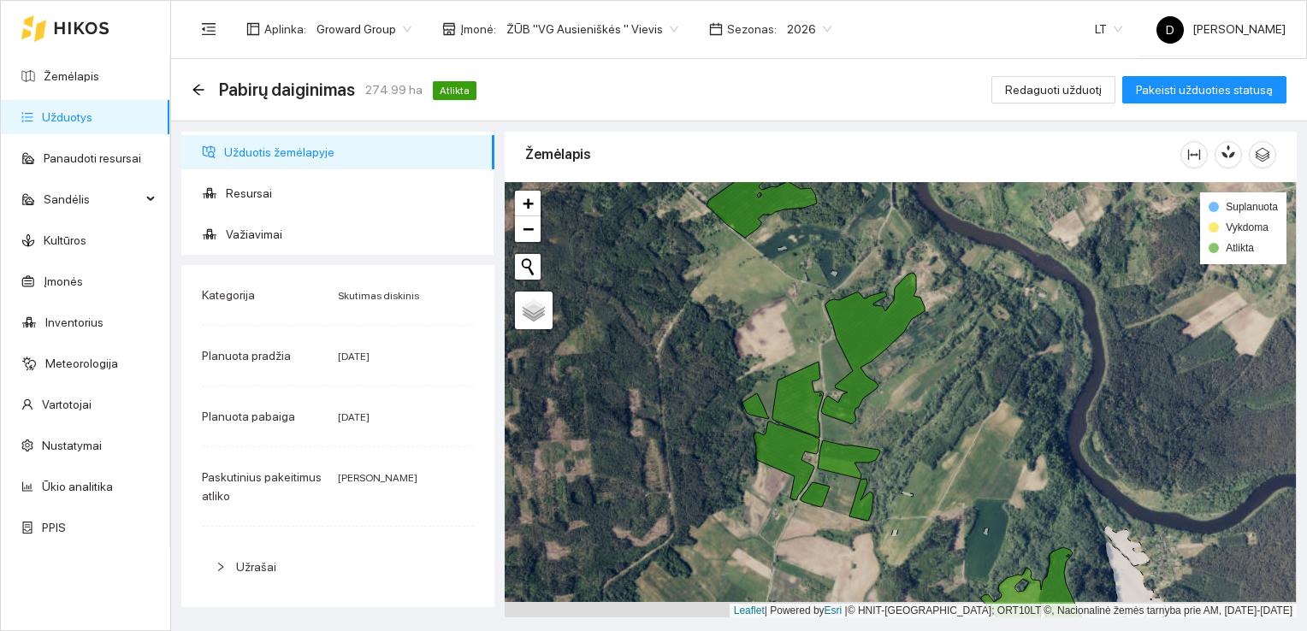
drag, startPoint x: 742, startPoint y: 362, endPoint x: 741, endPoint y: 345, distance: 16.3
click at [741, 345] on div at bounding box center [900, 400] width 792 height 436
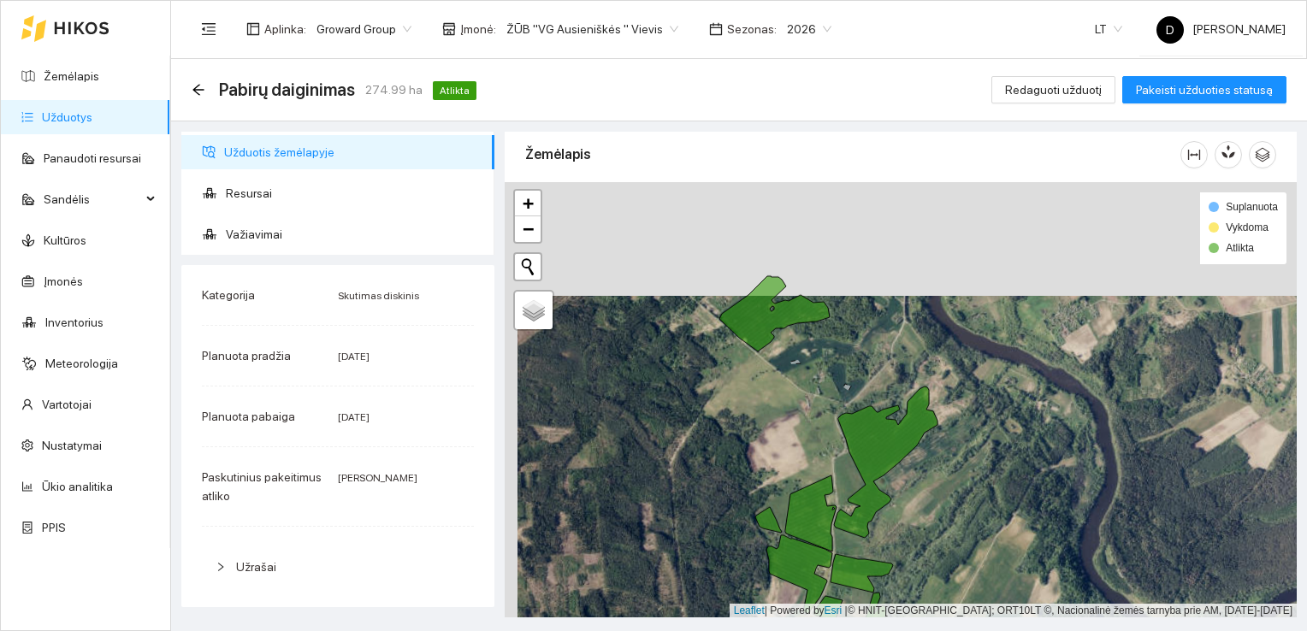
drag, startPoint x: 739, startPoint y: 271, endPoint x: 752, endPoint y: 420, distance: 149.3
click at [752, 420] on div at bounding box center [900, 400] width 792 height 436
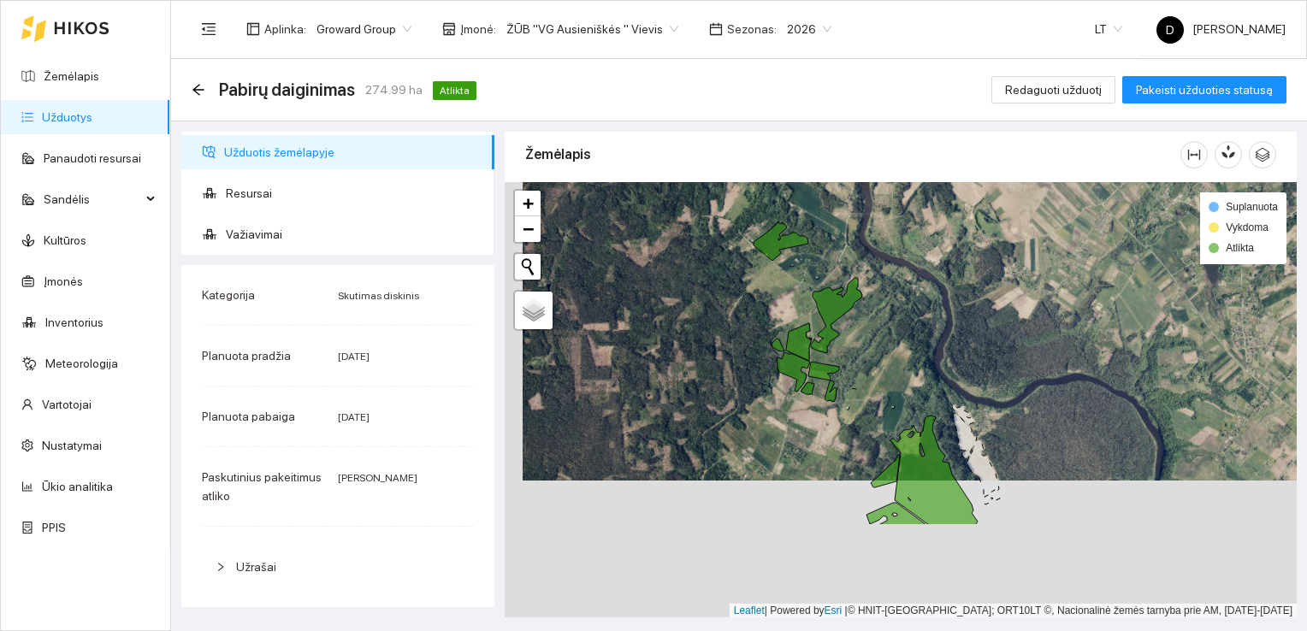
drag, startPoint x: 750, startPoint y: 473, endPoint x: 768, endPoint y: 335, distance: 138.8
click at [768, 335] on div at bounding box center [900, 400] width 792 height 436
